Goal: Task Accomplishment & Management: Manage account settings

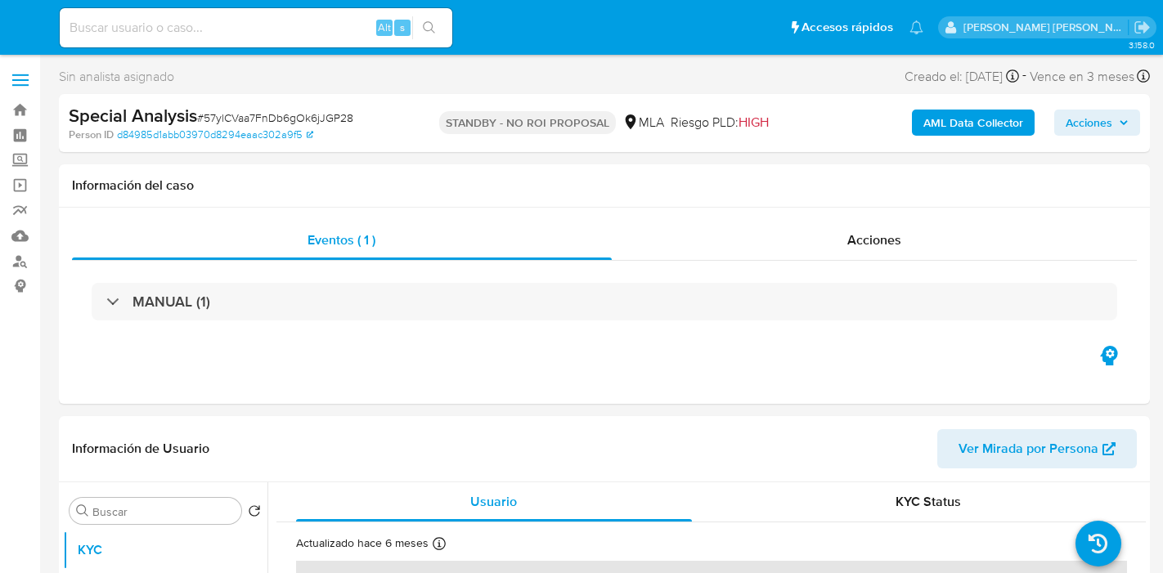
select select "10"
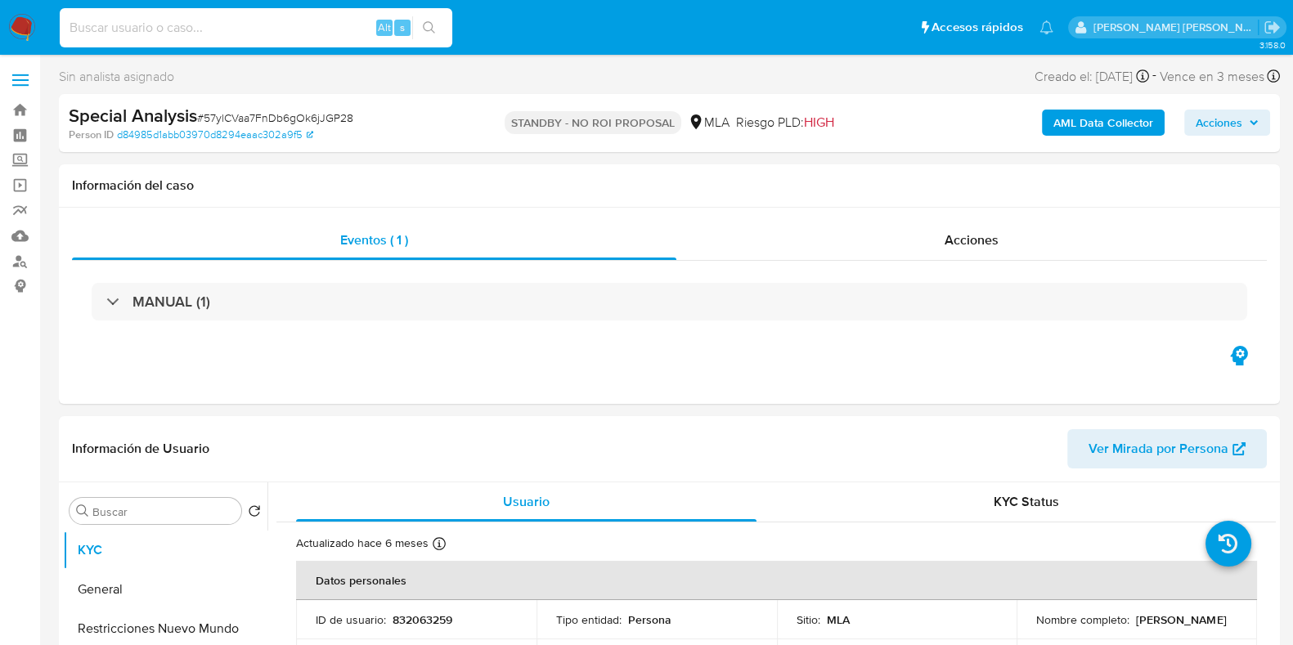
paste input "3ClcStDC9ZVqcWoHZAWcIISs"
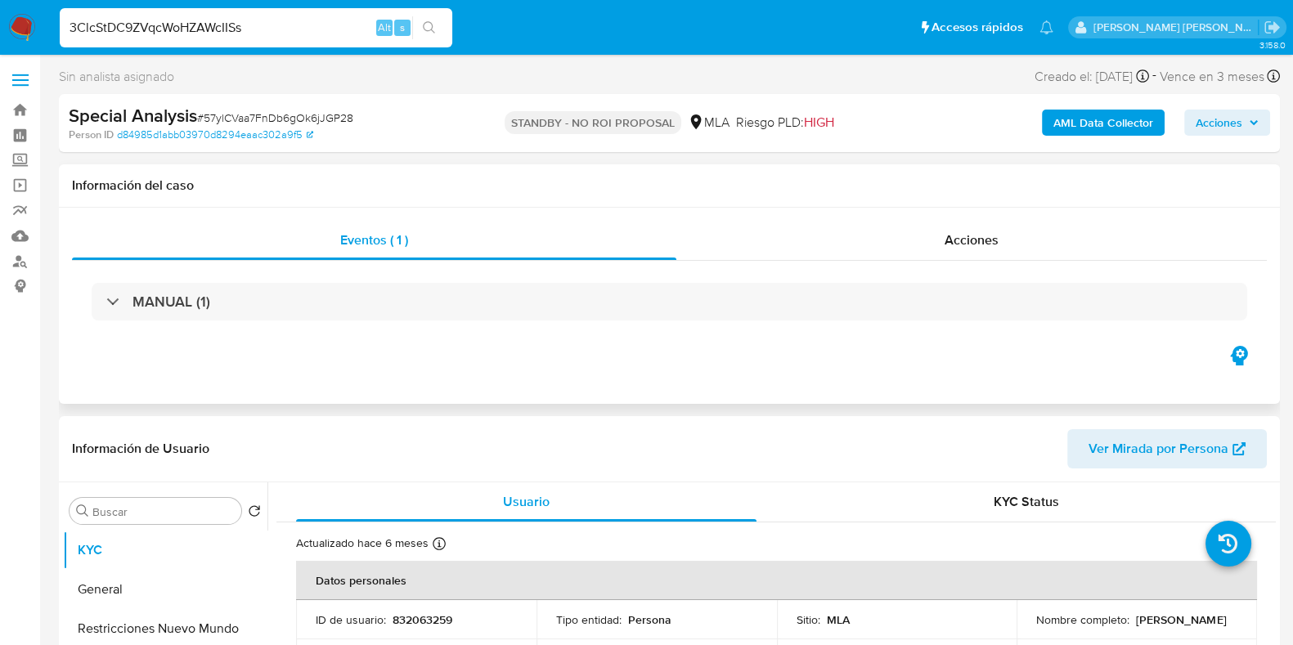
type input "3ClcStDC9ZVqcWoHZAWcIISs"
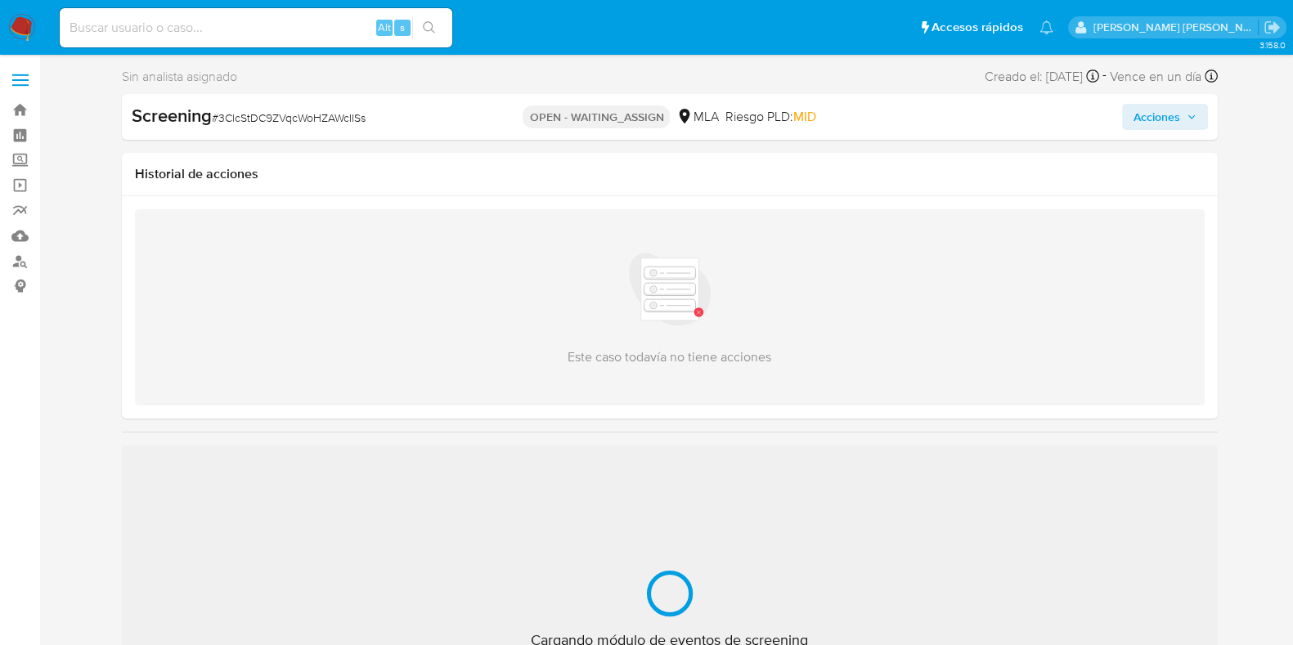
select select "10"
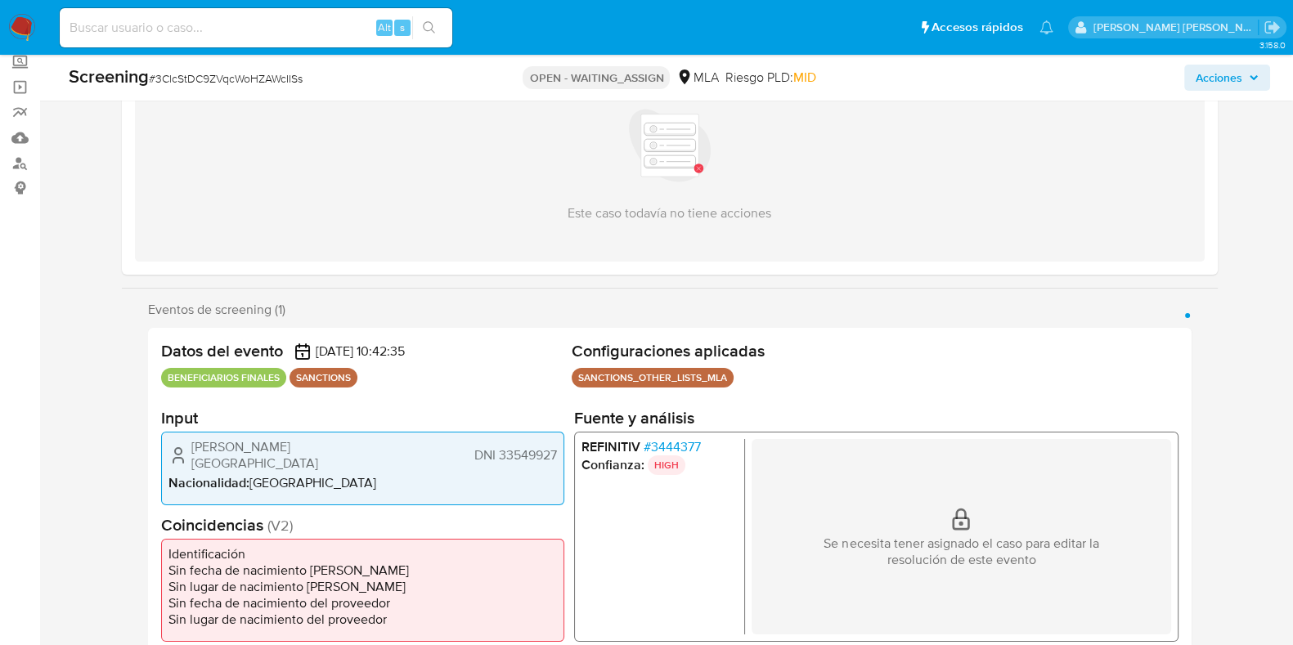
scroll to position [101, 0]
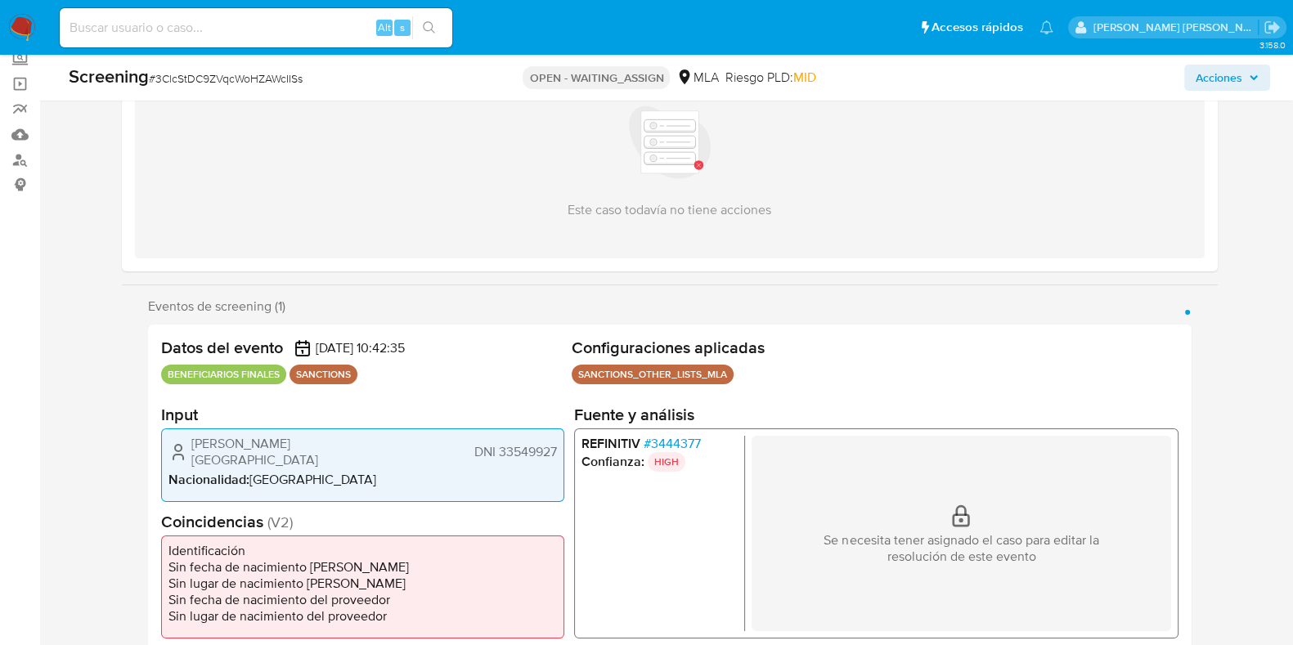
click at [675, 449] on span "# 3444377" at bounding box center [671, 444] width 57 height 16
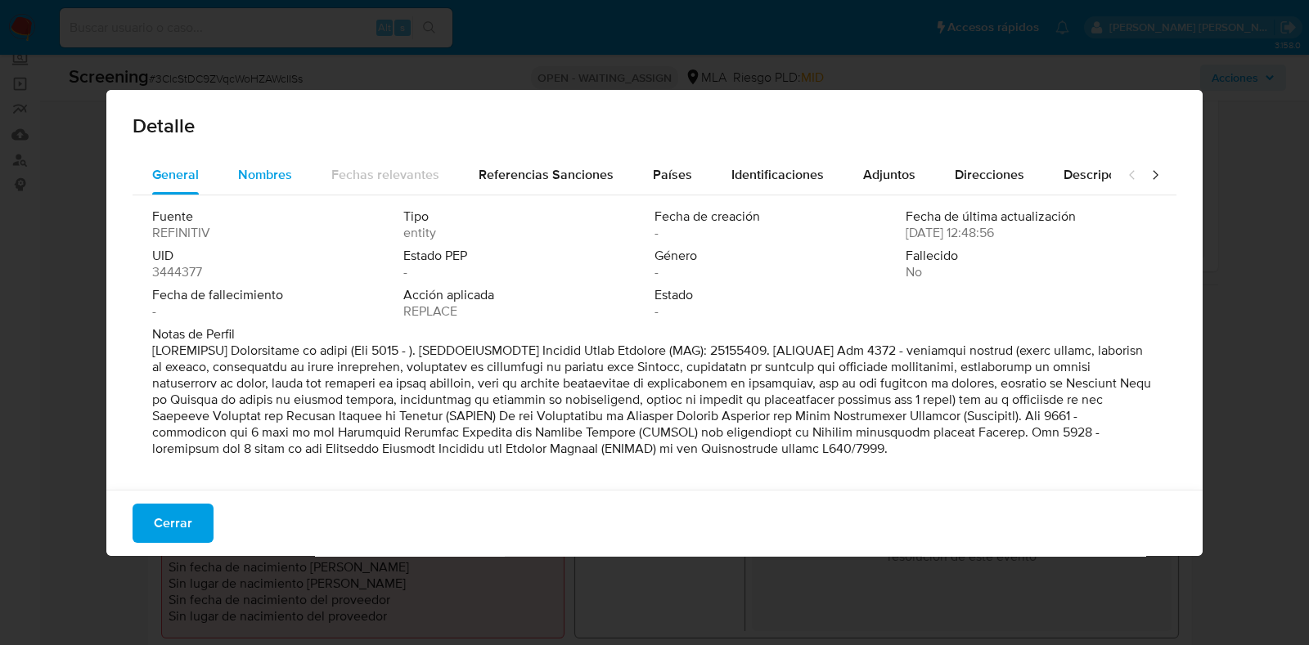
click at [254, 169] on span "Nombres" at bounding box center [265, 174] width 54 height 19
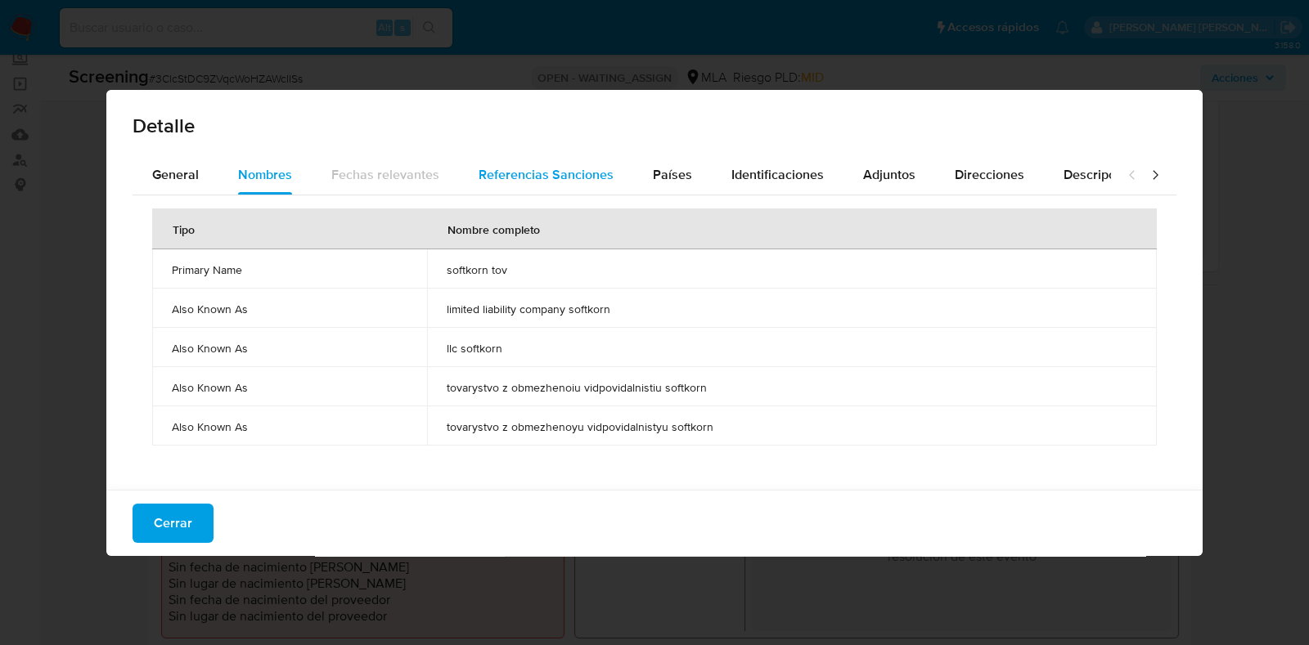
click at [519, 165] on span "Referencias Sanciones" at bounding box center [546, 174] width 135 height 19
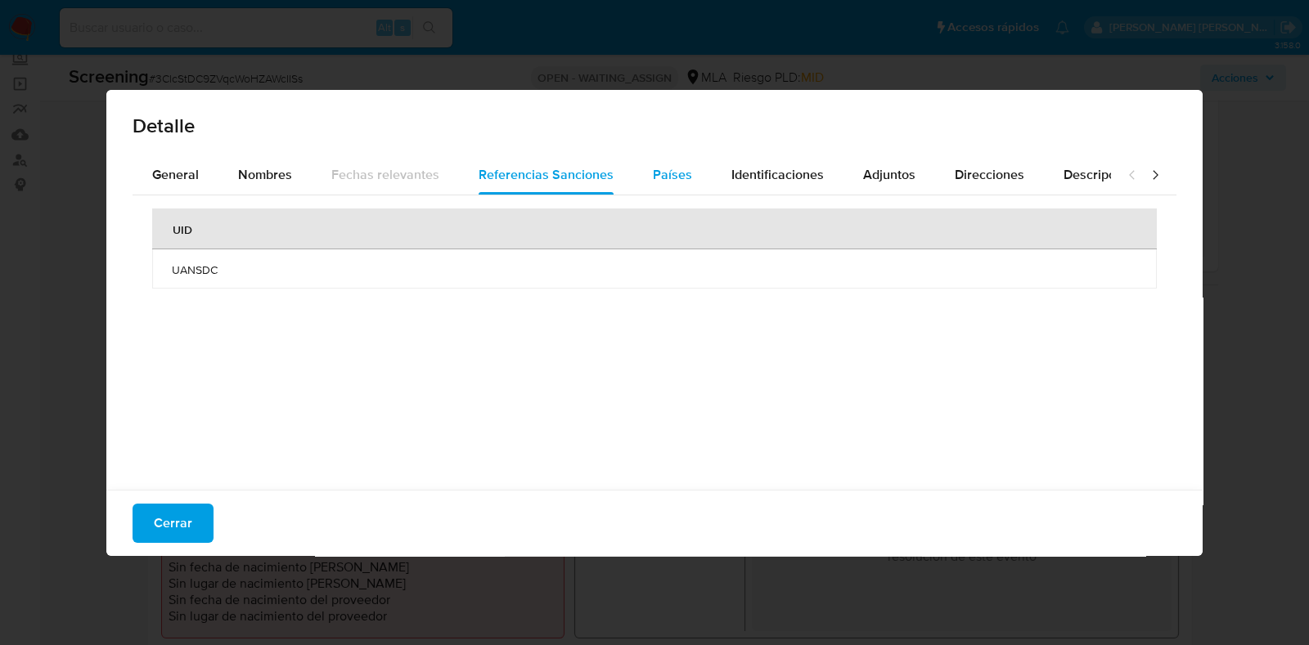
click at [668, 178] on span "Países" at bounding box center [672, 174] width 39 height 19
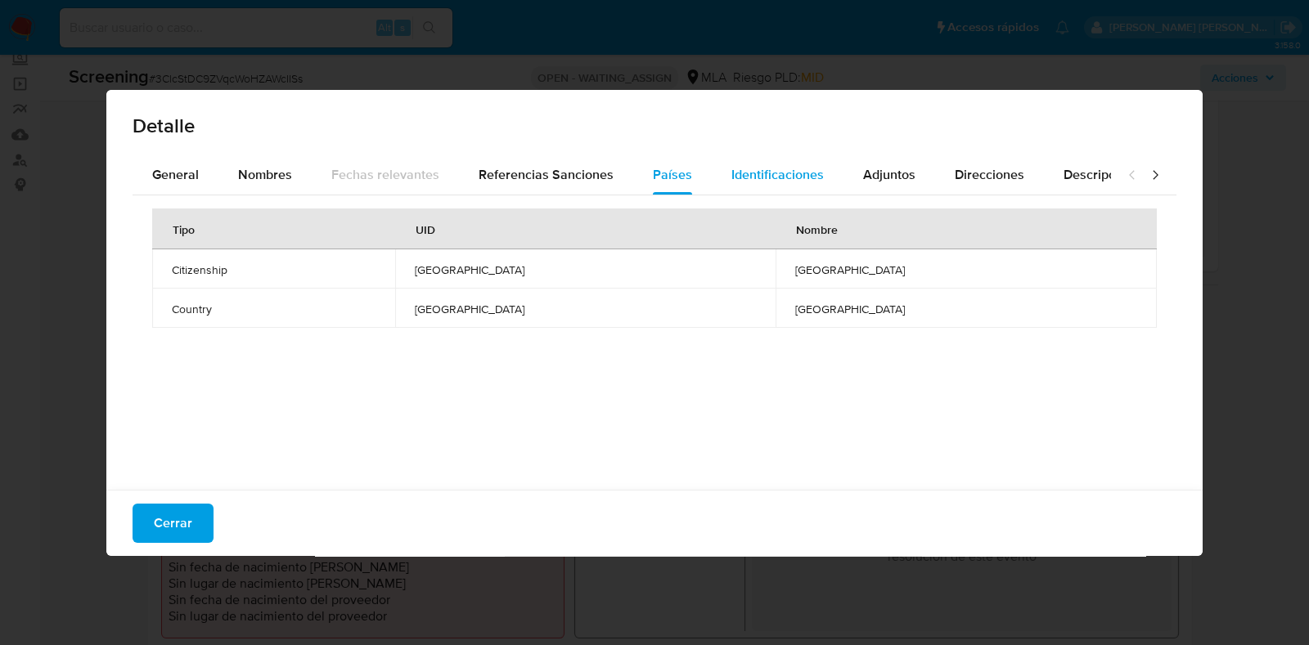
click at [773, 178] on span "Identificaciones" at bounding box center [777, 174] width 92 height 19
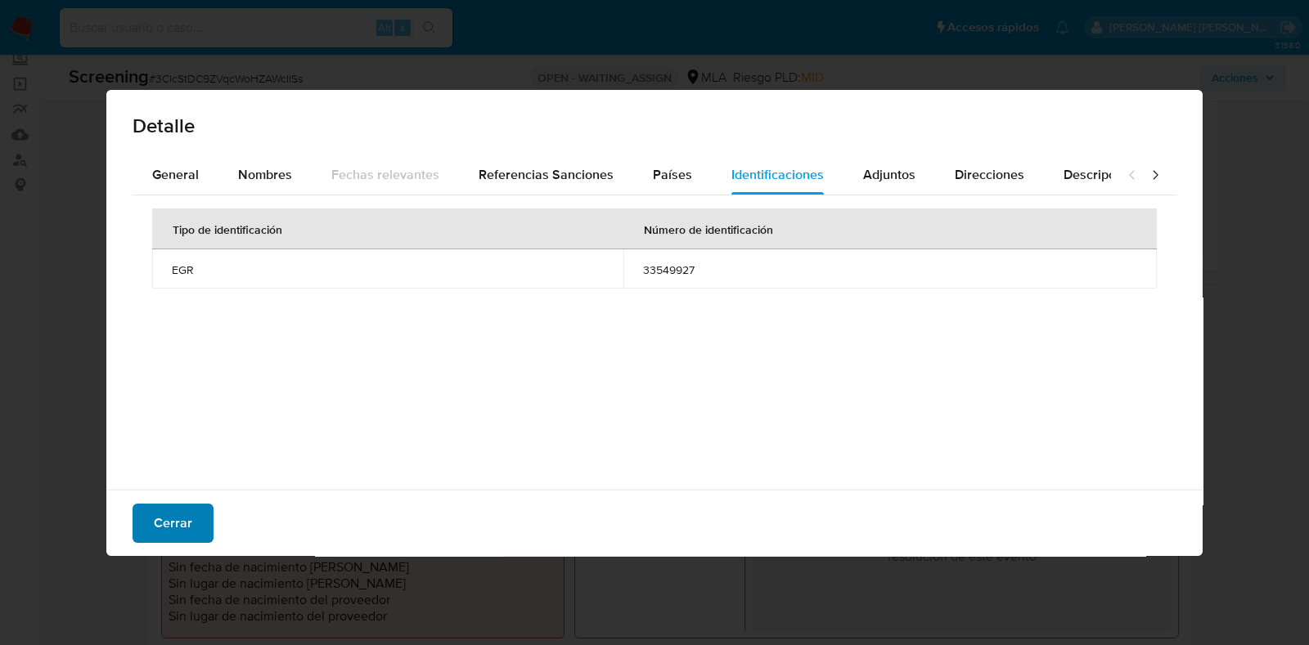
click at [177, 525] on span "Cerrar" at bounding box center [173, 524] width 38 height 36
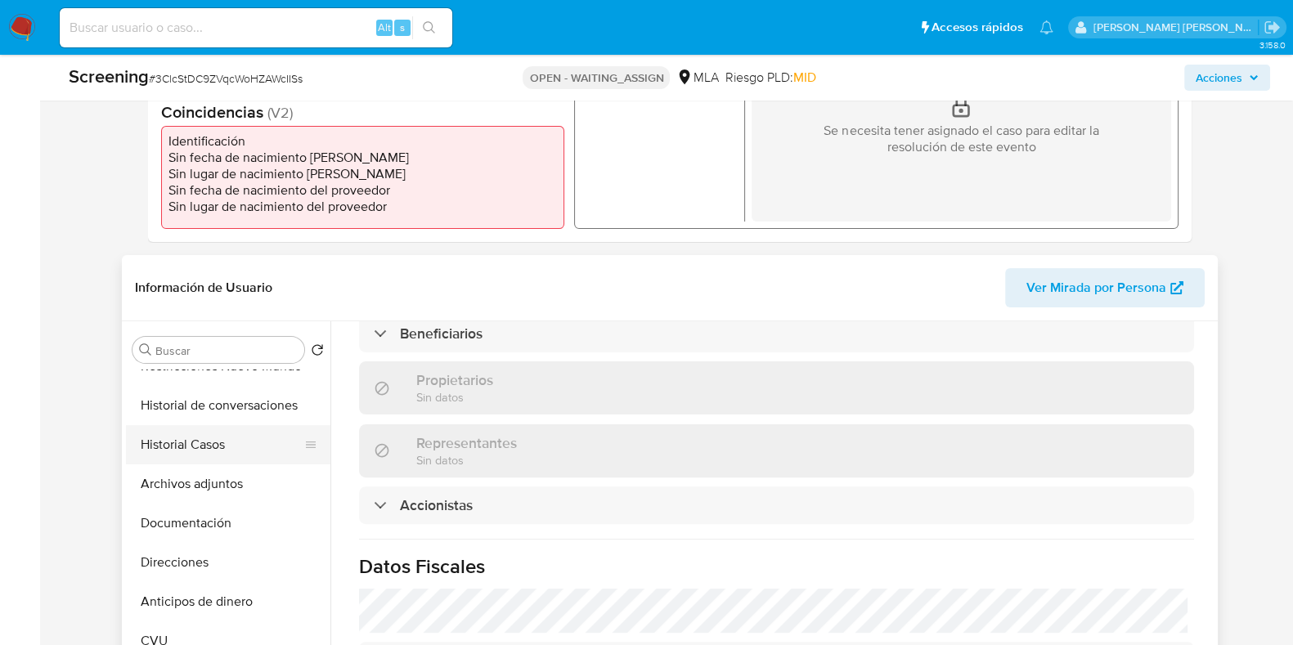
click at [225, 447] on button "Historial Casos" at bounding box center [221, 444] width 191 height 39
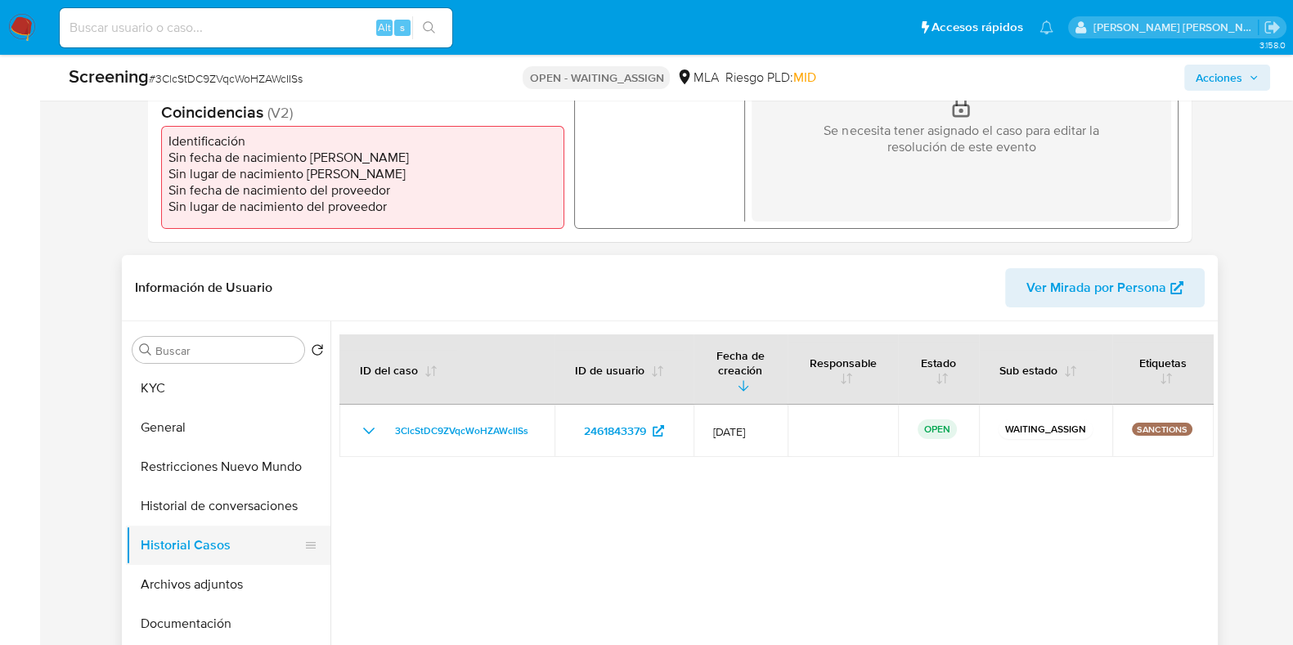
scroll to position [0, 0]
click at [205, 386] on button "KYC" at bounding box center [221, 389] width 191 height 39
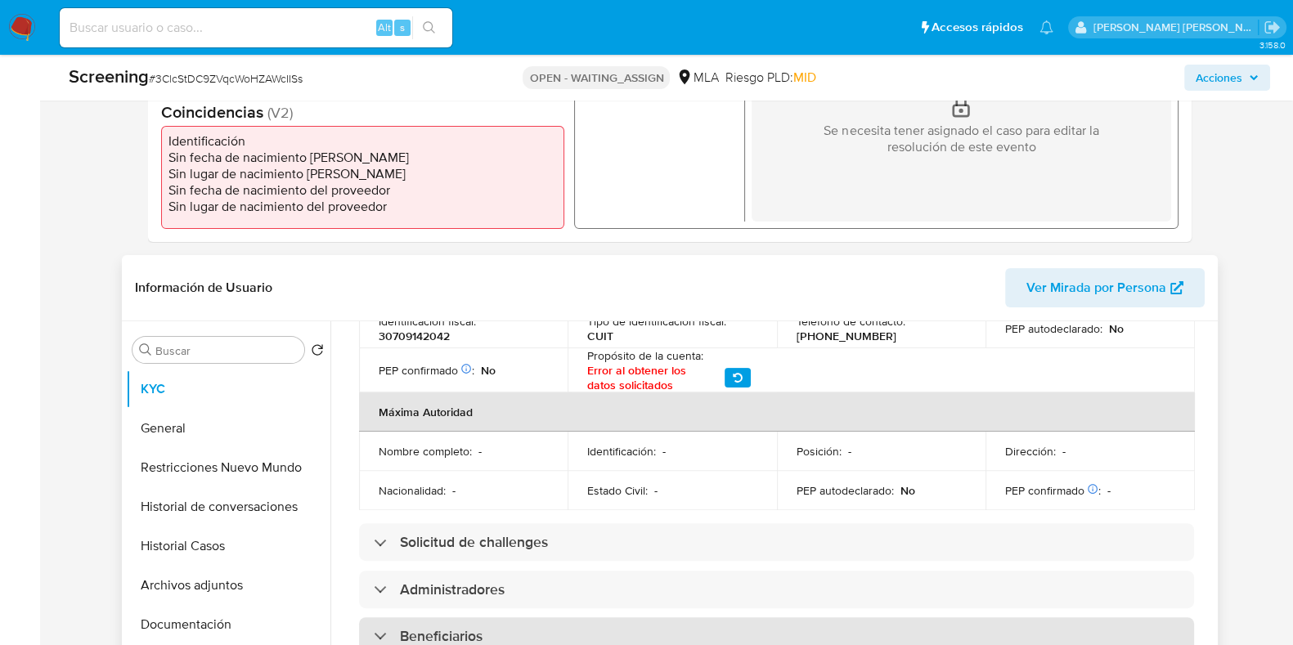
click at [532, 573] on div "Beneficiarios" at bounding box center [776, 637] width 835 height 38
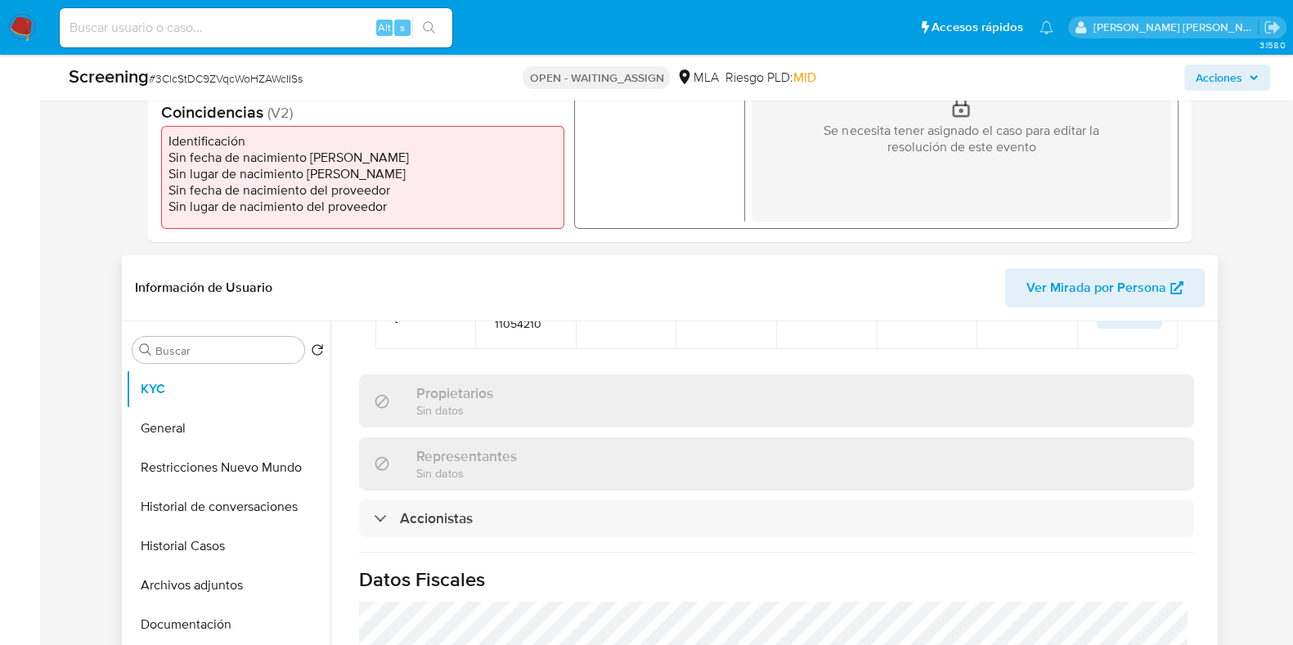
scroll to position [1231, 0]
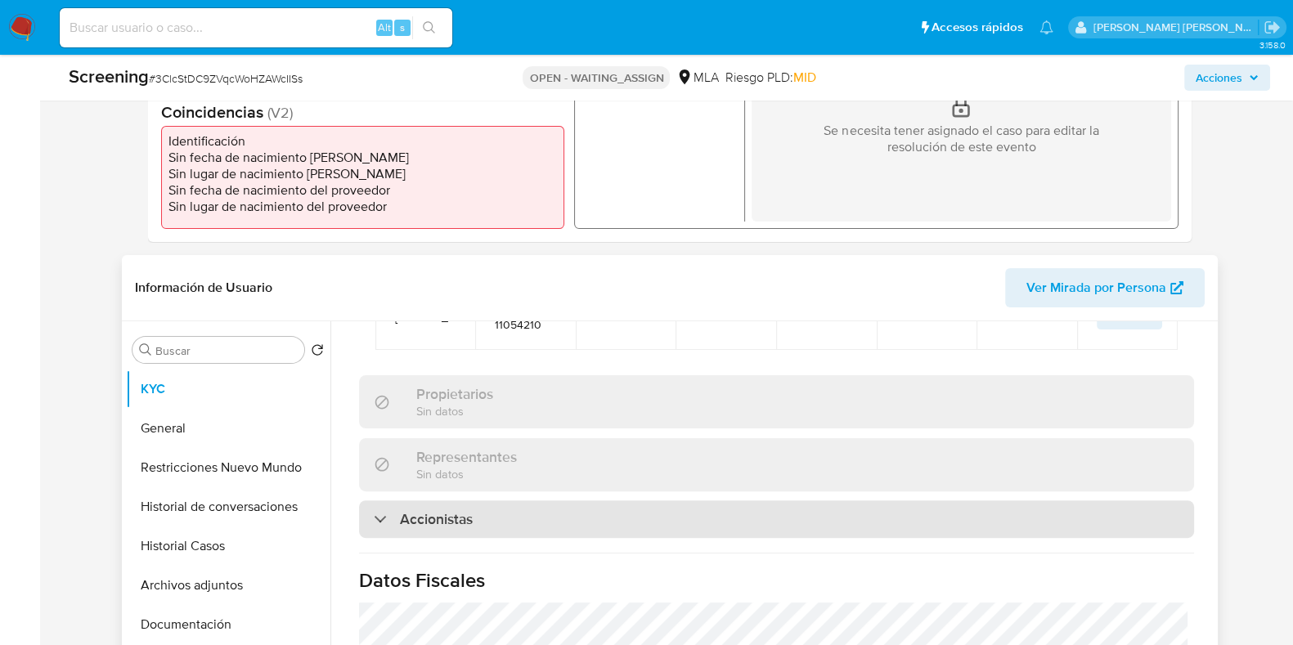
click at [604, 501] on div "Accionistas" at bounding box center [776, 520] width 835 height 38
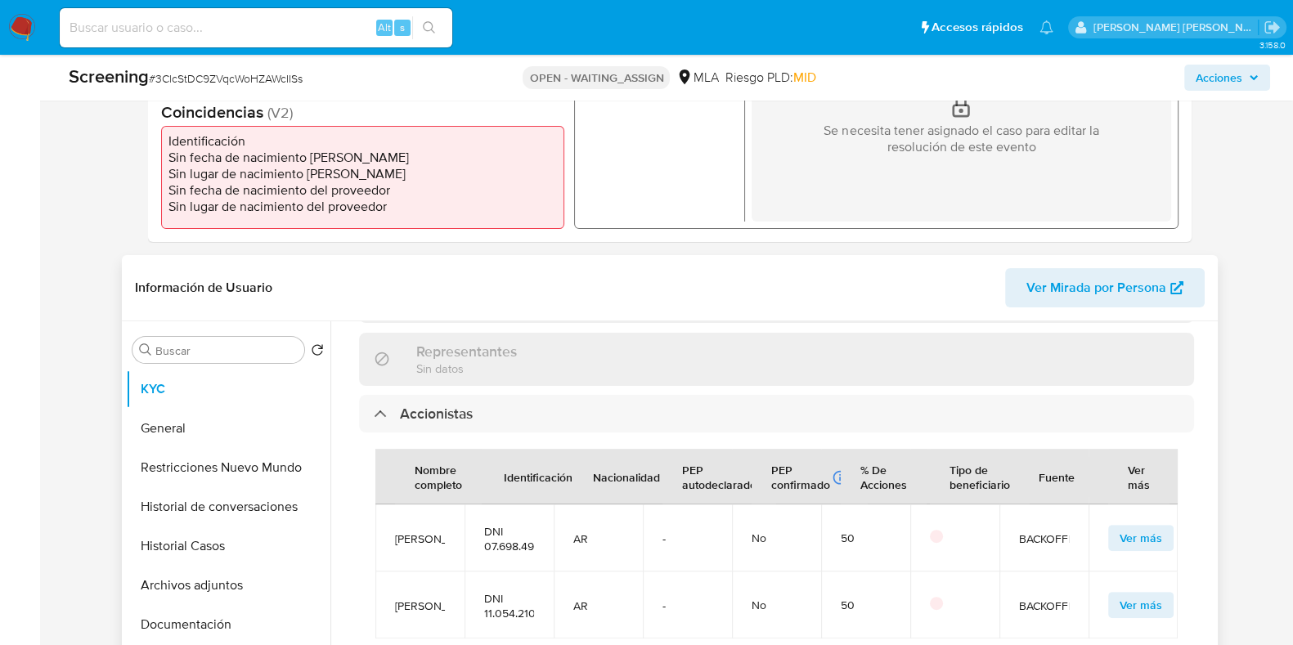
scroll to position [1333, 0]
click at [229, 573] on button "Documentación" at bounding box center [221, 624] width 191 height 39
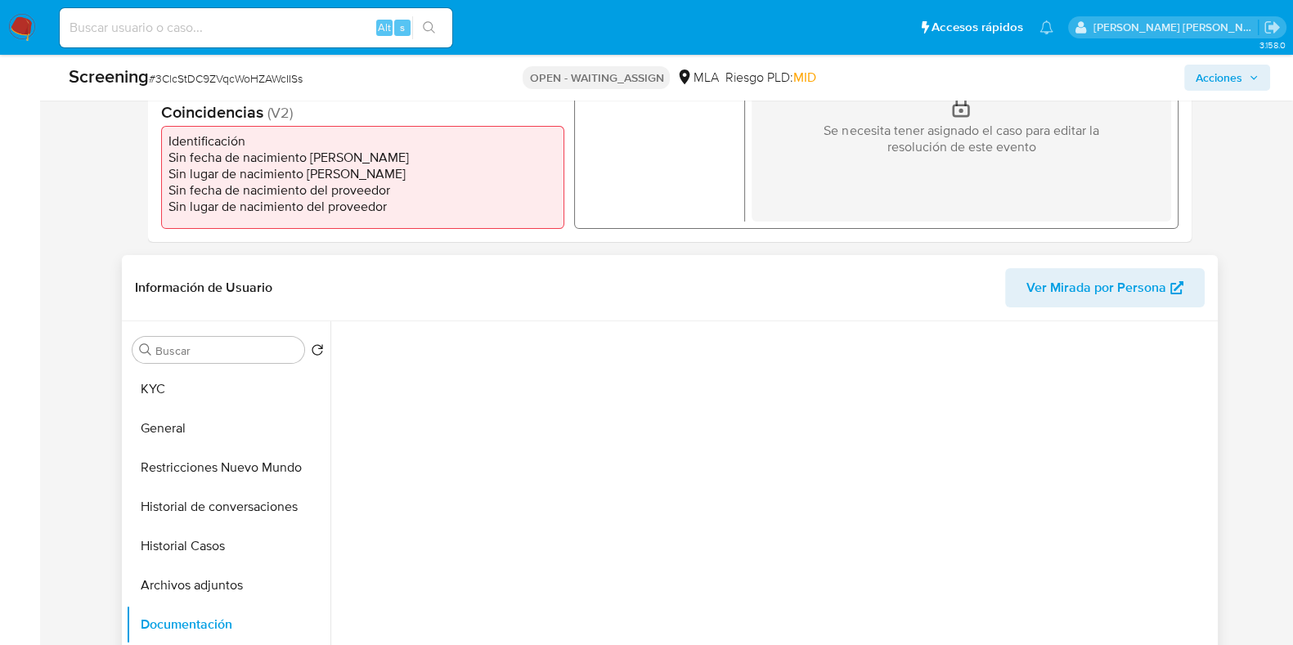
scroll to position [0, 0]
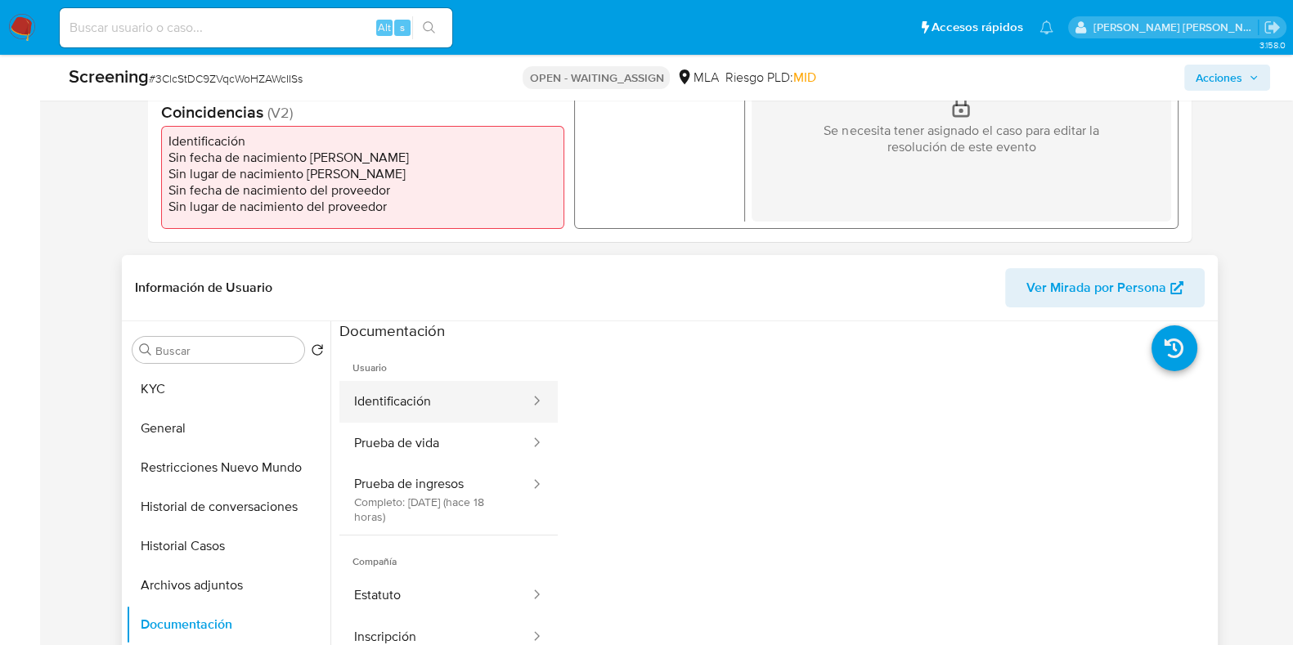
click at [460, 407] on button "Identificación" at bounding box center [435, 402] width 192 height 42
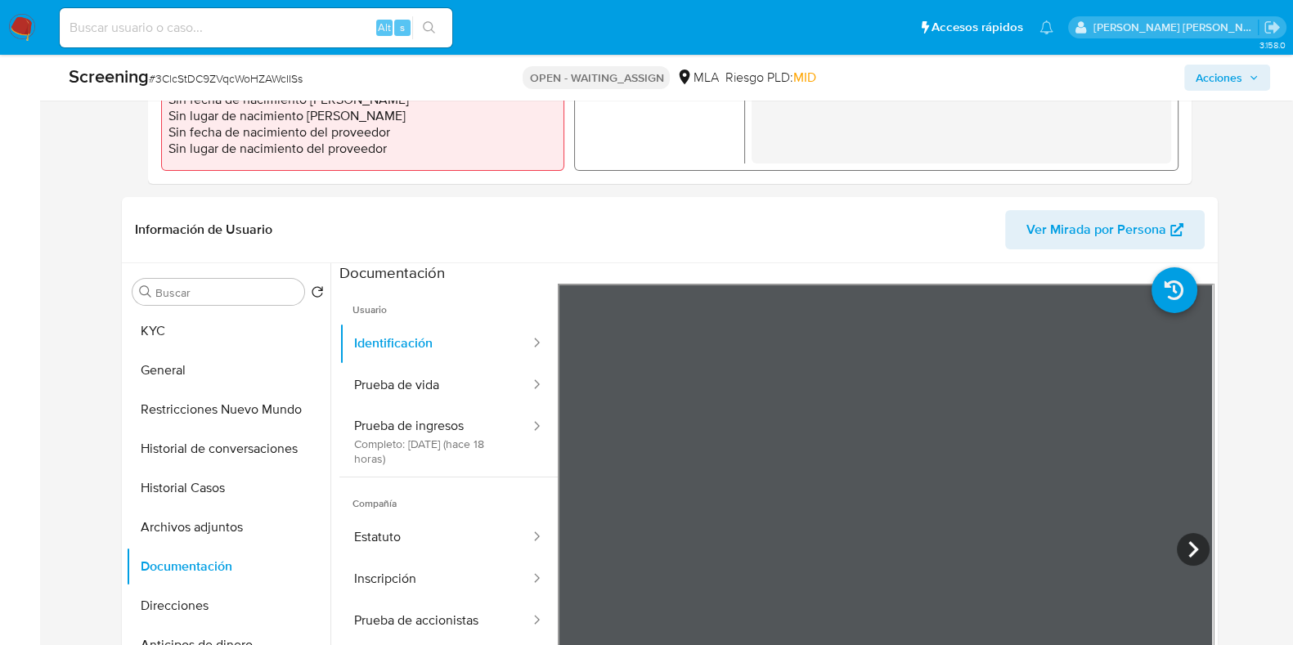
scroll to position [614, 0]
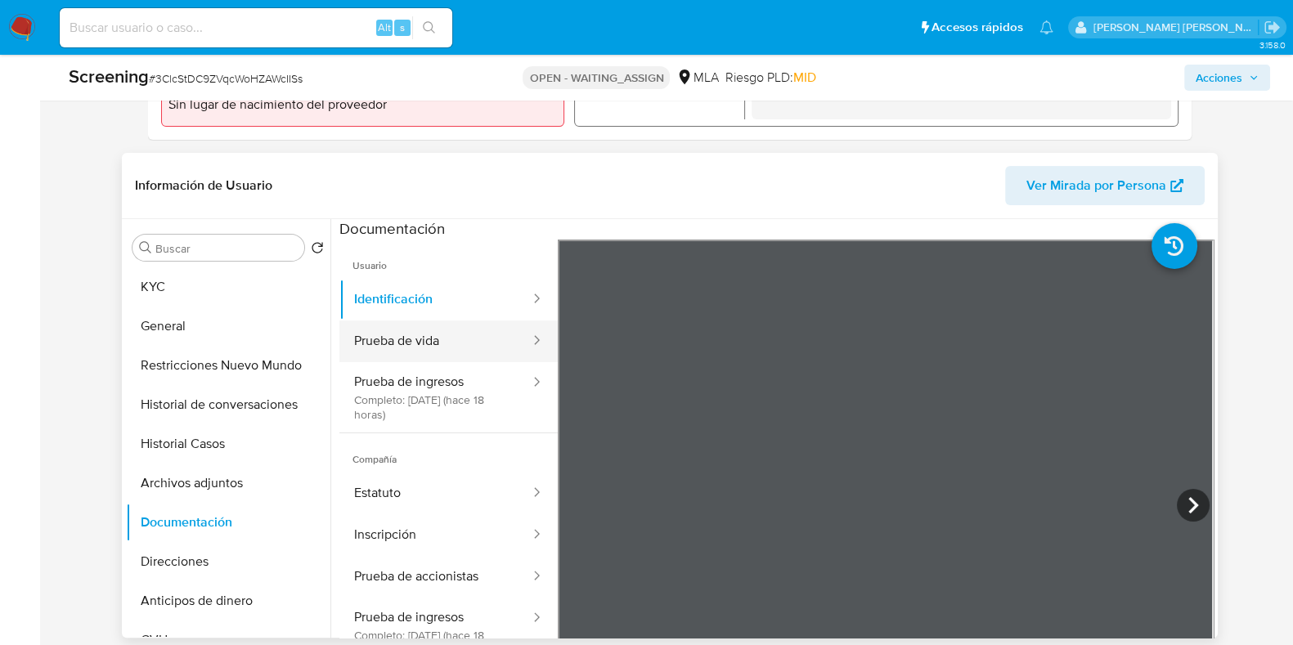
click at [412, 335] on button "Prueba de vida" at bounding box center [435, 342] width 192 height 42
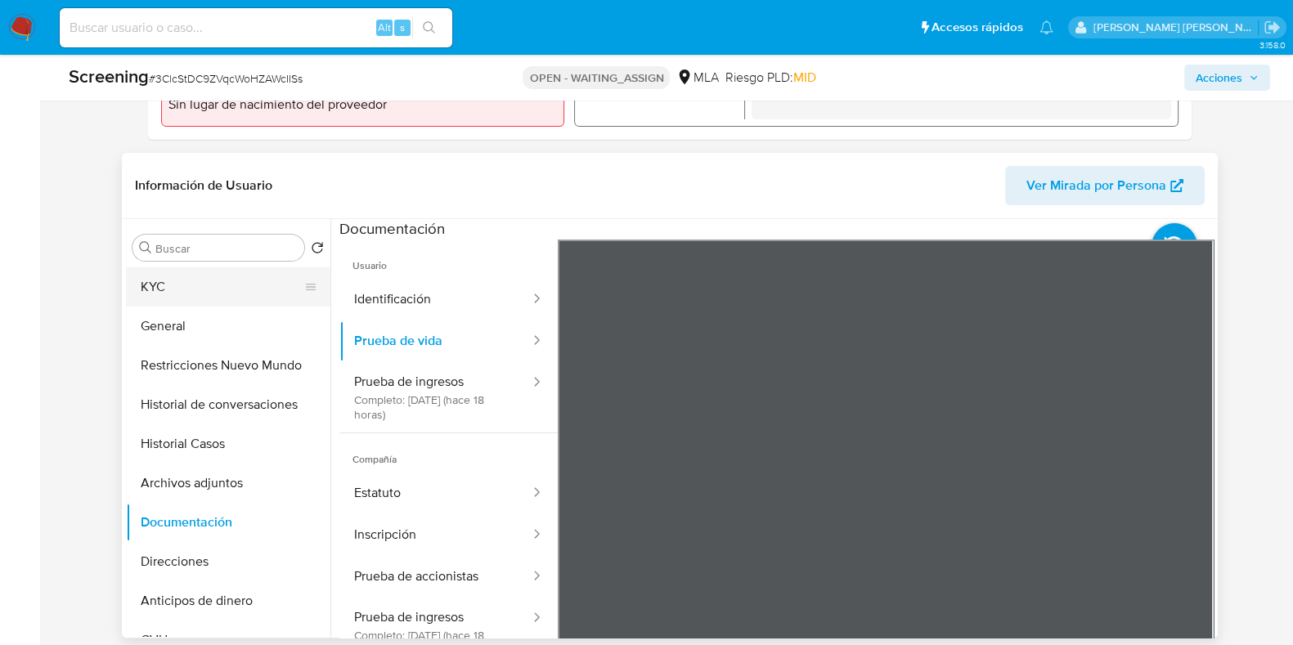
click at [207, 299] on button "KYC" at bounding box center [221, 286] width 191 height 39
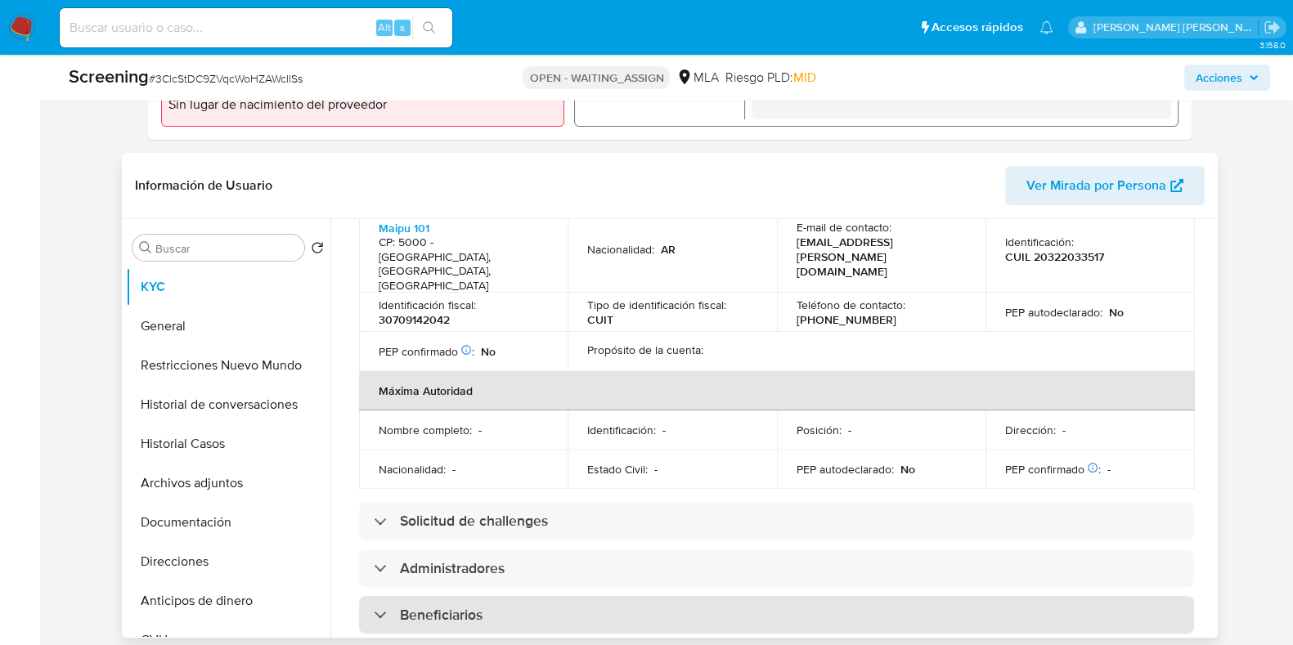
scroll to position [717, 0]
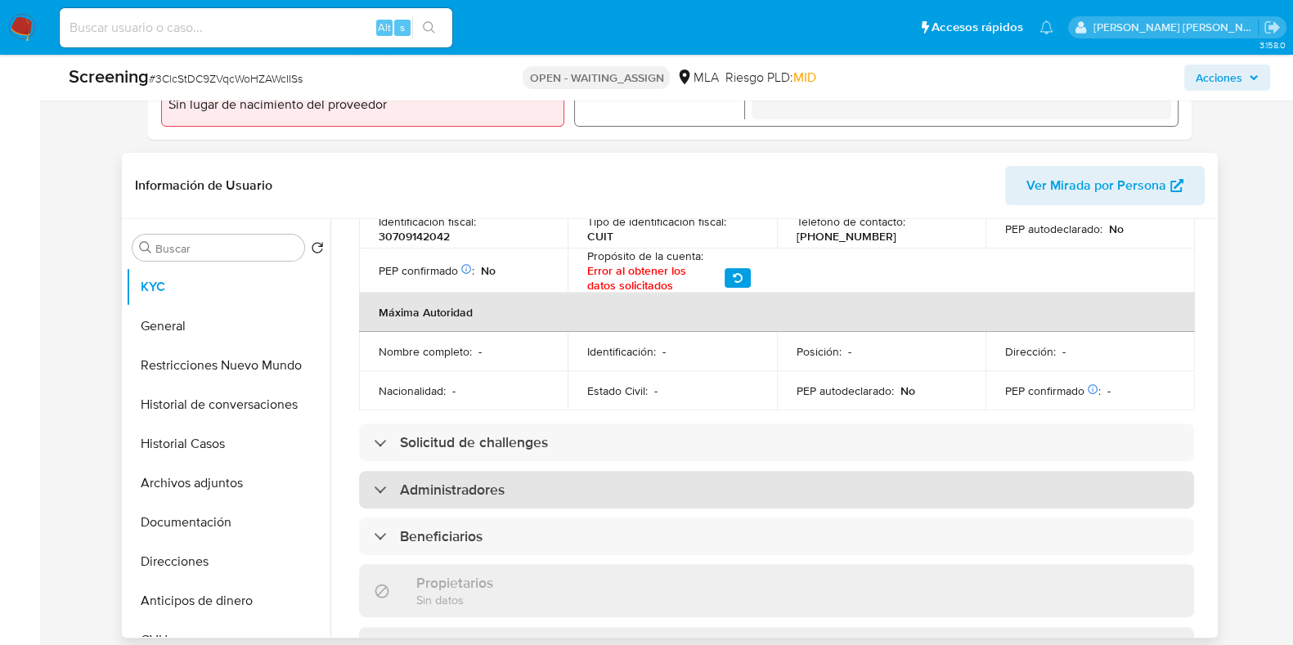
click at [519, 471] on div "Administradores" at bounding box center [776, 490] width 835 height 38
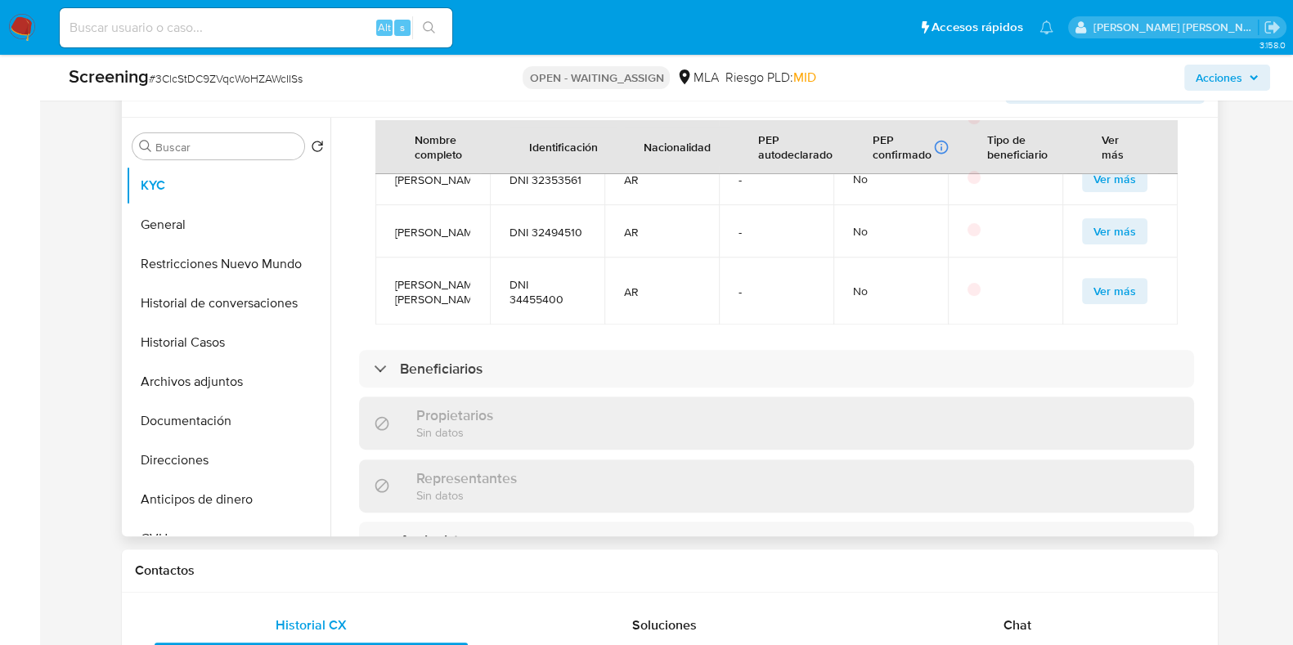
scroll to position [1023, 0]
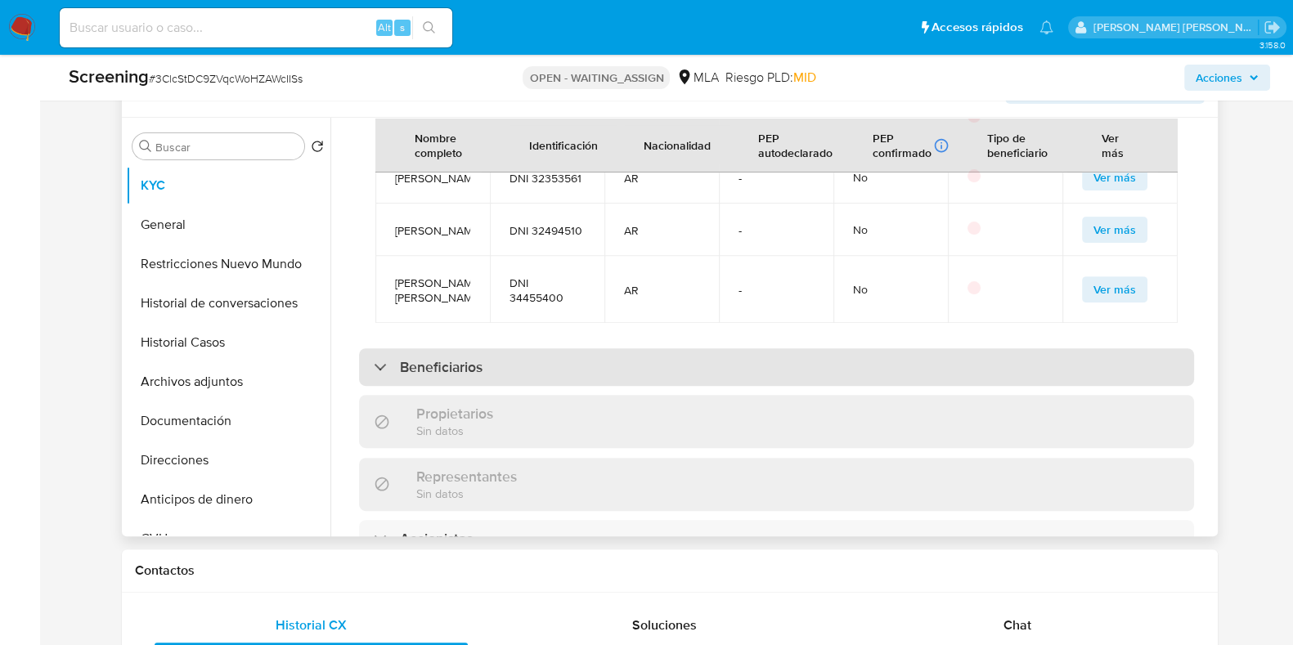
click at [573, 348] on div "Beneficiarios" at bounding box center [776, 367] width 835 height 38
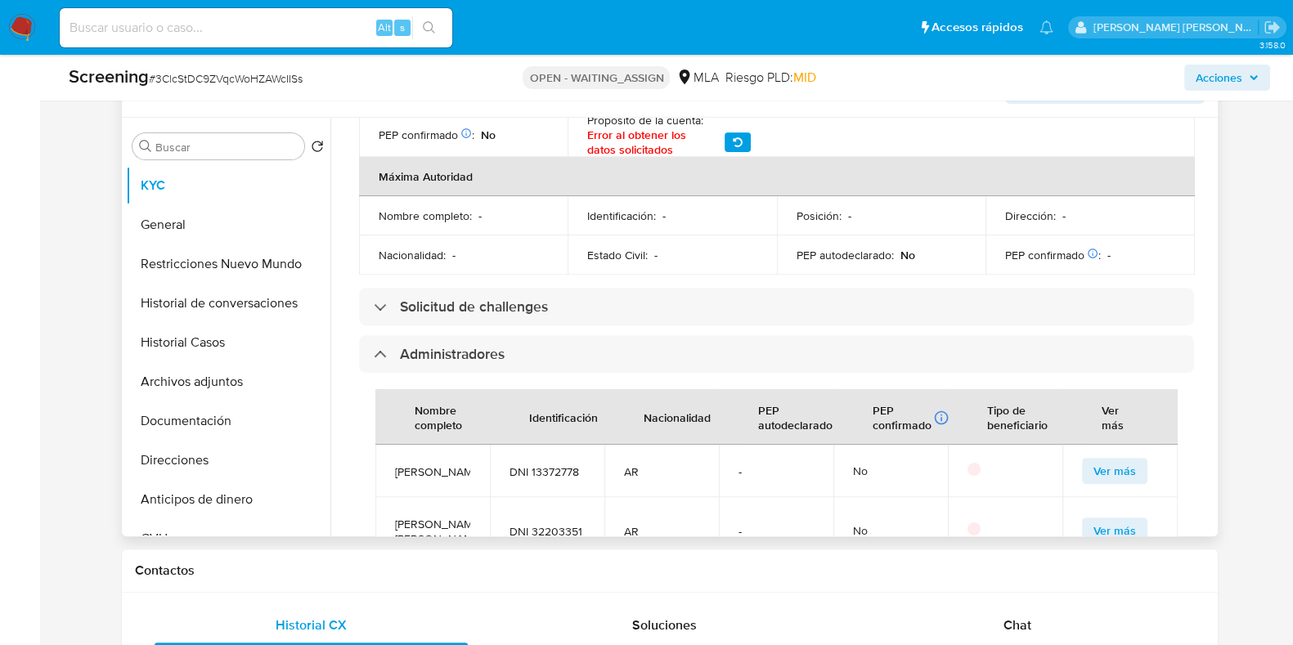
scroll to position [715, 0]
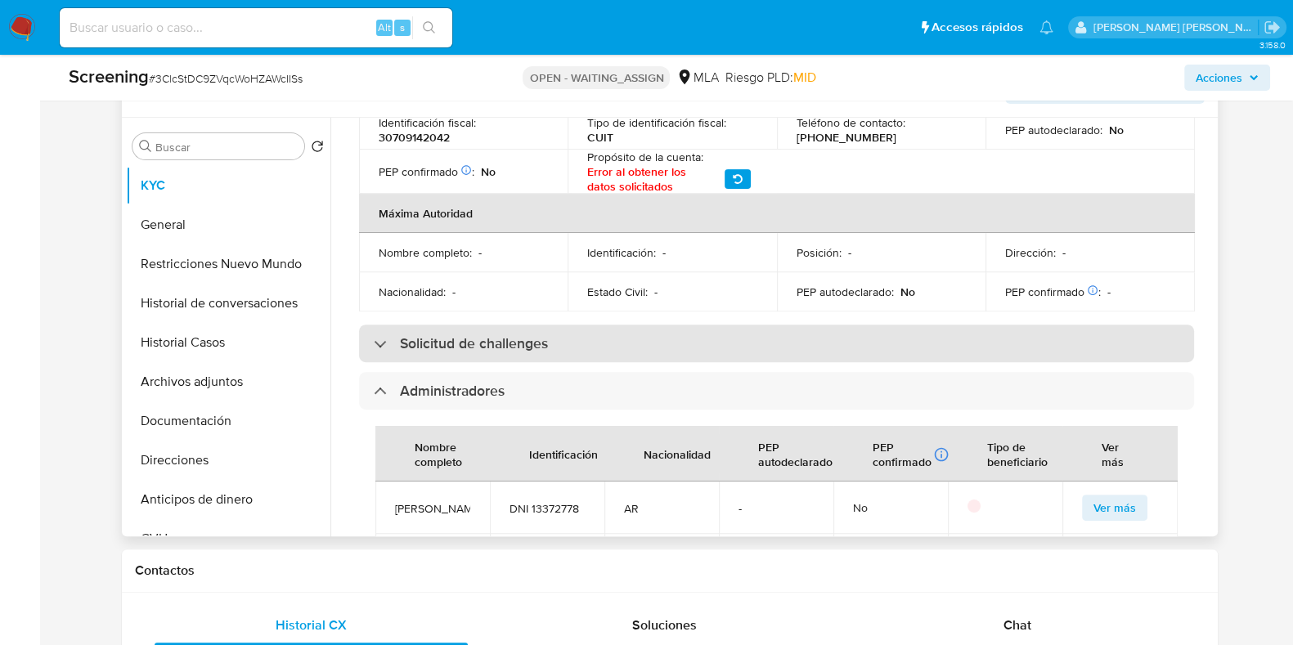
click at [556, 325] on div "Solicitud de challenges" at bounding box center [776, 344] width 835 height 38
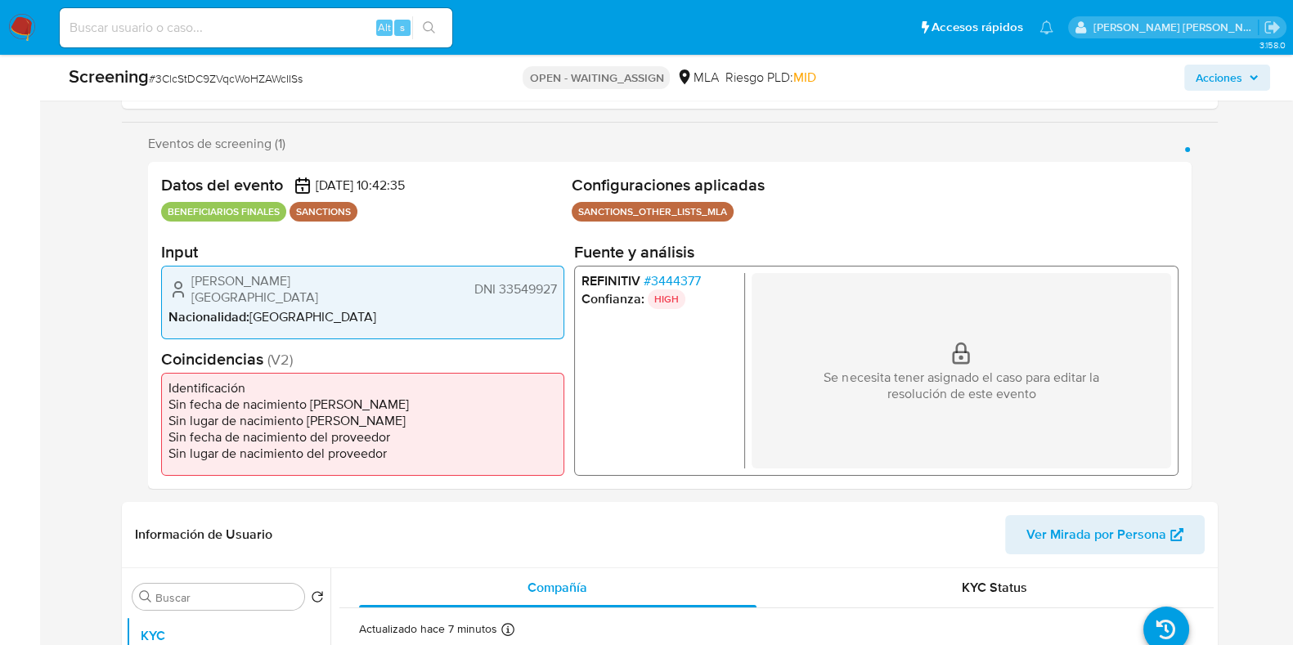
scroll to position [204, 0]
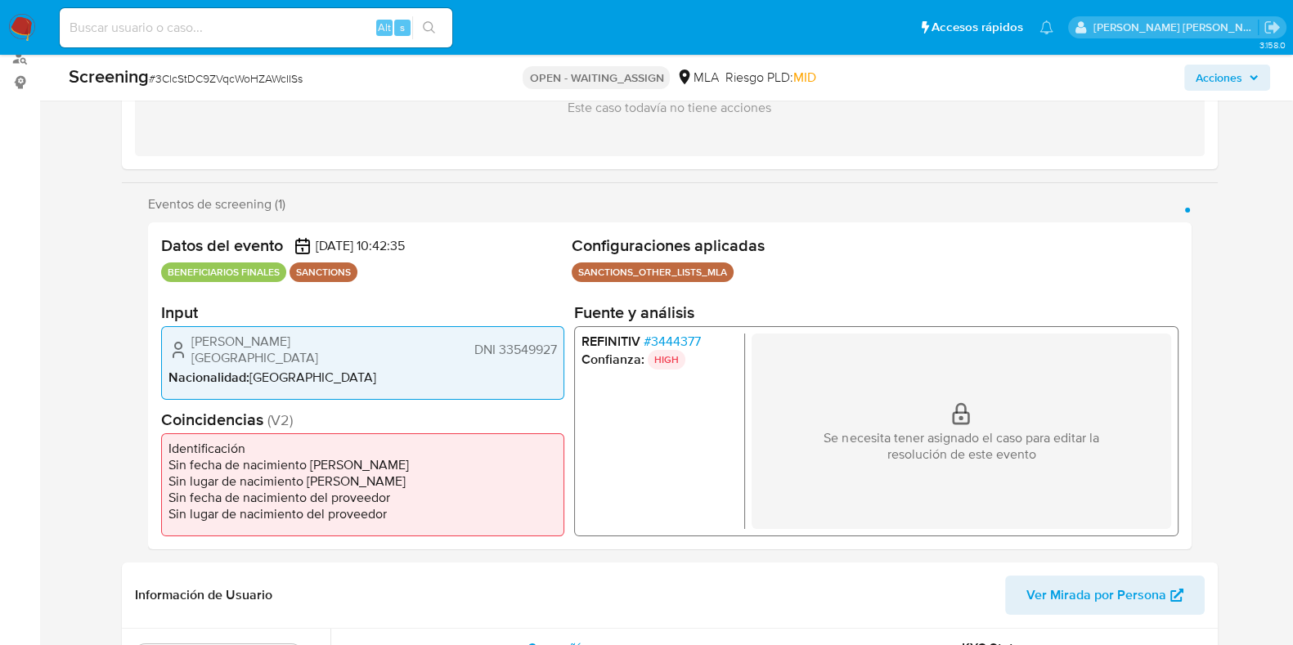
click at [673, 343] on span "# 3444377" at bounding box center [671, 342] width 57 height 16
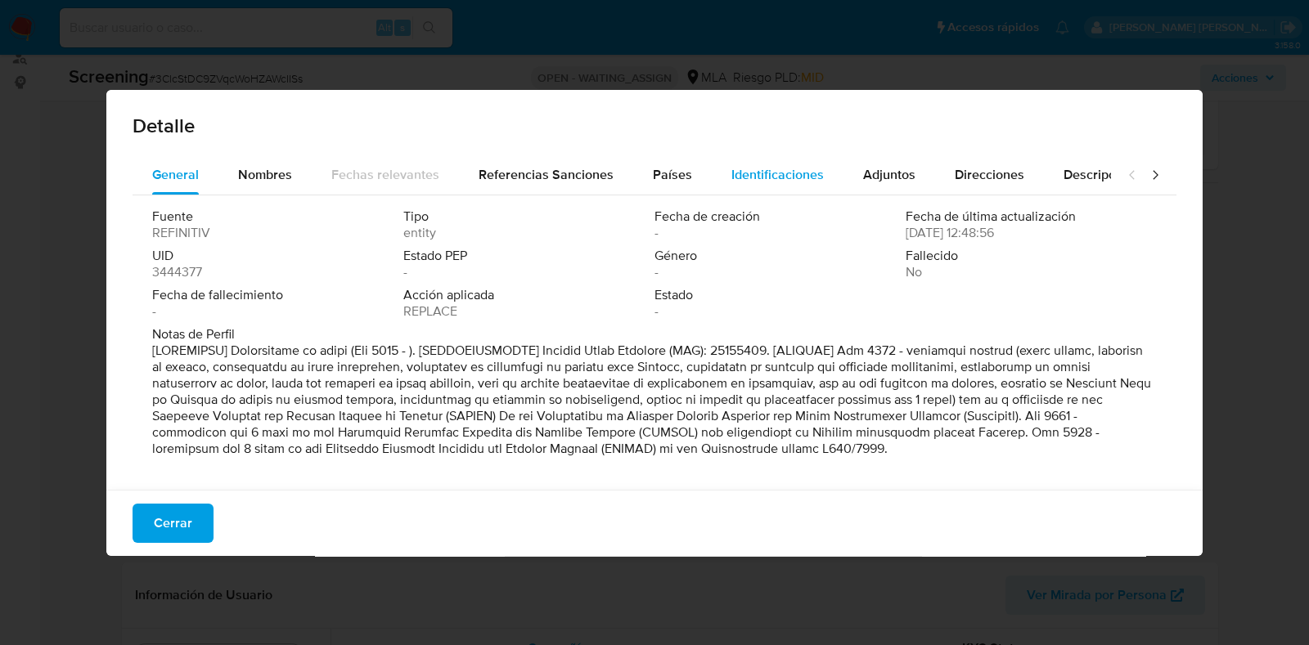
click at [787, 178] on span "Identificaciones" at bounding box center [777, 174] width 92 height 19
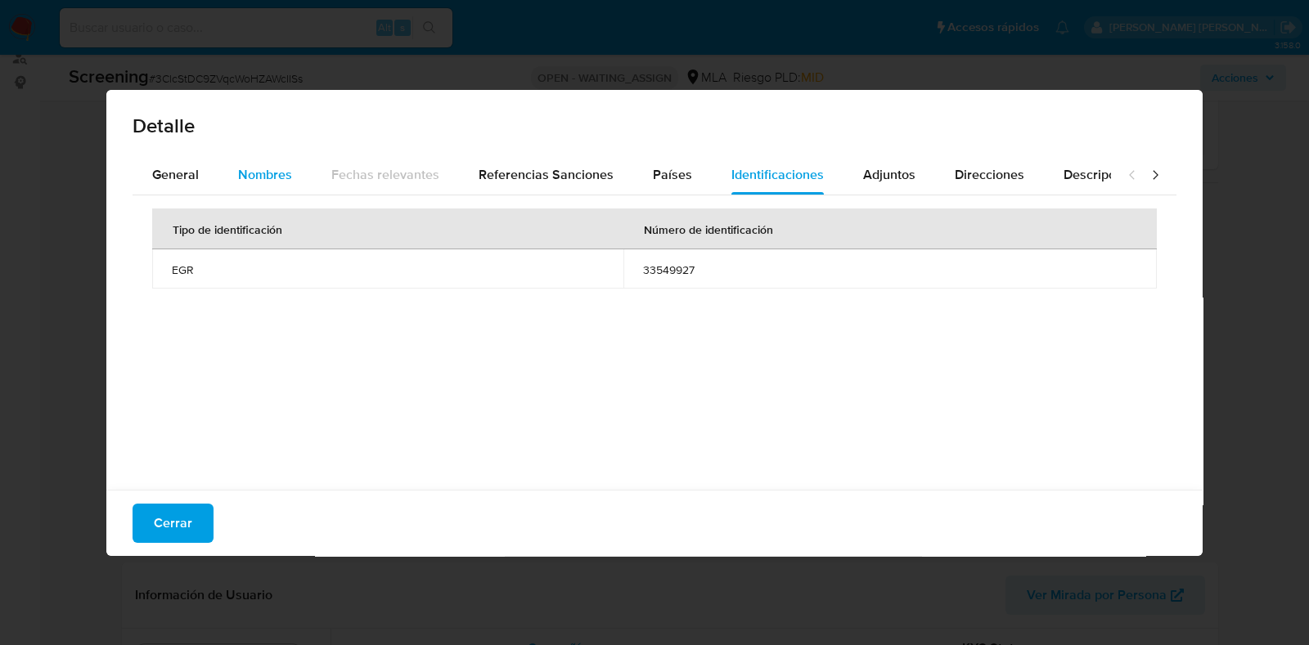
click at [255, 179] on span "Nombres" at bounding box center [265, 174] width 54 height 19
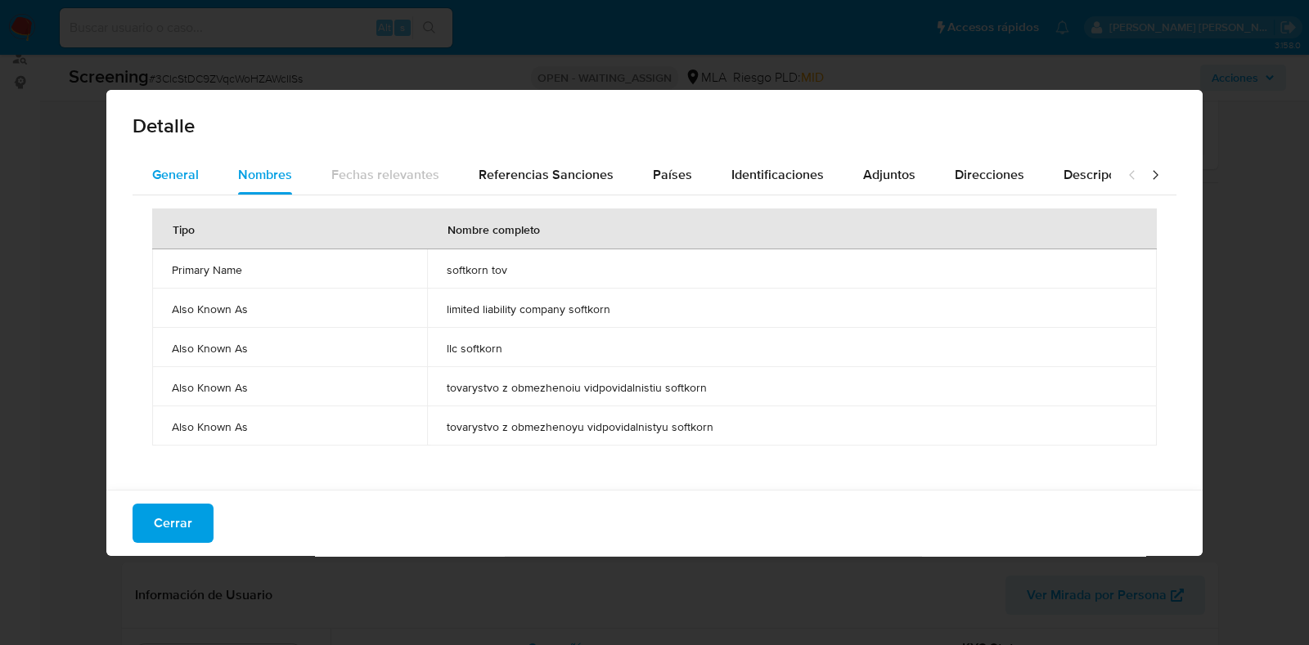
click at [180, 179] on span "General" at bounding box center [175, 174] width 47 height 19
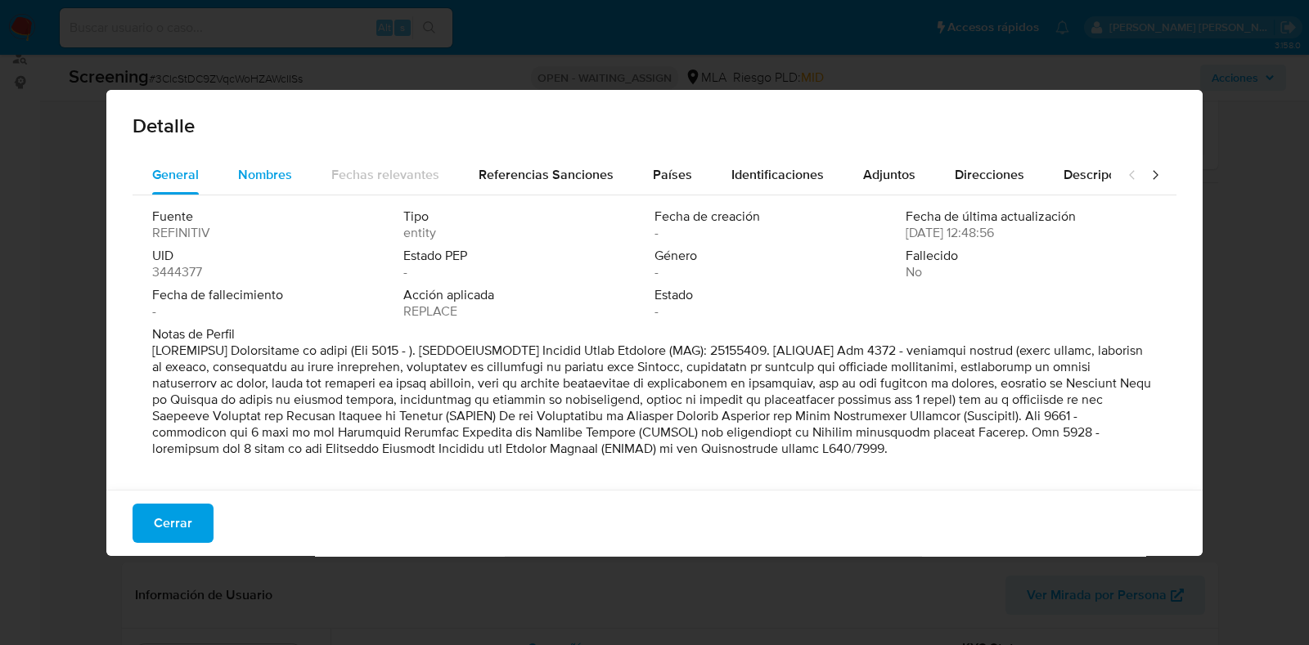
click at [267, 173] on span "Nombres" at bounding box center [265, 174] width 54 height 19
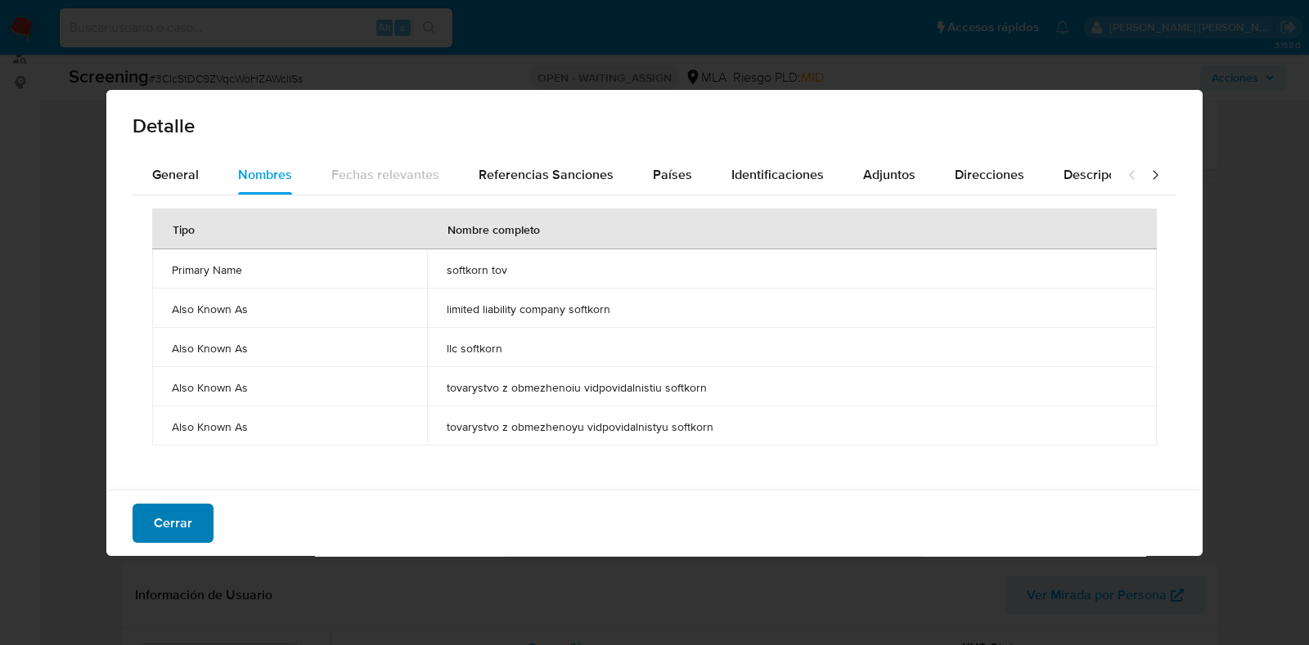
click at [165, 529] on span "Cerrar" at bounding box center [173, 524] width 38 height 36
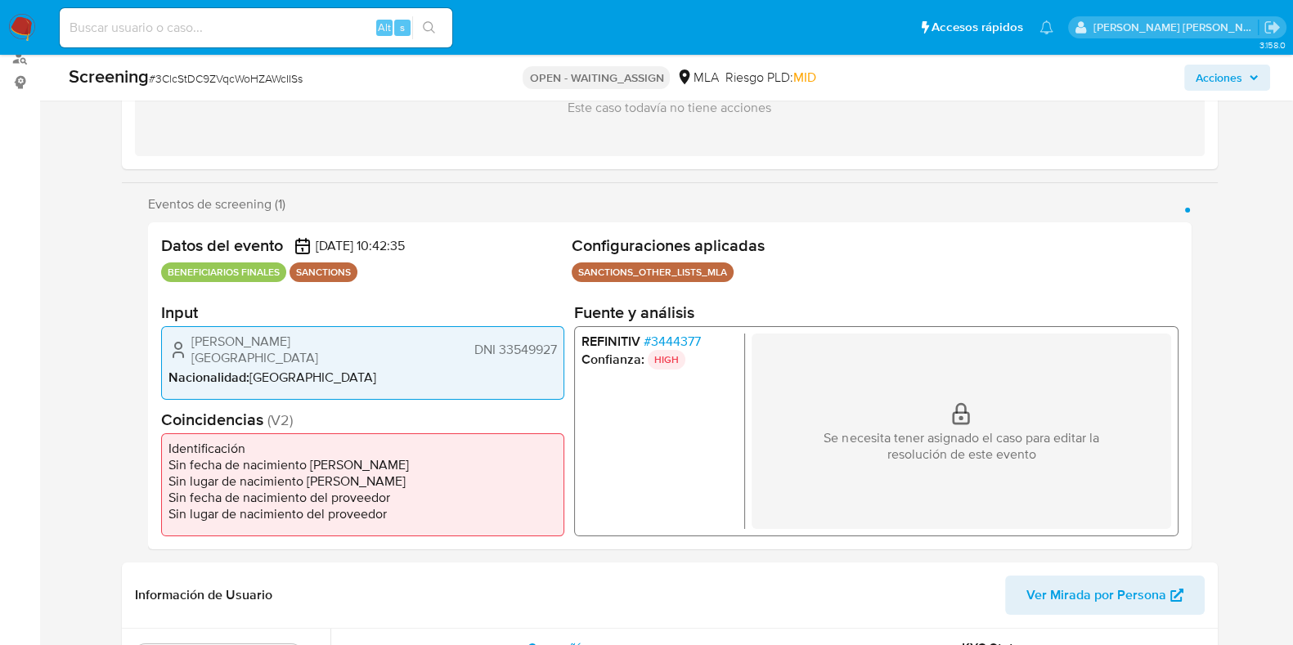
click at [276, 84] on span "# 3ClcStDC9ZVqcWoHZAWcIISs" at bounding box center [226, 78] width 154 height 16
copy span "3ClcStDC9ZVqcWoHZAWcIISs"
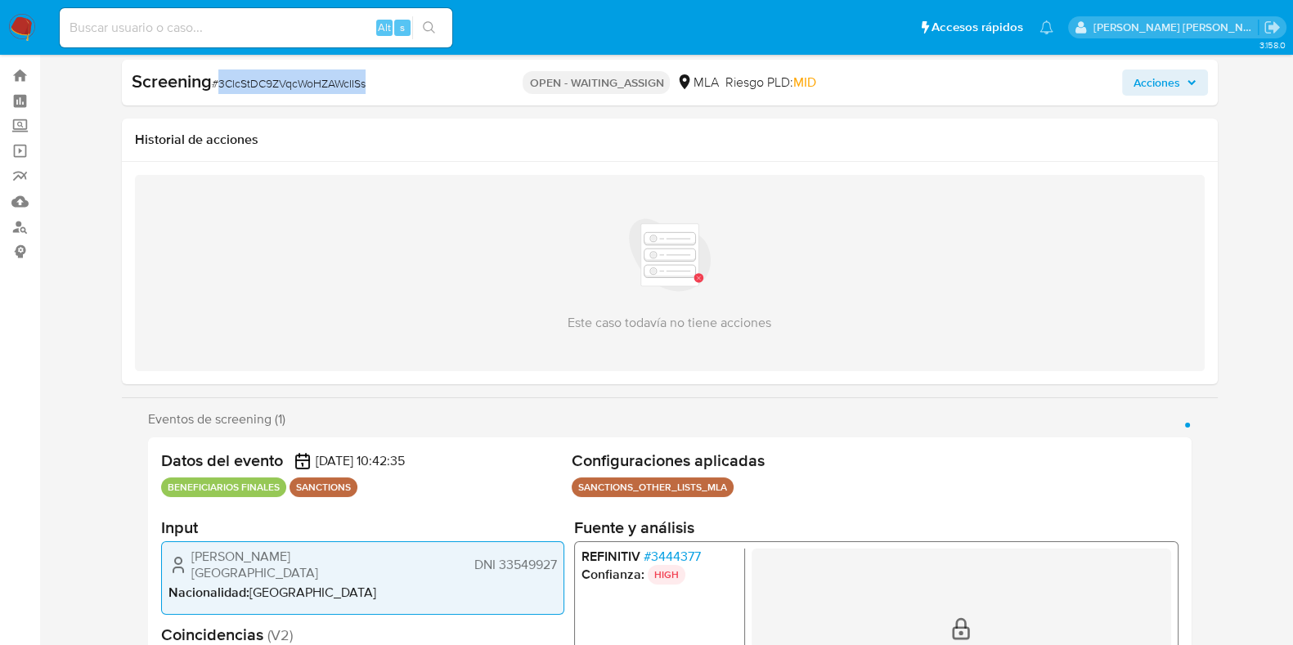
scroll to position [0, 0]
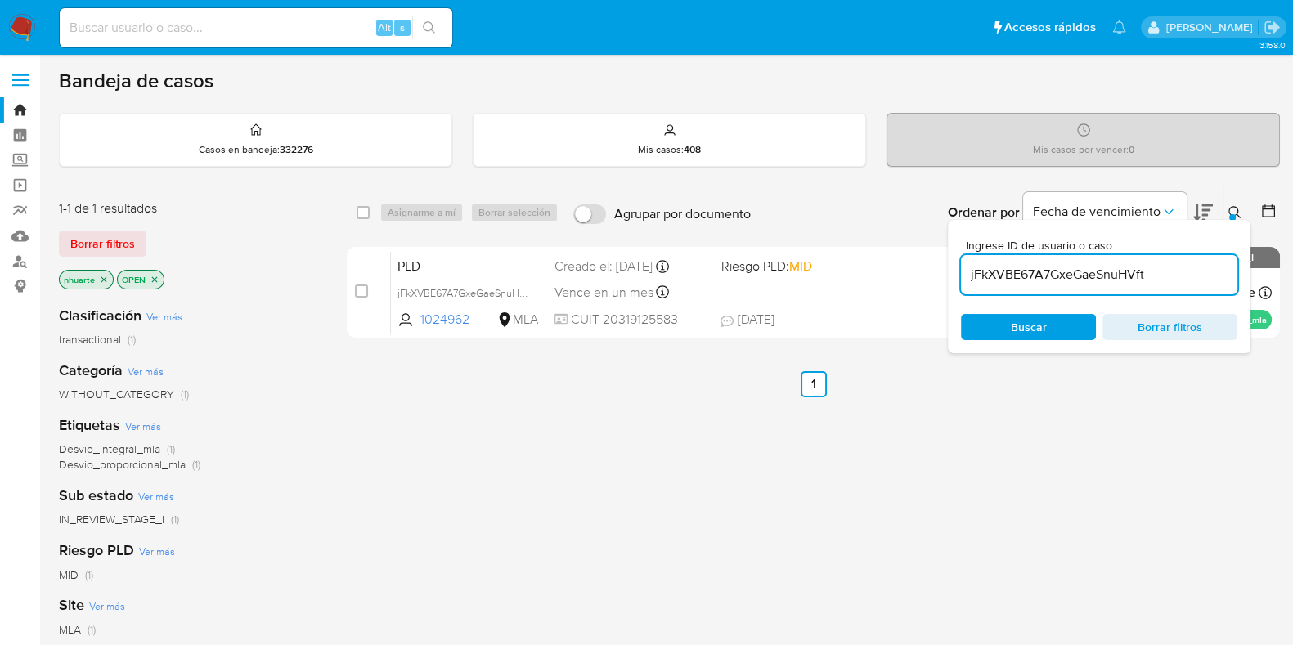
click at [956, 276] on div "Ingrese ID de usuario o caso jFkXVBE67A7GxeGaeSnuHVft Buscar Borrar filtros" at bounding box center [1099, 286] width 303 height 133
type input "3ClcStDC9ZVqcWoHZAWcIISs"
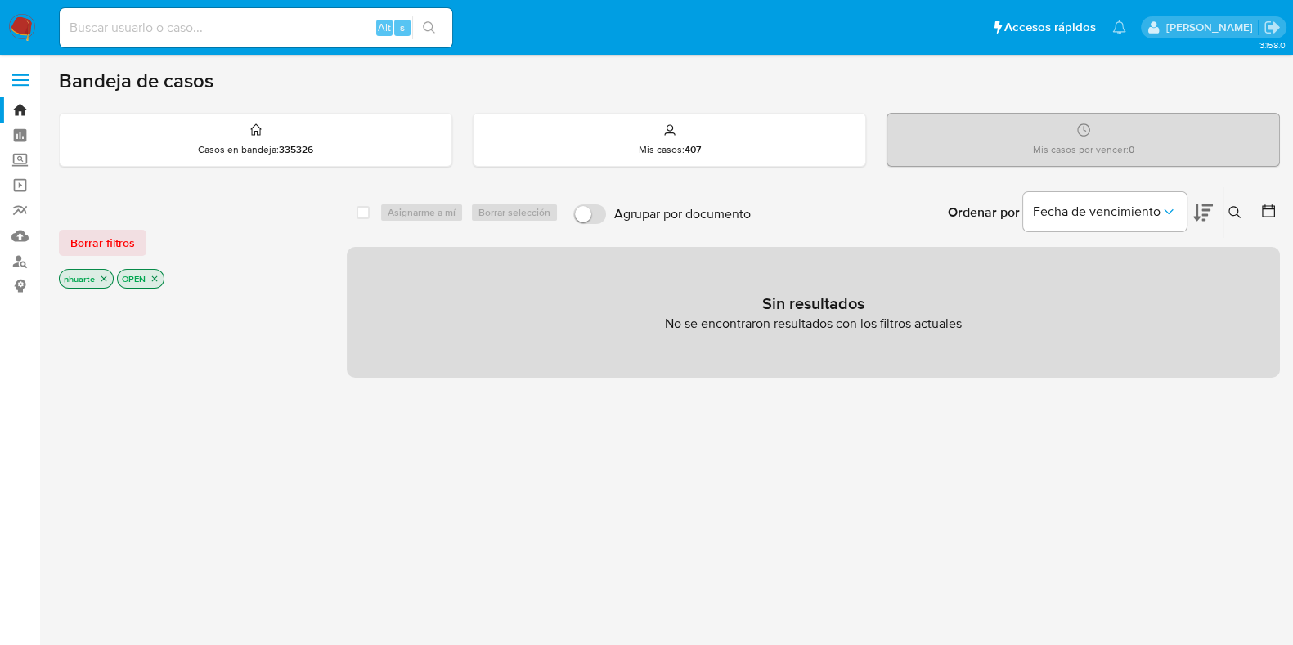
click at [1239, 214] on icon at bounding box center [1235, 212] width 13 height 13
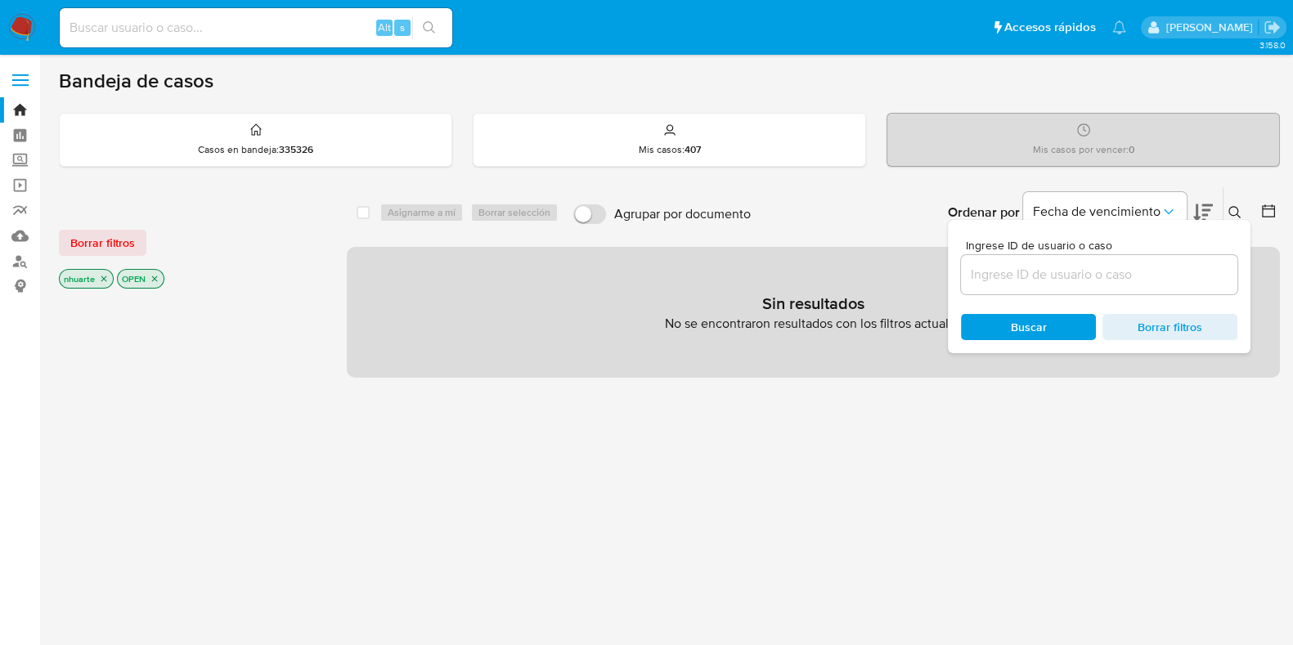
click at [1095, 272] on input at bounding box center [1099, 274] width 276 height 21
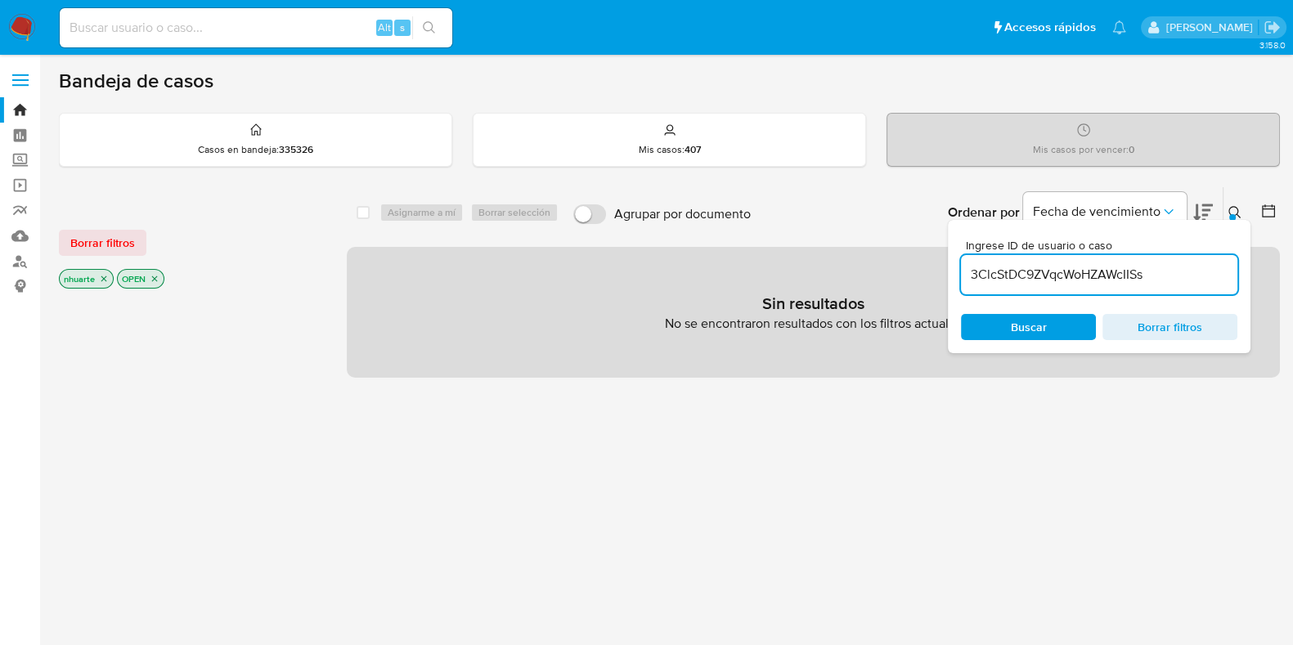
type input "3ClcStDC9ZVqcWoHZAWcIISs"
click at [119, 245] on span "Borrar filtros" at bounding box center [102, 243] width 65 height 23
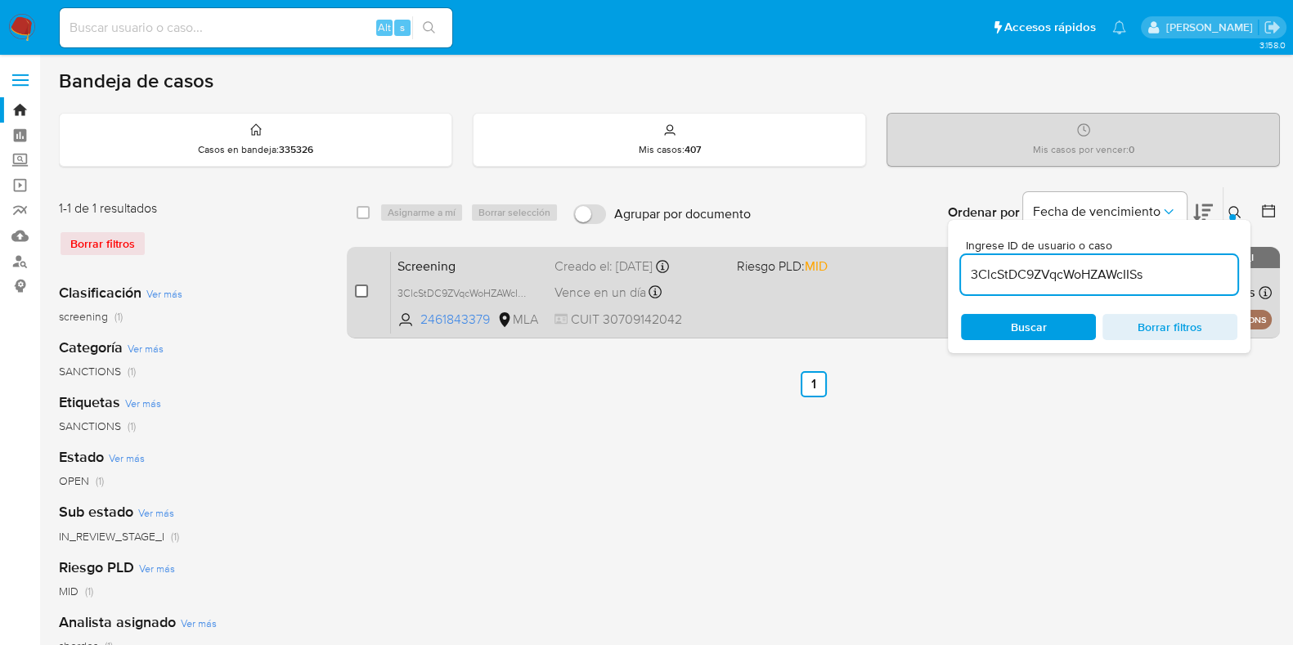
click at [359, 292] on input "checkbox" at bounding box center [361, 291] width 13 height 13
checkbox input "true"
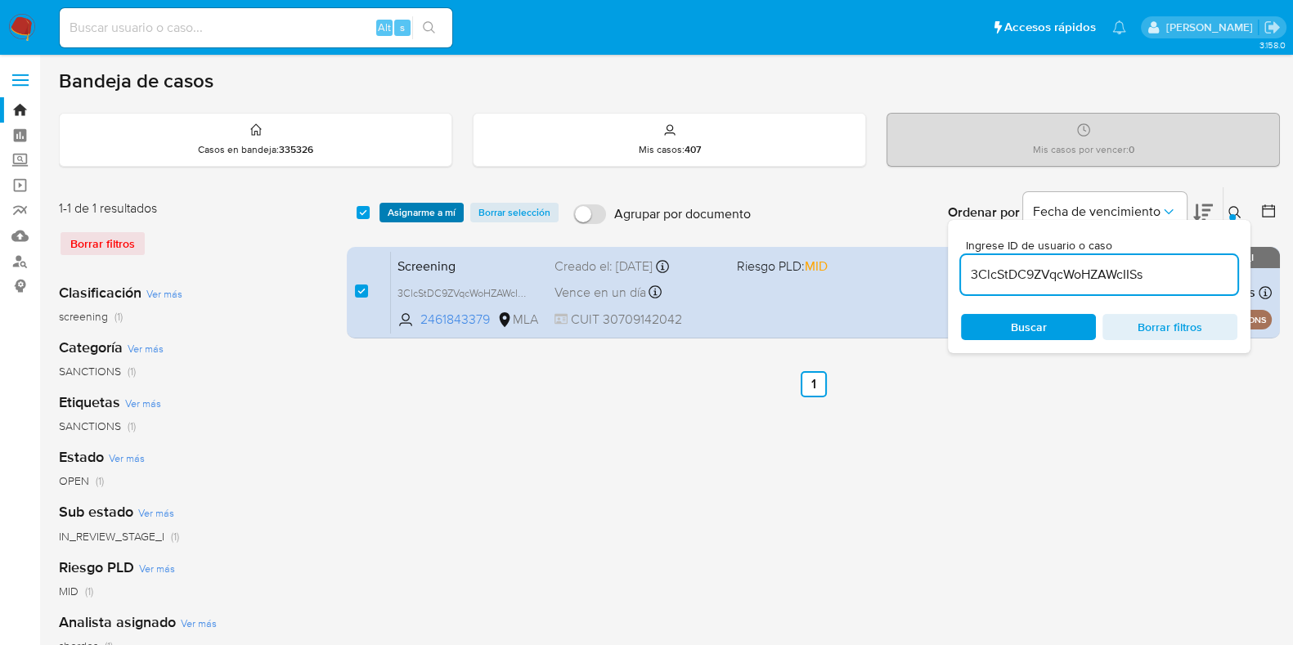
click at [417, 217] on span "Asignarme a mí" at bounding box center [422, 213] width 68 height 16
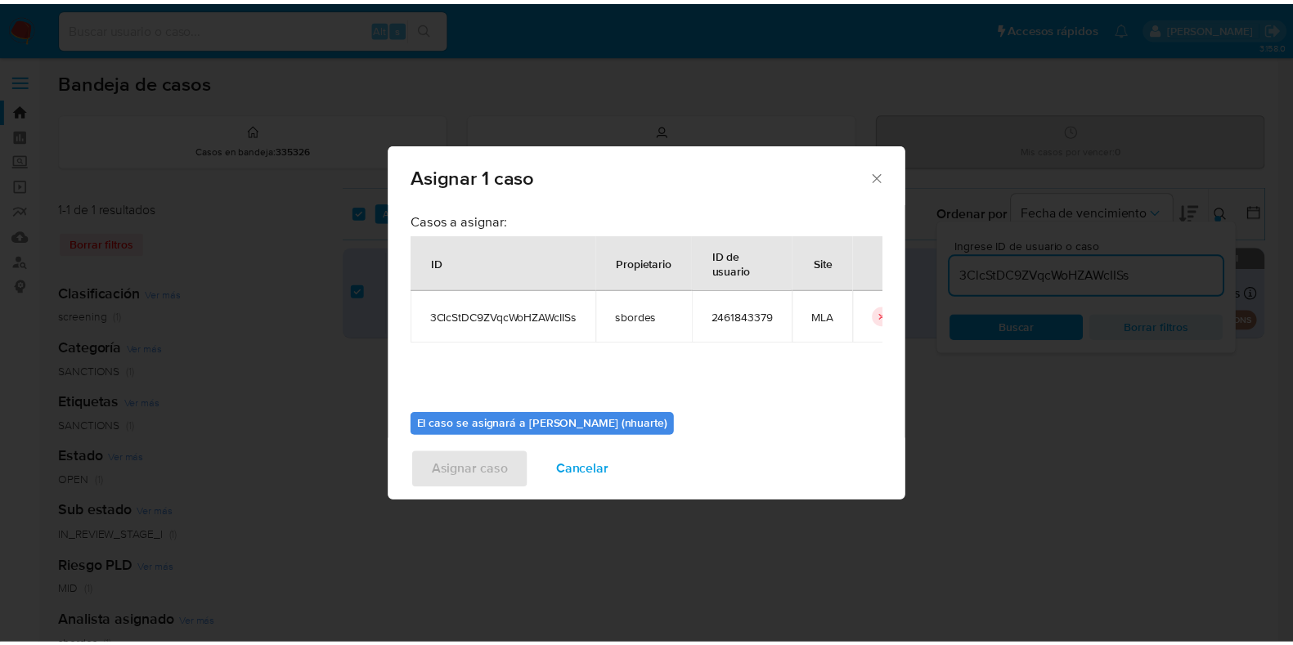
scroll to position [84, 0]
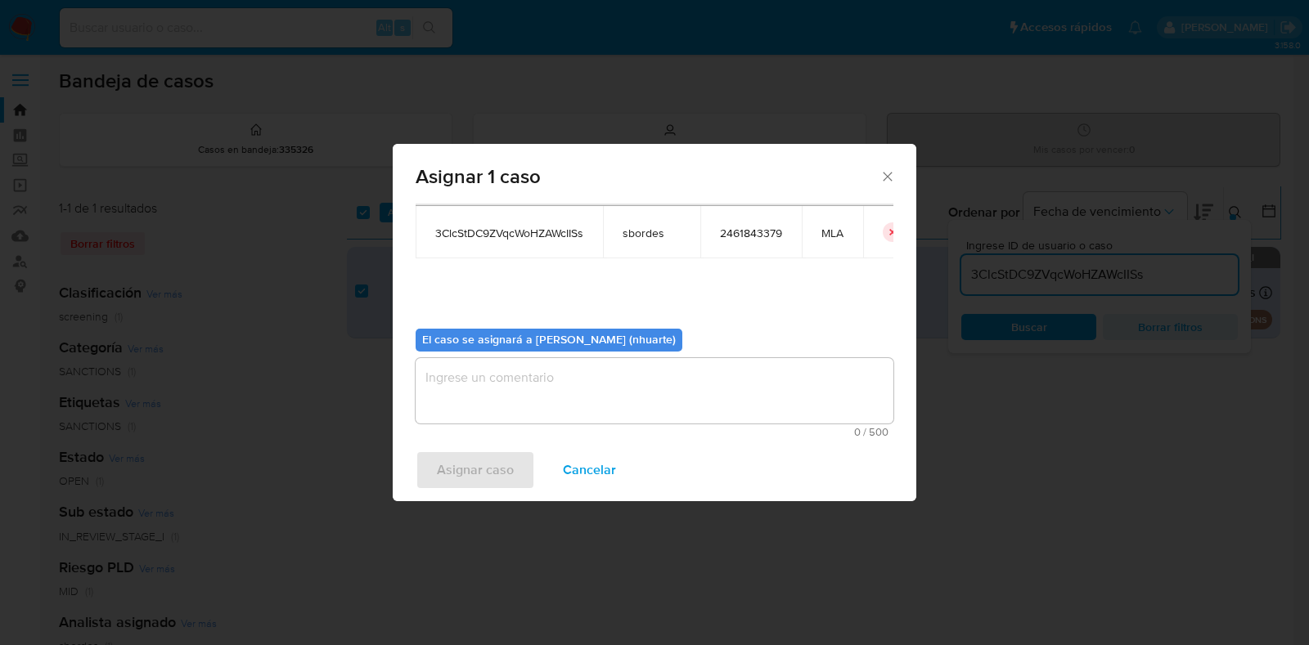
click at [728, 368] on textarea "assign-modal" at bounding box center [655, 390] width 478 height 65
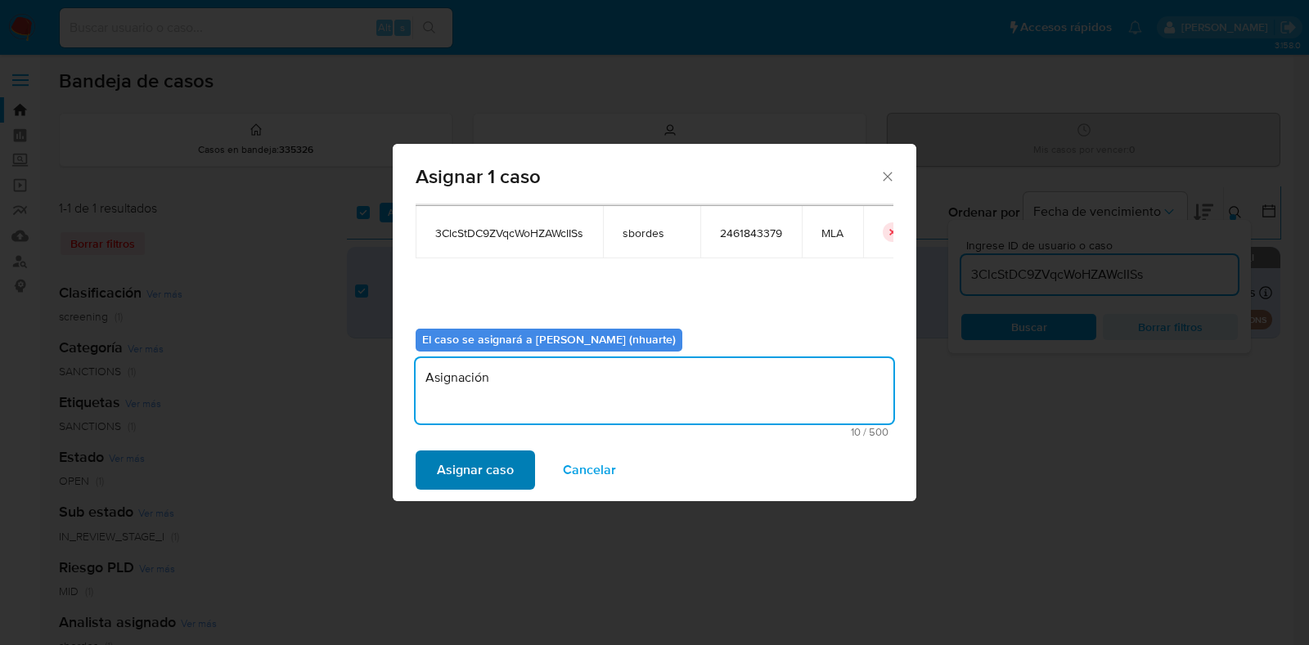
type textarea "Asignación"
click at [468, 472] on span "Asignar caso" at bounding box center [475, 470] width 77 height 36
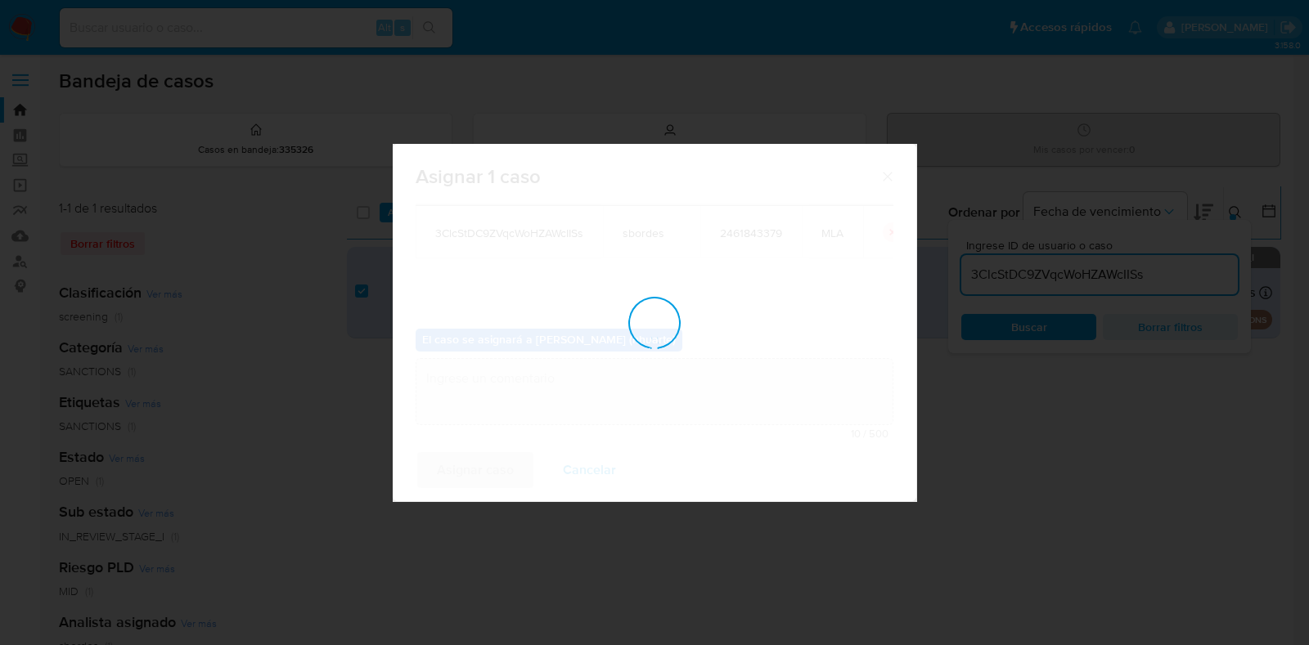
checkbox input "false"
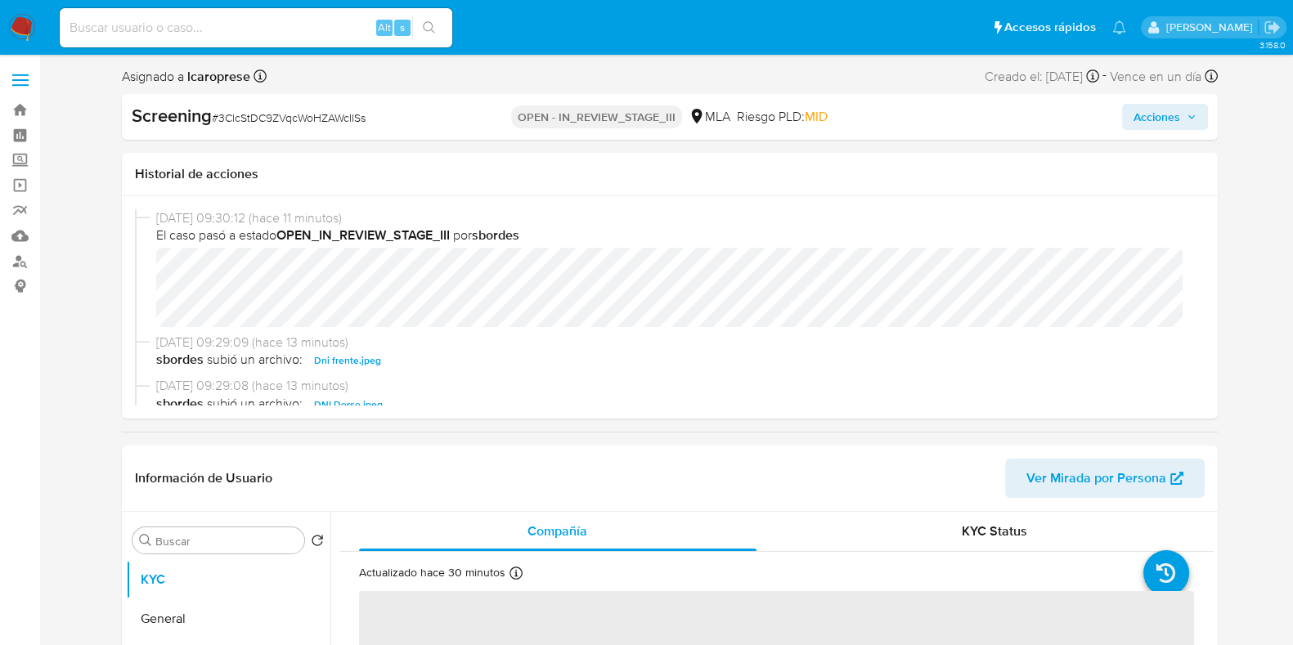
select select "10"
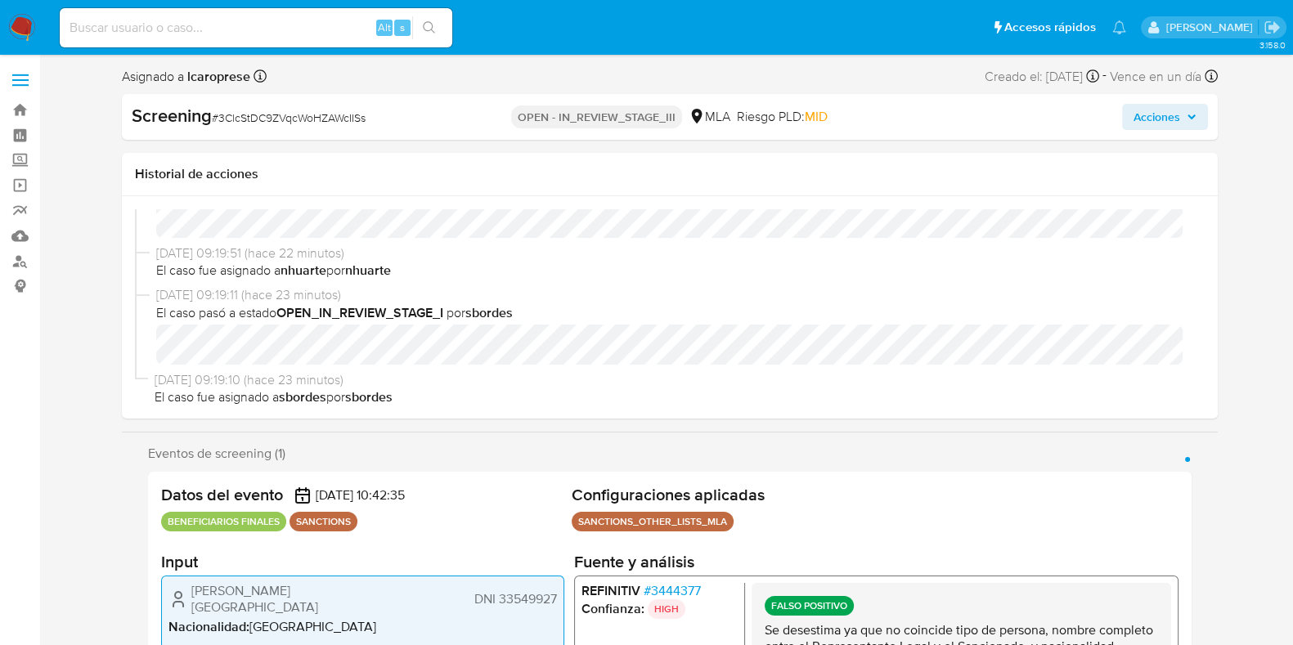
scroll to position [713, 0]
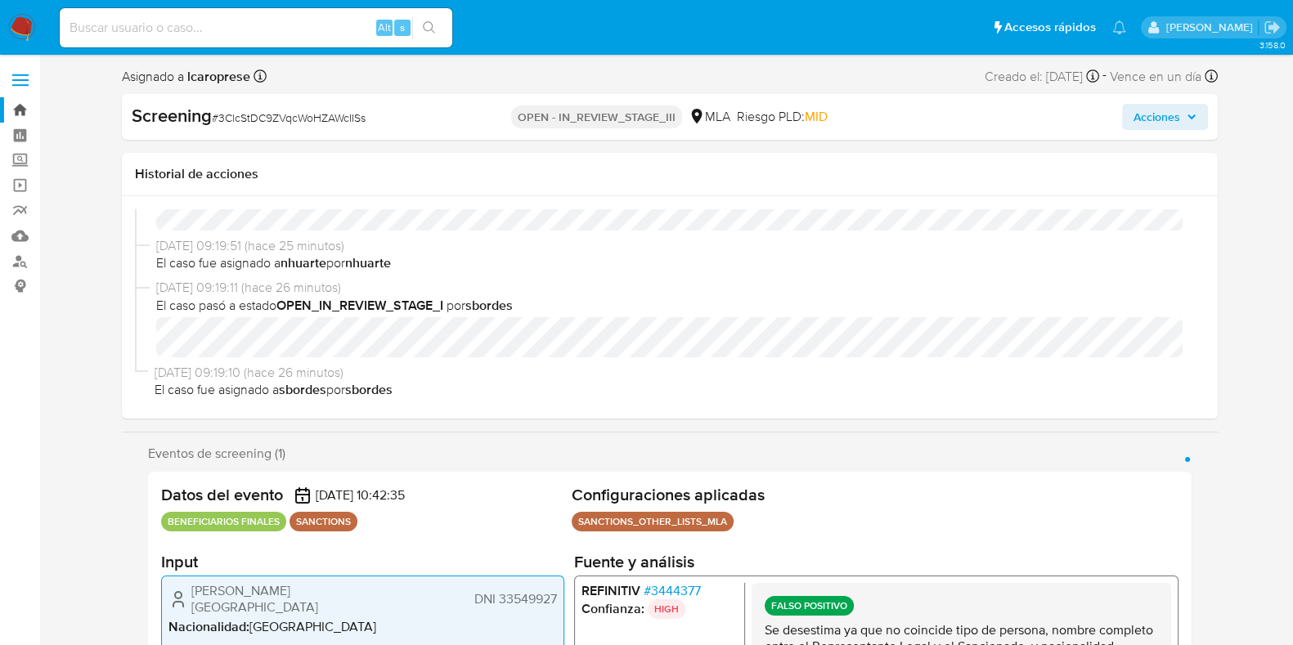
click at [11, 110] on link "Bandeja" at bounding box center [97, 109] width 195 height 25
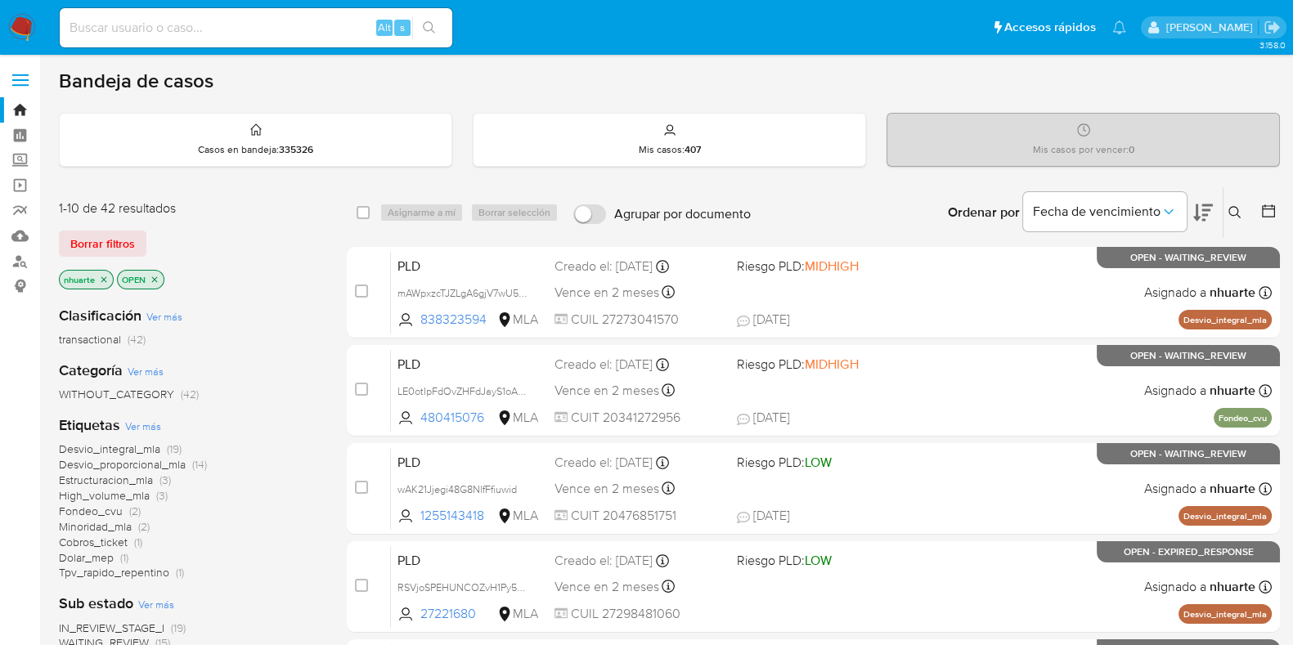
click at [99, 22] on input at bounding box center [256, 27] width 393 height 21
paste input "1159392154"
type input "1159392154"
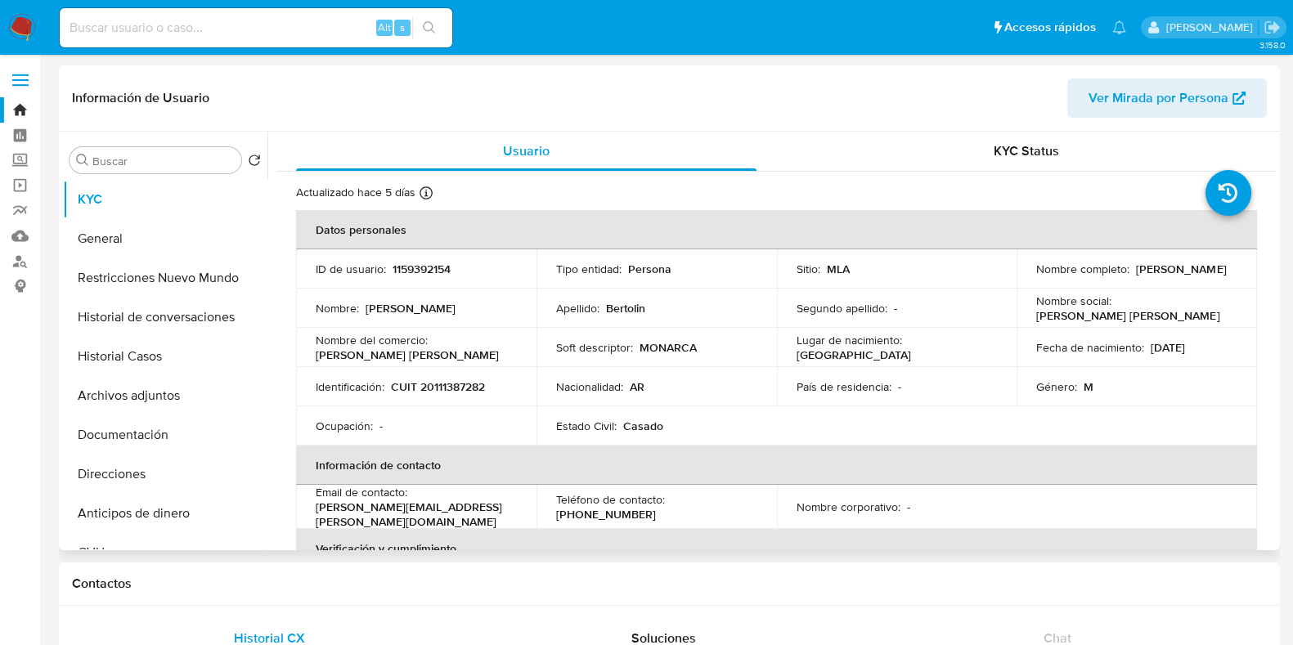
select select "10"
drag, startPoint x: 316, startPoint y: 510, endPoint x: 479, endPoint y: 511, distance: 162.8
click at [479, 511] on div "Email de contacto : paula.bertolin@monarca.com.ar" at bounding box center [416, 507] width 201 height 44
copy p "paula.bertolin@monarca.com.ar"
click at [136, 355] on button "Historial Casos" at bounding box center [158, 356] width 191 height 39
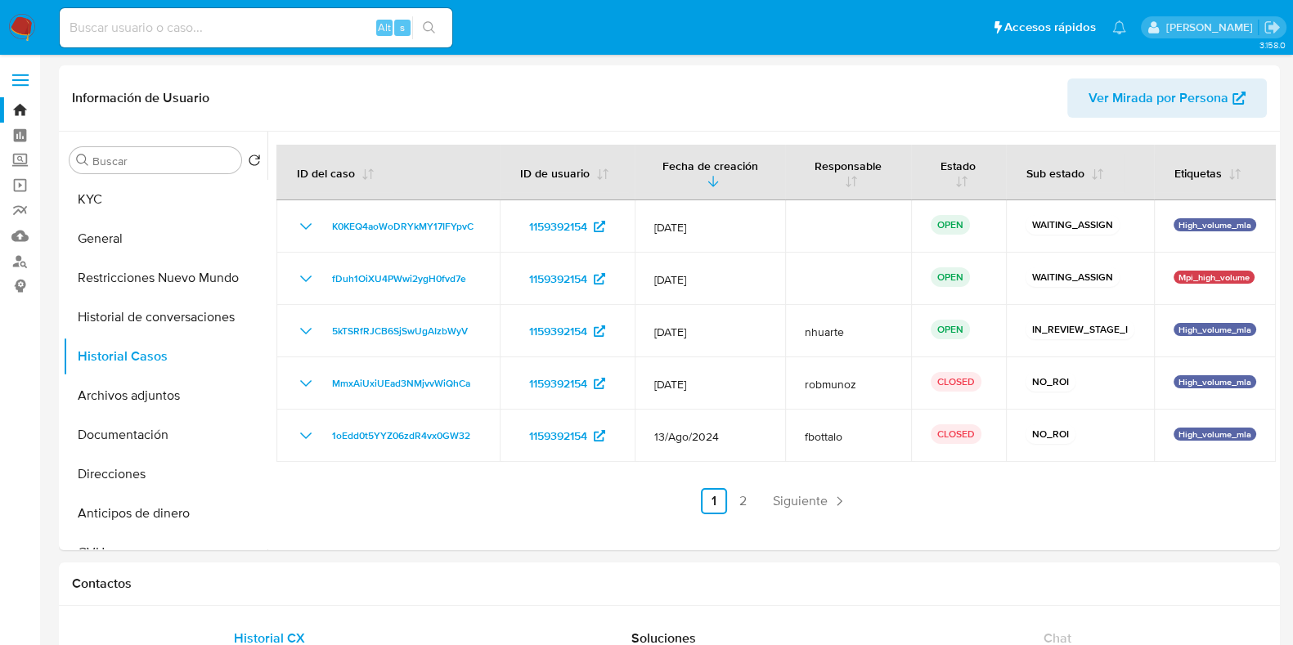
click at [119, 24] on input at bounding box center [256, 27] width 393 height 21
paste input "2493353062"
type input "2493353062"
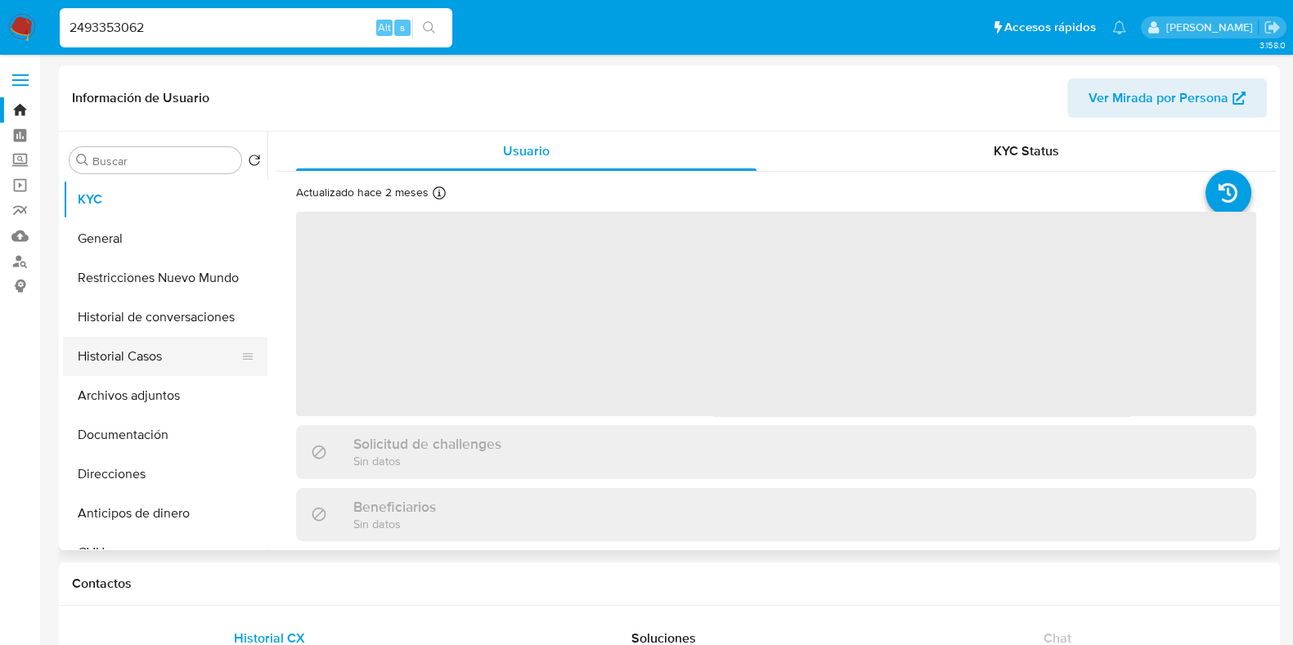
click at [196, 357] on button "Historial Casos" at bounding box center [158, 356] width 191 height 39
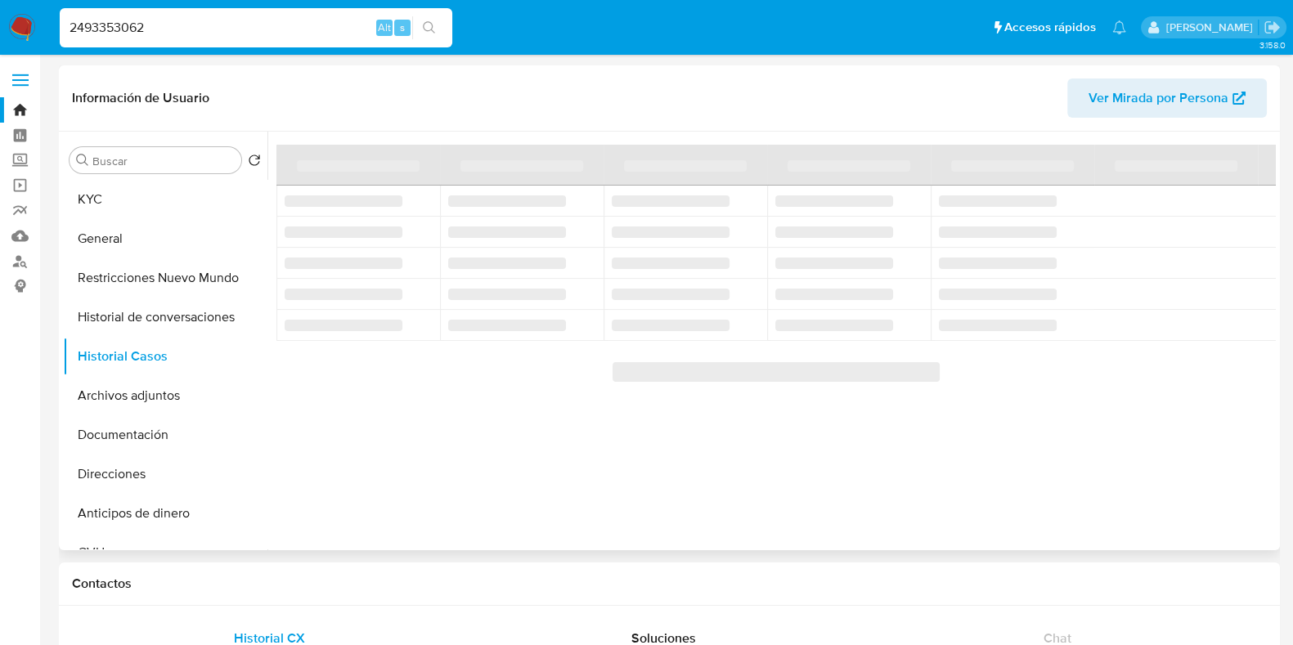
select select "10"
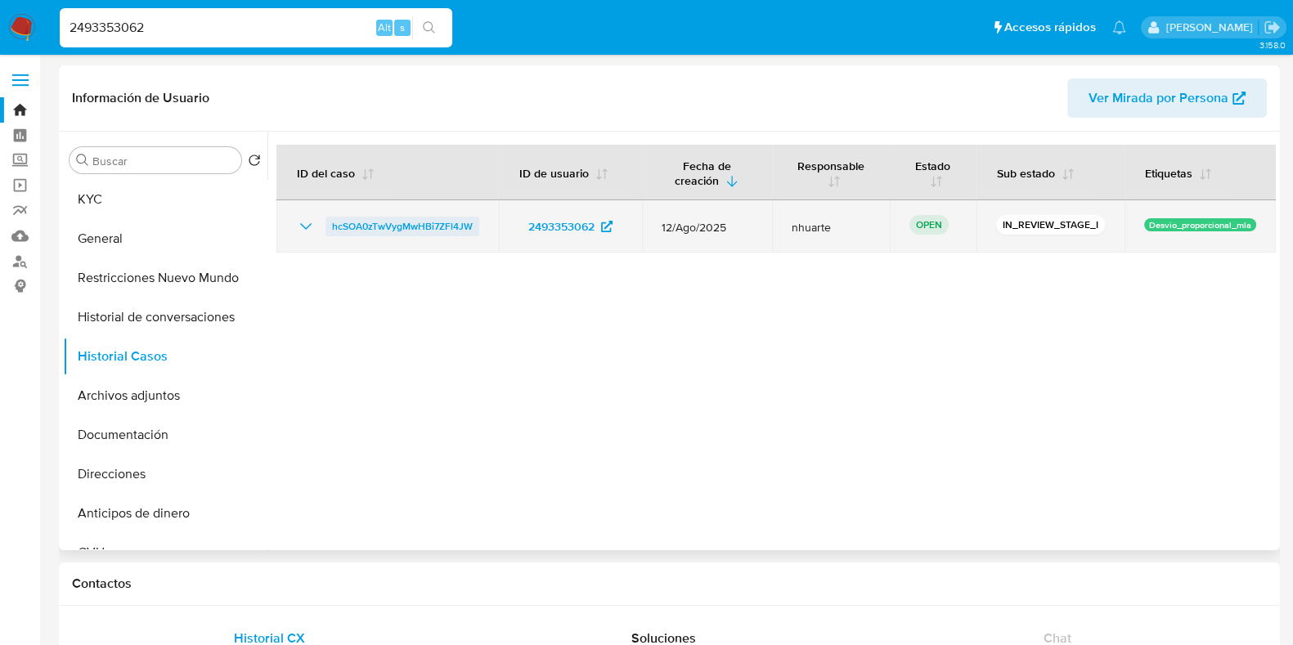
click at [457, 223] on span "hcSOA0zTwVygMwHBi7ZFl4JW" at bounding box center [402, 227] width 141 height 20
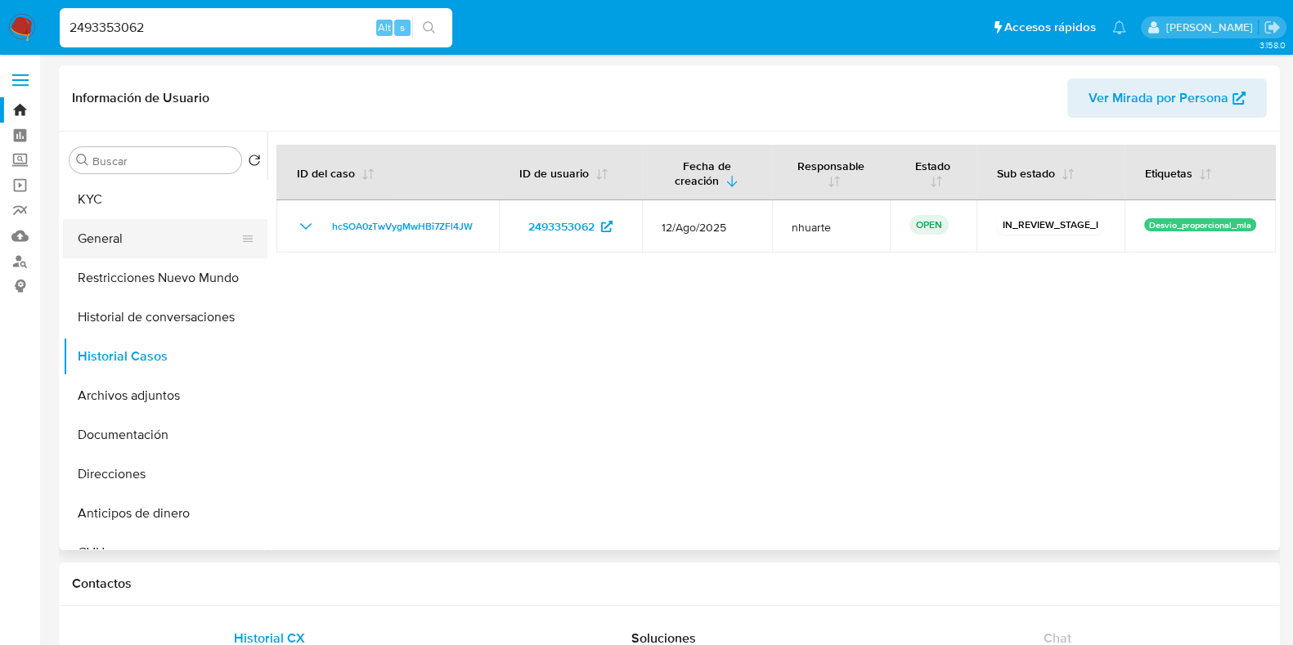
click at [108, 227] on button "General" at bounding box center [158, 238] width 191 height 39
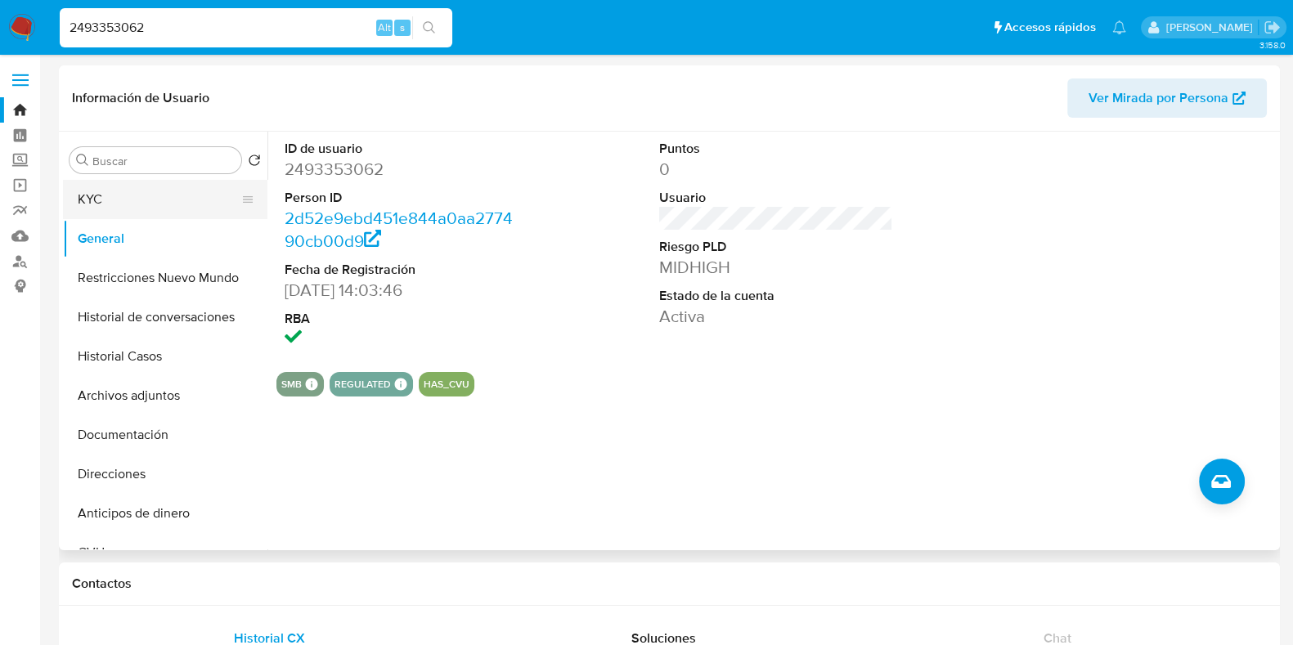
click at [171, 186] on button "KYC" at bounding box center [158, 199] width 191 height 39
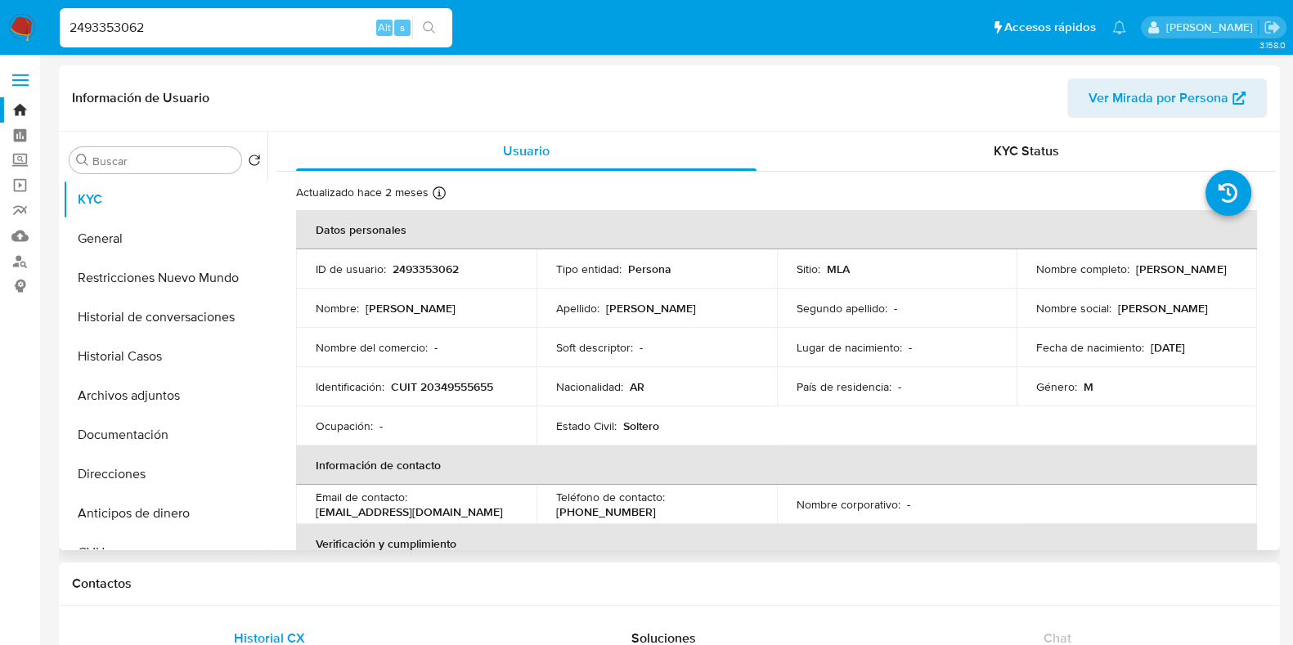
click at [471, 382] on p "CUIT 20349555655" at bounding box center [442, 387] width 102 height 15
copy p "20349555655"
click at [101, 426] on button "Documentación" at bounding box center [158, 435] width 191 height 39
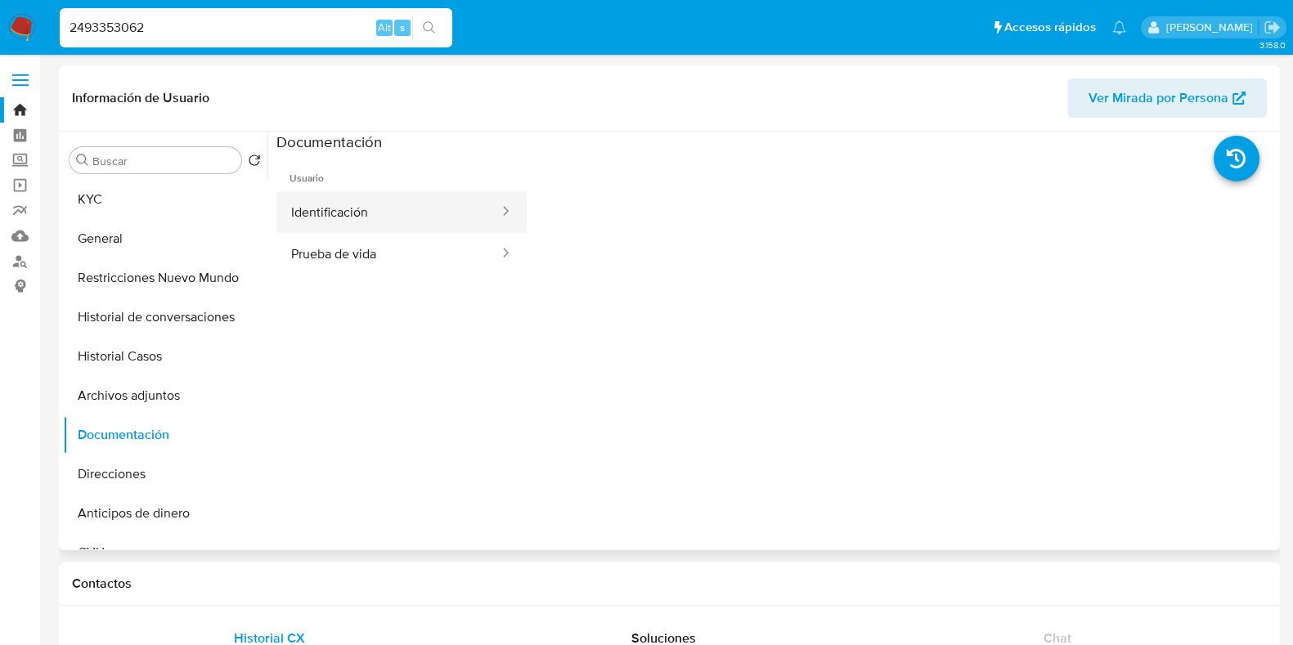
click at [364, 218] on button "Identificación" at bounding box center [388, 212] width 224 height 42
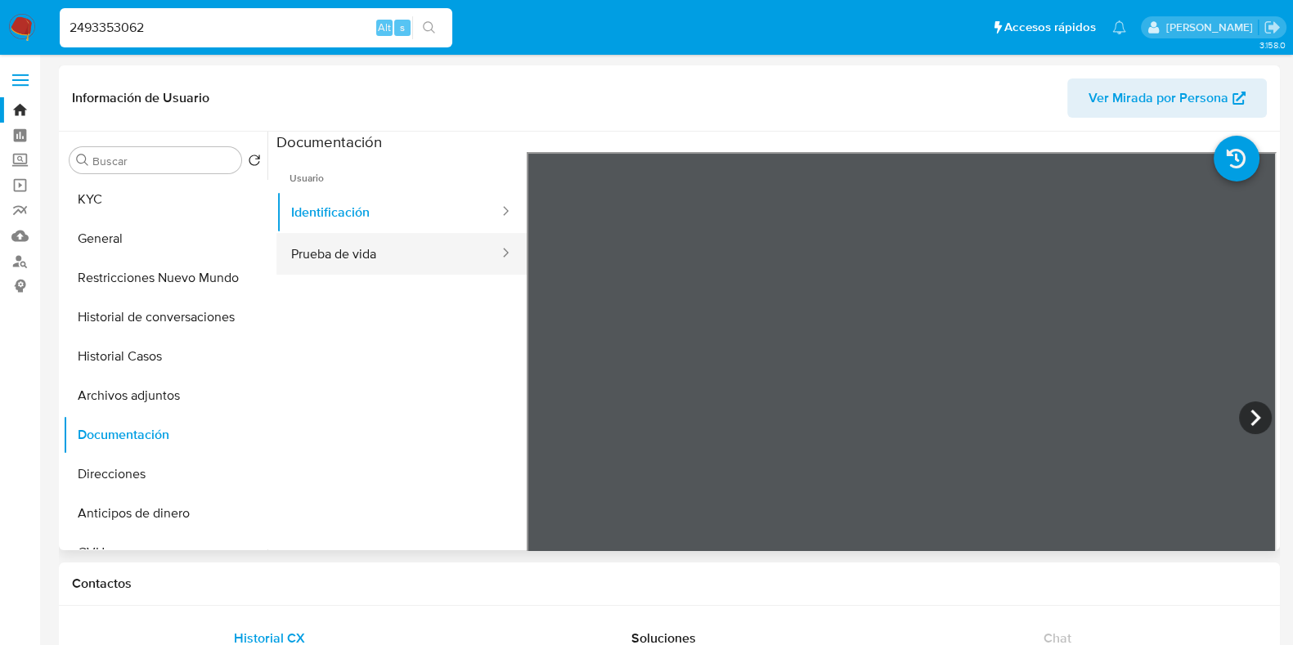
click at [360, 251] on button "Prueba de vida" at bounding box center [388, 254] width 224 height 42
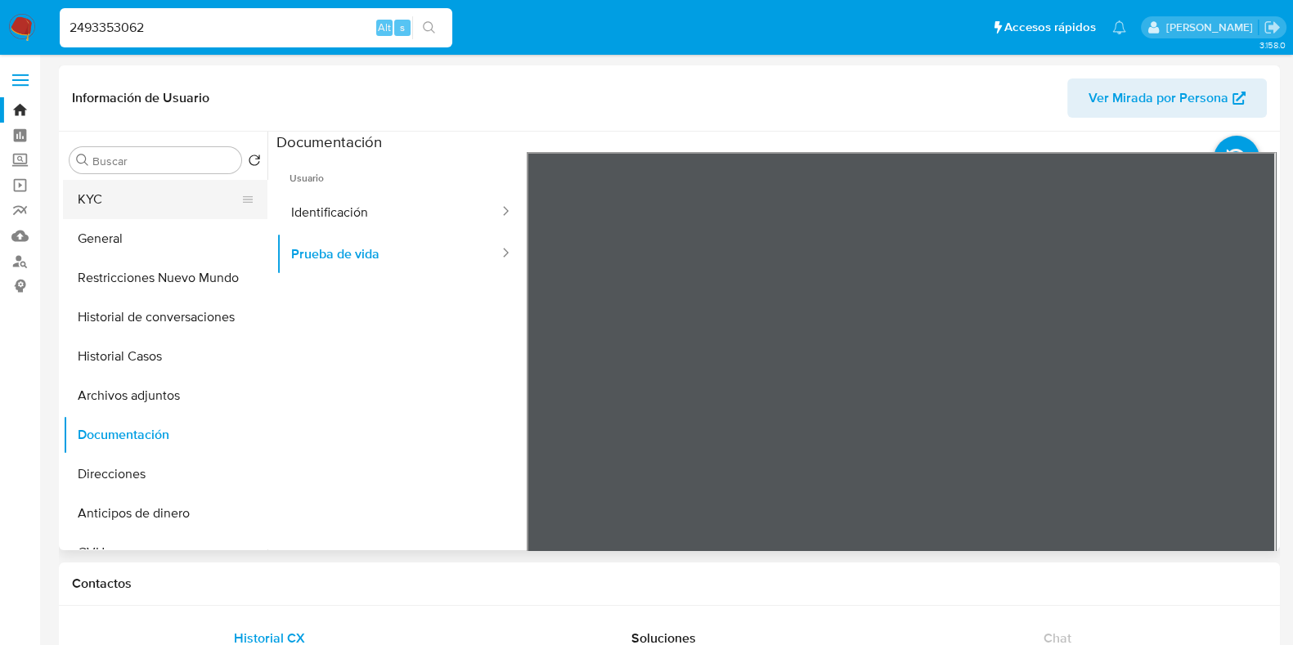
click at [155, 217] on button "KYC" at bounding box center [158, 199] width 191 height 39
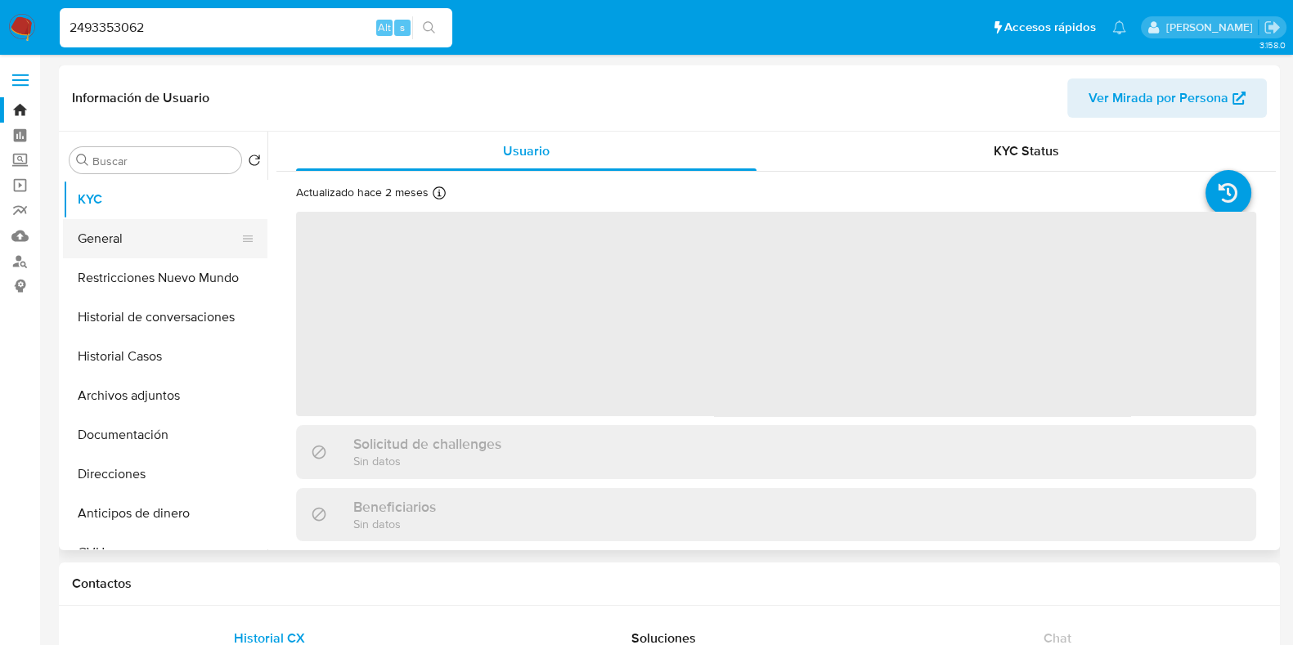
click at [156, 249] on button "General" at bounding box center [158, 238] width 191 height 39
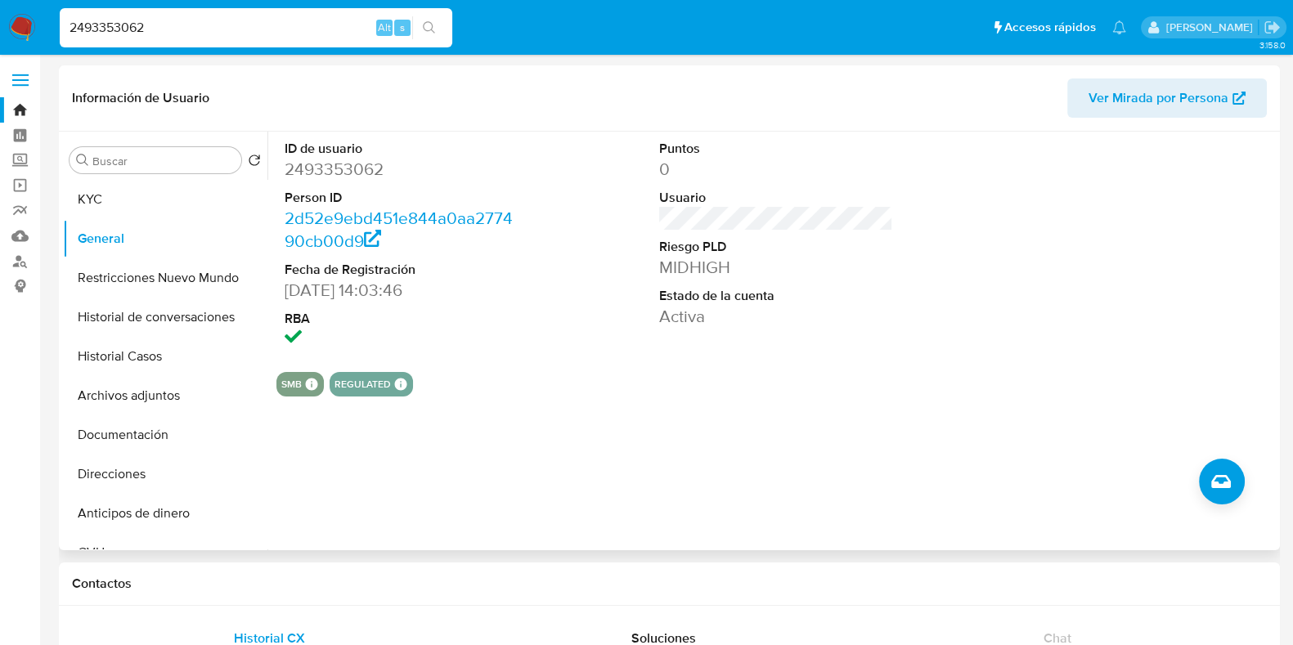
click at [349, 169] on dd "2493353062" at bounding box center [402, 169] width 234 height 23
copy dd "2493353062"
drag, startPoint x: 154, startPoint y: 30, endPoint x: 38, endPoint y: 30, distance: 116.2
click at [38, 30] on nav "Pausado Ver notificaciones 2493353062 Alt s Accesos rápidos Presiona las siguie…" at bounding box center [646, 27] width 1293 height 55
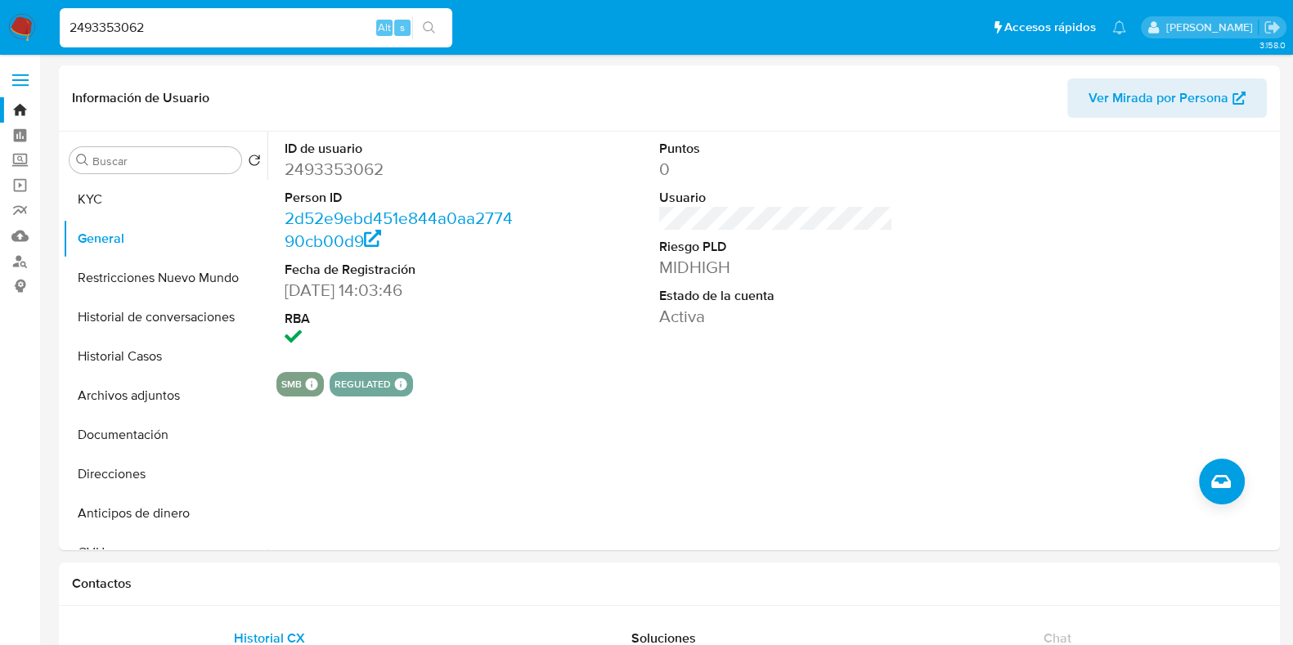
paste input "539914664"
type input "2539914664"
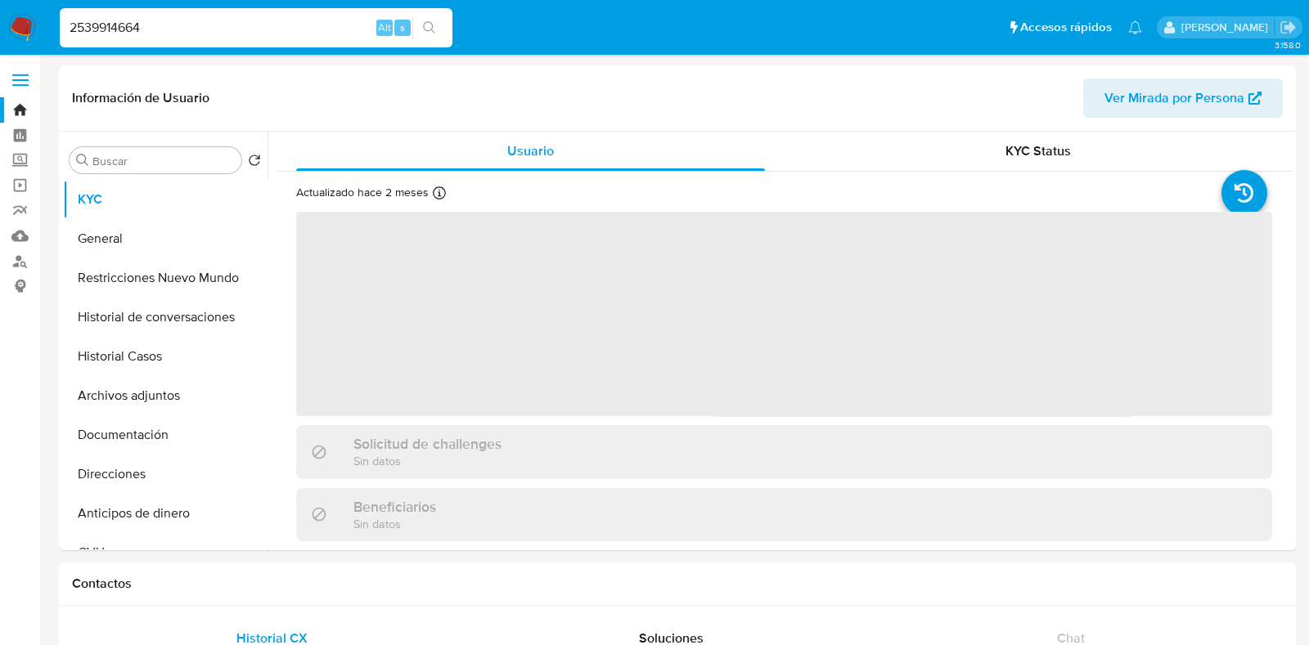
select select "10"
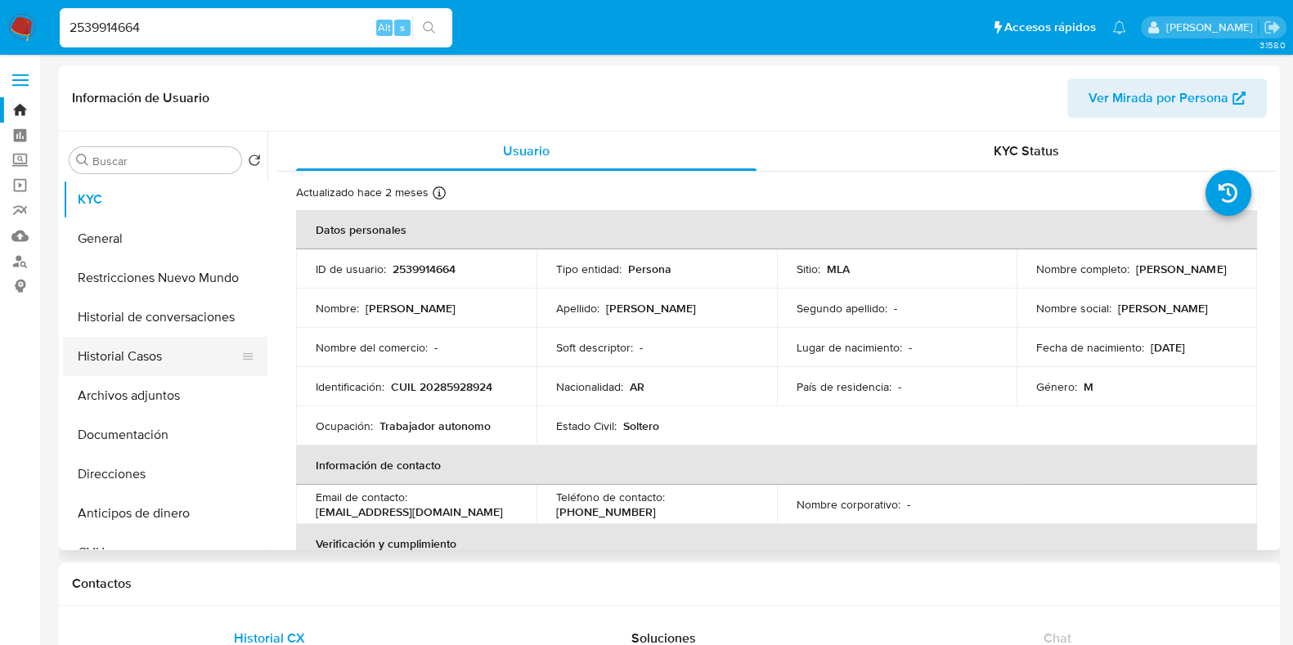
click at [152, 362] on button "Historial Casos" at bounding box center [158, 356] width 191 height 39
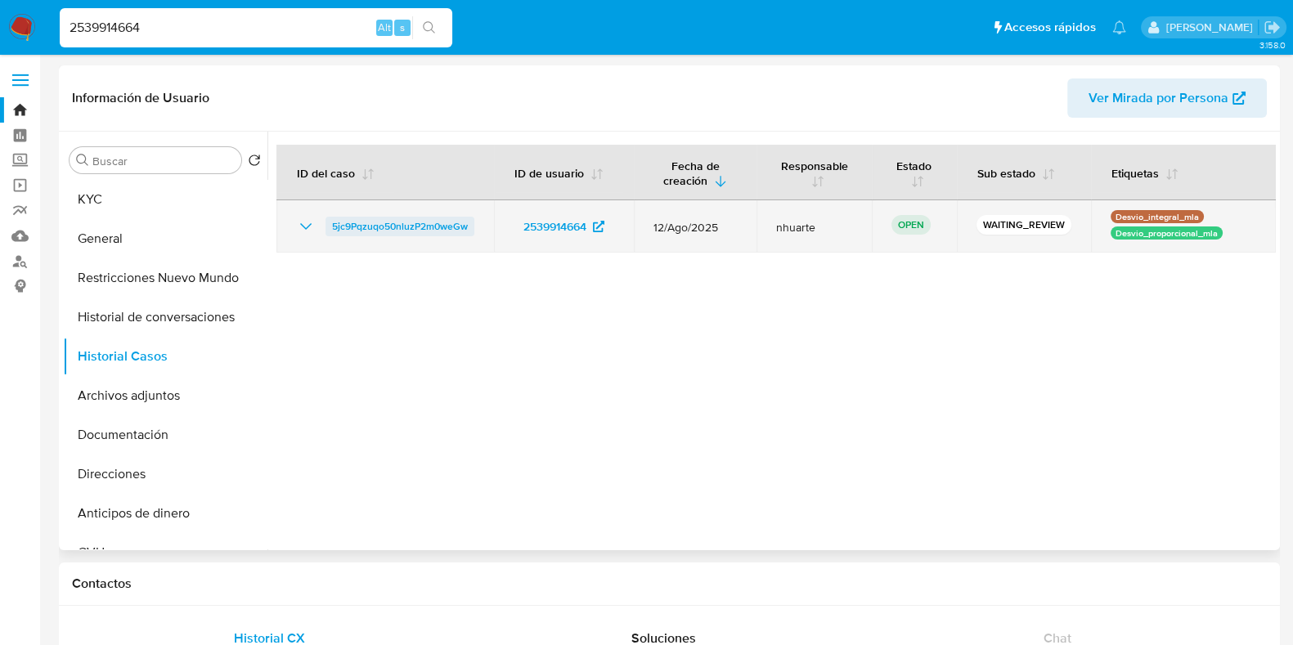
click at [421, 227] on span "5jc9Pqzuqo50nluzP2m0weGw" at bounding box center [400, 227] width 136 height 20
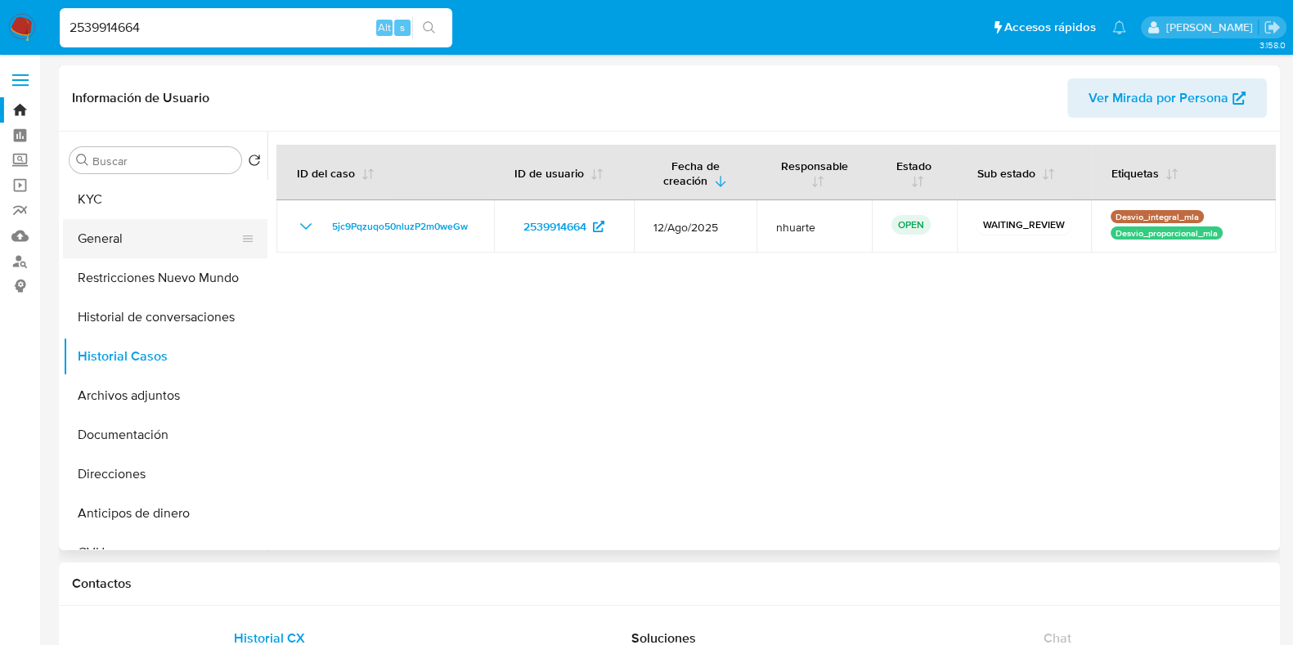
click at [178, 245] on button "General" at bounding box center [158, 238] width 191 height 39
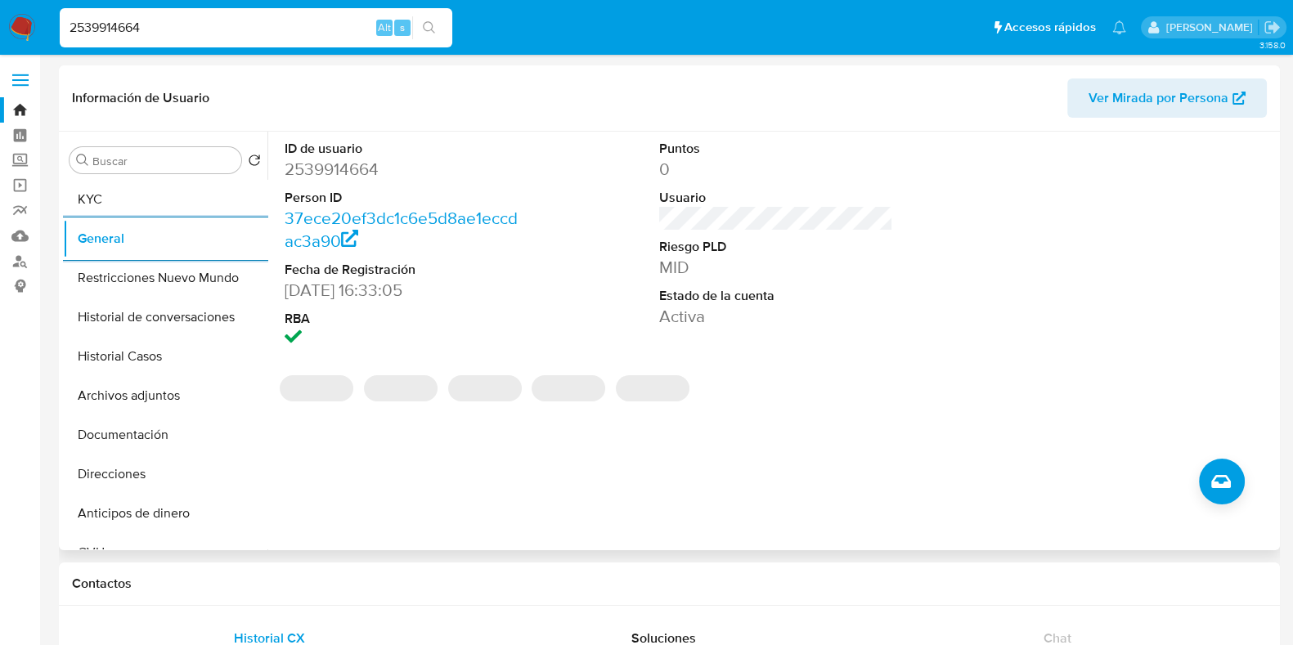
click at [331, 170] on dd "2539914664" at bounding box center [402, 169] width 234 height 23
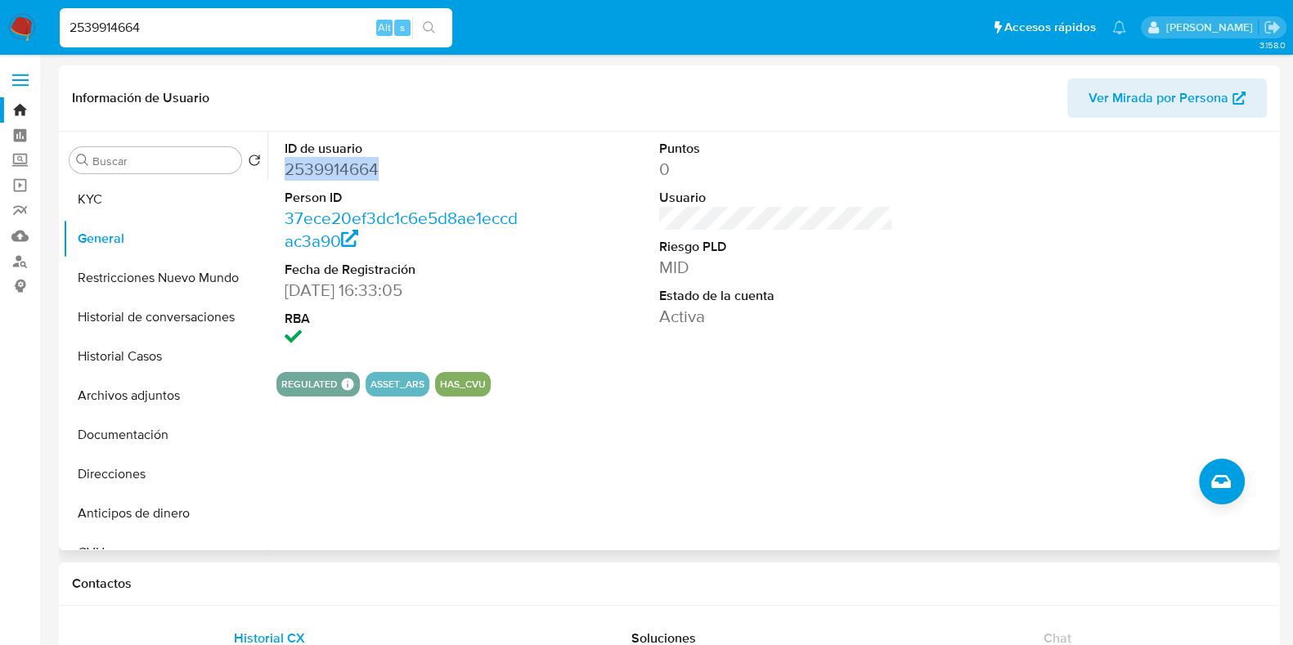
click at [331, 170] on dd "2539914664" at bounding box center [402, 169] width 234 height 23
copy dd "2539914664"
click at [115, 186] on button "KYC" at bounding box center [158, 199] width 191 height 39
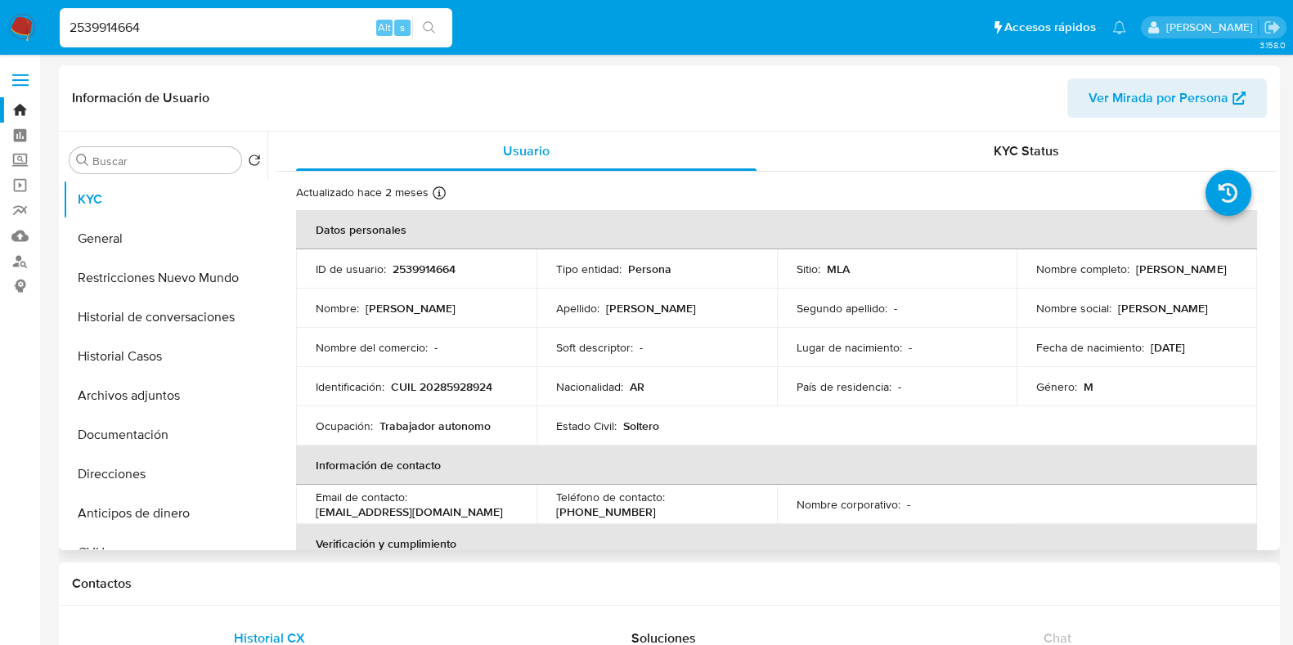
click at [453, 386] on p "CUIL 20285928924" at bounding box center [441, 387] width 101 height 15
copy p "20285928924"
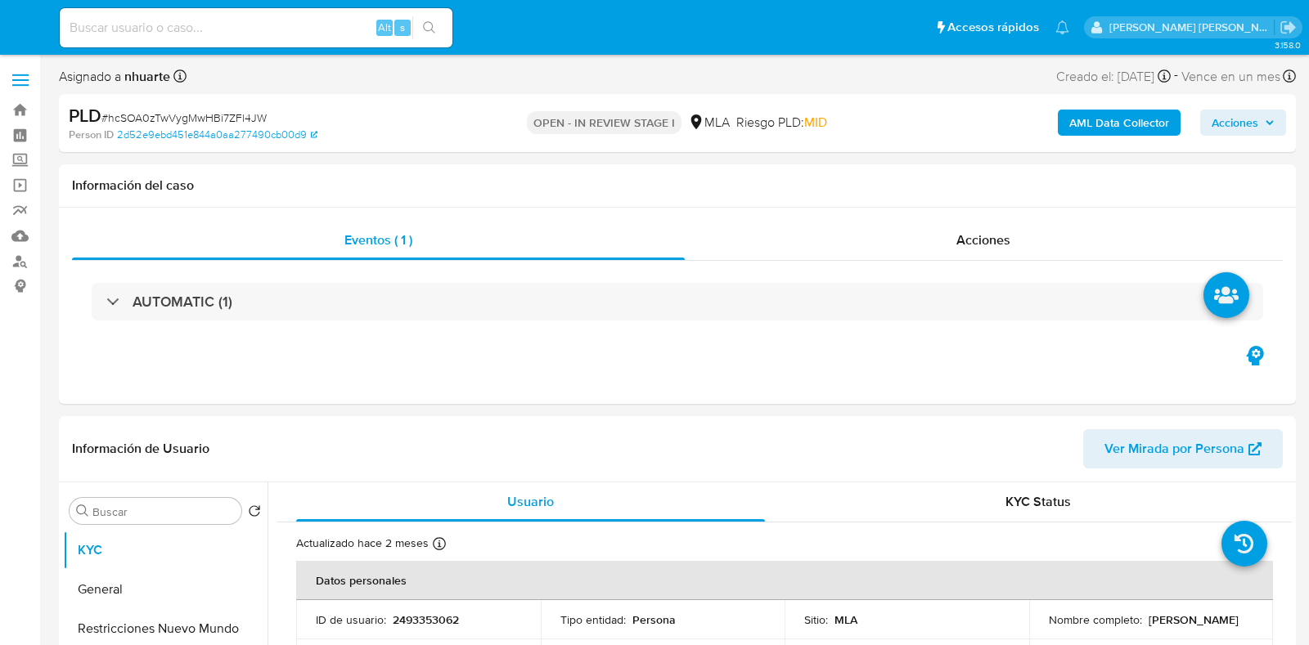
select select "10"
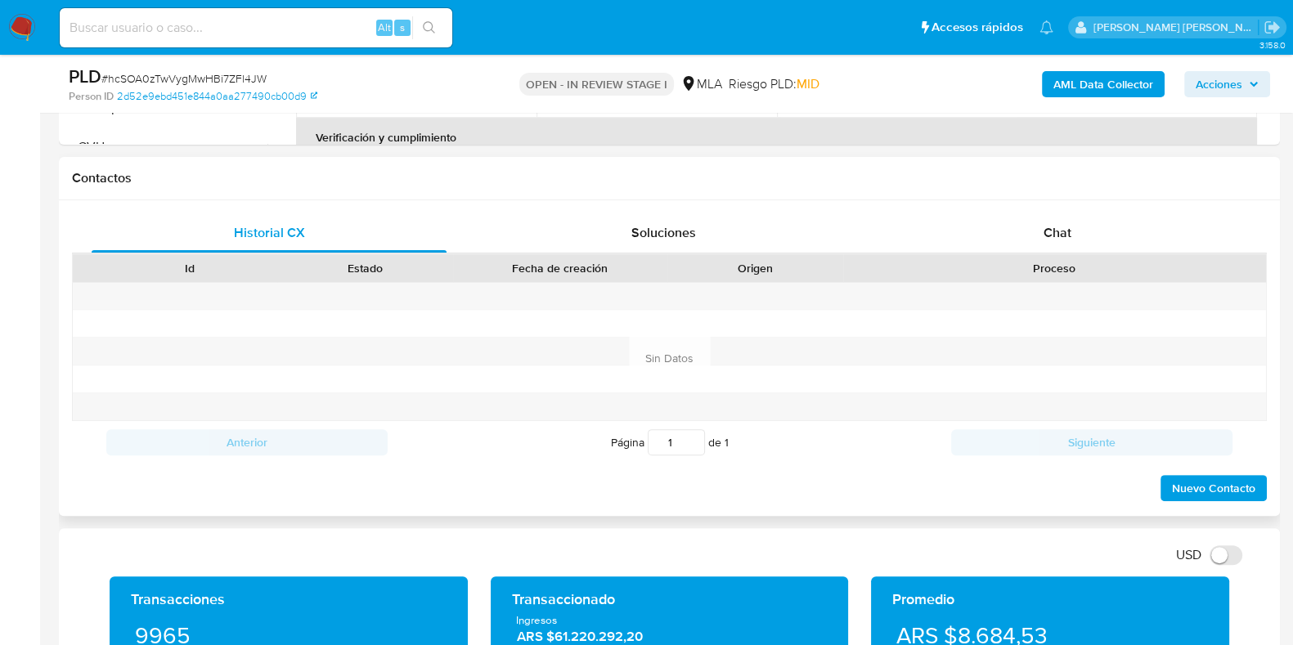
scroll to position [715, 0]
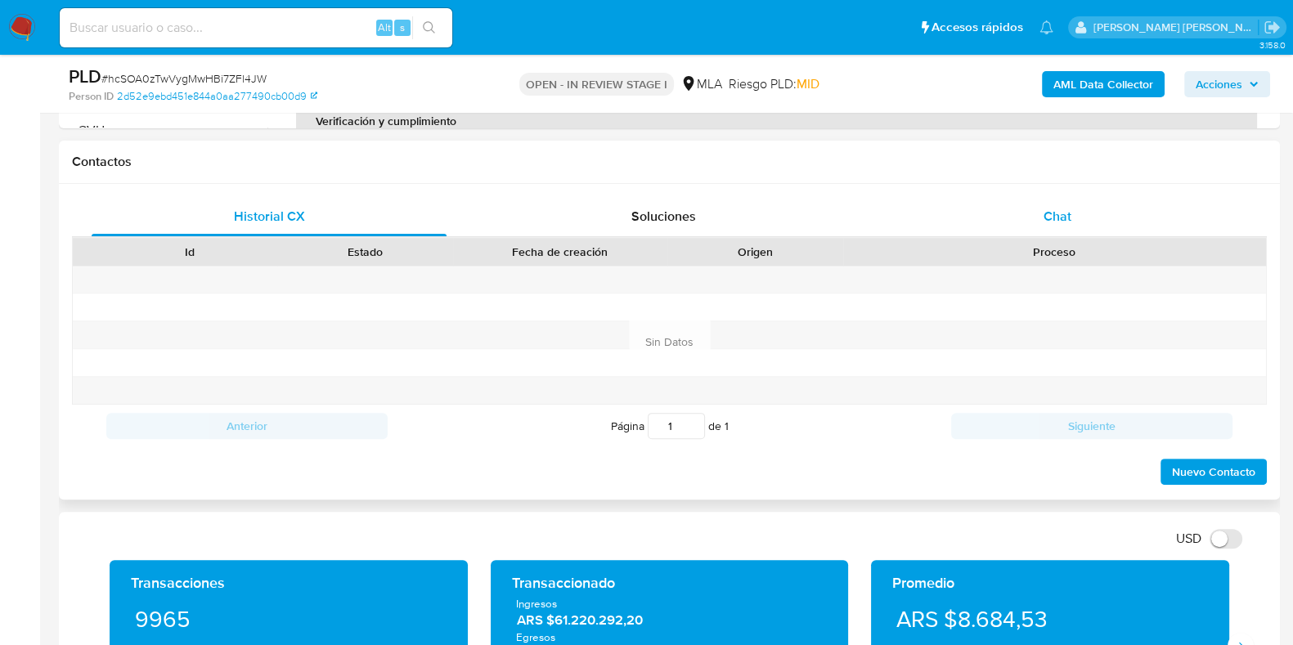
click at [1060, 212] on span "Chat" at bounding box center [1058, 216] width 28 height 19
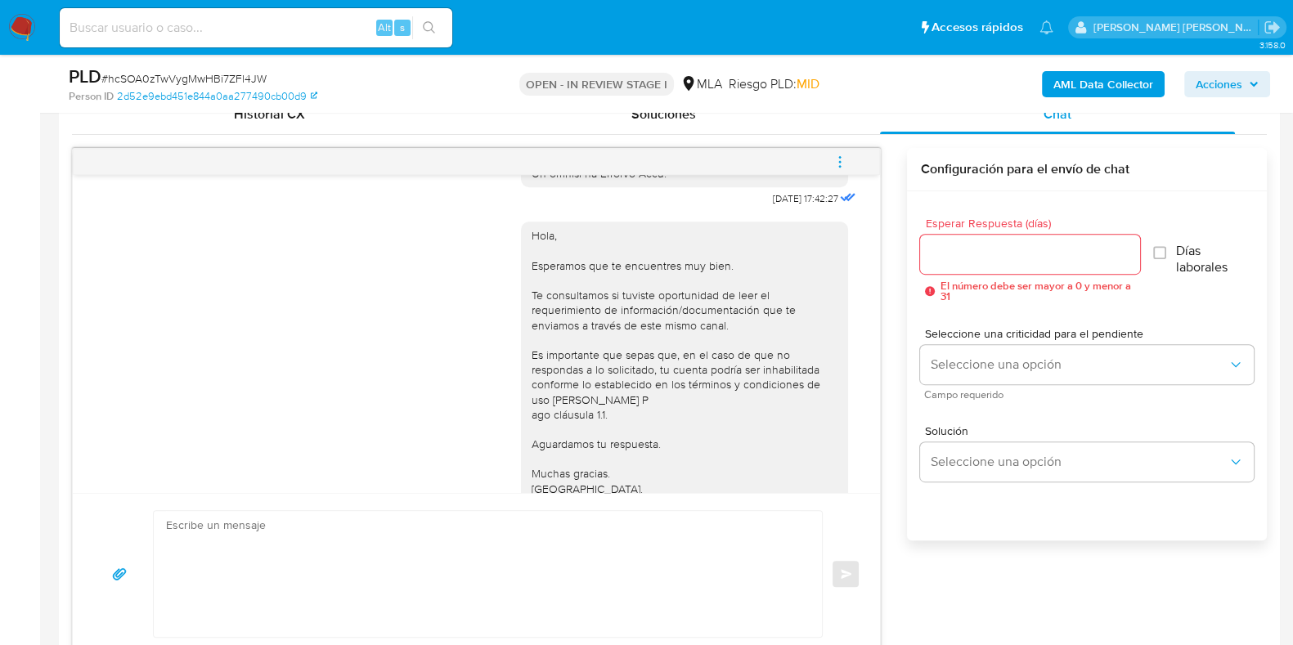
scroll to position [865, 0]
click at [843, 157] on icon "menu-action" at bounding box center [840, 162] width 15 height 15
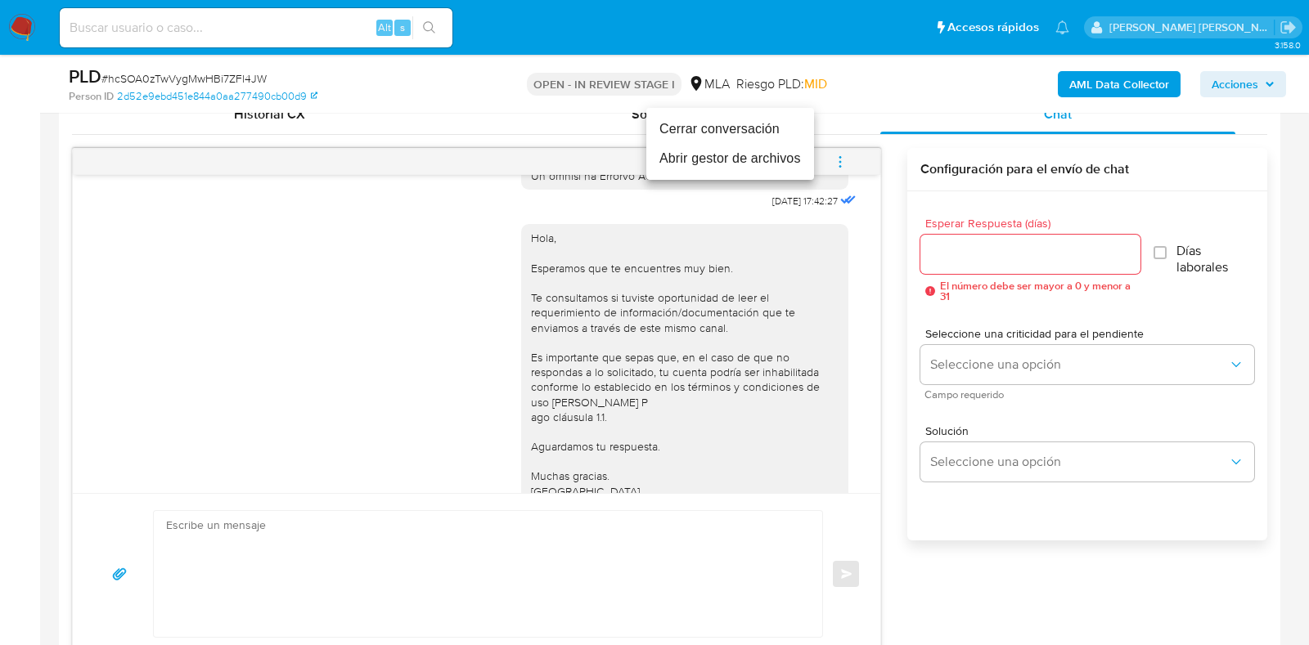
click at [765, 136] on li "Cerrar conversación" at bounding box center [730, 129] width 168 height 29
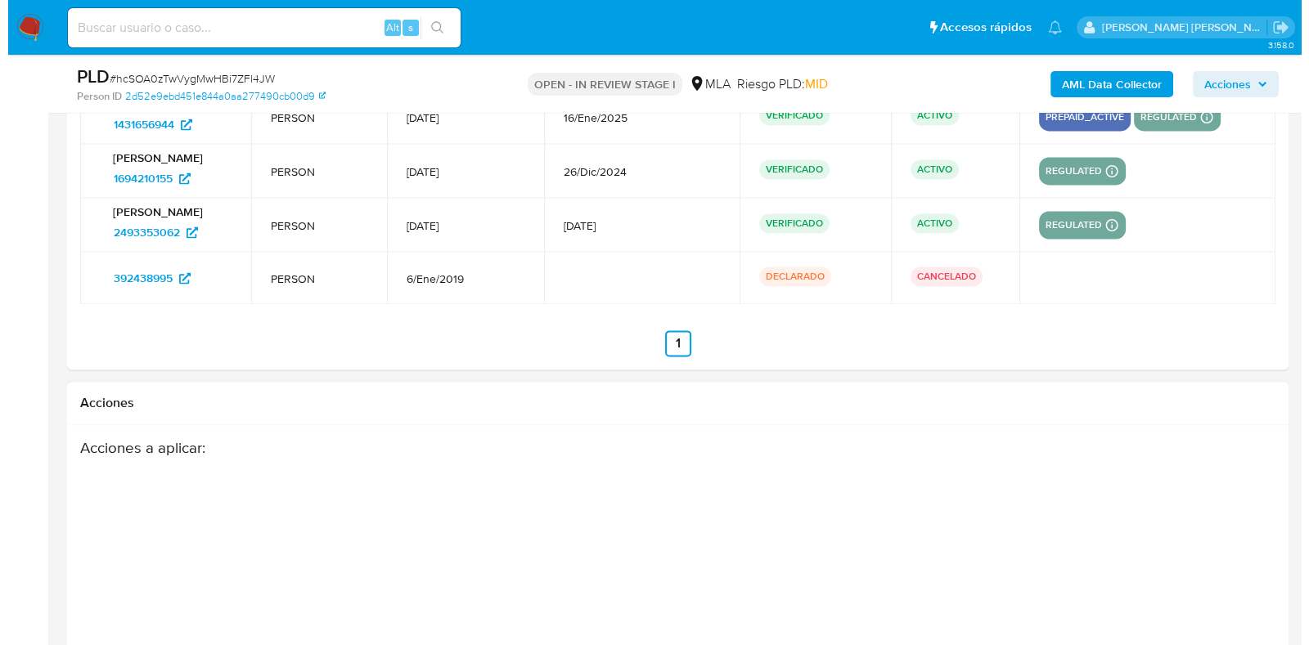
scroll to position [2965, 0]
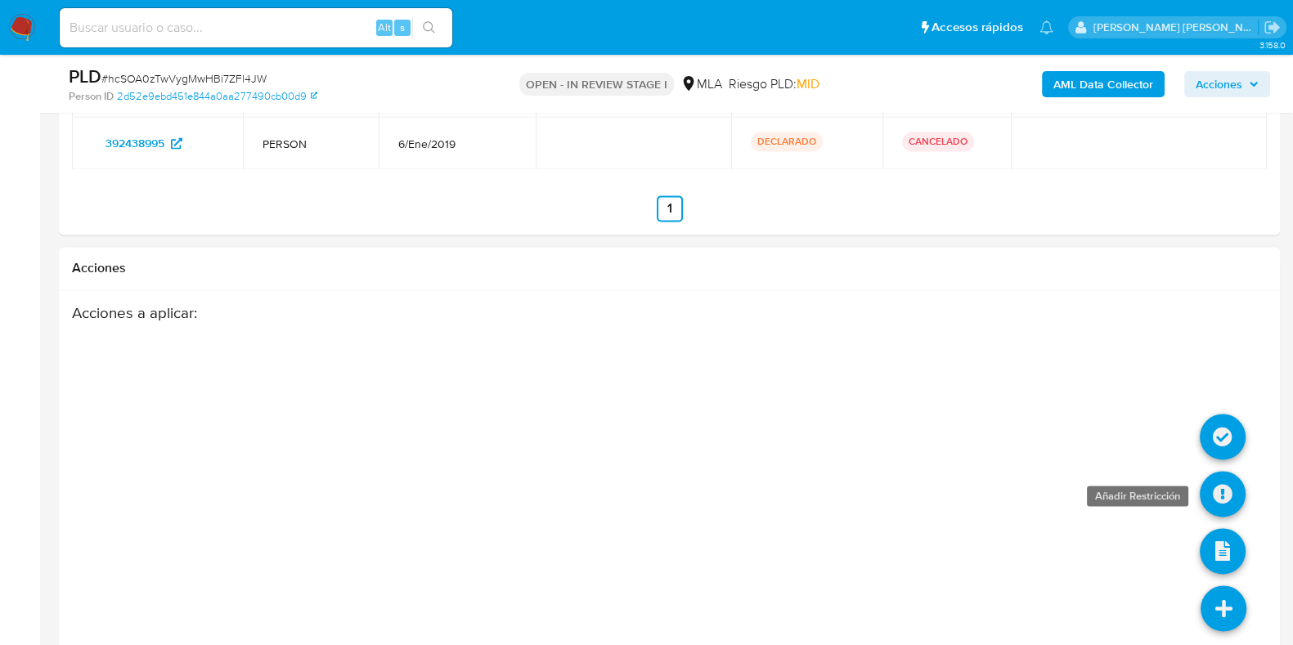
click at [1224, 492] on icon at bounding box center [1223, 494] width 46 height 46
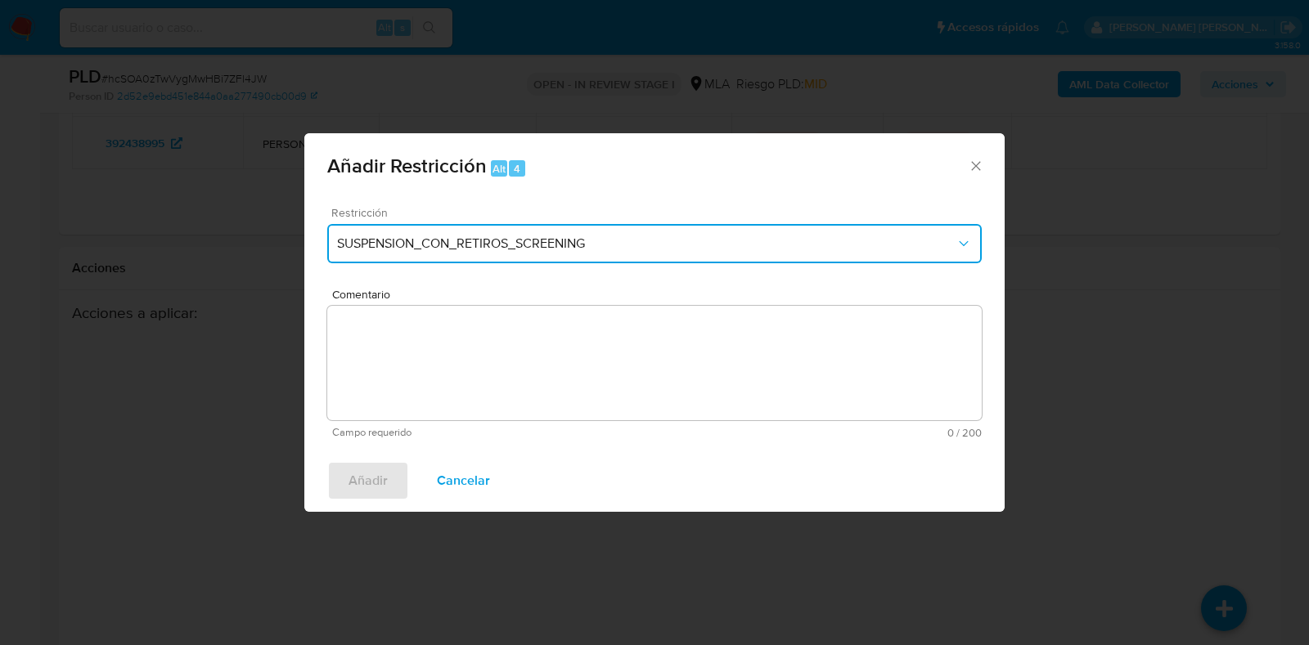
click at [539, 238] on span "SUSPENSION_CON_RETIROS_SCREENING" at bounding box center [646, 244] width 618 height 16
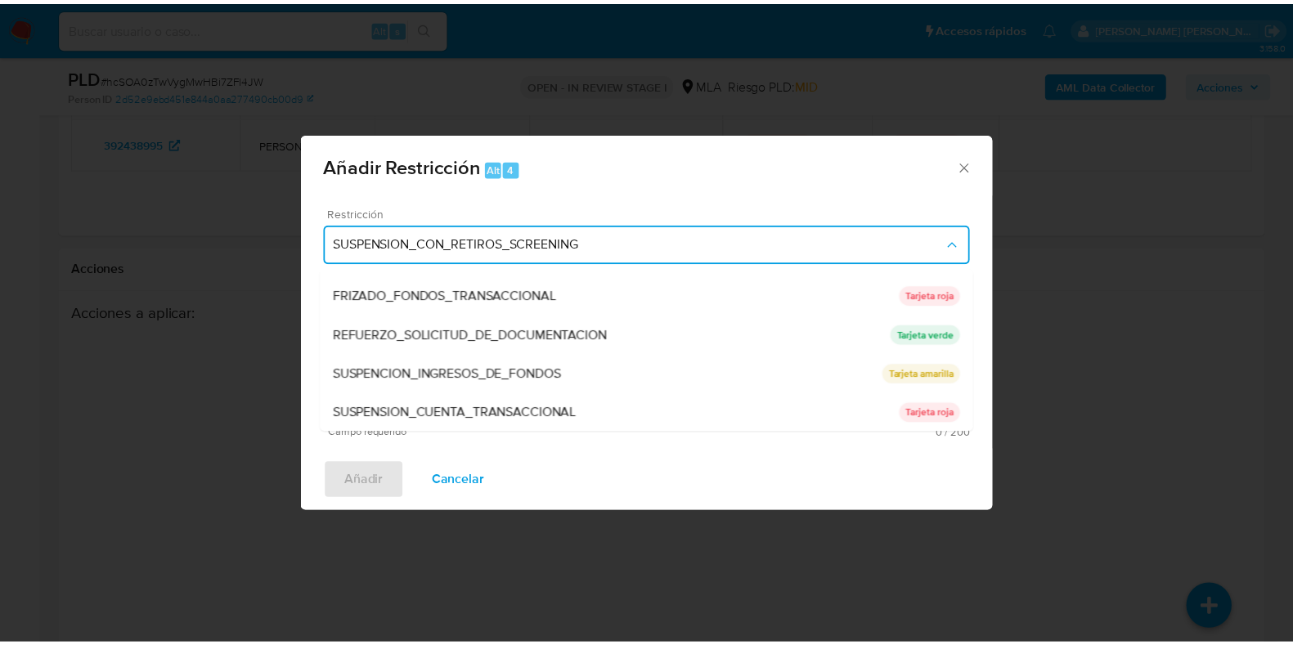
scroll to position [347, 0]
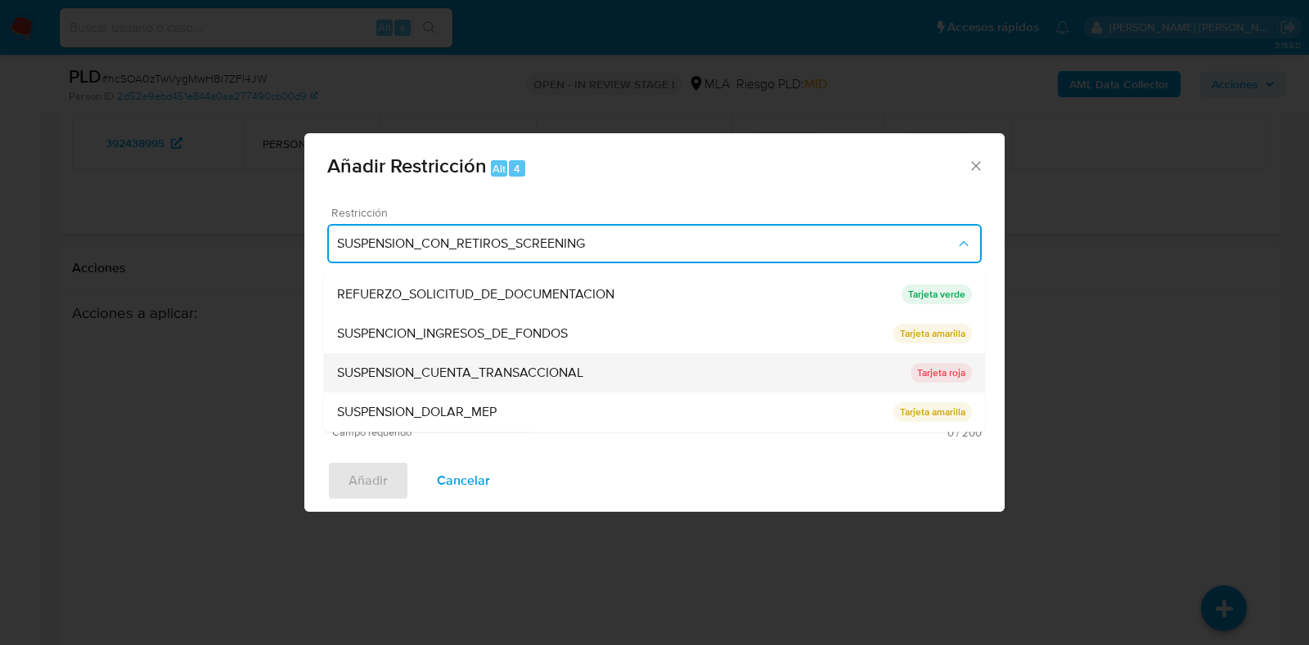
click at [509, 372] on span "SUSPENSION_CUENTA_TRANSACCIONAL" at bounding box center [460, 374] width 246 height 16
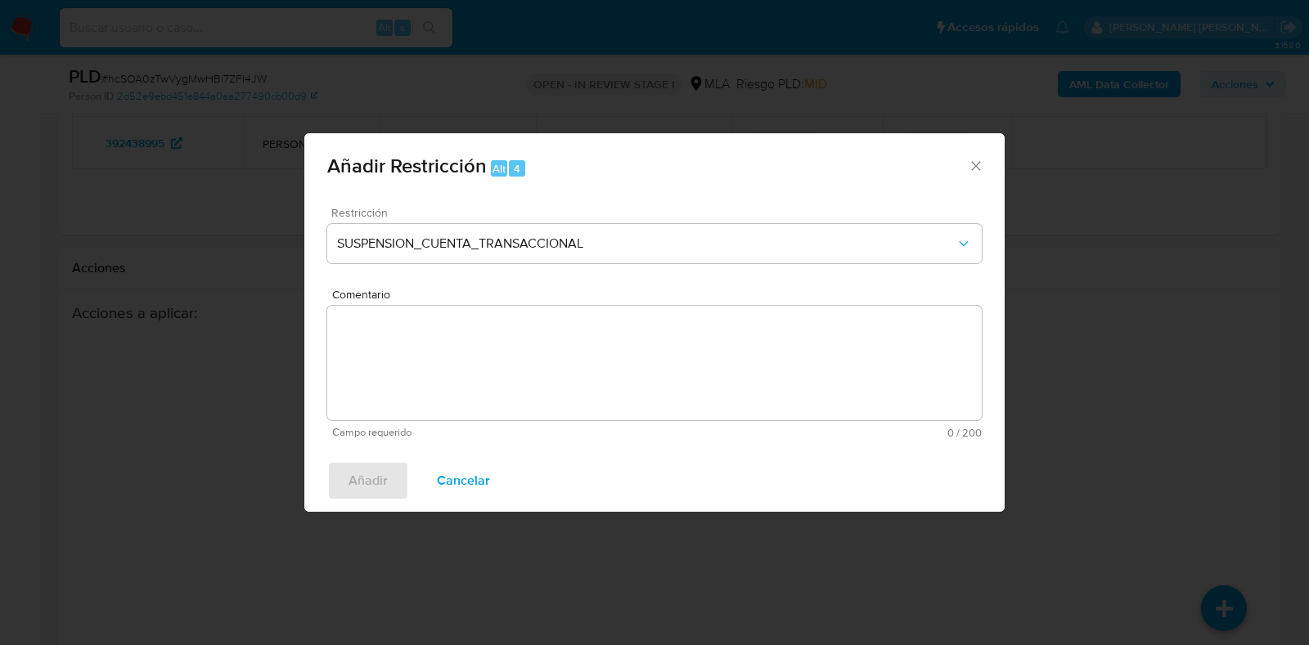
click at [509, 372] on textarea "Comentario" at bounding box center [654, 363] width 654 height 115
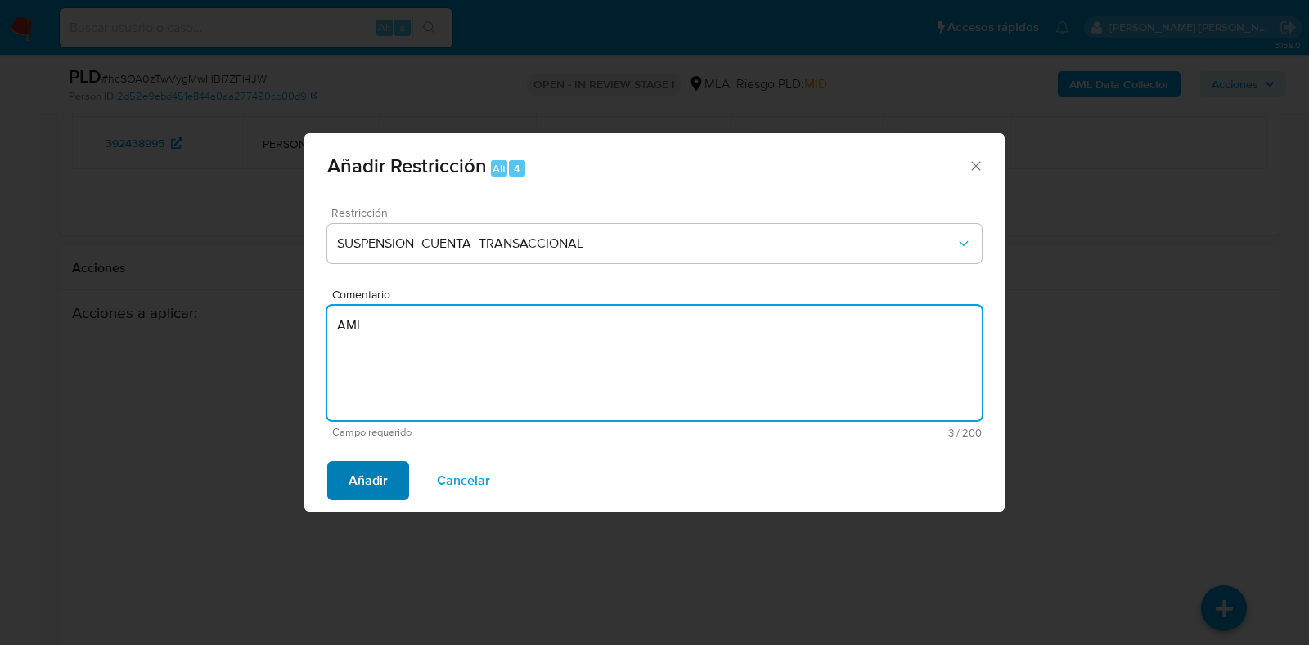
type textarea "AML"
click at [379, 488] on span "Añadir" at bounding box center [367, 481] width 39 height 36
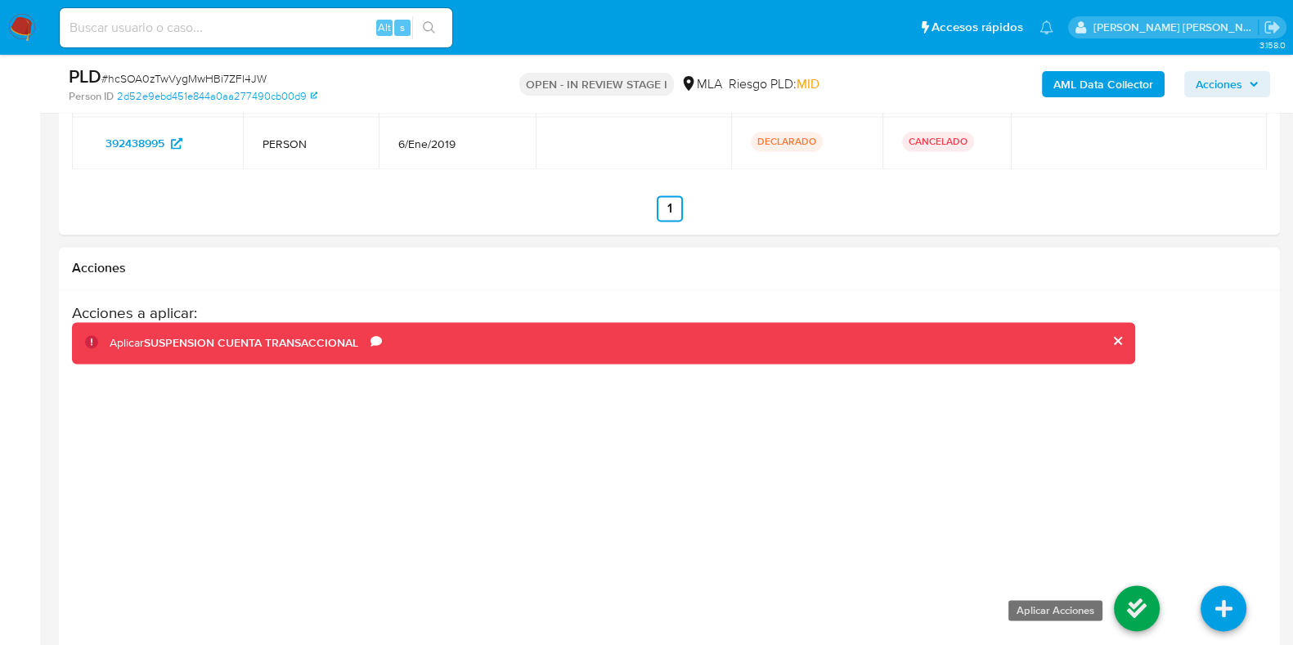
click at [1136, 601] on icon at bounding box center [1137, 609] width 46 height 46
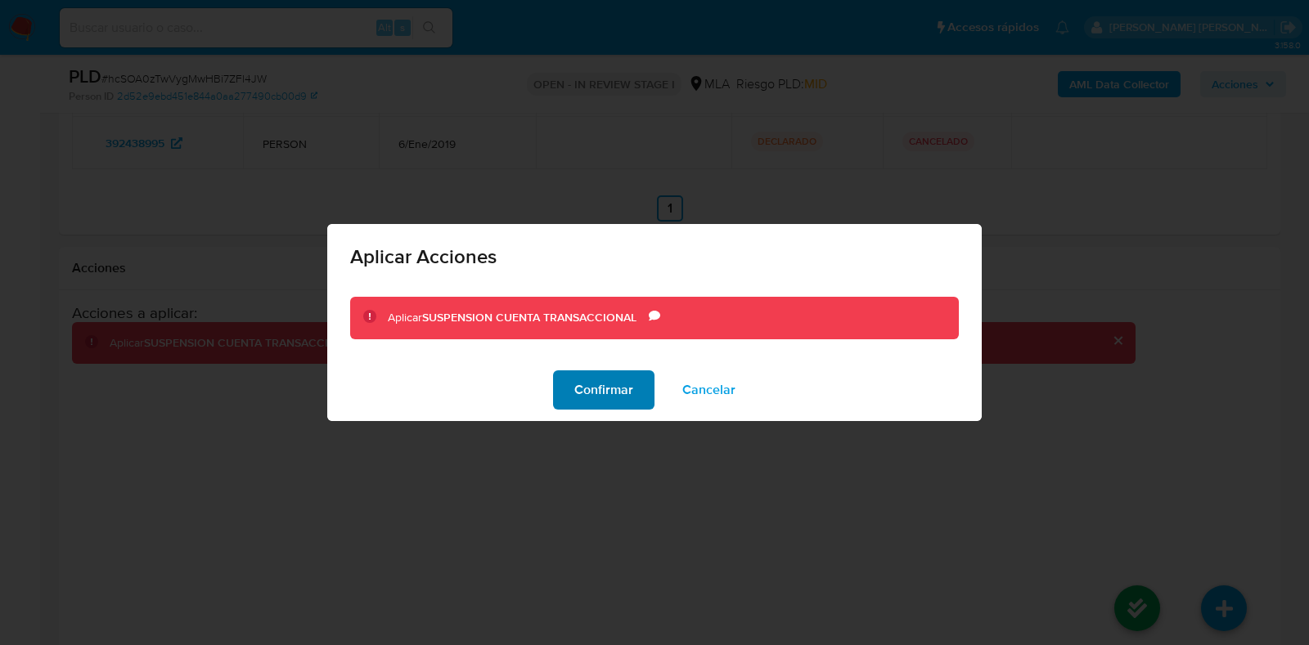
click at [605, 375] on span "Confirmar" at bounding box center [603, 390] width 59 height 36
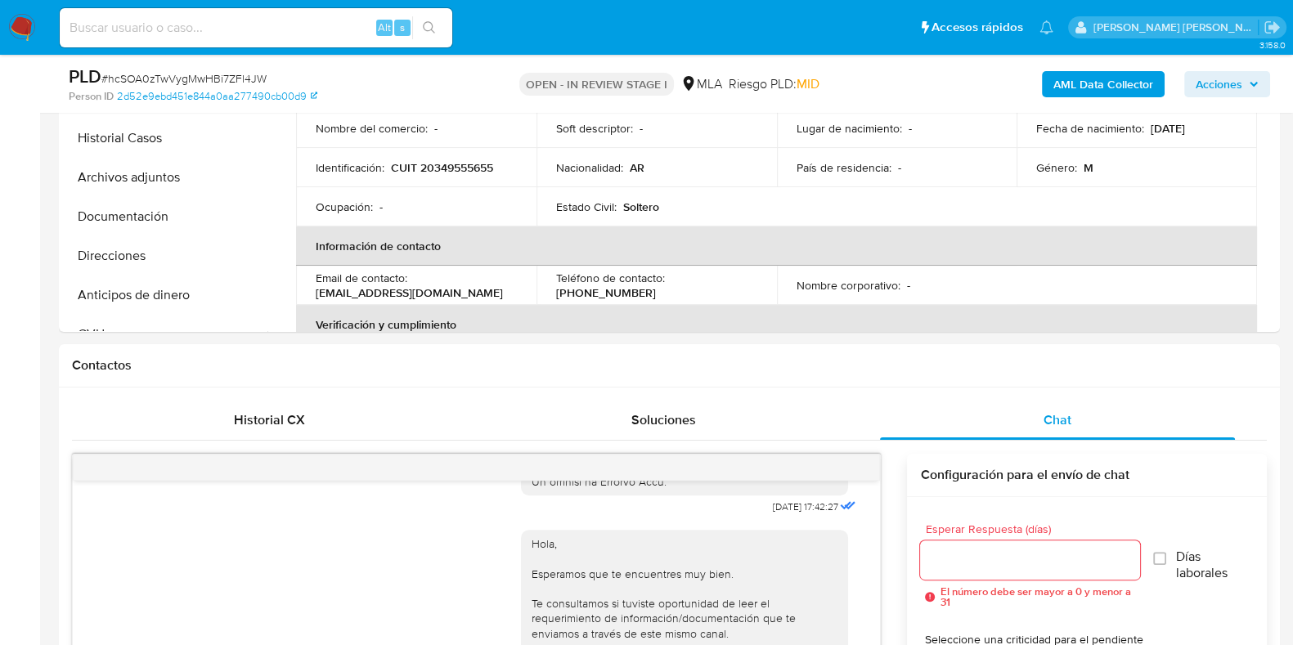
scroll to position [0, 0]
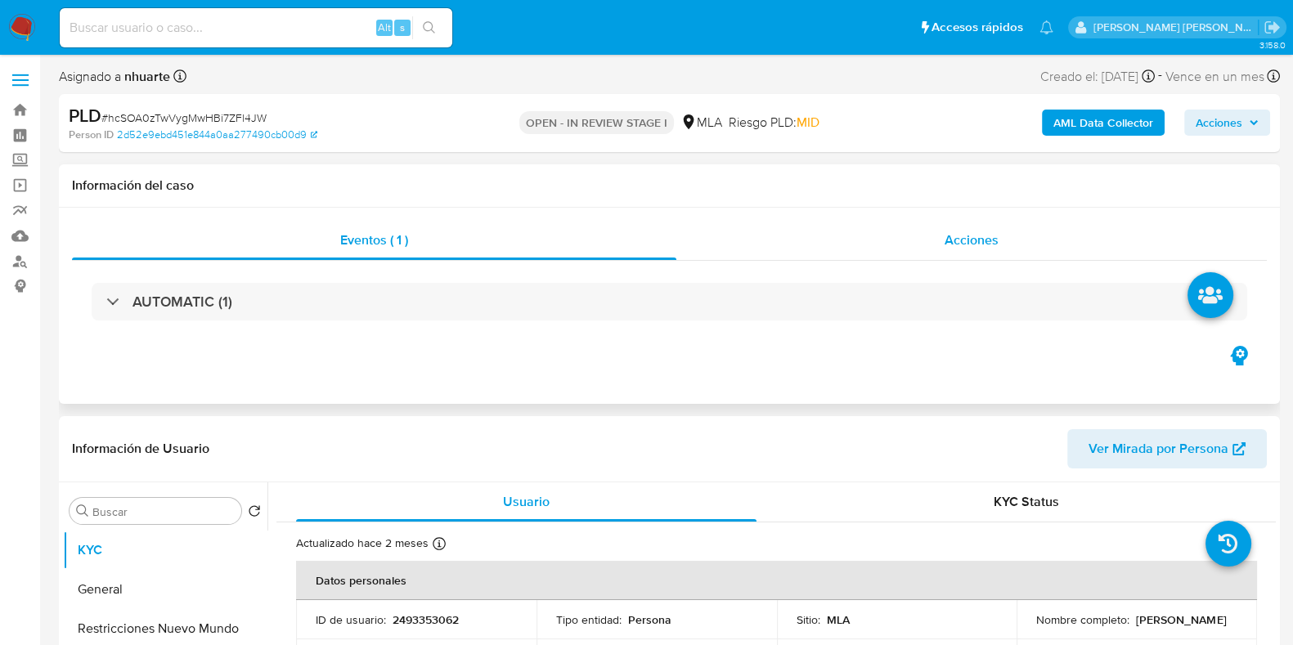
click at [953, 241] on span "Acciones" at bounding box center [972, 240] width 54 height 19
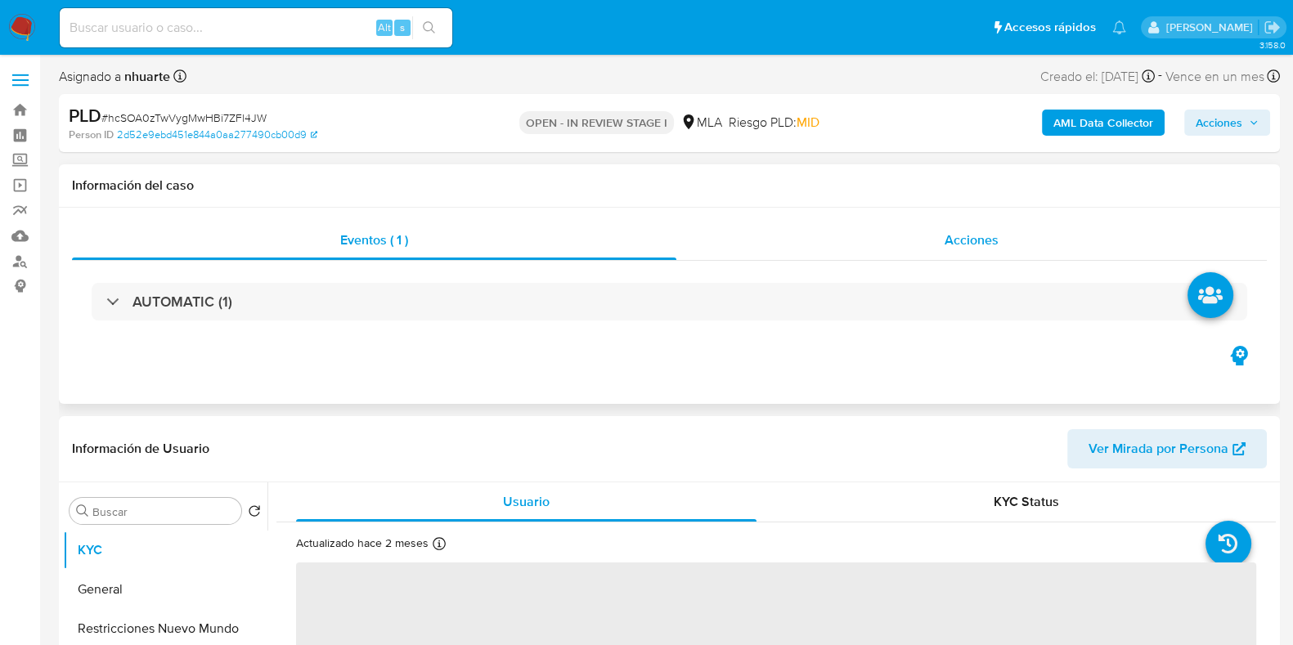
click at [978, 236] on span "Acciones" at bounding box center [972, 240] width 54 height 19
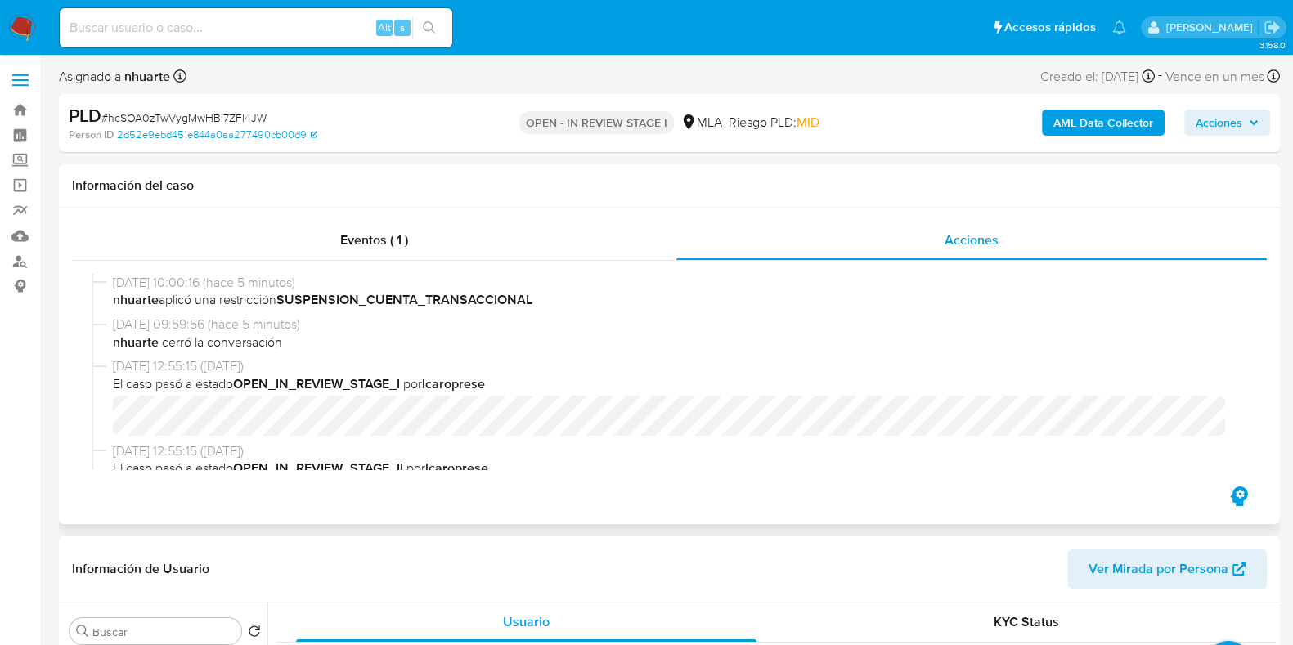
select select "10"
click at [1097, 119] on b "AML Data Collector" at bounding box center [1104, 123] width 100 height 26
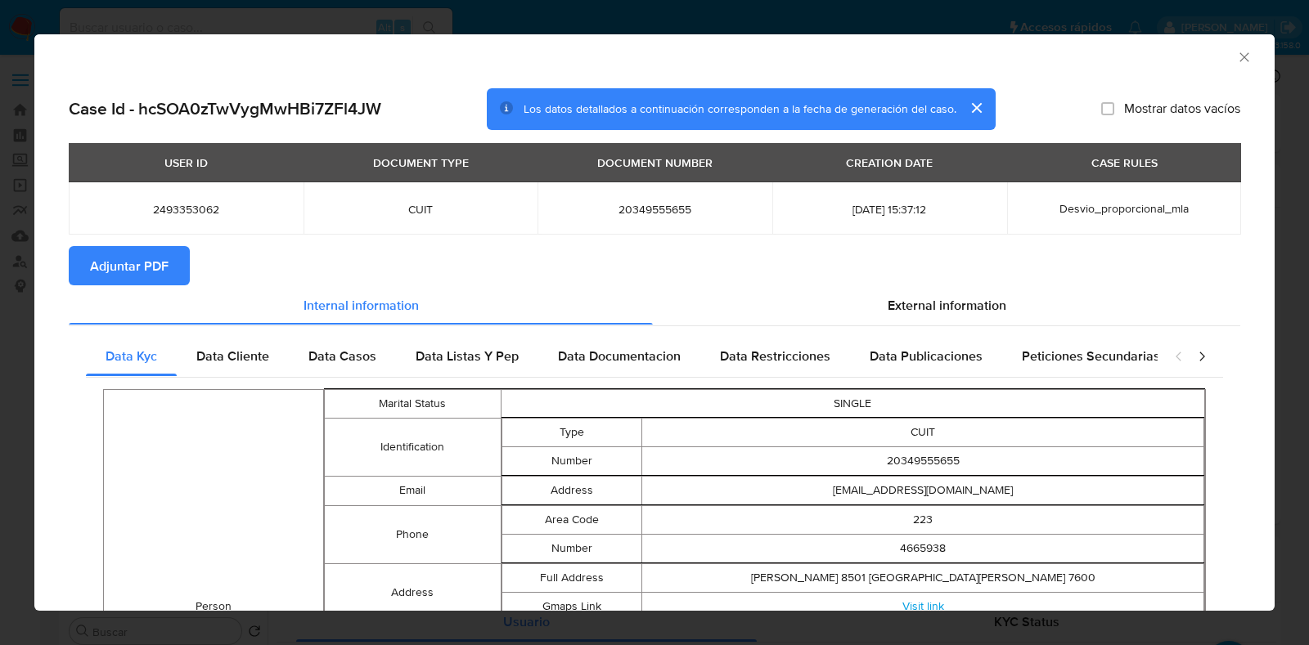
click at [146, 257] on span "Adjuntar PDF" at bounding box center [129, 266] width 79 height 36
click at [1236, 63] on icon "Cerrar ventana" at bounding box center [1244, 57] width 16 height 16
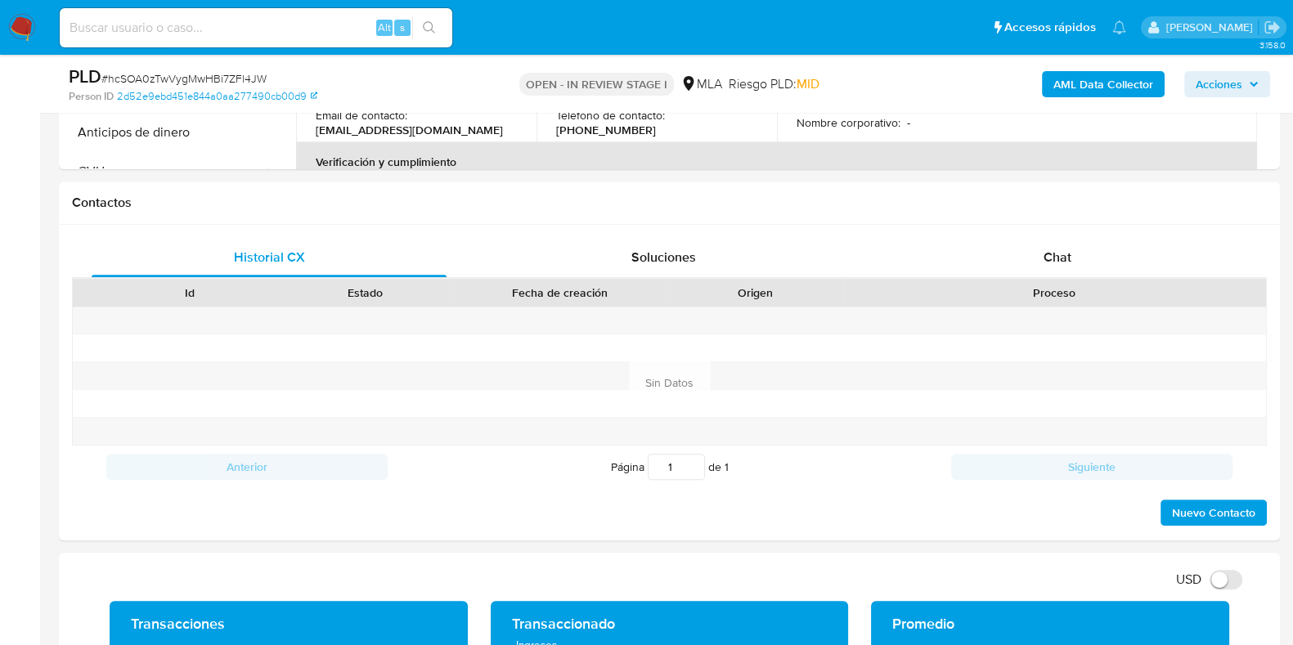
scroll to position [920, 0]
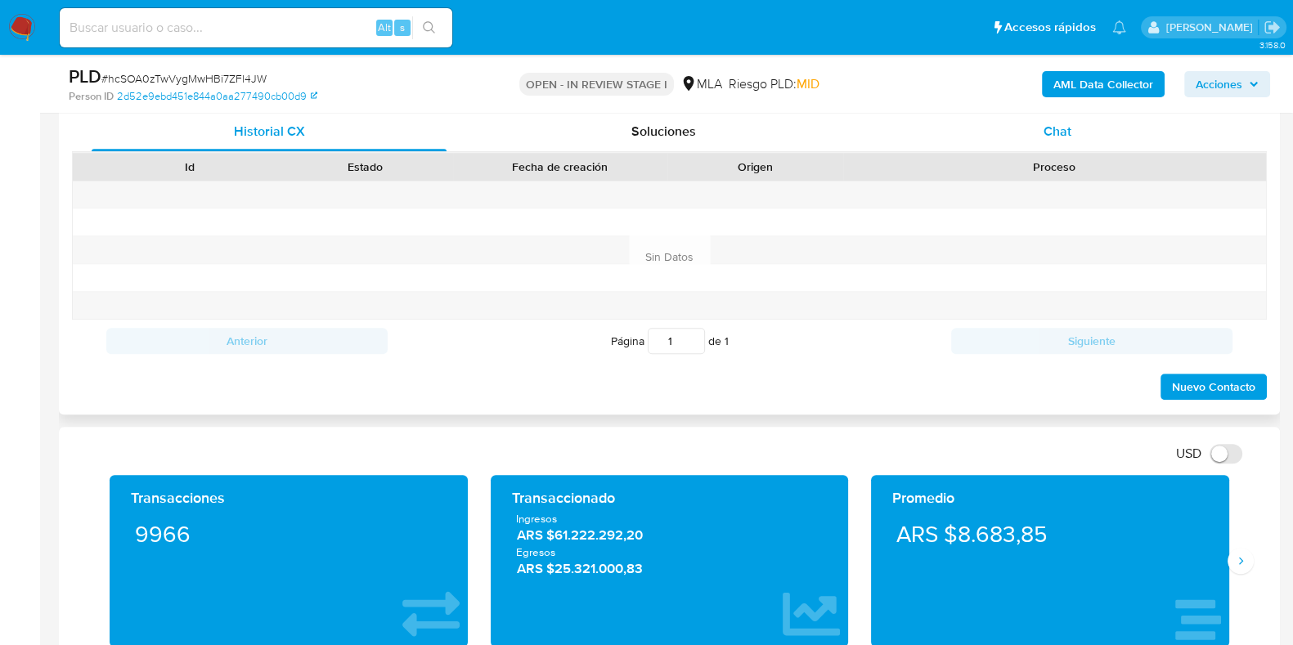
click at [1053, 127] on span "Chat" at bounding box center [1058, 131] width 28 height 19
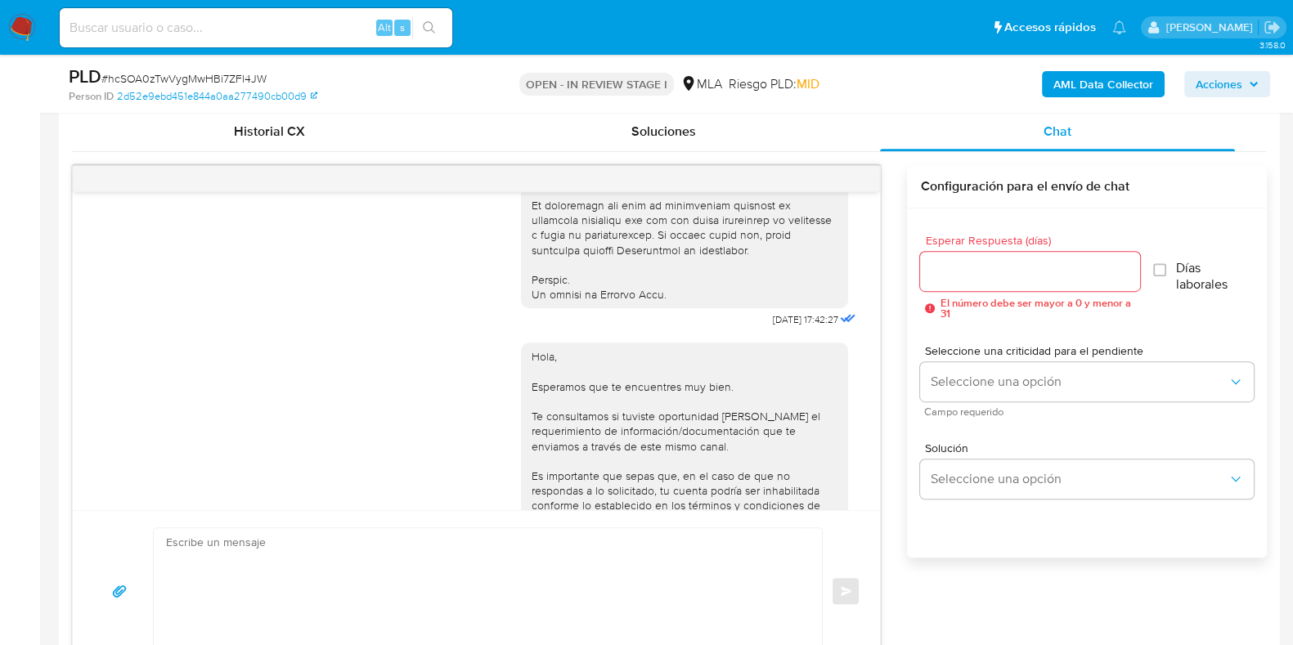
scroll to position [763, 0]
drag, startPoint x: 735, startPoint y: 348, endPoint x: 787, endPoint y: 347, distance: 51.5
copy span "18/08/2025"
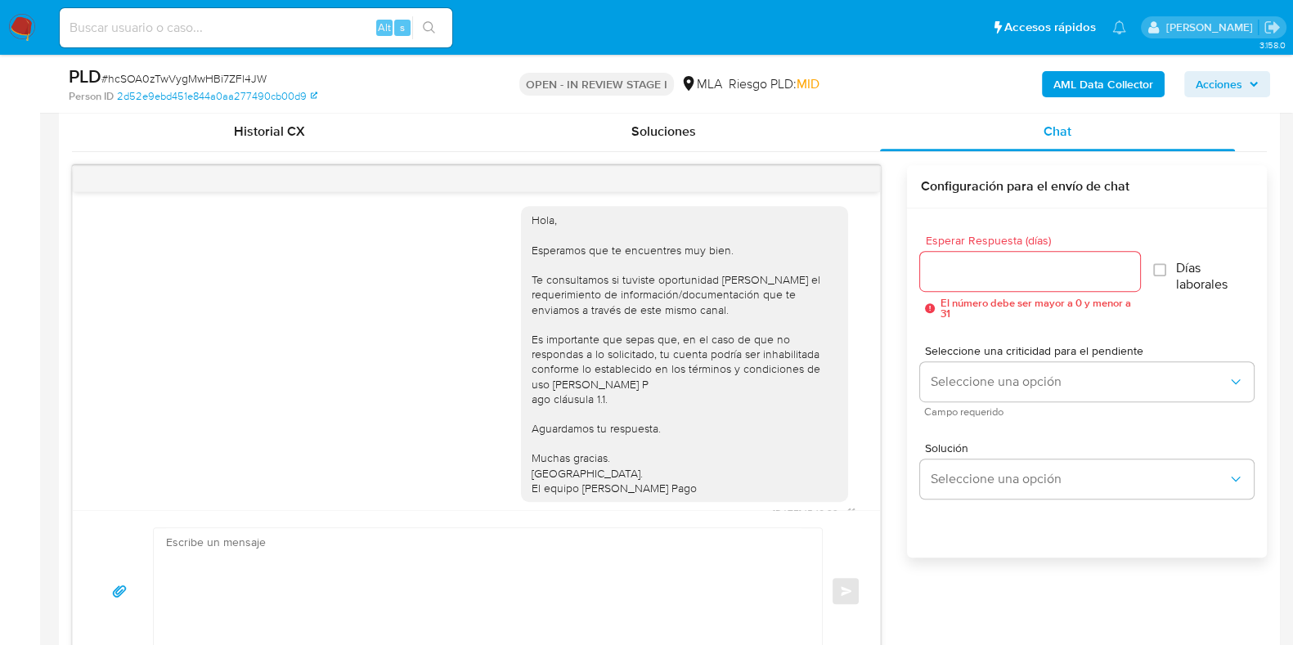
scroll to position [968, 0]
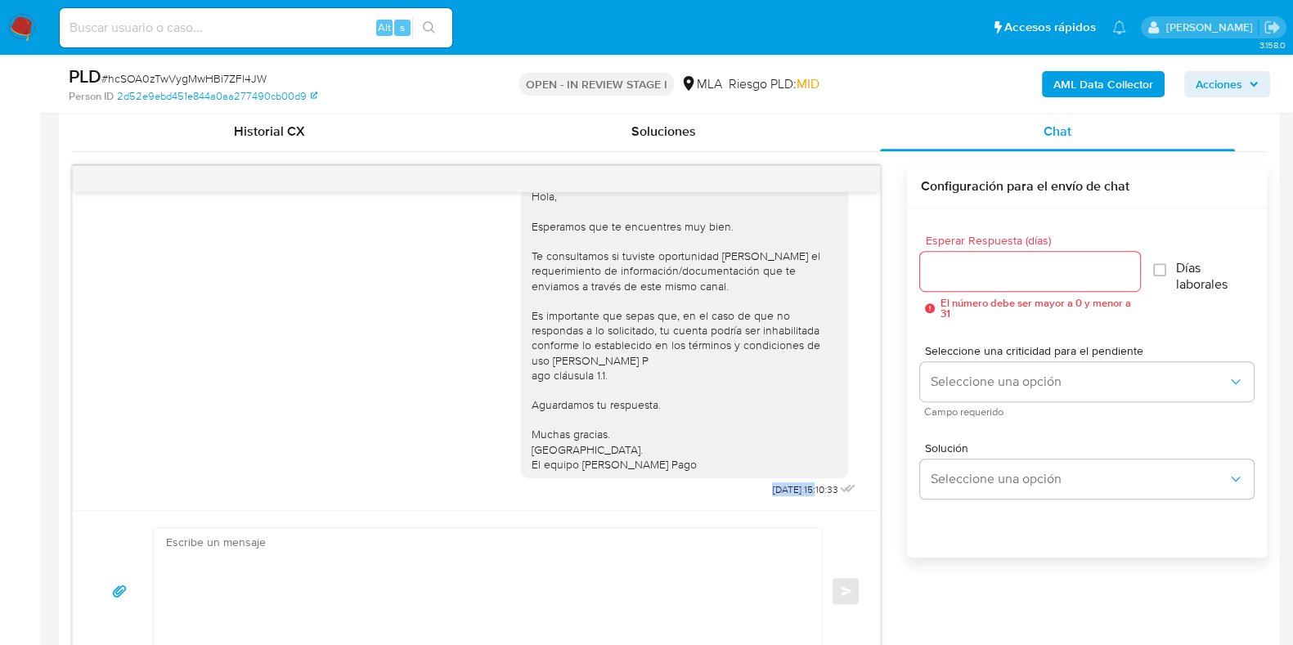
drag, startPoint x: 735, startPoint y: 488, endPoint x: 786, endPoint y: 488, distance: 50.7
click at [786, 488] on span "22/08/2025 15:10:33" at bounding box center [804, 489] width 65 height 13
copy span "22/08/2025"
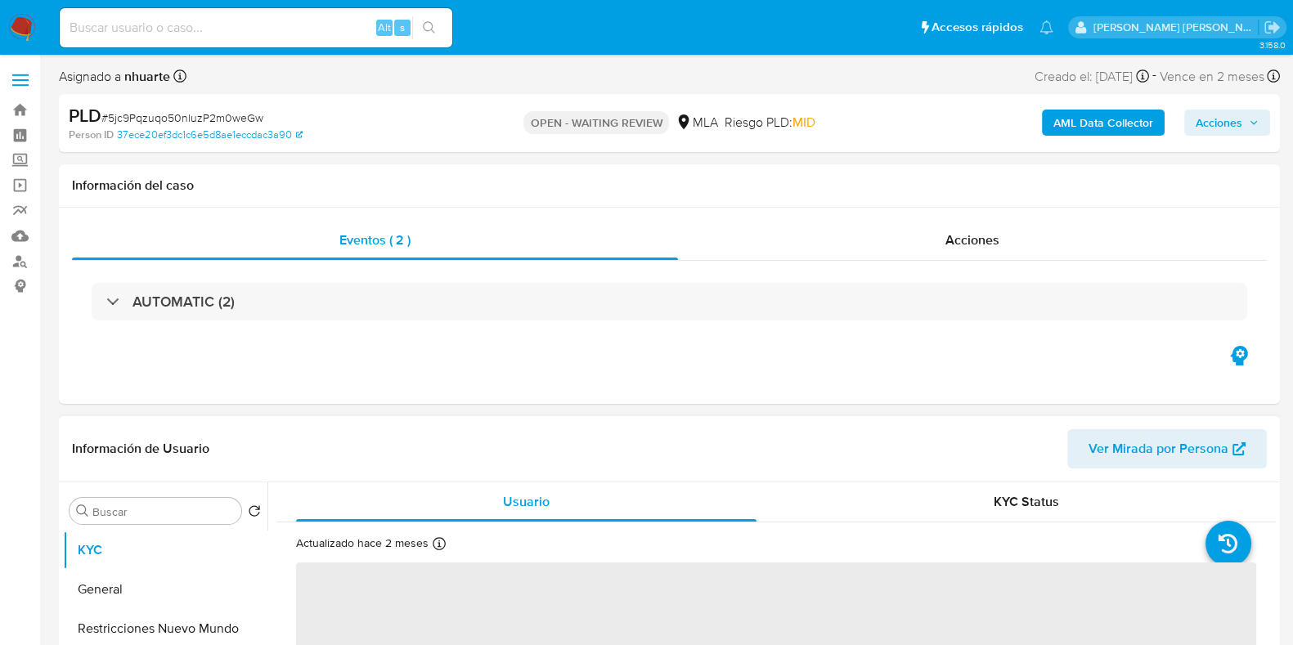
select select "10"
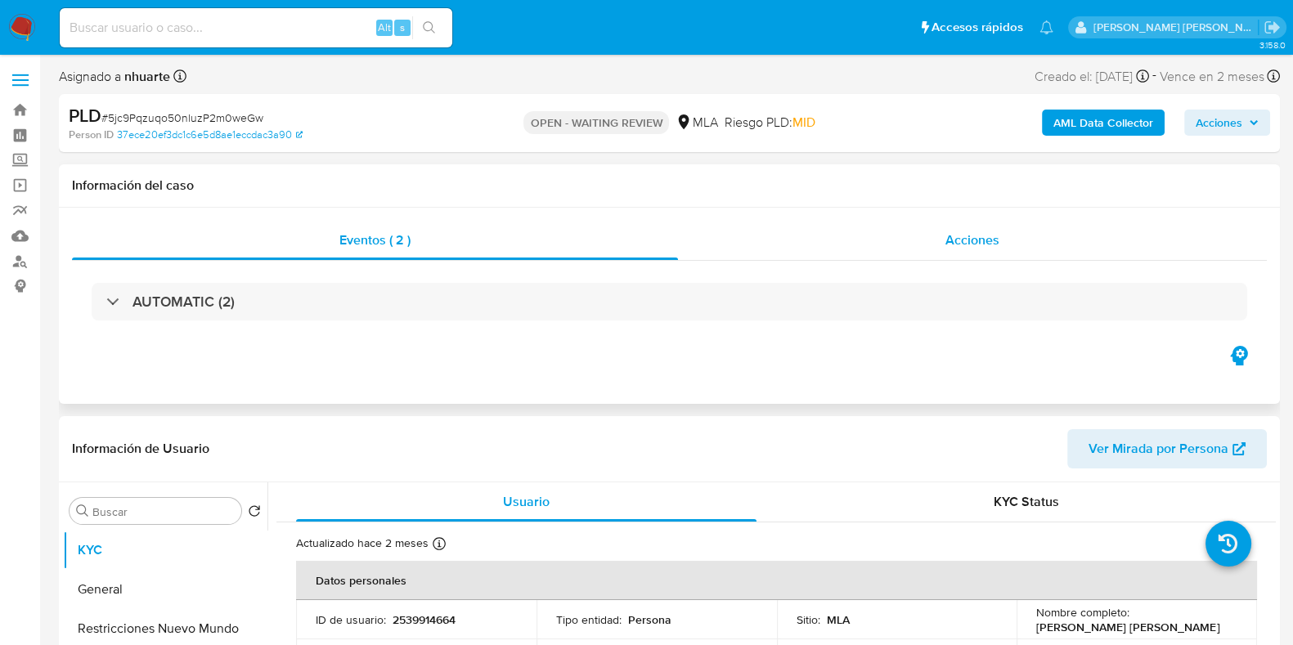
click at [992, 237] on span "Acciones" at bounding box center [973, 240] width 54 height 19
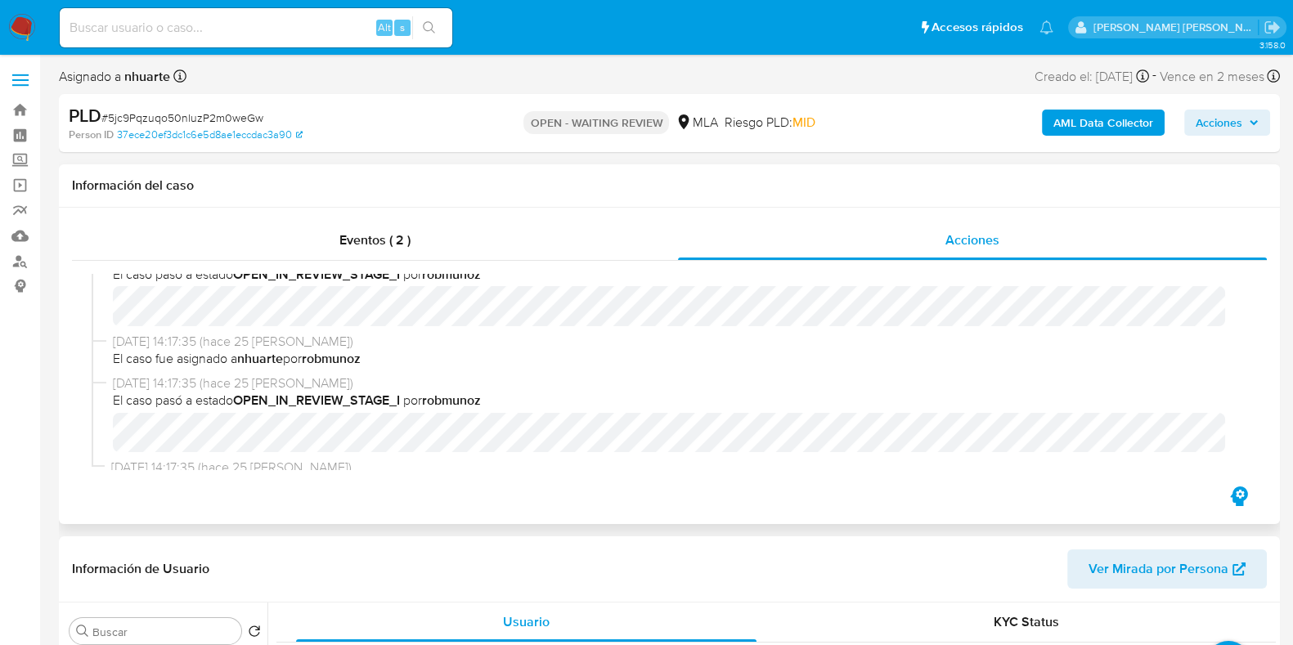
scroll to position [604, 0]
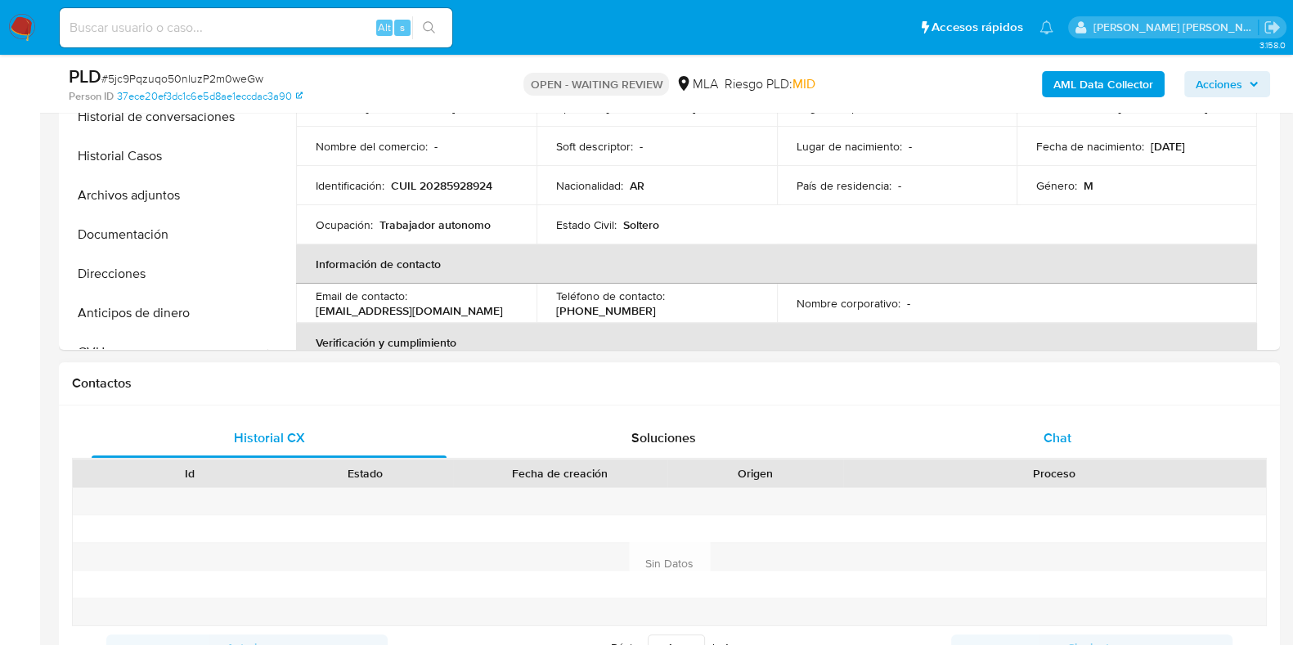
click at [1058, 430] on span "Chat" at bounding box center [1058, 438] width 28 height 19
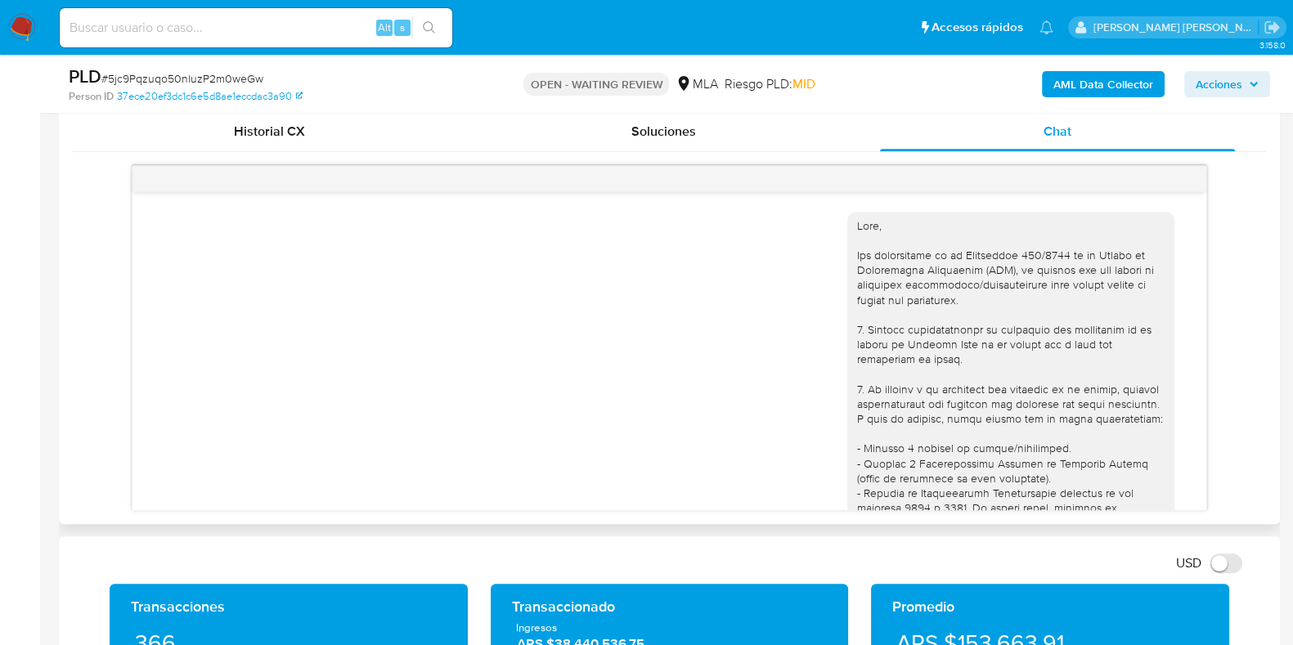
scroll to position [686, 0]
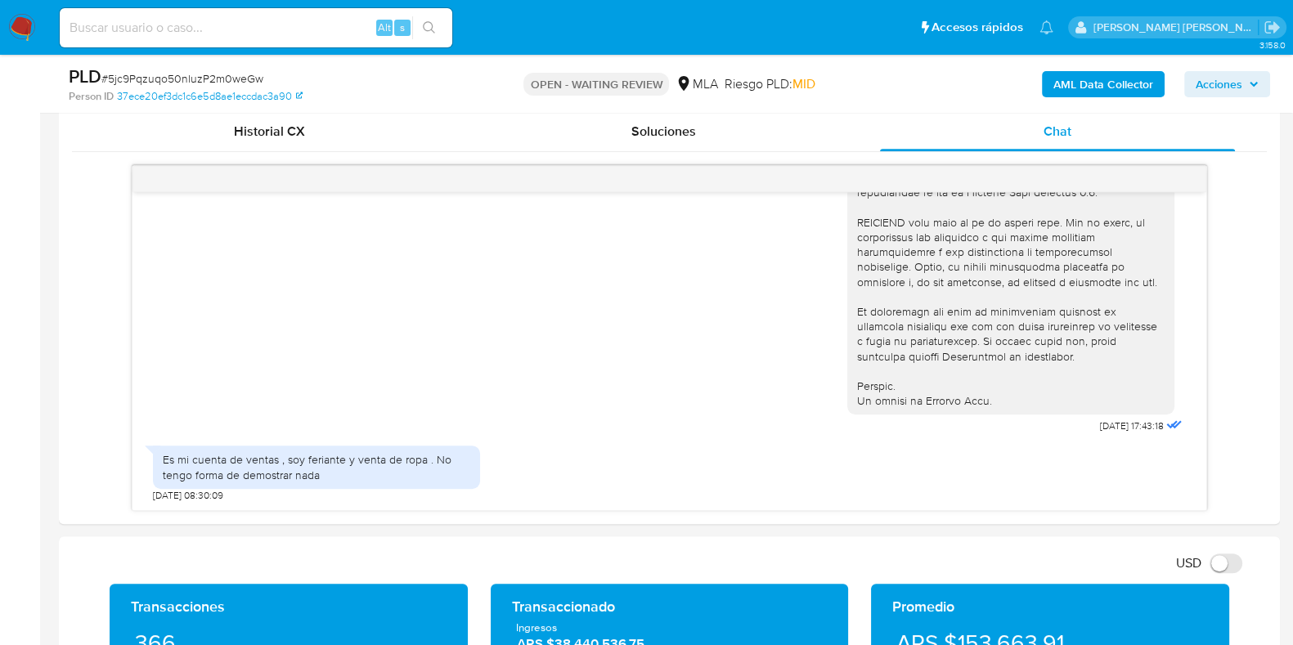
click at [144, 79] on span "# 5jc9Pqzuqo50nluzP2m0weGw" at bounding box center [182, 78] width 162 height 16
copy span "5jc9Pqzuqo50nluzP2m0weGw"
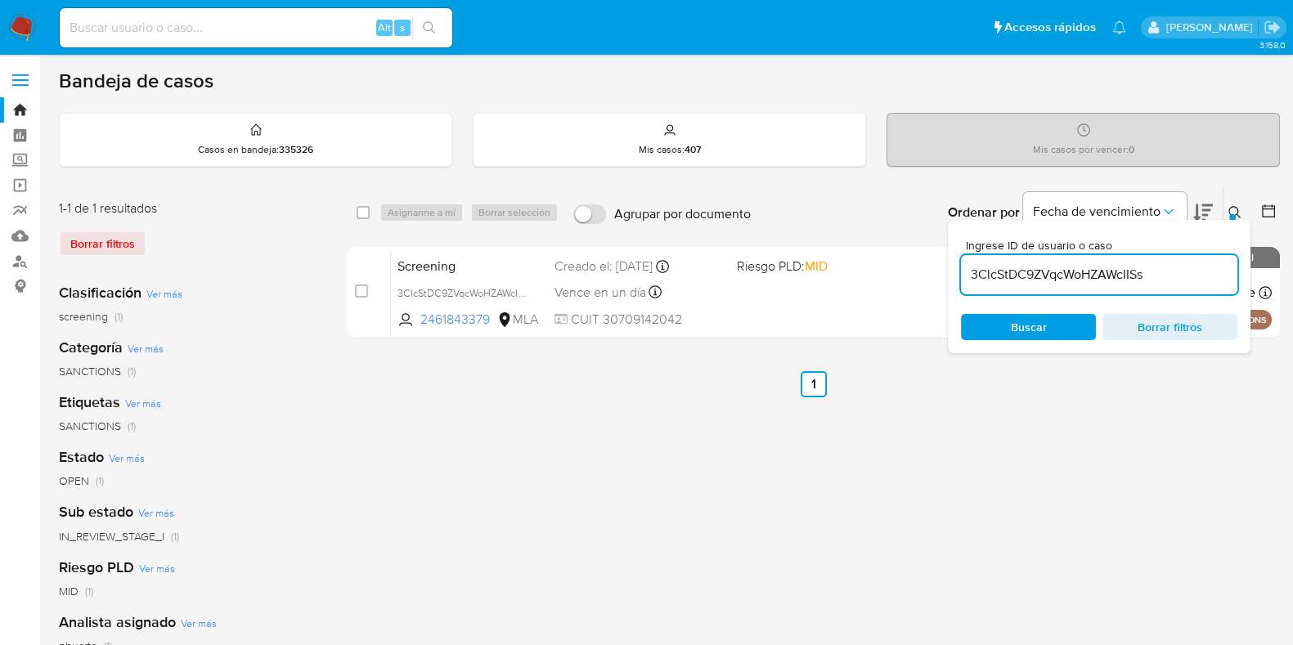
drag, startPoint x: 1158, startPoint y: 266, endPoint x: 972, endPoint y: 274, distance: 186.7
click at [972, 274] on input "3ClcStDC9ZVqcWoHZAWcIISs" at bounding box center [1099, 274] width 276 height 21
paste input "5jc9Pqzuqo50nluzP2m0weGw"
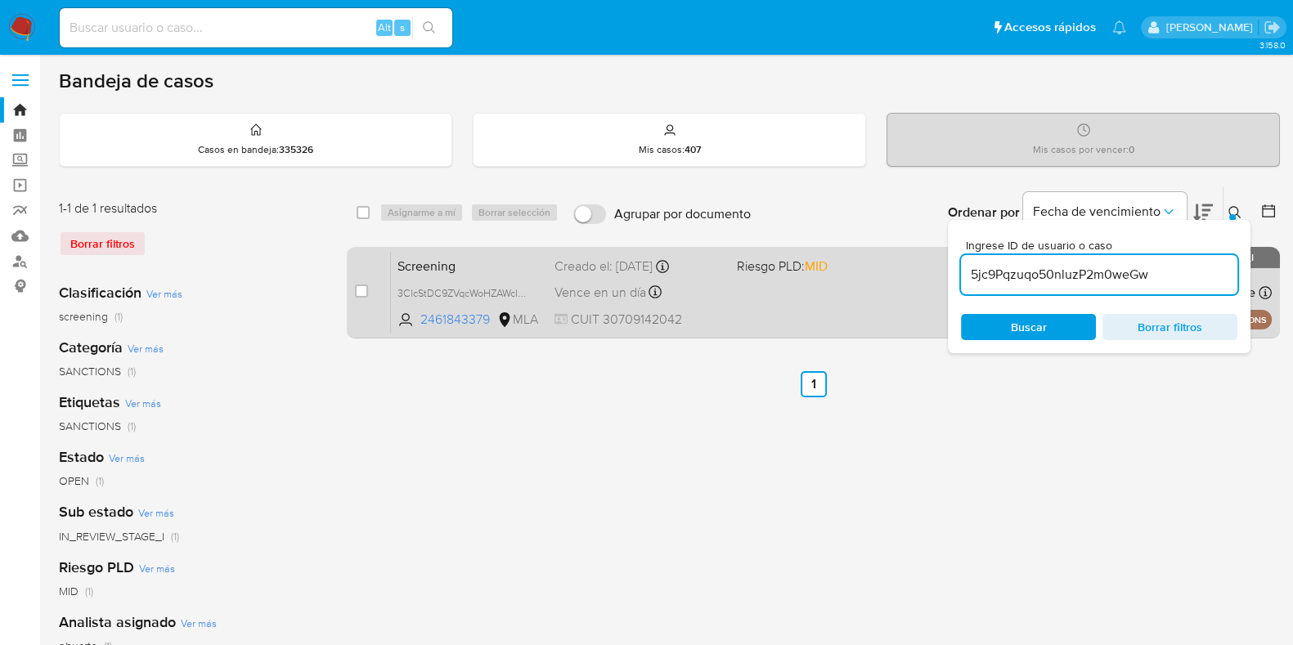
type input "5jc9Pqzuqo50nluzP2m0weGw"
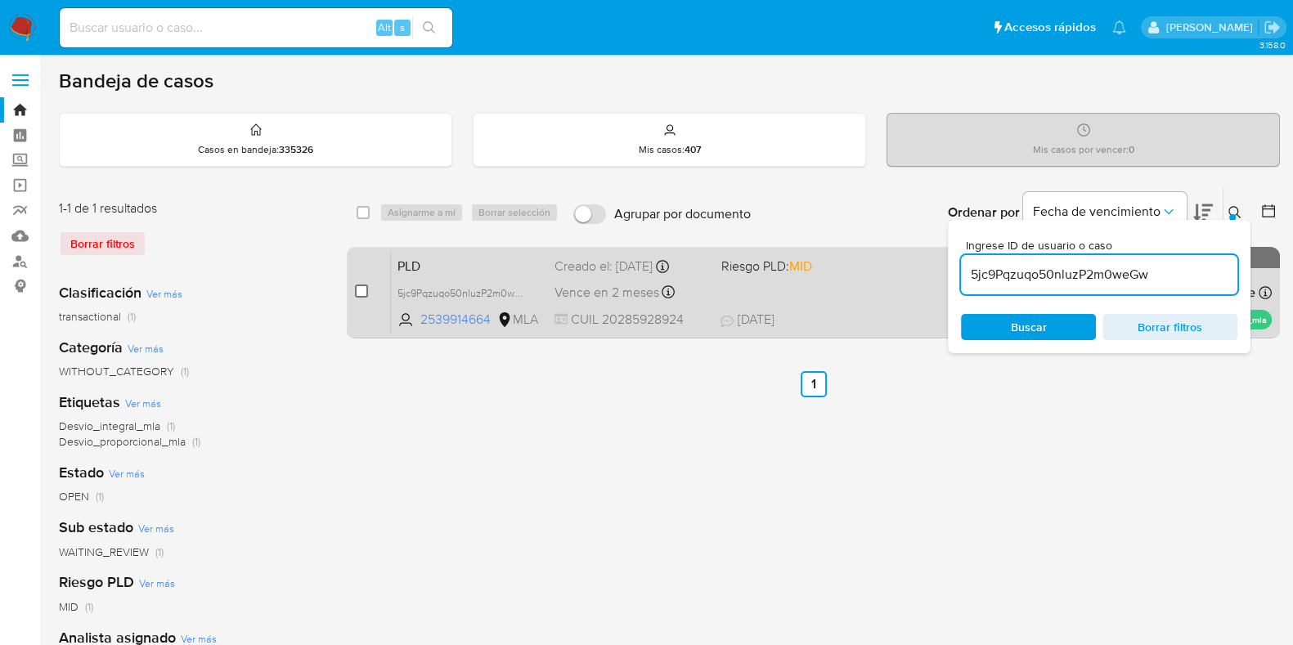
click at [365, 288] on input "checkbox" at bounding box center [361, 291] width 13 height 13
checkbox input "true"
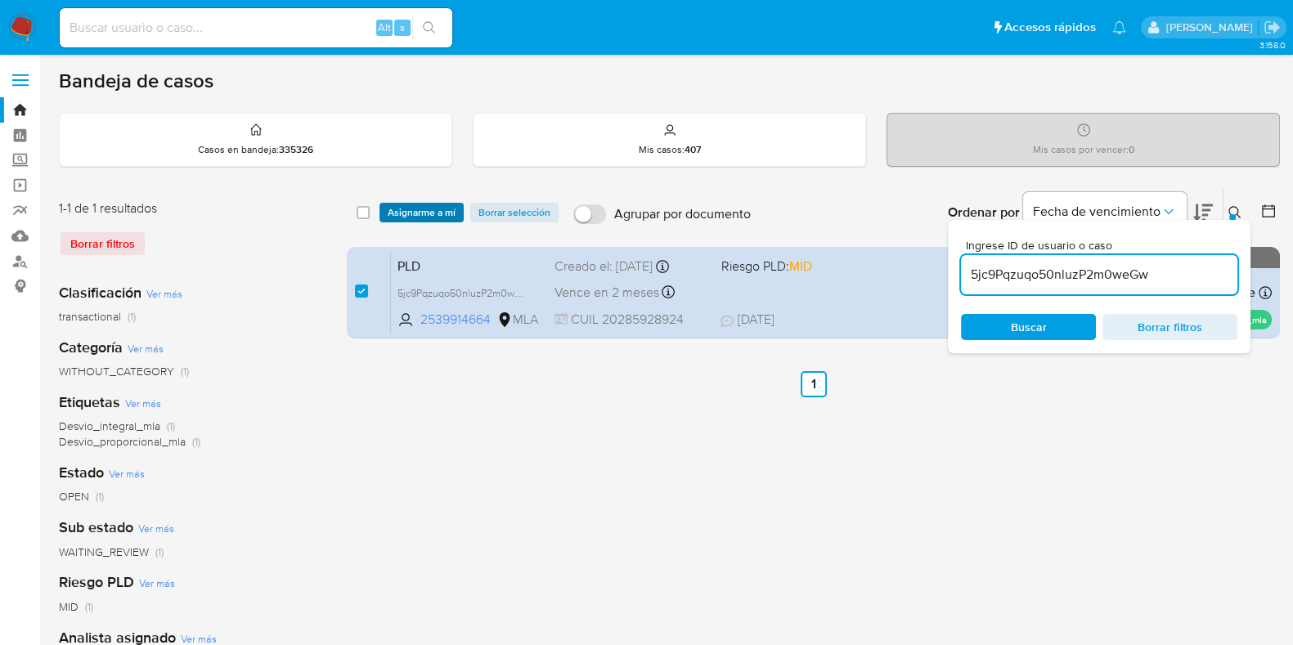
click at [429, 209] on span "Asignarme a mí" at bounding box center [422, 213] width 68 height 16
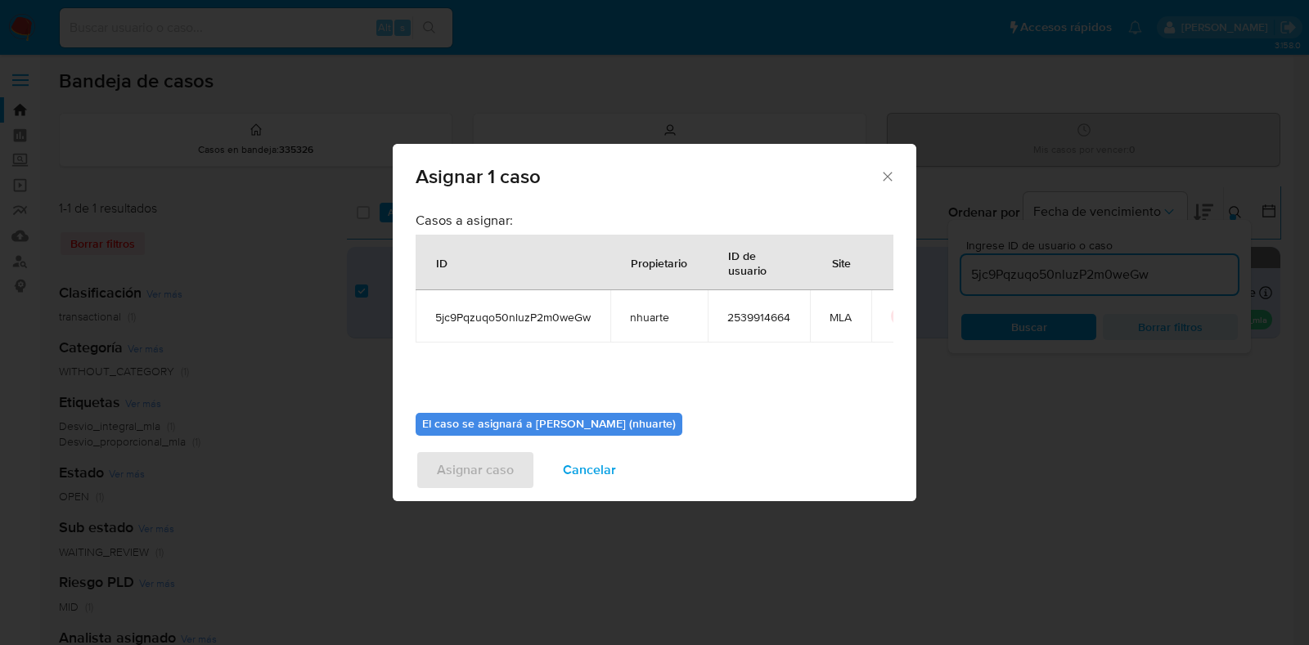
scroll to position [84, 0]
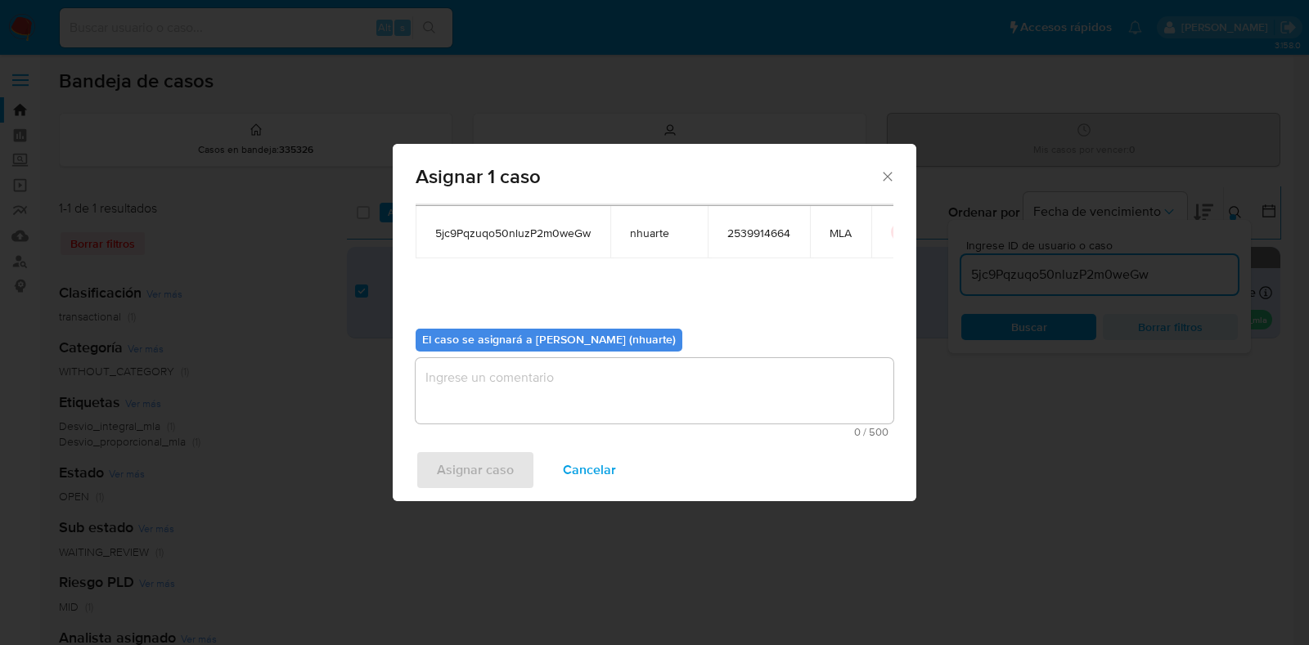
click at [686, 383] on textarea "assign-modal" at bounding box center [655, 390] width 478 height 65
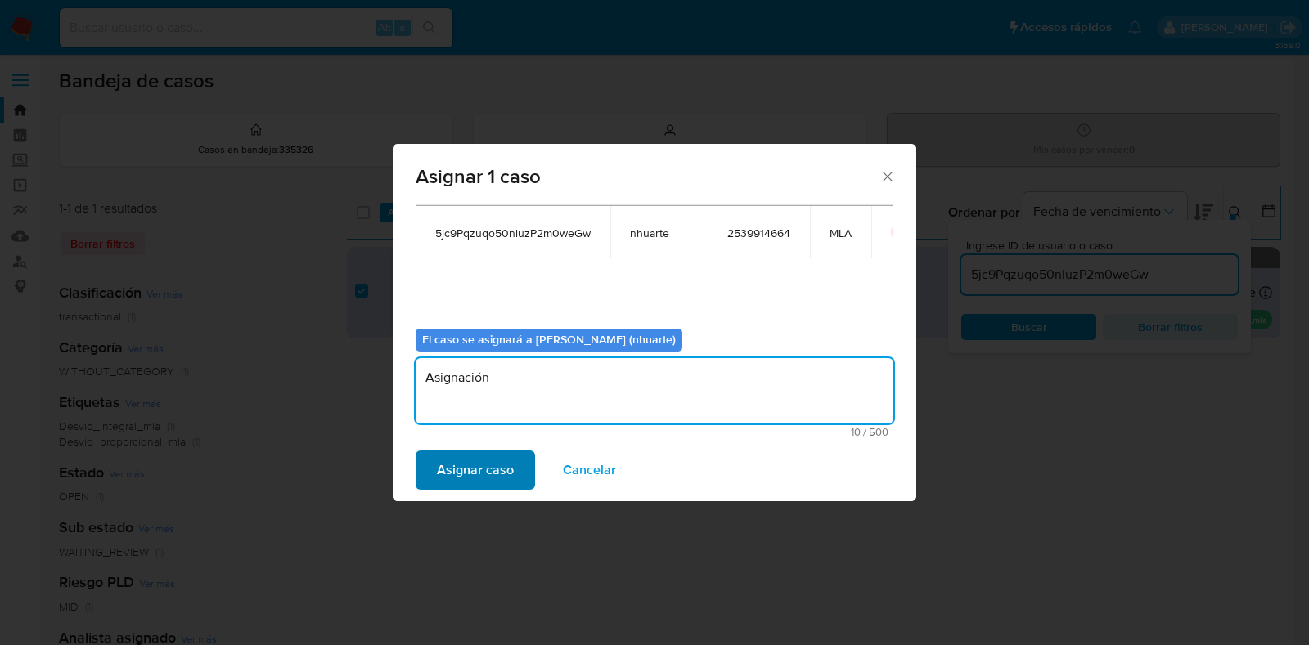
type textarea "Asignación"
click at [523, 461] on button "Asignar caso" at bounding box center [475, 470] width 119 height 39
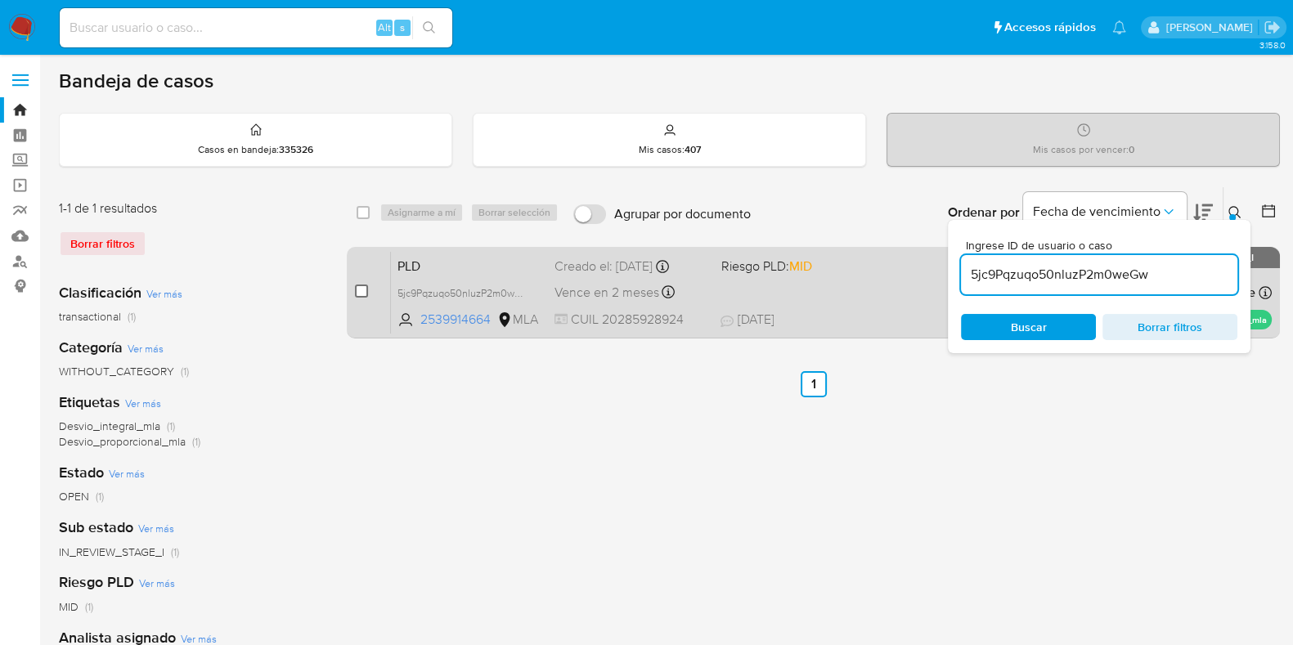
click at [358, 295] on input "checkbox" at bounding box center [361, 291] width 13 height 13
checkbox input "true"
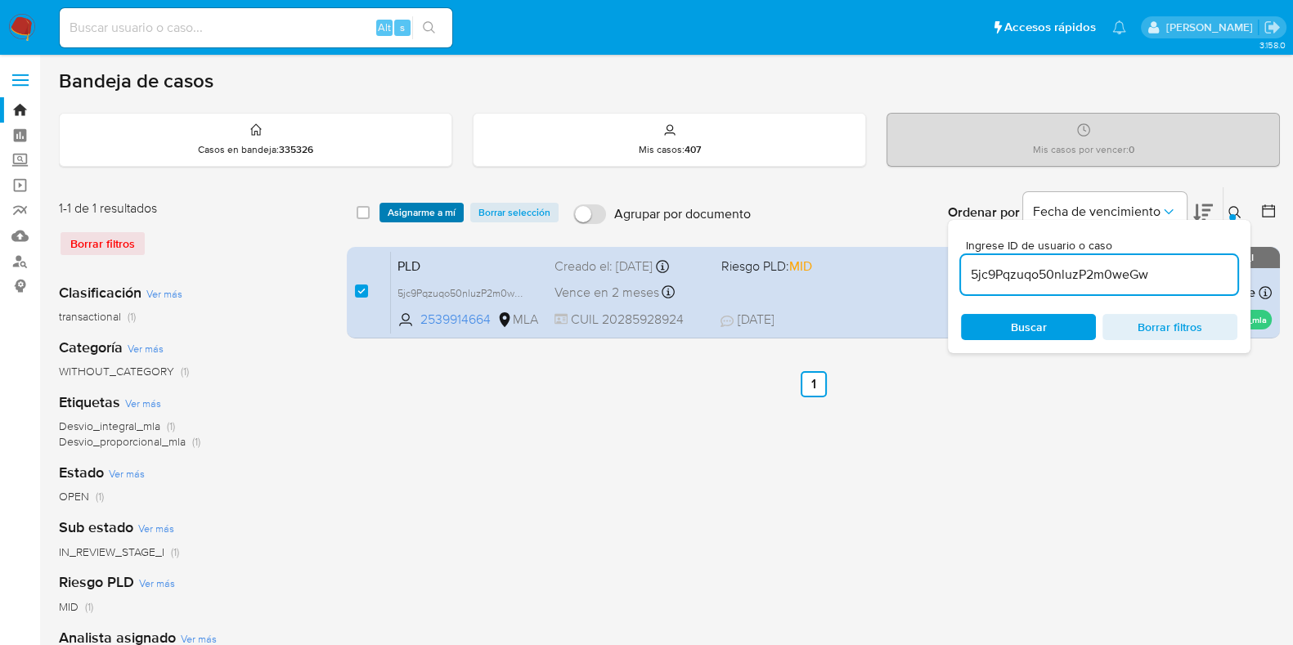
click at [407, 210] on span "Asignarme a mí" at bounding box center [422, 213] width 68 height 16
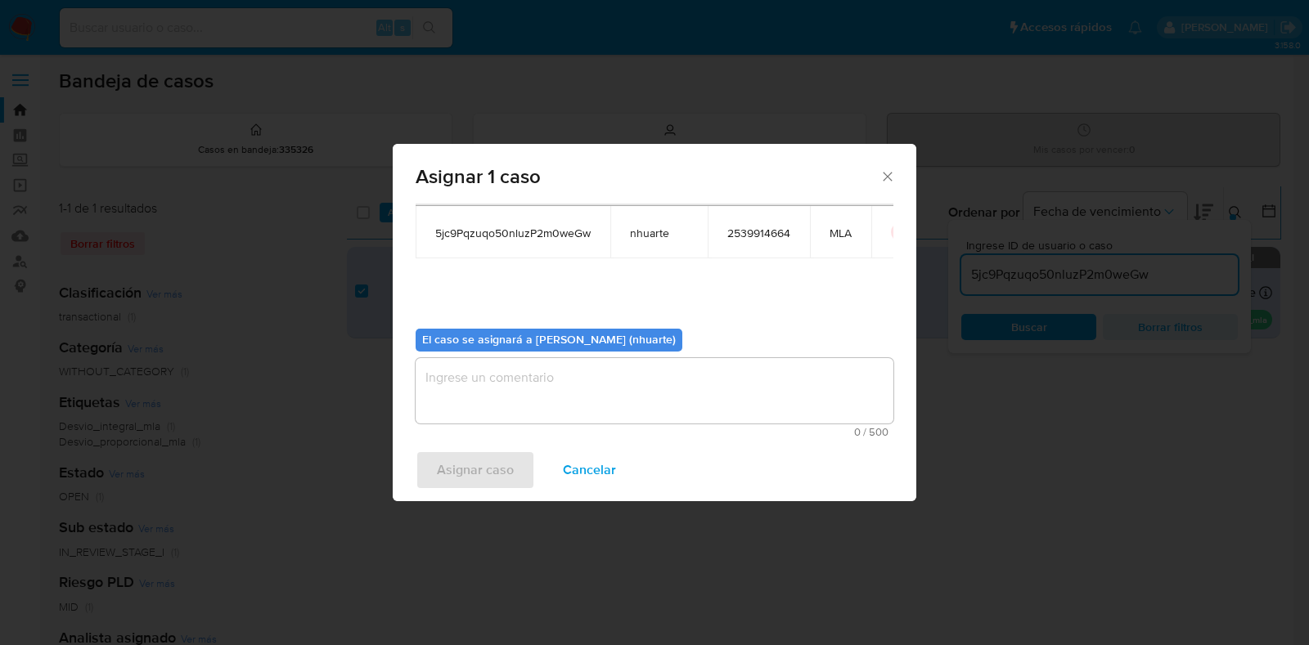
click at [515, 377] on textarea "assign-modal" at bounding box center [655, 390] width 478 height 65
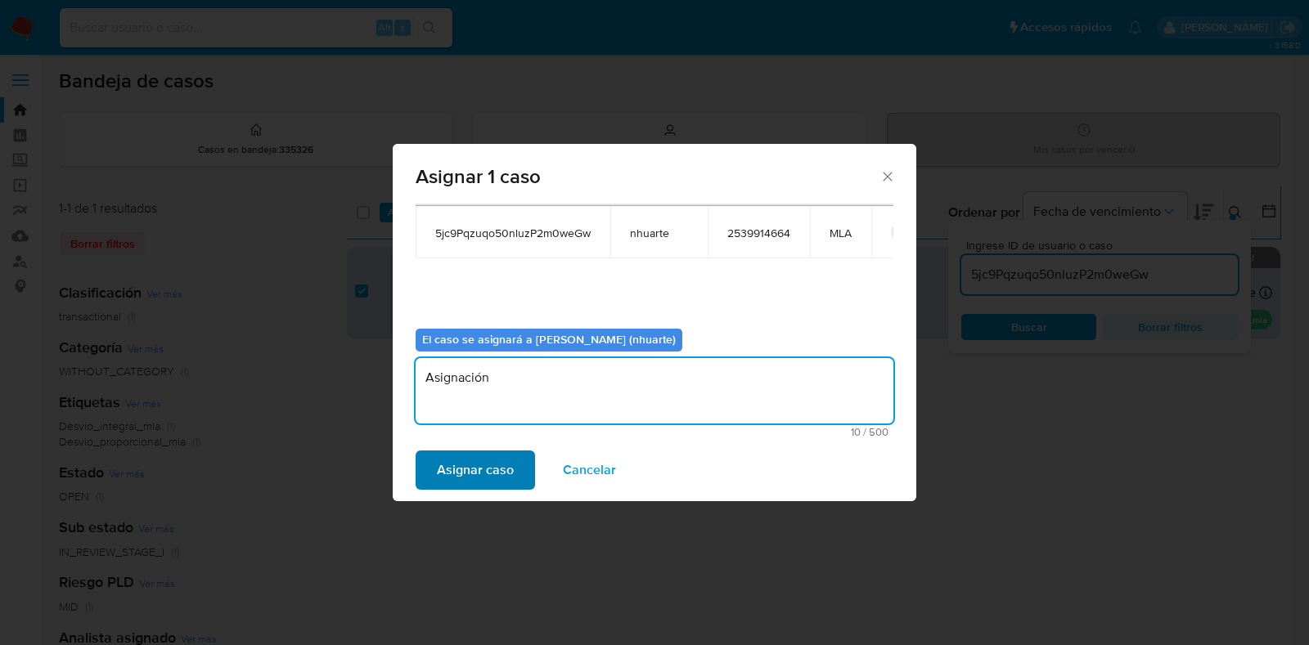
type textarea "Asignación"
click at [495, 456] on span "Asignar caso" at bounding box center [475, 470] width 77 height 36
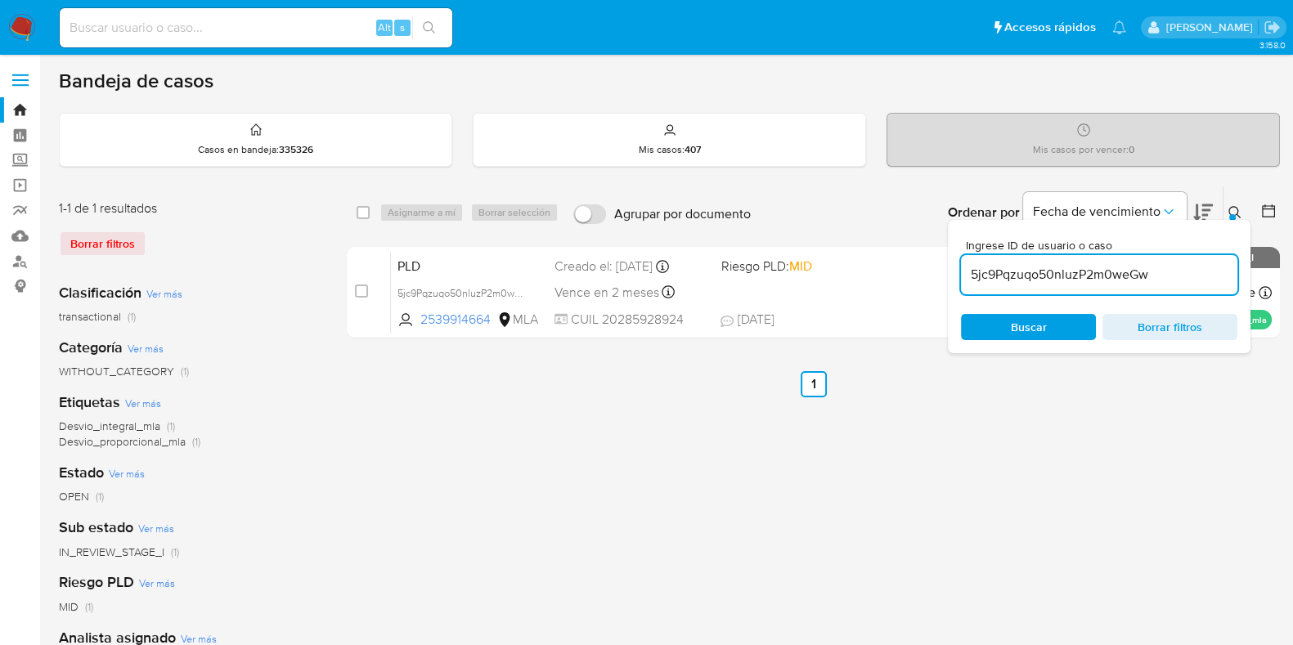
click at [123, 33] on input at bounding box center [256, 27] width 393 height 21
drag, startPoint x: 17, startPoint y: 250, endPoint x: 44, endPoint y: 265, distance: 30.7
click at [17, 251] on link "Buscador de personas" at bounding box center [97, 261] width 195 height 25
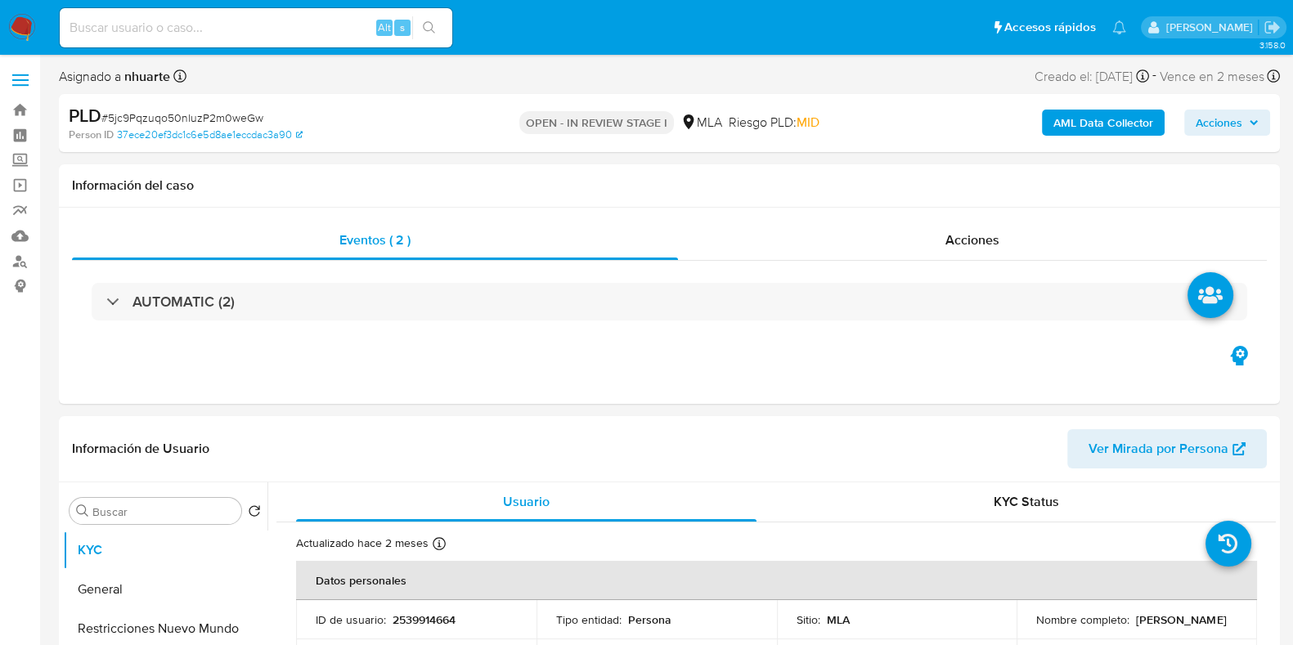
select select "10"
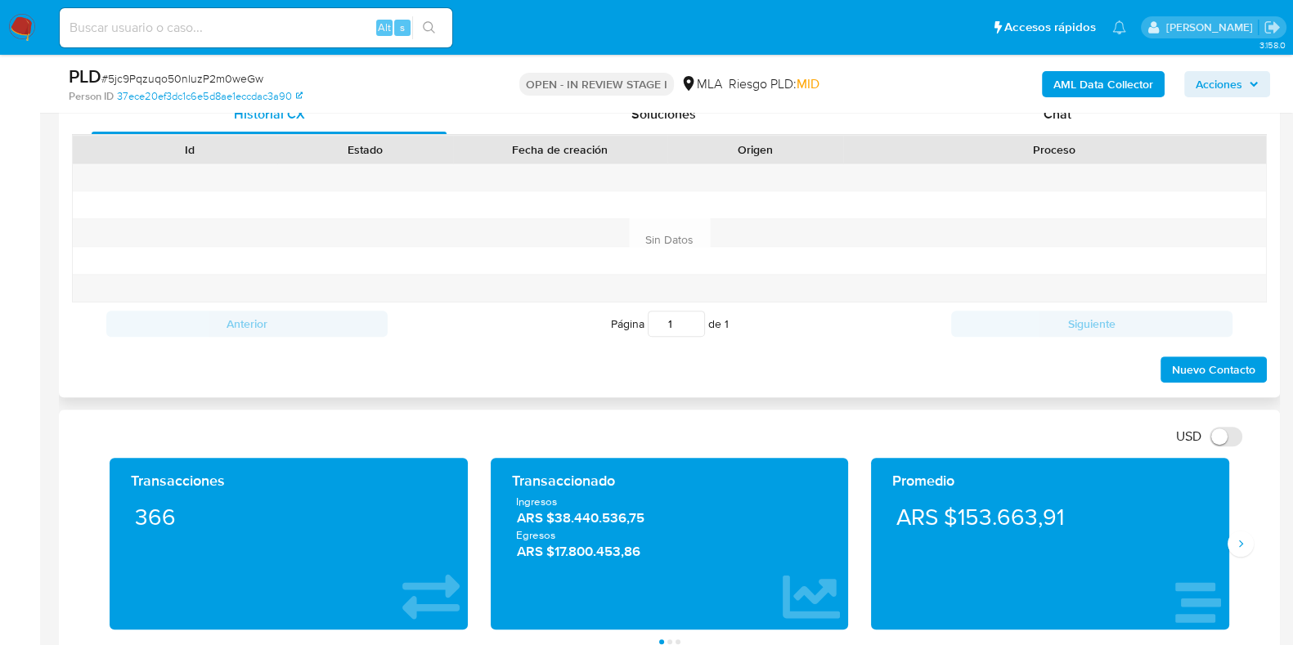
scroll to position [715, 0]
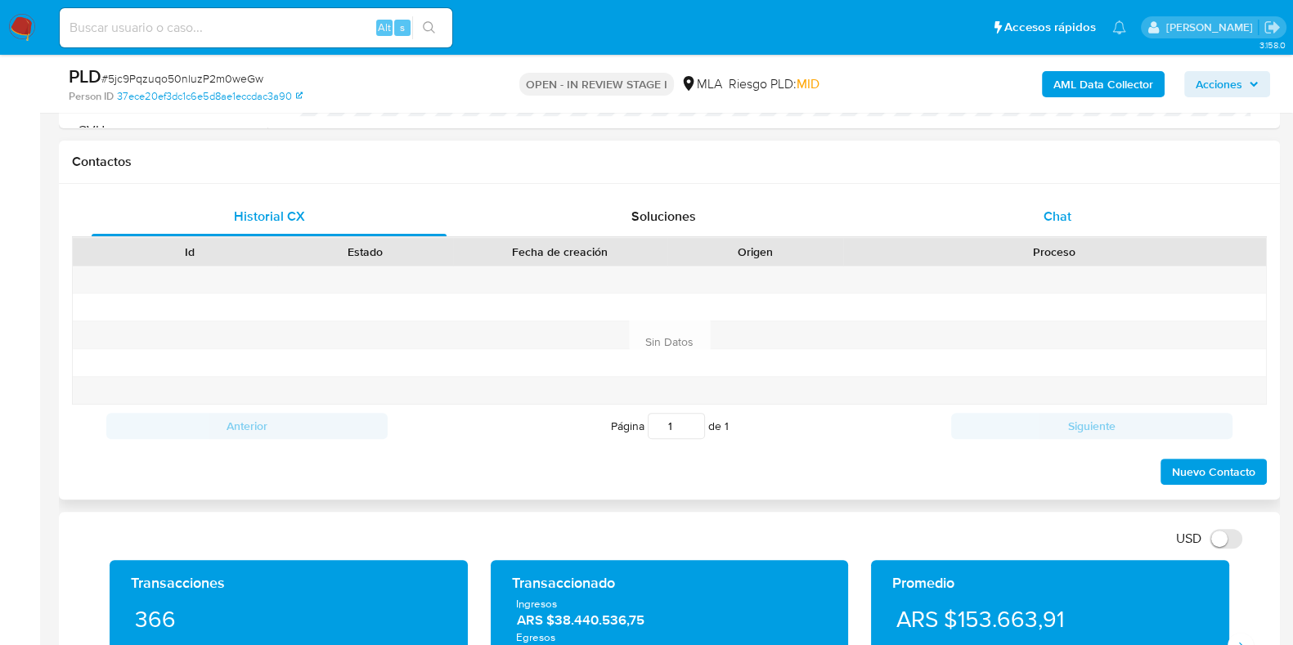
click at [1059, 227] on div "Chat" at bounding box center [1057, 216] width 355 height 39
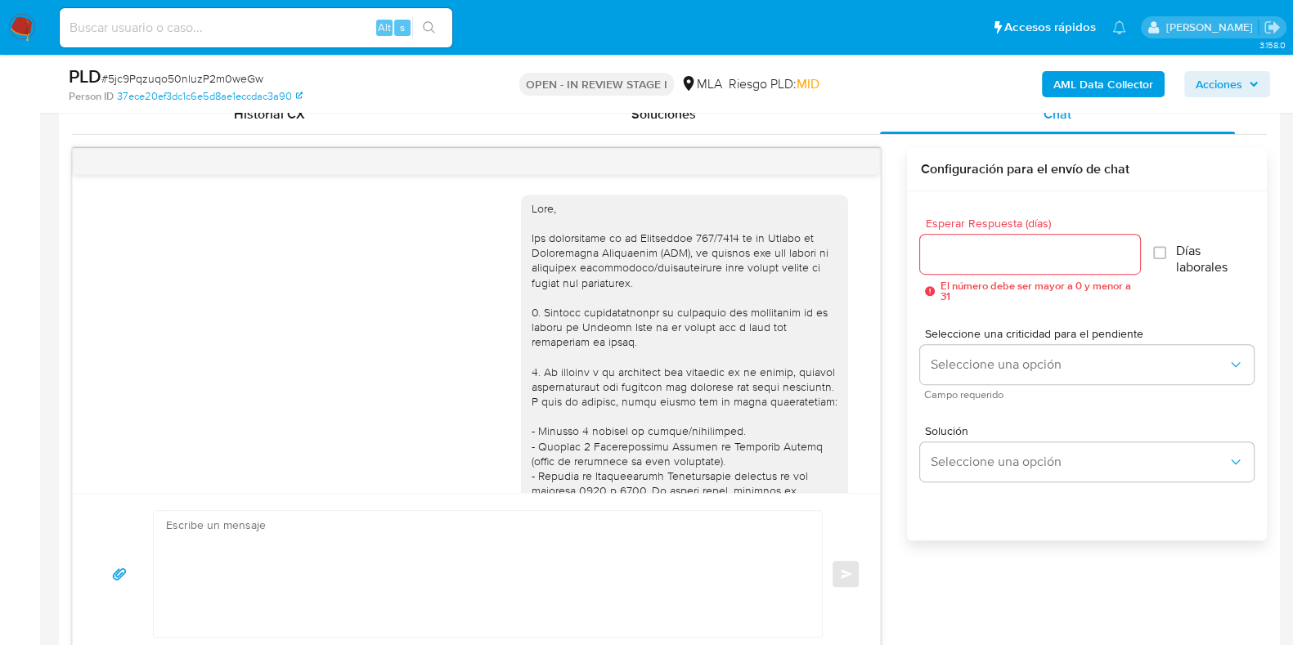
scroll to position [686, 0]
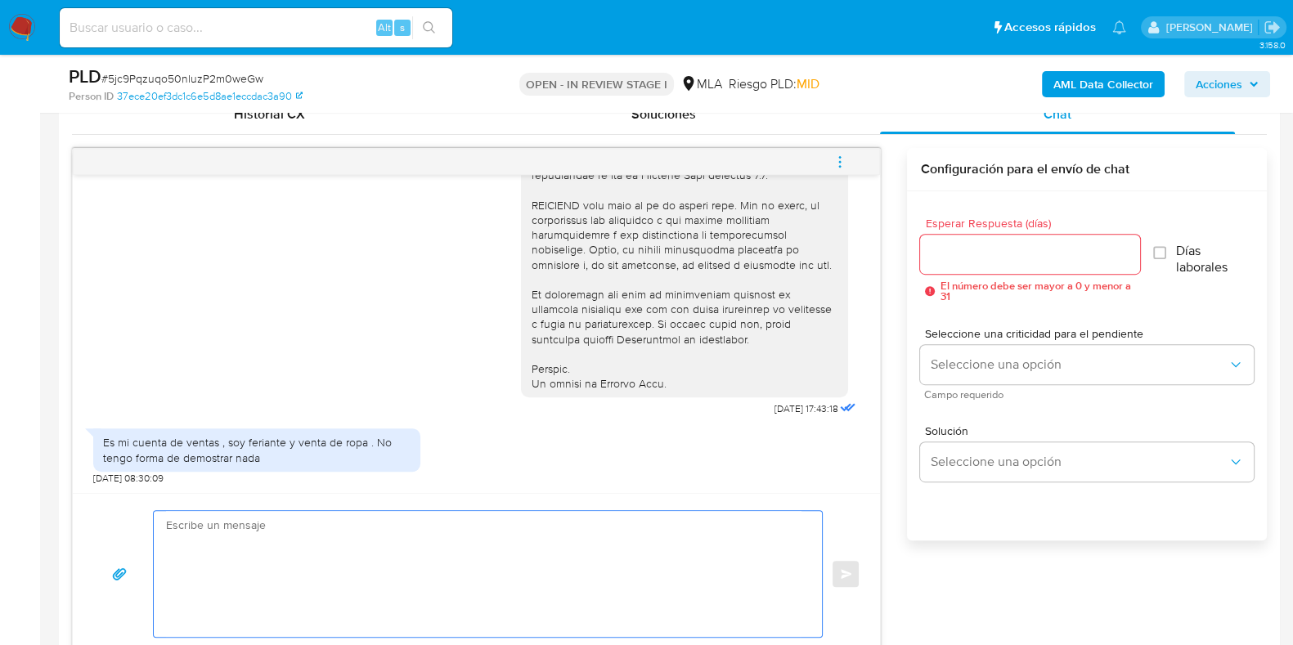
paste textarea "Hola XXX, Muchas gracias por tu respuesta. Analizamos tu caso y verificamos que…"
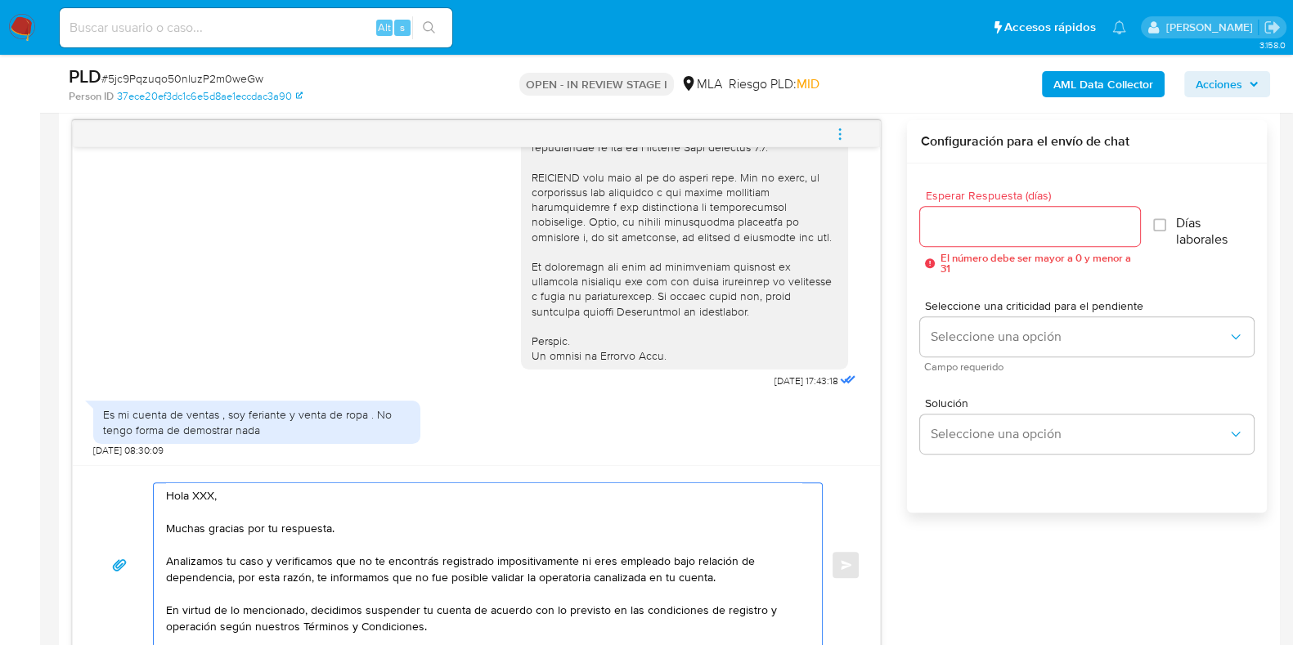
scroll to position [0, 0]
click at [241, 494] on textarea "Hola XXX, Muchas gracias por tu respuesta. Analizamos tu caso y verificamos que…" at bounding box center [484, 565] width 636 height 164
drag, startPoint x: 401, startPoint y: 559, endPoint x: 304, endPoint y: 575, distance: 97.9
click at [304, 575] on textarea "Hola Muchas gracias por tu respuesta. Analizamos tu caso y verificamos que no t…" at bounding box center [484, 565] width 636 height 164
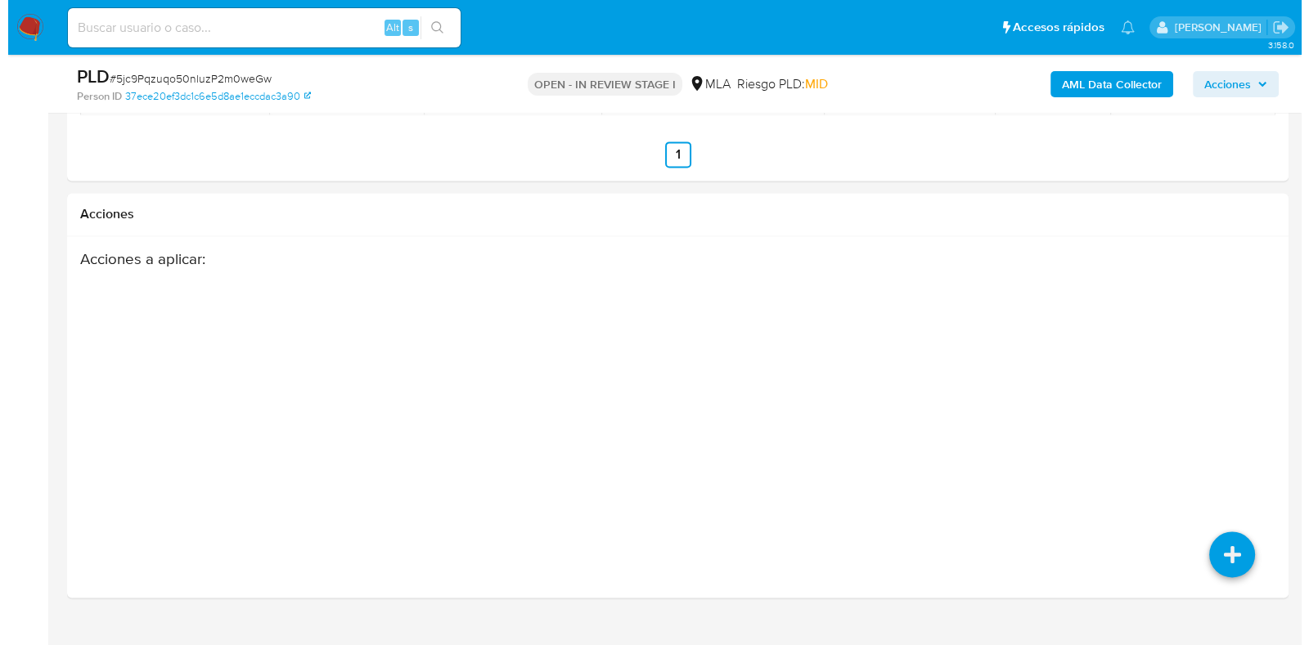
scroll to position [2980, 0]
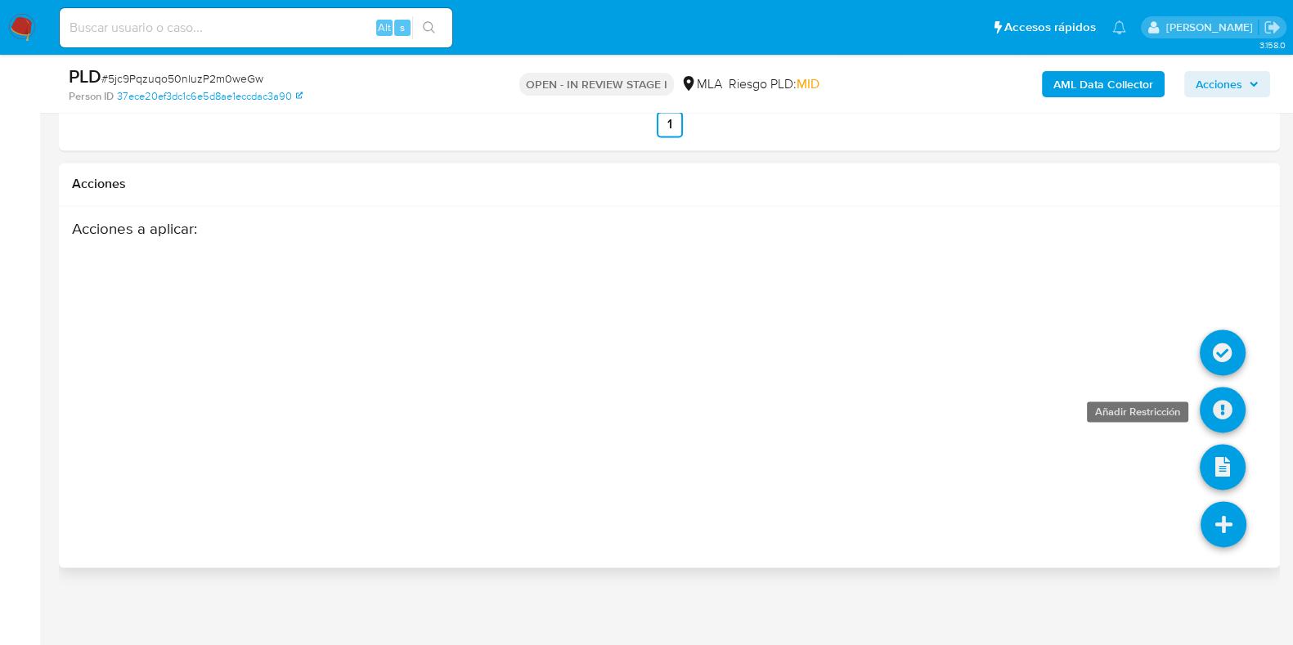
type textarea "Hola Muchas gracias por tu respuesta. Analizamos tu caso y verificamos que no t…"
click at [1225, 406] on icon at bounding box center [1223, 410] width 46 height 46
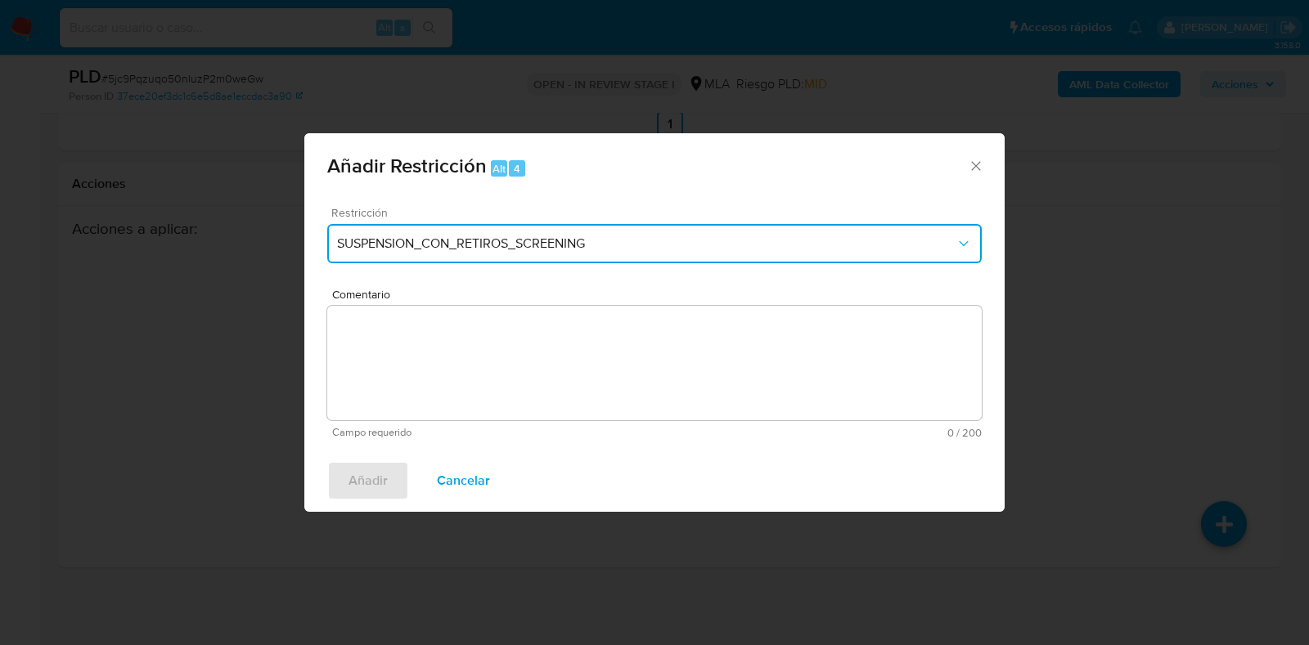
click at [514, 250] on span "SUSPENSION_CON_RETIROS_SCREENING" at bounding box center [646, 244] width 618 height 16
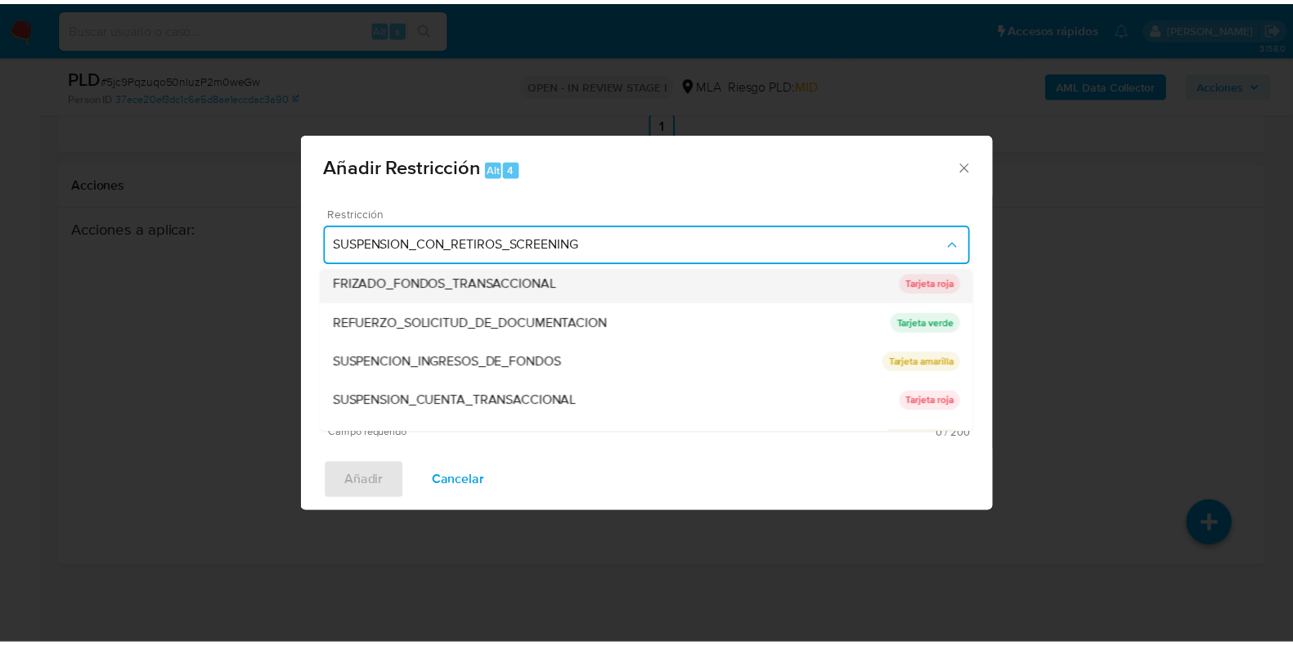
scroll to position [347, 0]
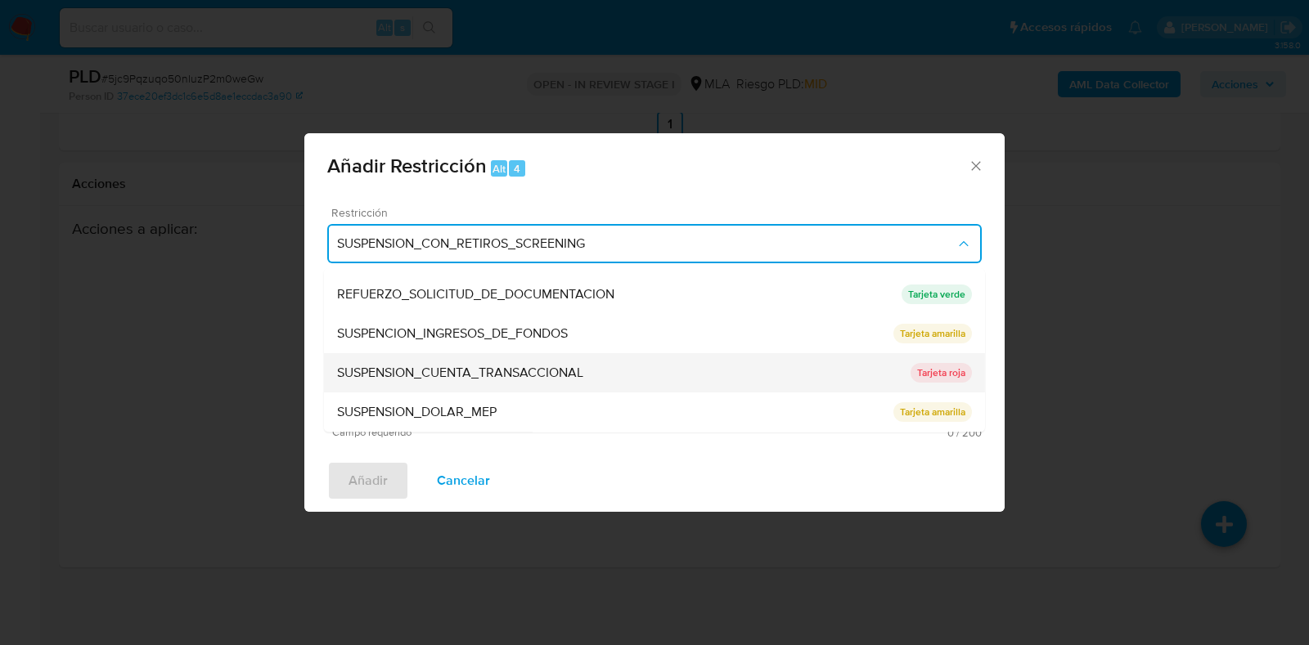
click at [483, 374] on span "SUSPENSION_CUENTA_TRANSACCIONAL" at bounding box center [460, 374] width 246 height 16
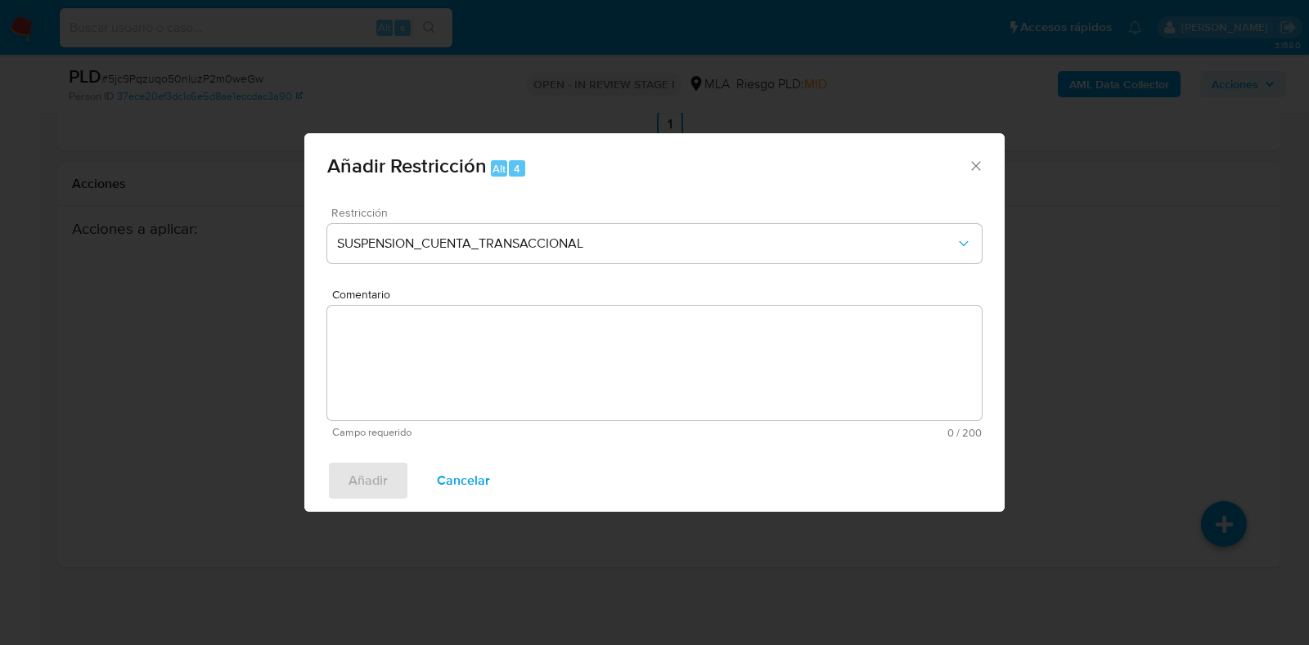
click at [483, 374] on textarea "Comentario" at bounding box center [654, 363] width 654 height 115
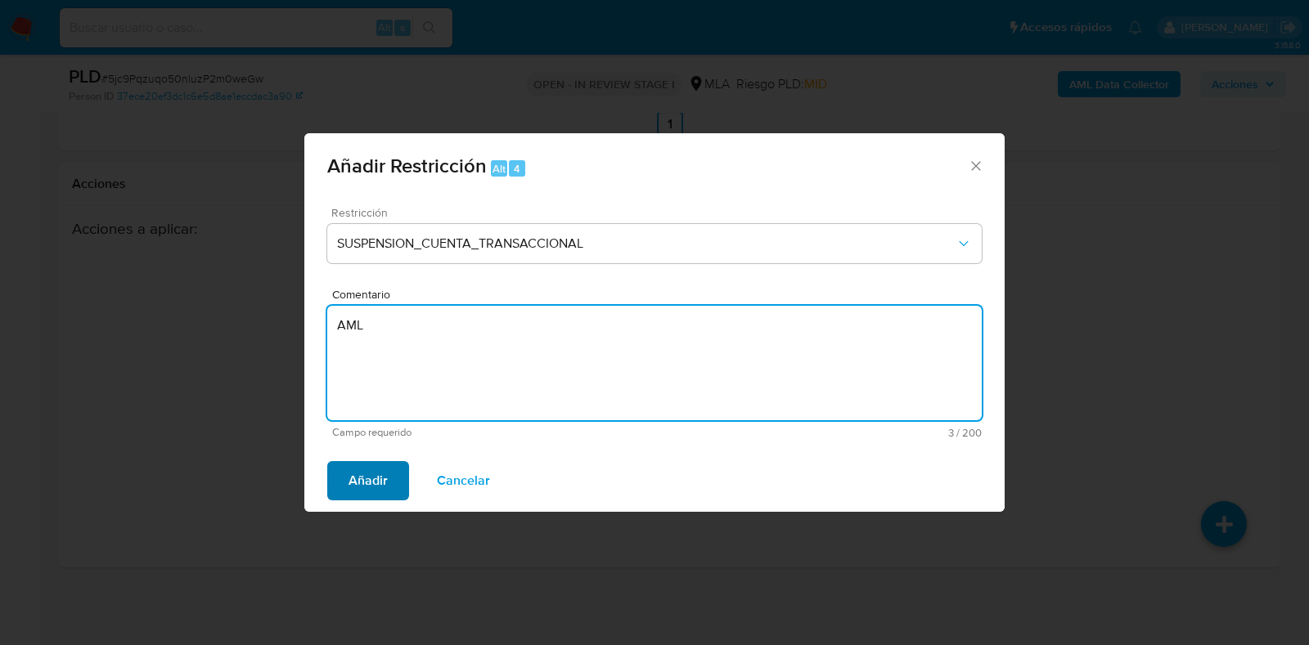
type textarea "AML"
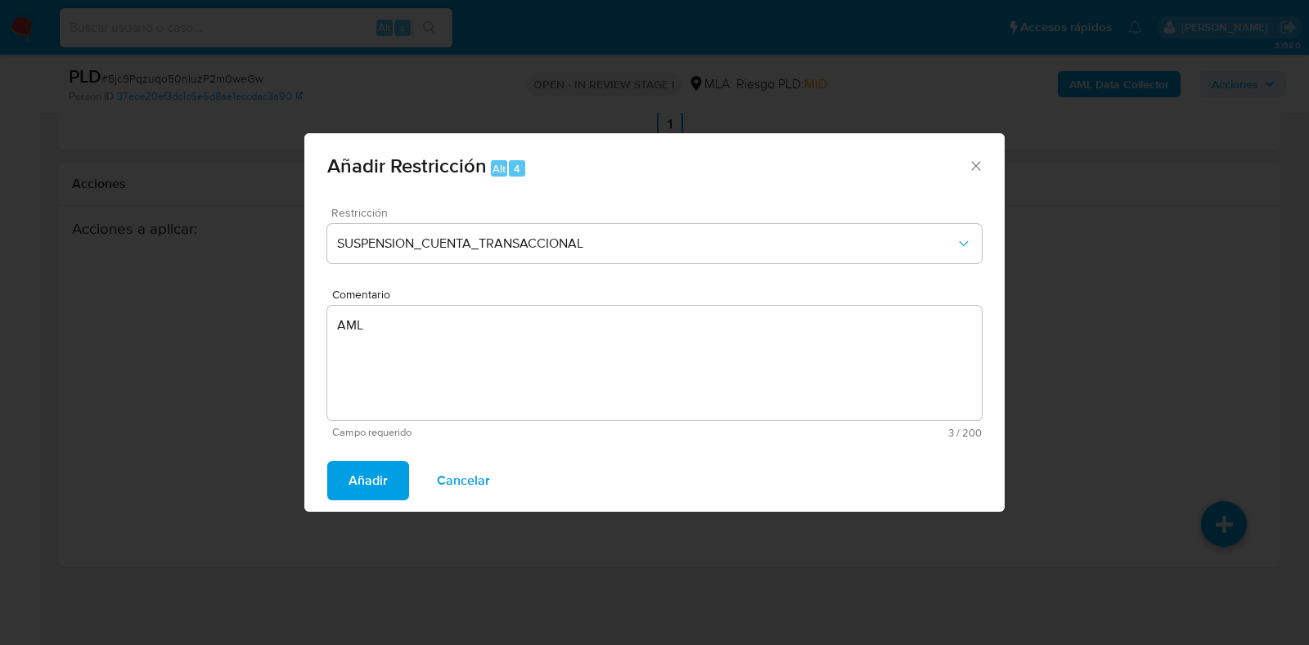
click at [360, 486] on span "Añadir" at bounding box center [367, 481] width 39 height 36
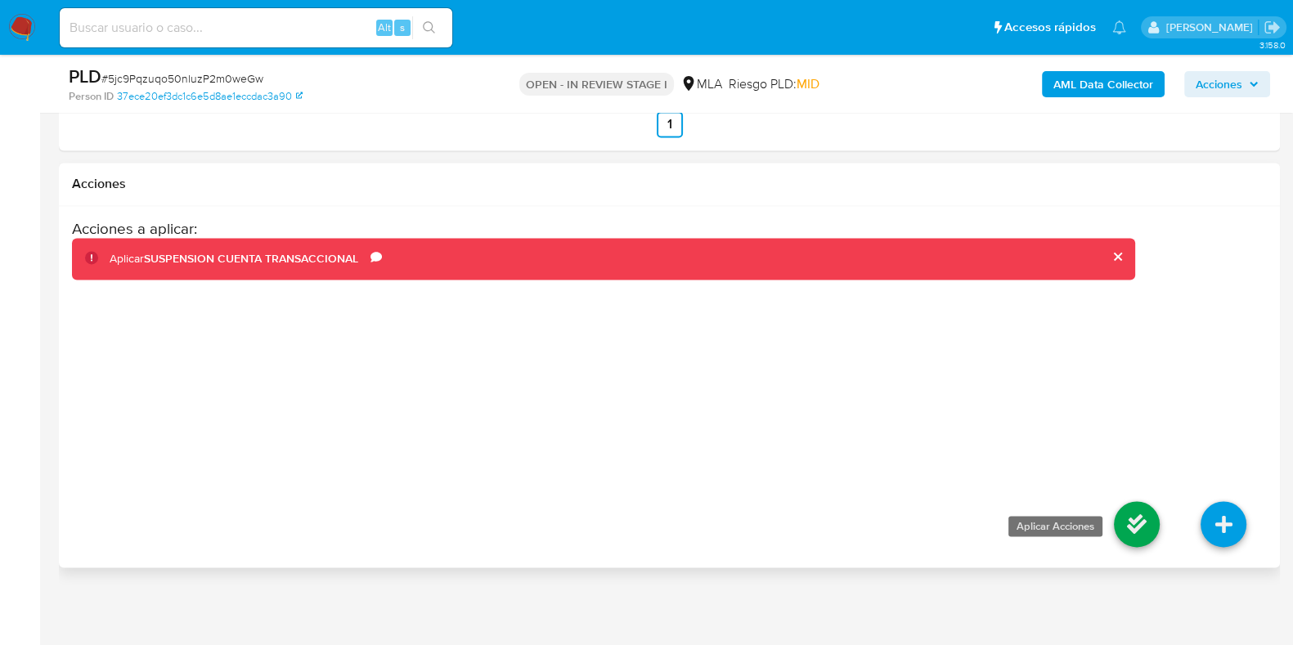
click at [1135, 525] on icon at bounding box center [1137, 524] width 46 height 46
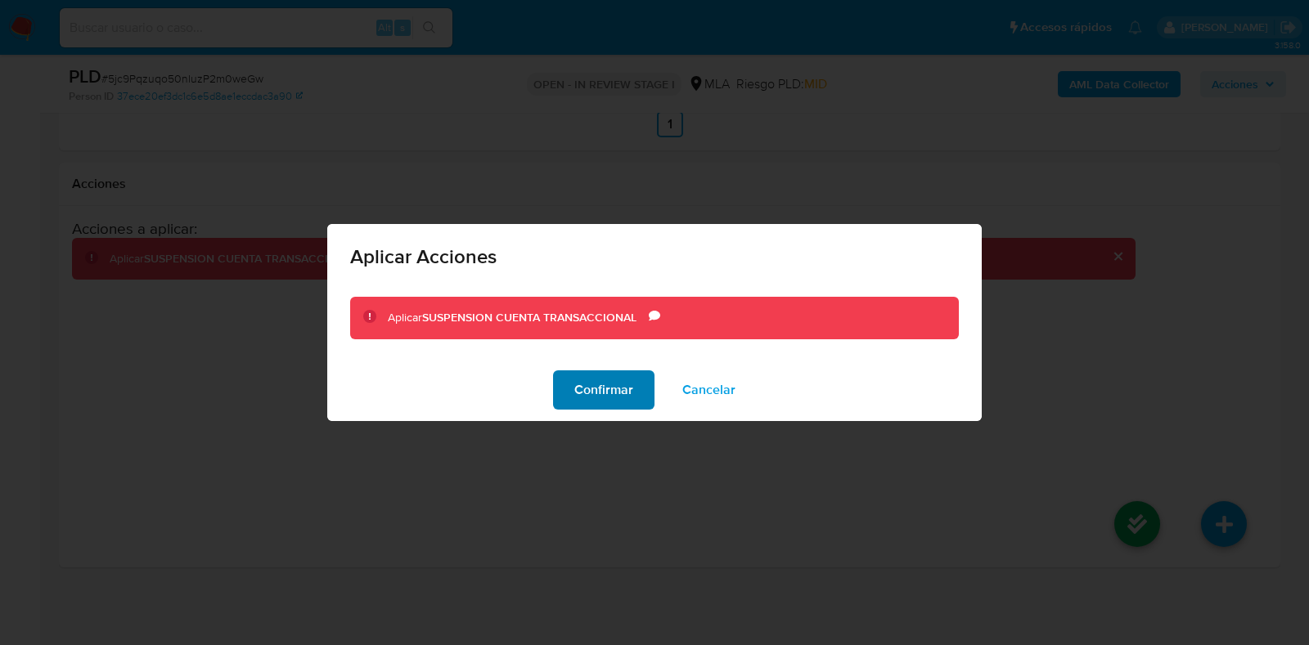
click at [605, 389] on span "Confirmar" at bounding box center [603, 390] width 59 height 36
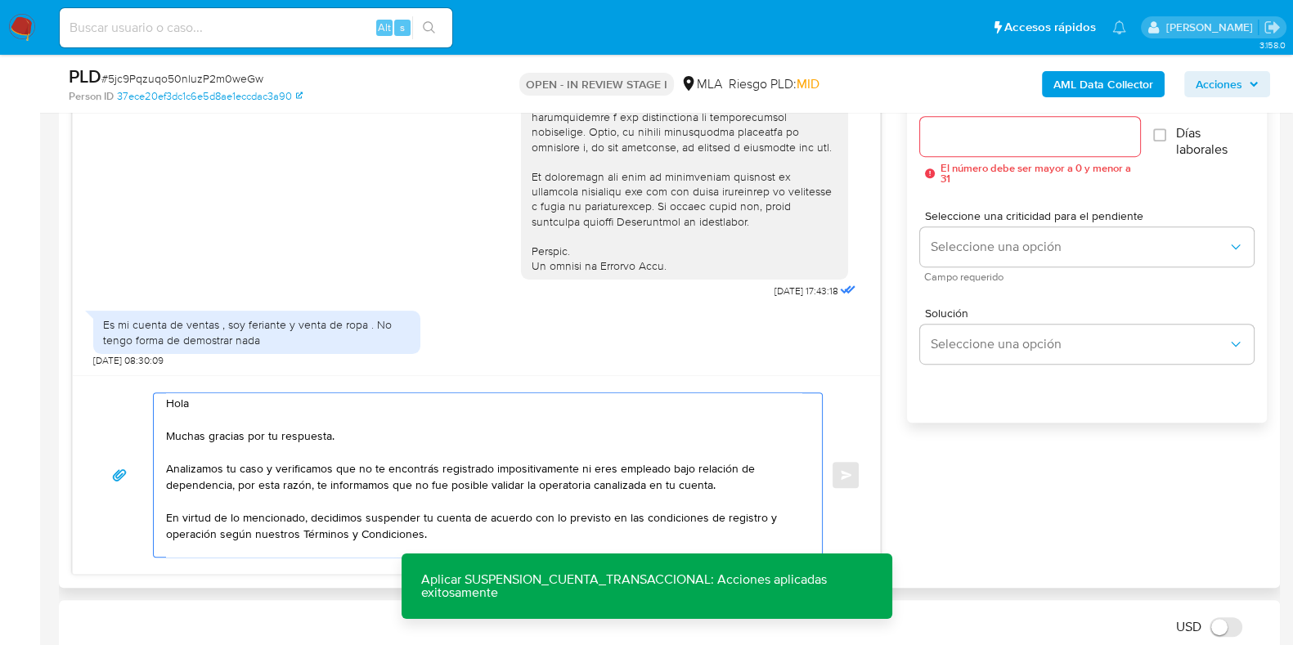
scroll to position [0, 0]
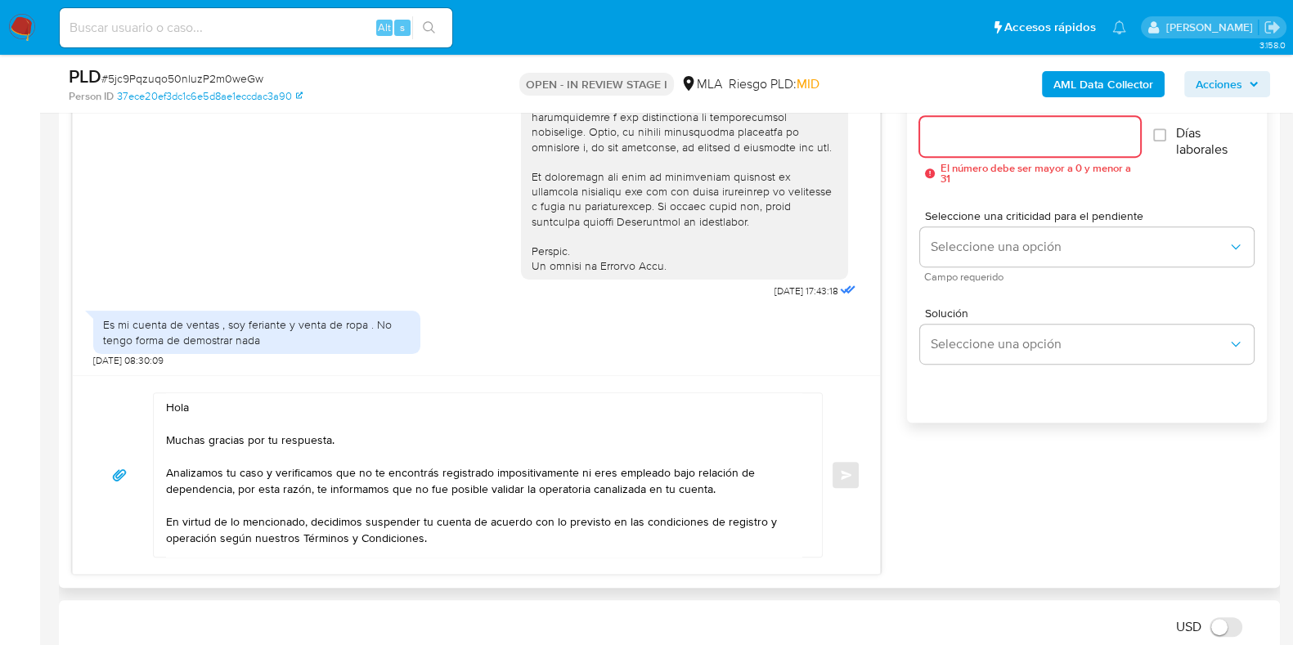
click at [953, 142] on input "Esperar Respuesta (días)" at bounding box center [1029, 136] width 219 height 21
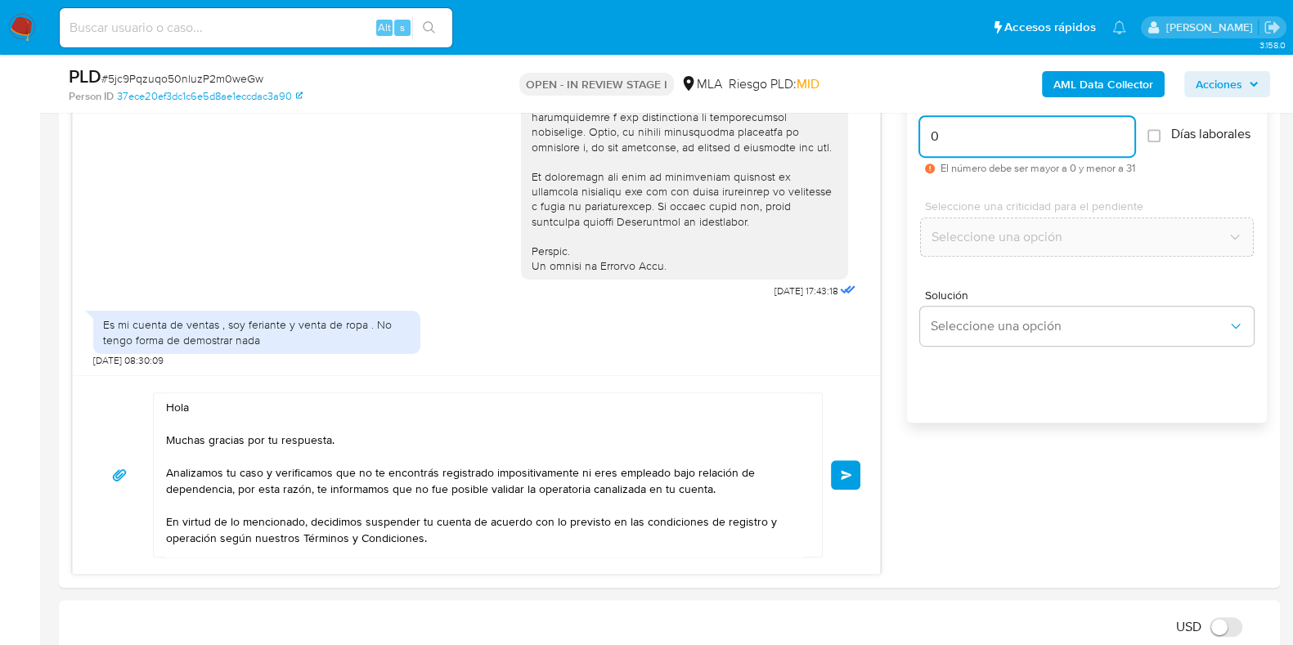
type input "0"
click at [842, 480] on button "Enviar" at bounding box center [845, 475] width 29 height 29
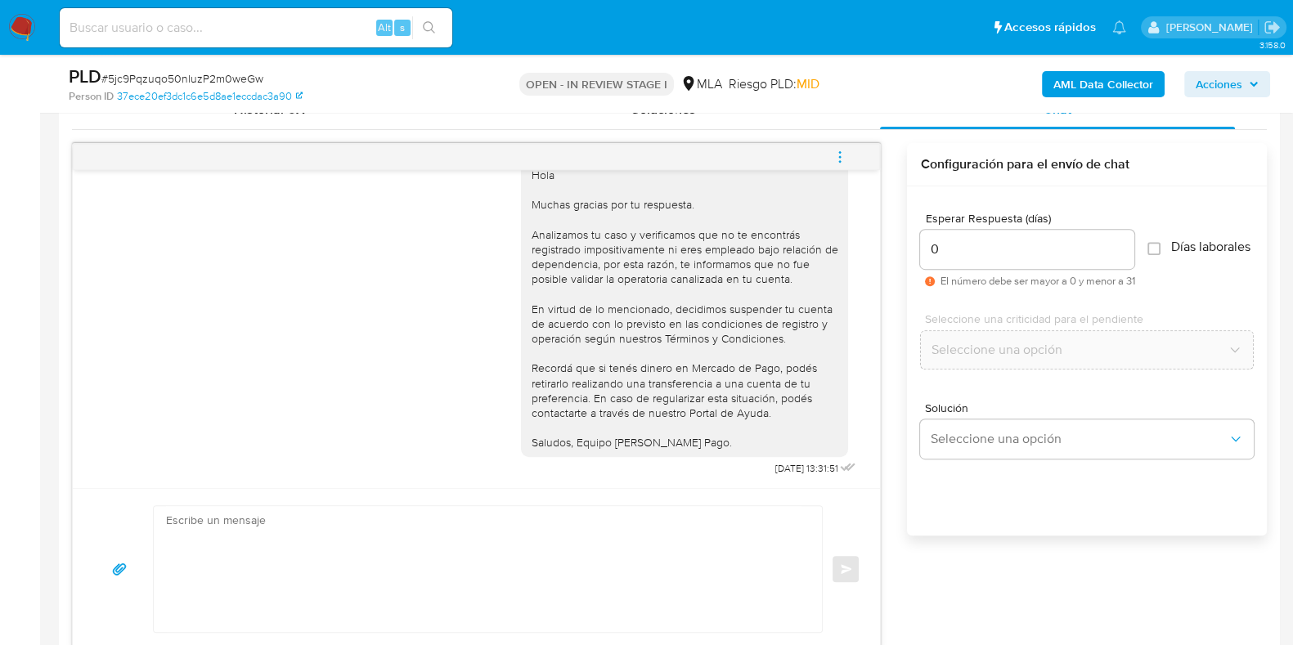
scroll to position [731, 0]
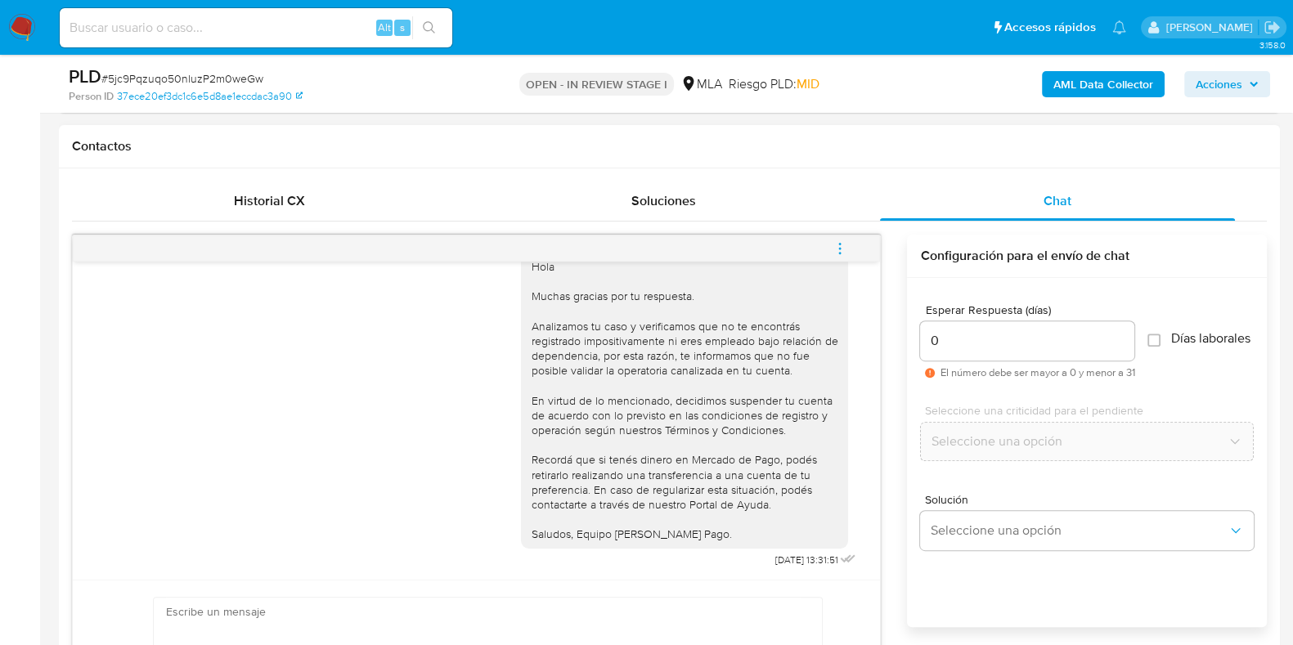
click at [845, 259] on span "menu-action" at bounding box center [840, 248] width 15 height 39
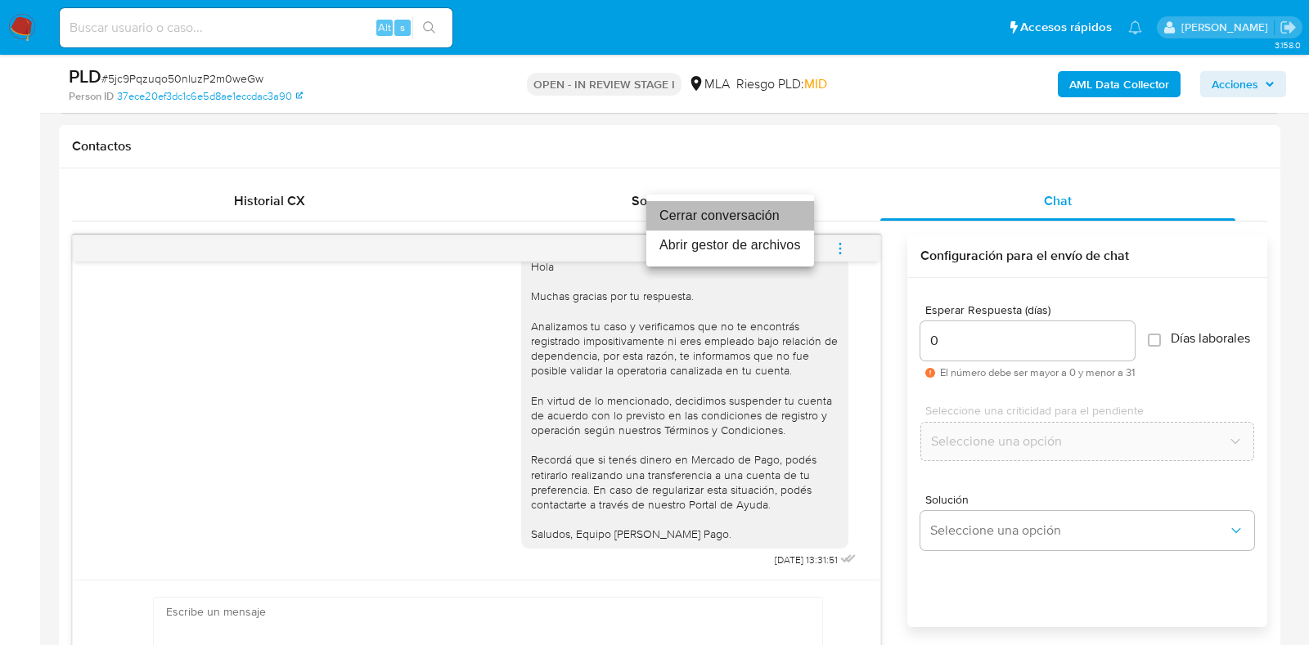
click at [746, 220] on li "Cerrar conversación" at bounding box center [730, 215] width 168 height 29
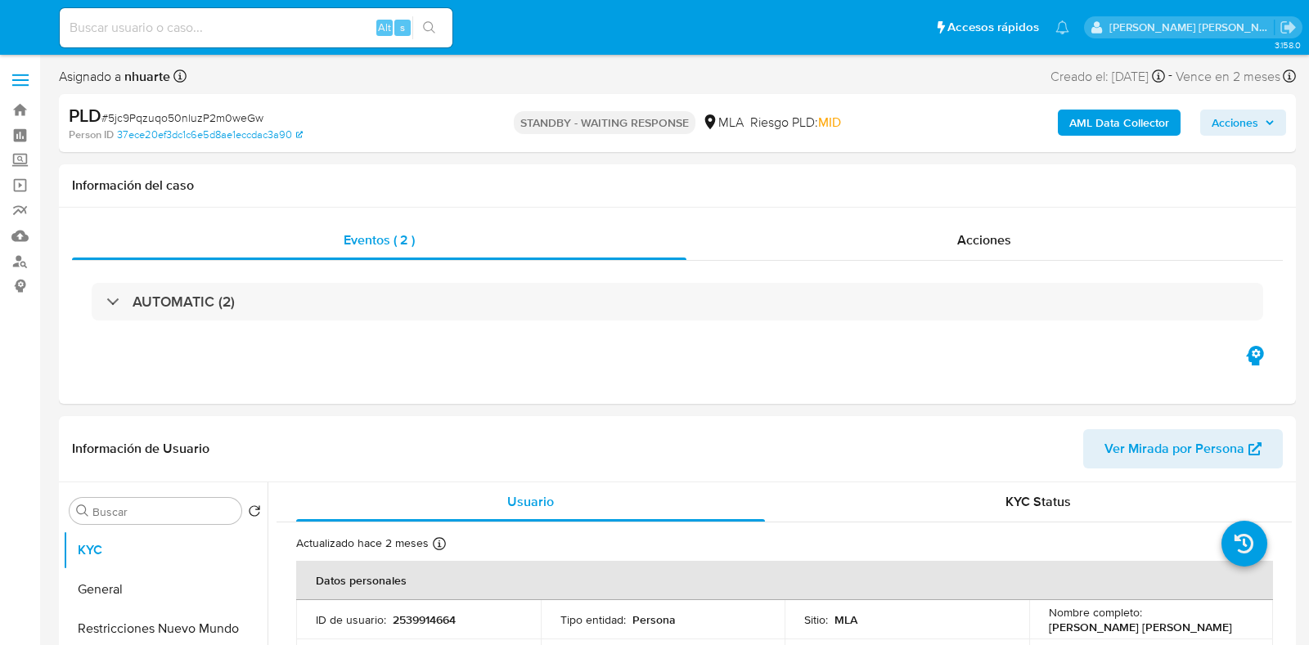
select select "10"
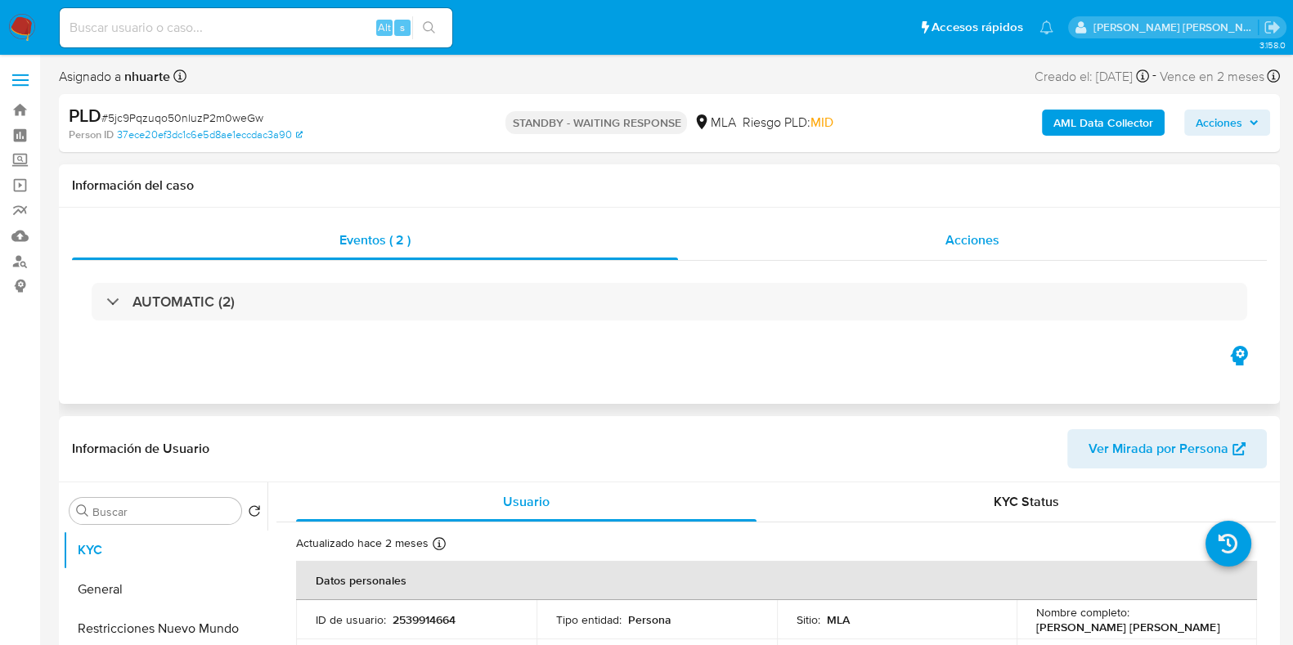
click at [942, 244] on div "Acciones" at bounding box center [972, 240] width 589 height 39
select select "10"
click at [953, 246] on span "Acciones" at bounding box center [973, 240] width 54 height 19
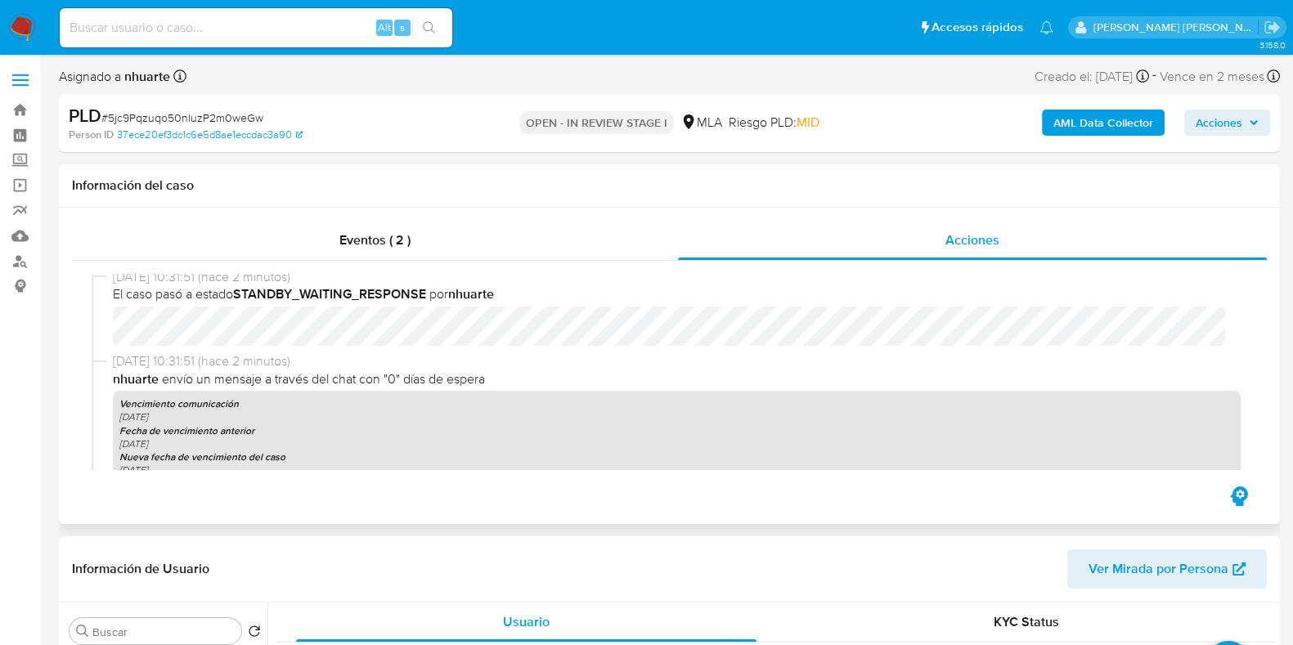
scroll to position [408, 0]
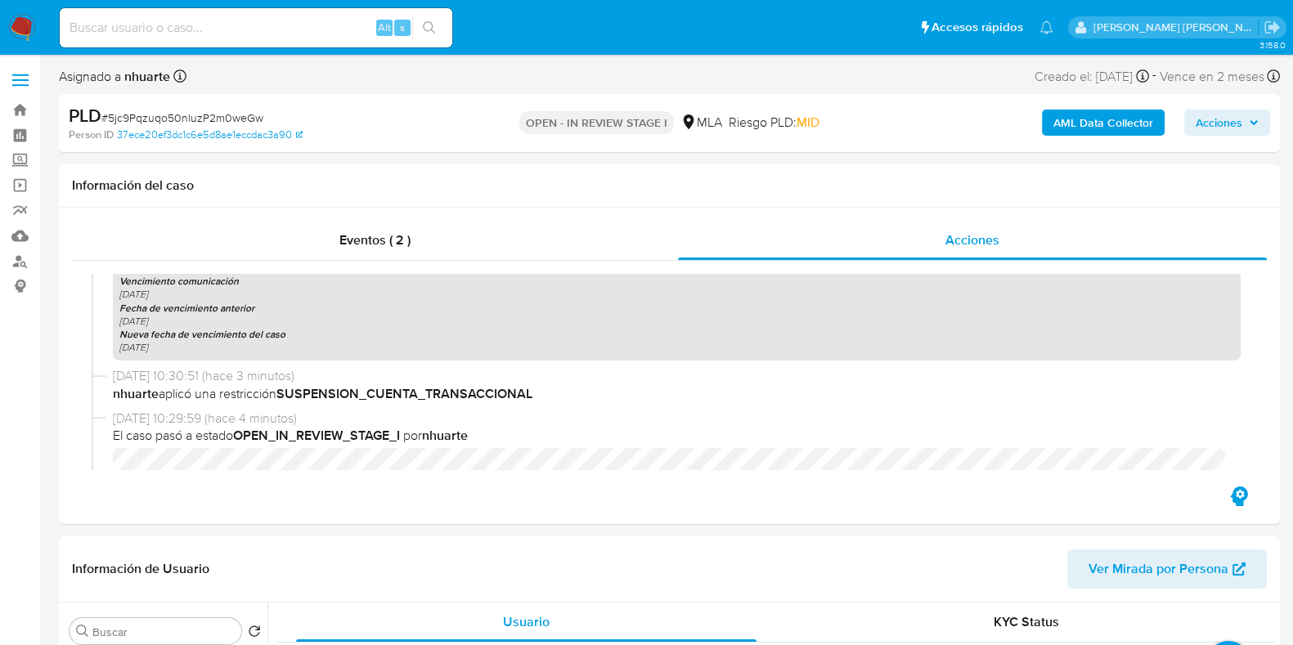
click at [1149, 112] on b "AML Data Collector" at bounding box center [1104, 123] width 100 height 26
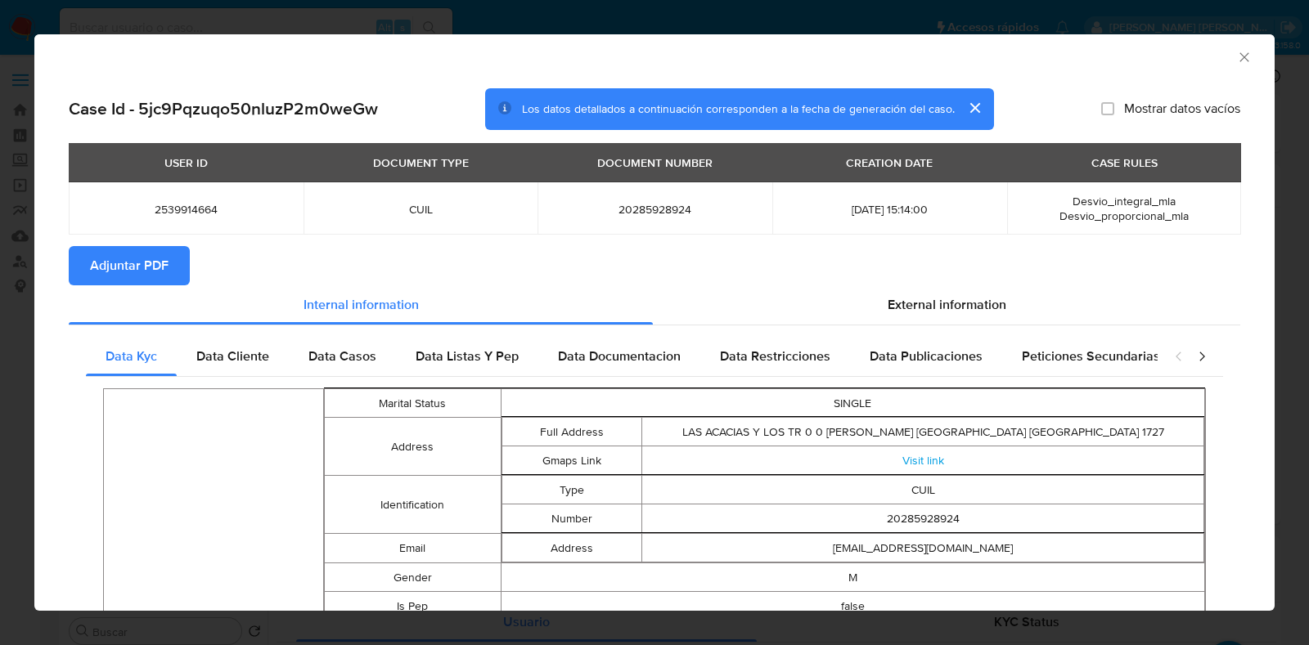
click at [115, 261] on span "Adjuntar PDF" at bounding box center [129, 266] width 79 height 36
click at [1236, 57] on icon "Cerrar ventana" at bounding box center [1244, 57] width 16 height 16
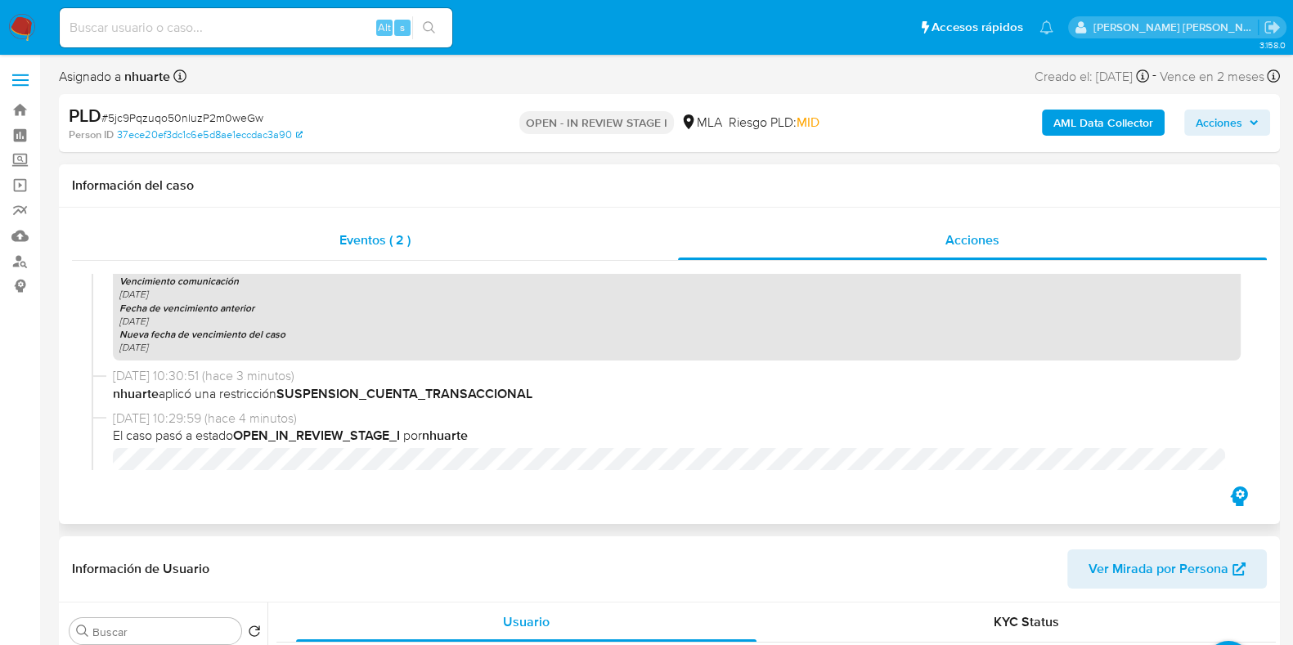
click at [393, 239] on span "Eventos ( 2 )" at bounding box center [374, 240] width 71 height 19
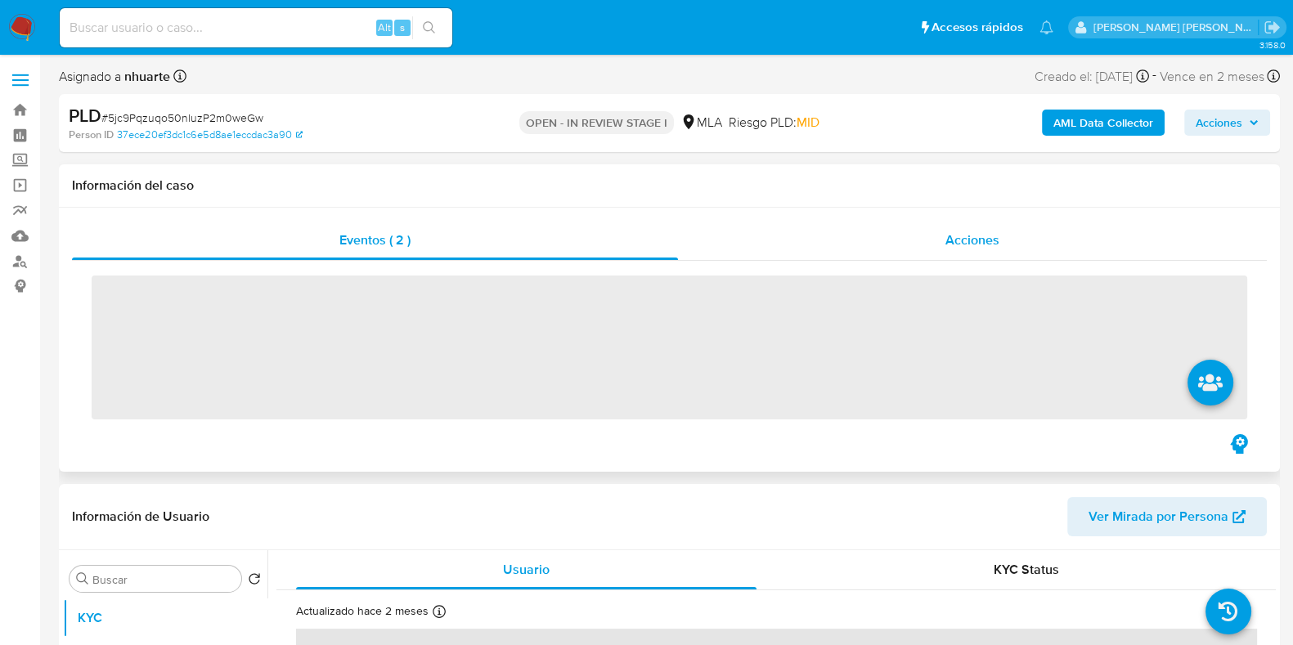
click at [1012, 235] on div "Acciones" at bounding box center [972, 240] width 589 height 39
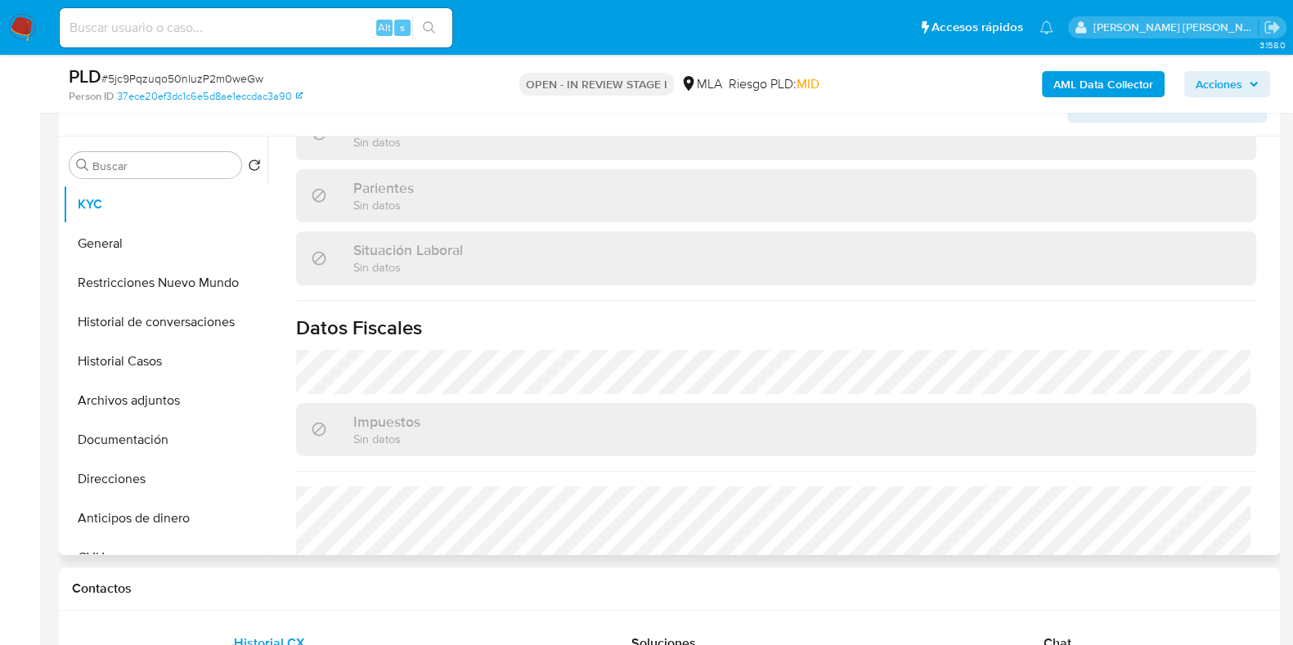
scroll to position [880, 0]
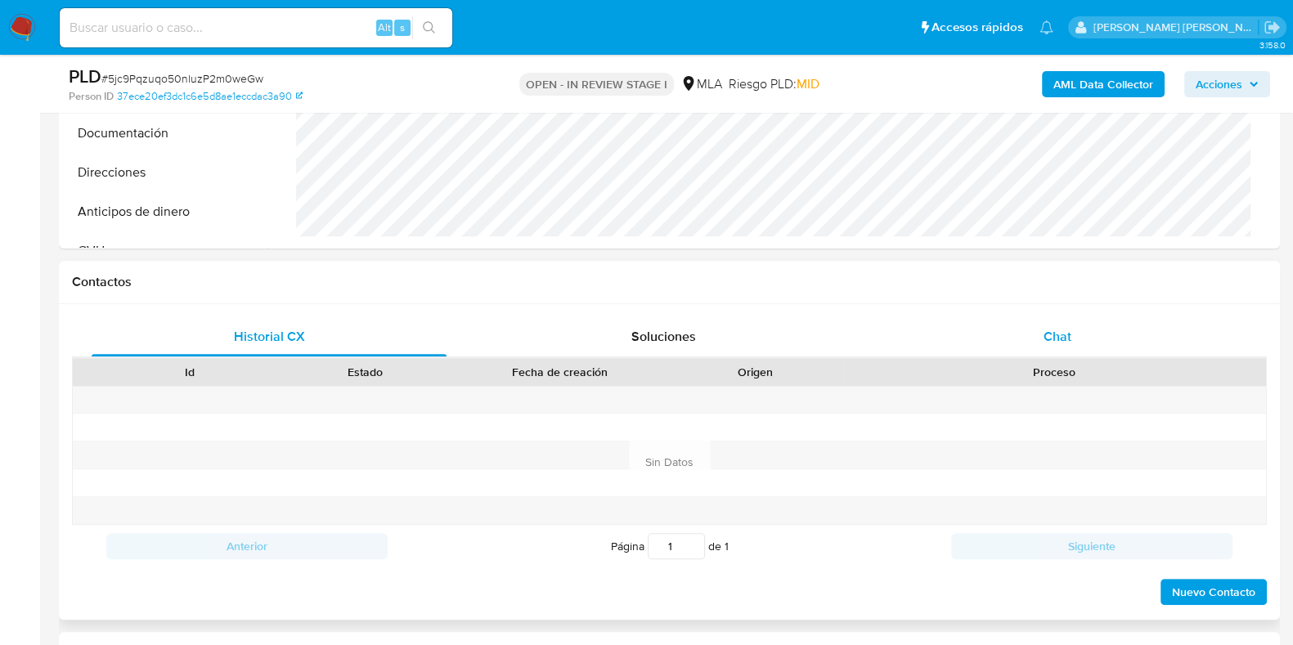
click at [1051, 333] on span "Chat" at bounding box center [1058, 336] width 28 height 19
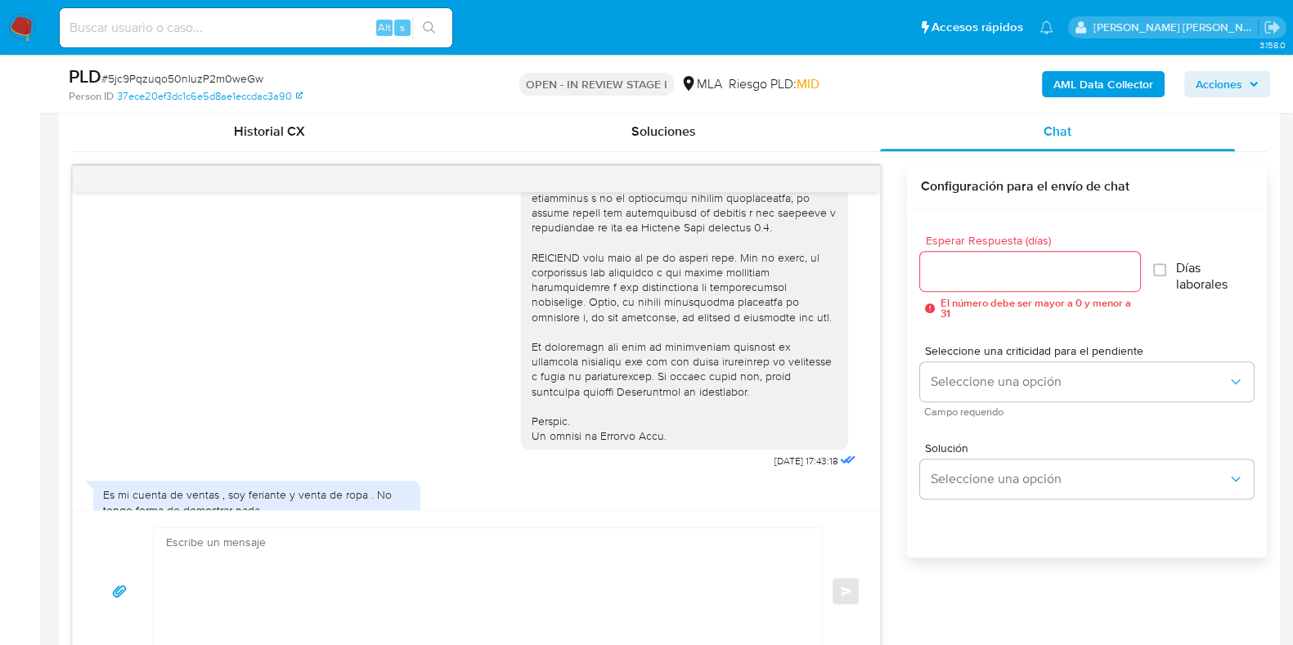
scroll to position [725, 0]
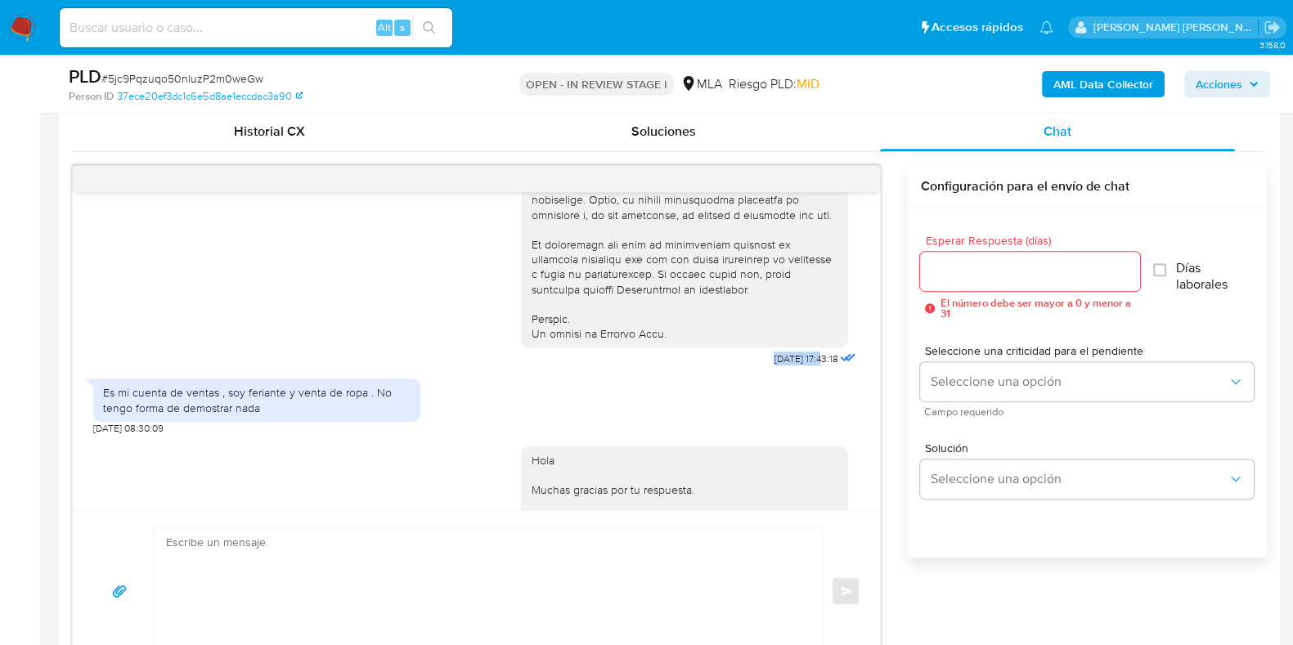
drag, startPoint x: 735, startPoint y: 393, endPoint x: 790, endPoint y: 393, distance: 54.8
copy span "18/08/2025"
drag, startPoint x: 101, startPoint y: 420, endPoint x: 292, endPoint y: 444, distance: 192.1
click at [292, 421] on div "Es mi cuenta de ventas , soy feriante y venta de ropa . No tengo forma de demos…" at bounding box center [256, 400] width 327 height 43
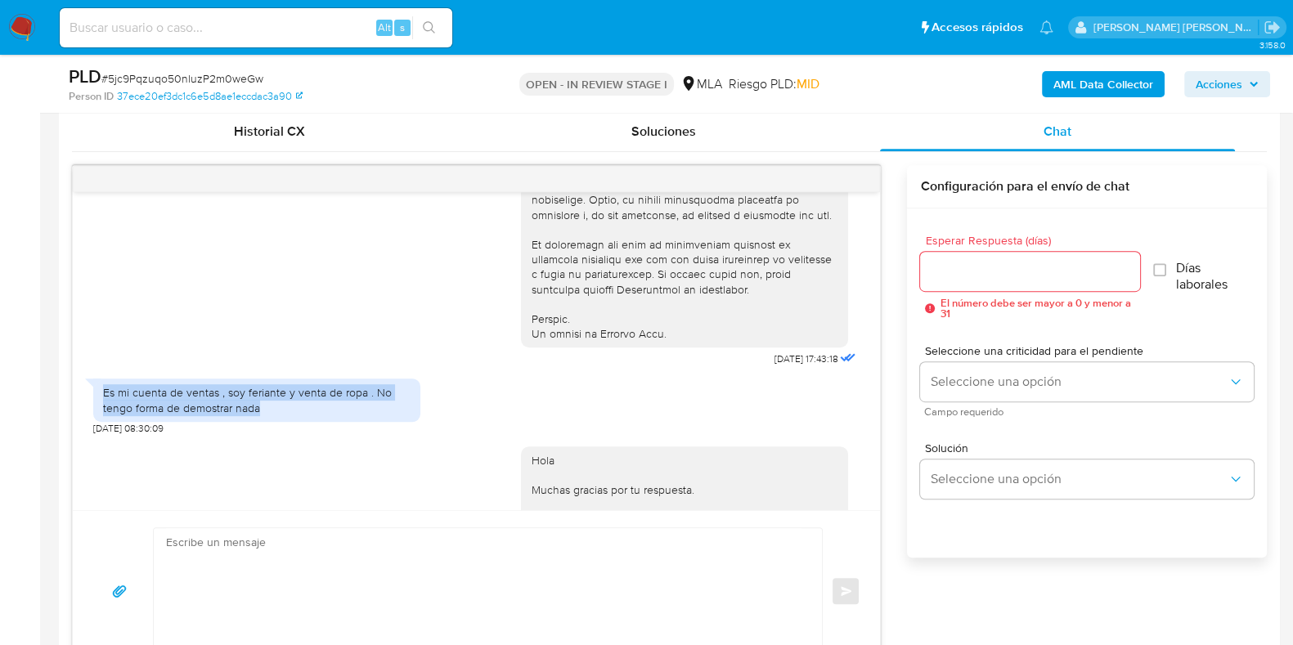
copy div "Es mi cuenta de ventas , soy feriante y venta de ropa . No tengo forma de demos…"
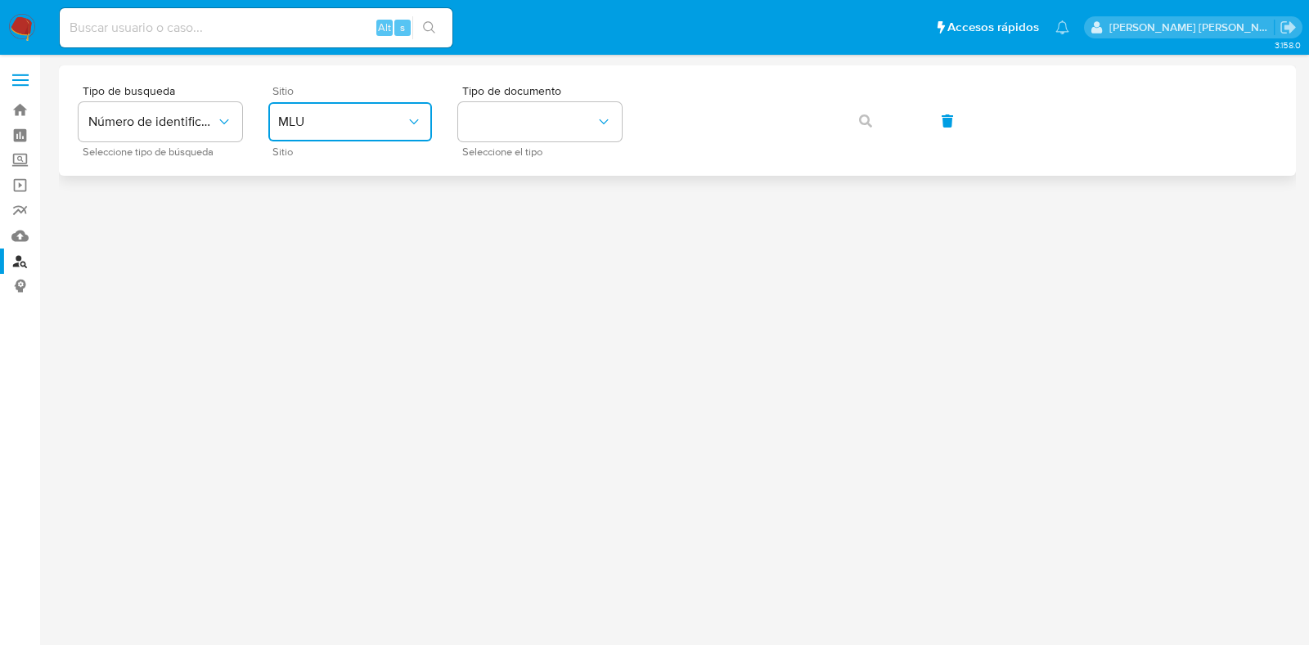
click at [350, 122] on span "MLU" at bounding box center [342, 122] width 128 height 16
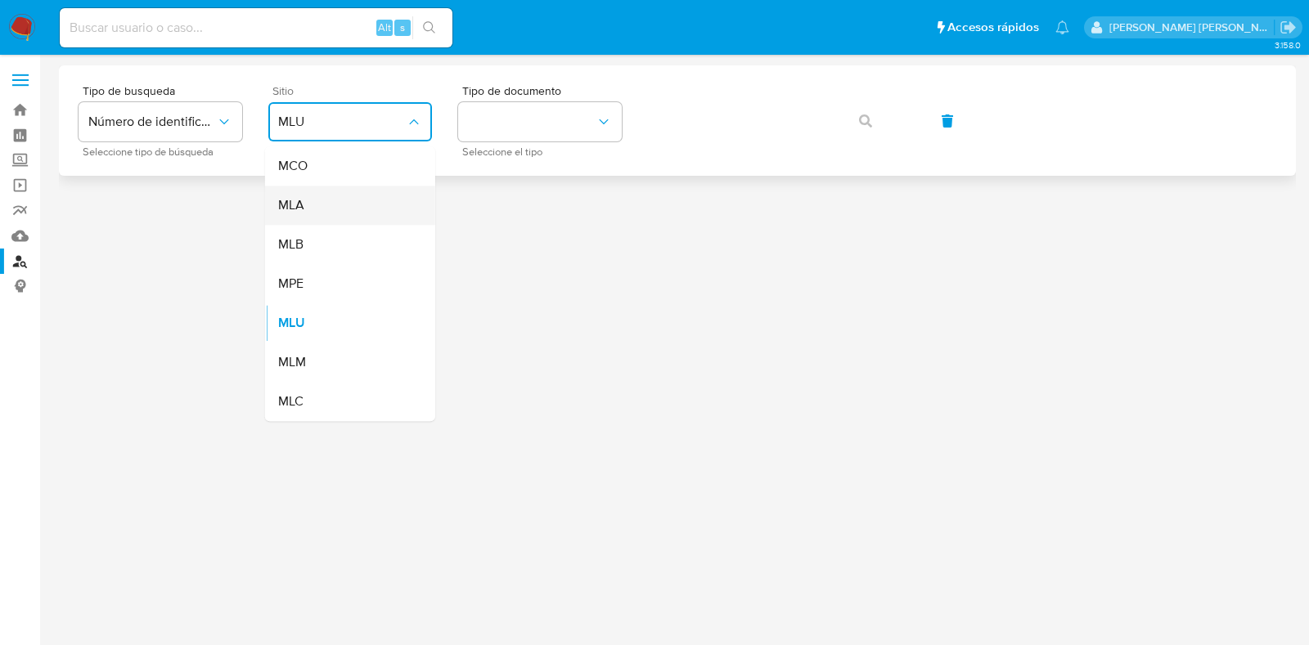
click at [336, 212] on div "MLA" at bounding box center [345, 205] width 134 height 39
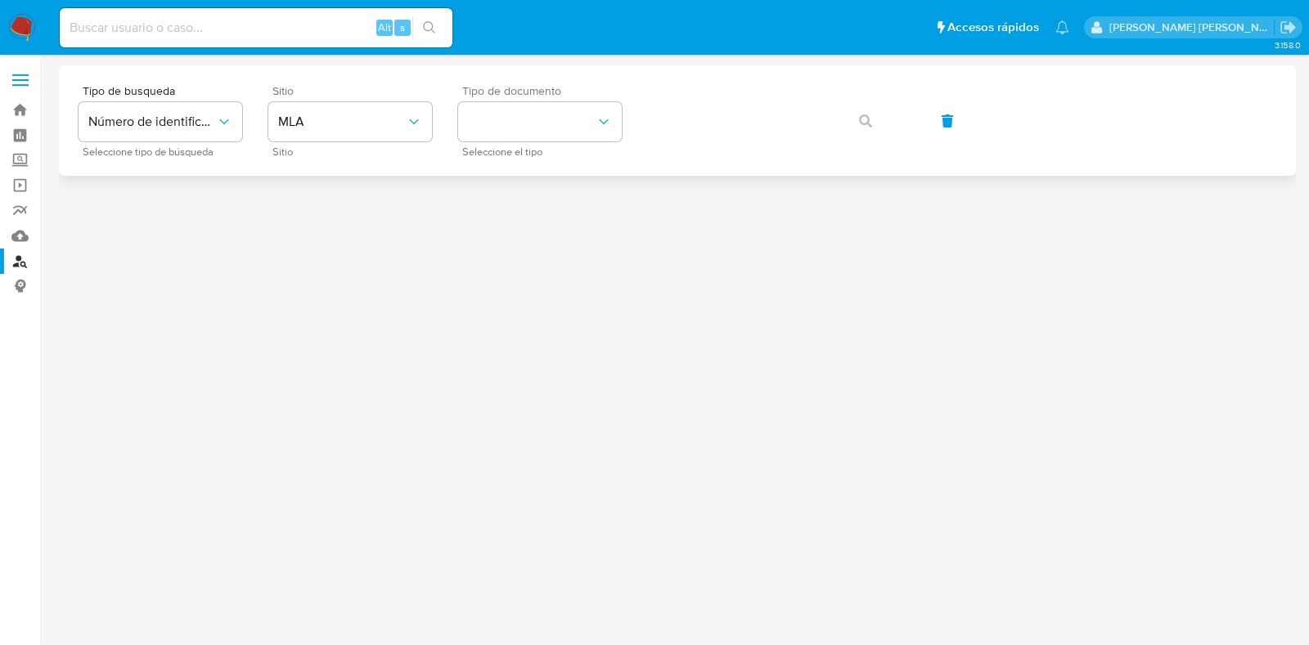
click at [605, 100] on div "Tipo de documento Seleccione el tipo" at bounding box center [540, 120] width 164 height 71
click at [552, 124] on button "identificationType" at bounding box center [540, 121] width 164 height 39
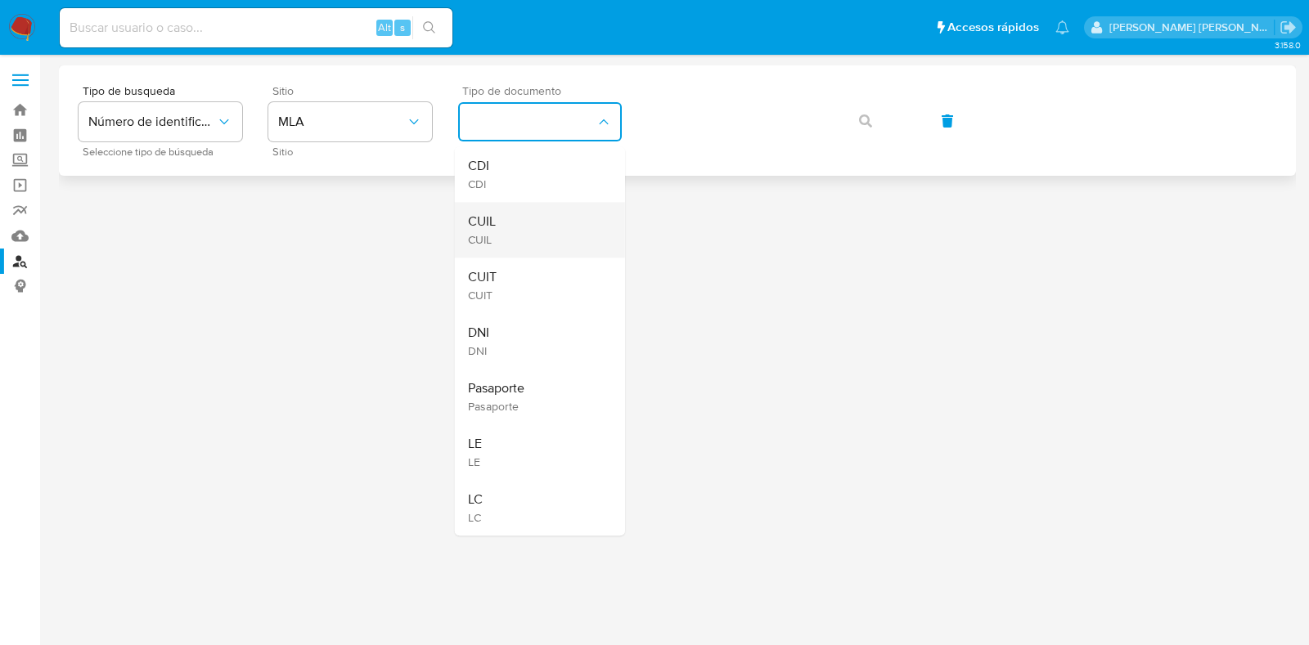
click at [533, 235] on div "CUIL CUIL" at bounding box center [535, 230] width 134 height 56
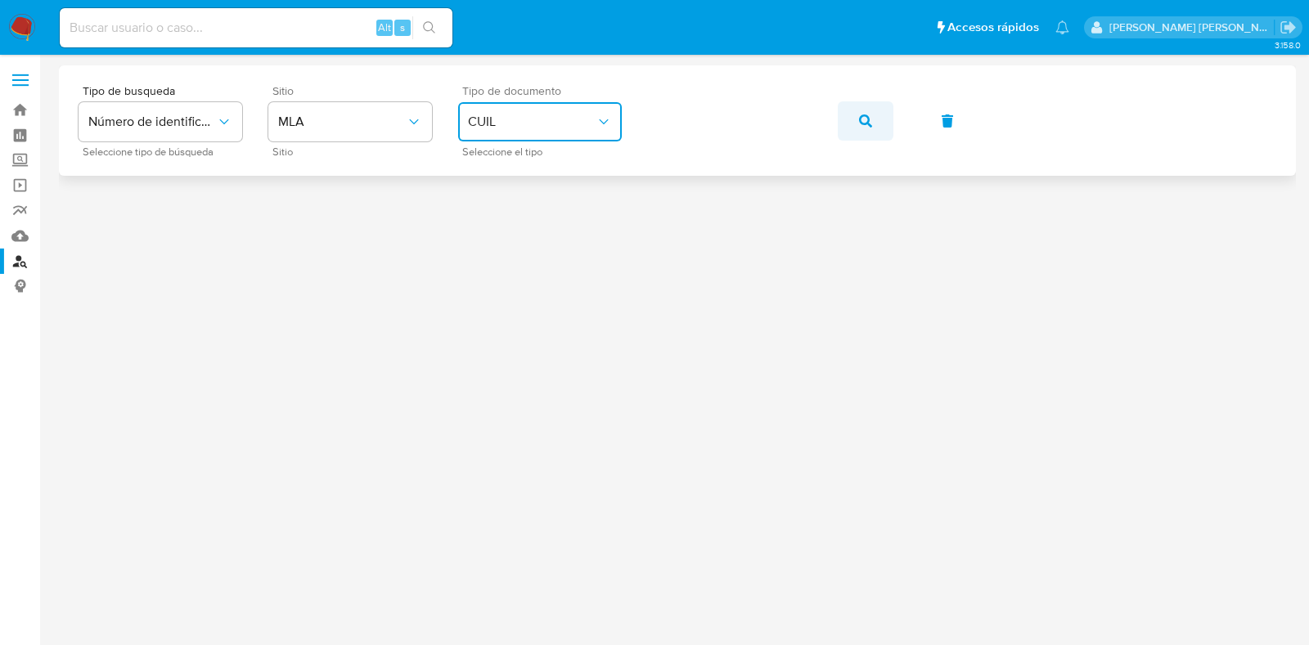
click at [867, 124] on icon "button" at bounding box center [865, 121] width 13 height 13
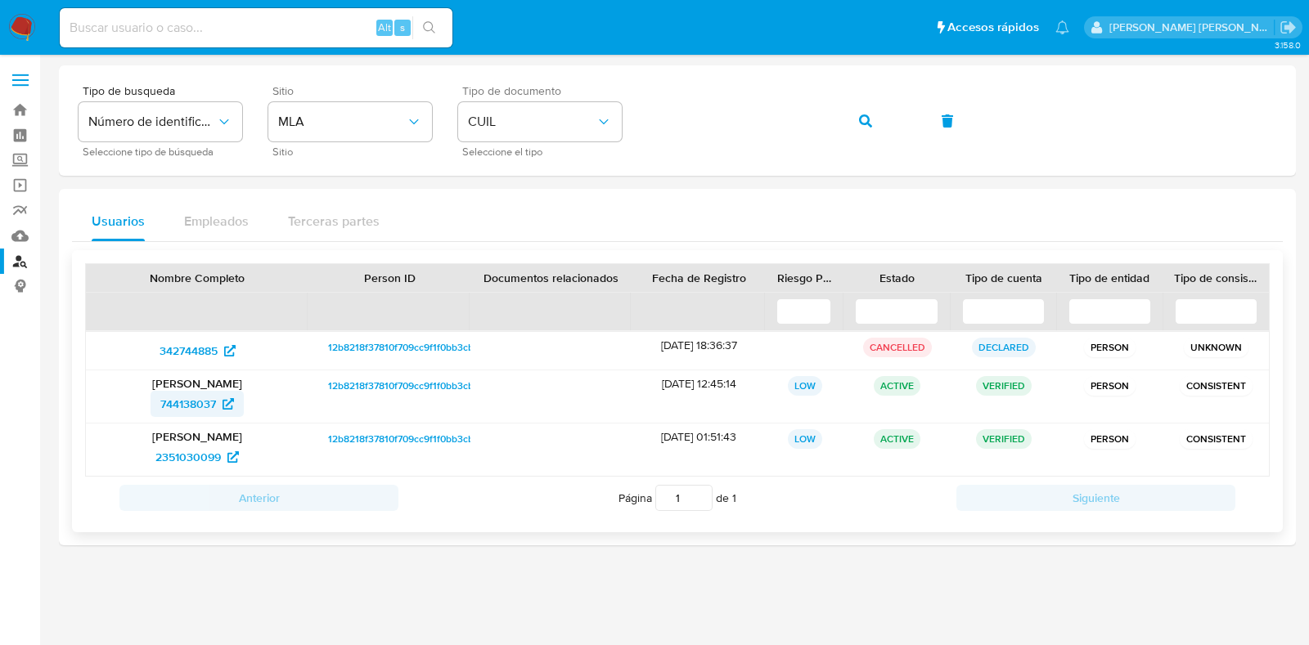
click at [210, 391] on span "744138037" at bounding box center [188, 404] width 56 height 26
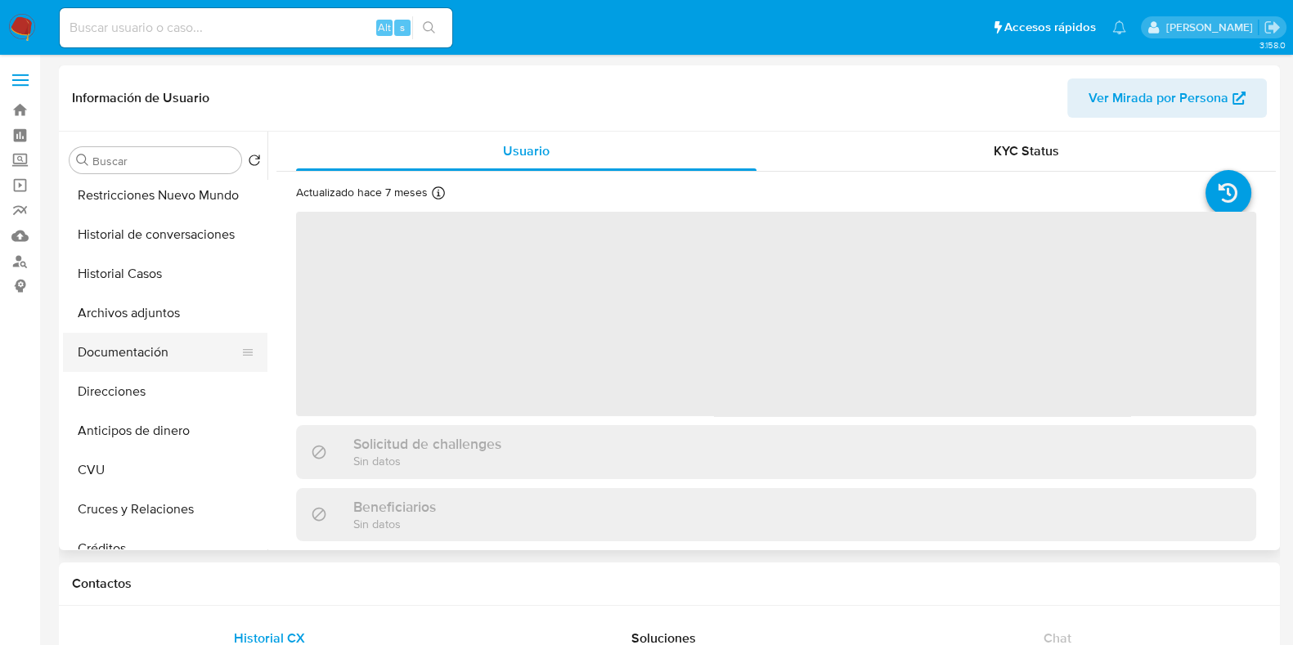
scroll to position [101, 0]
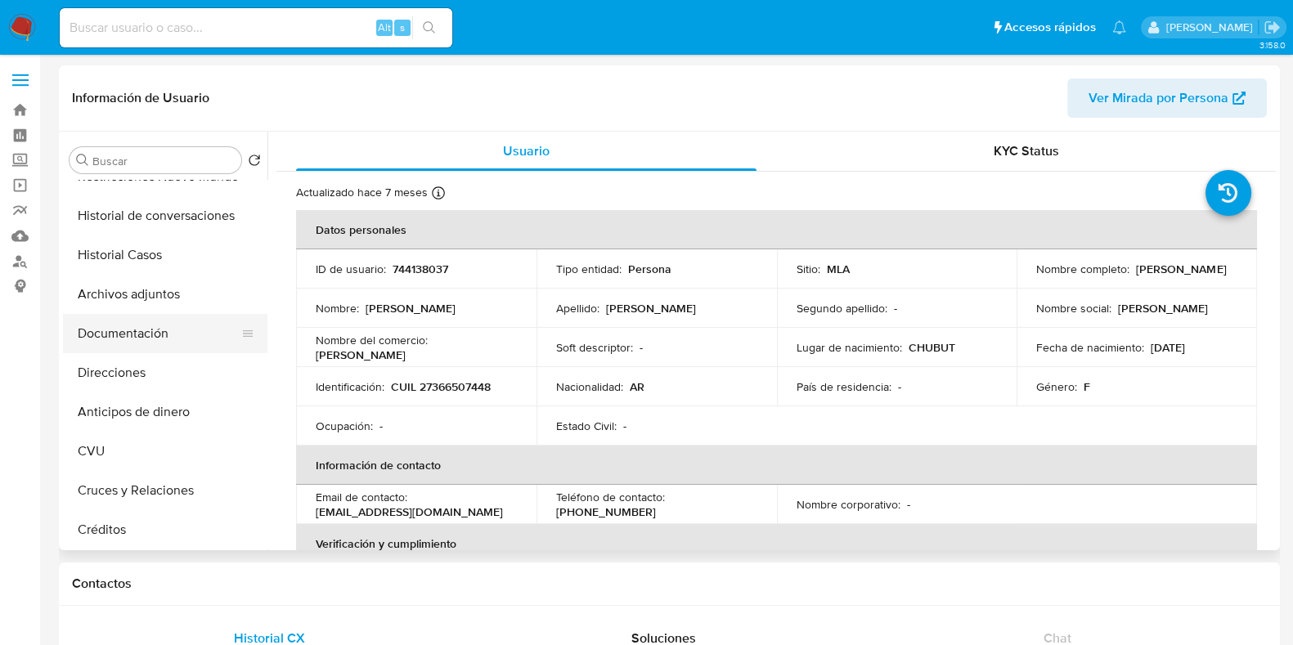
select select "10"
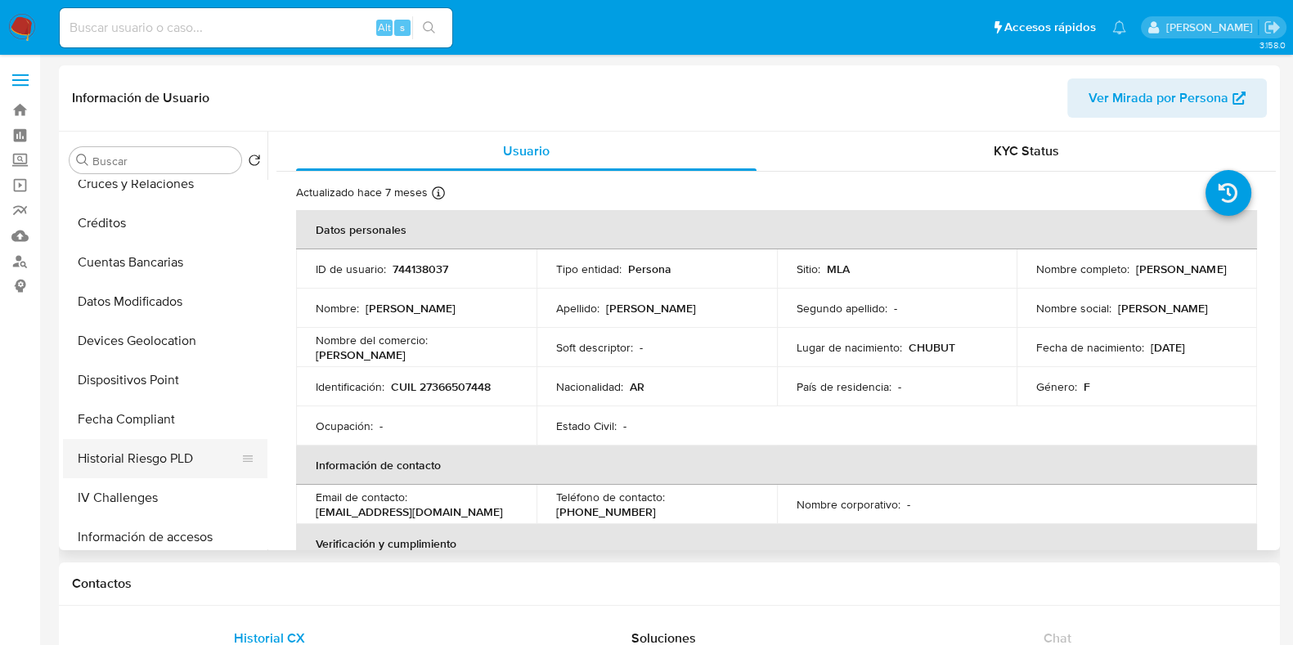
scroll to position [511, 0]
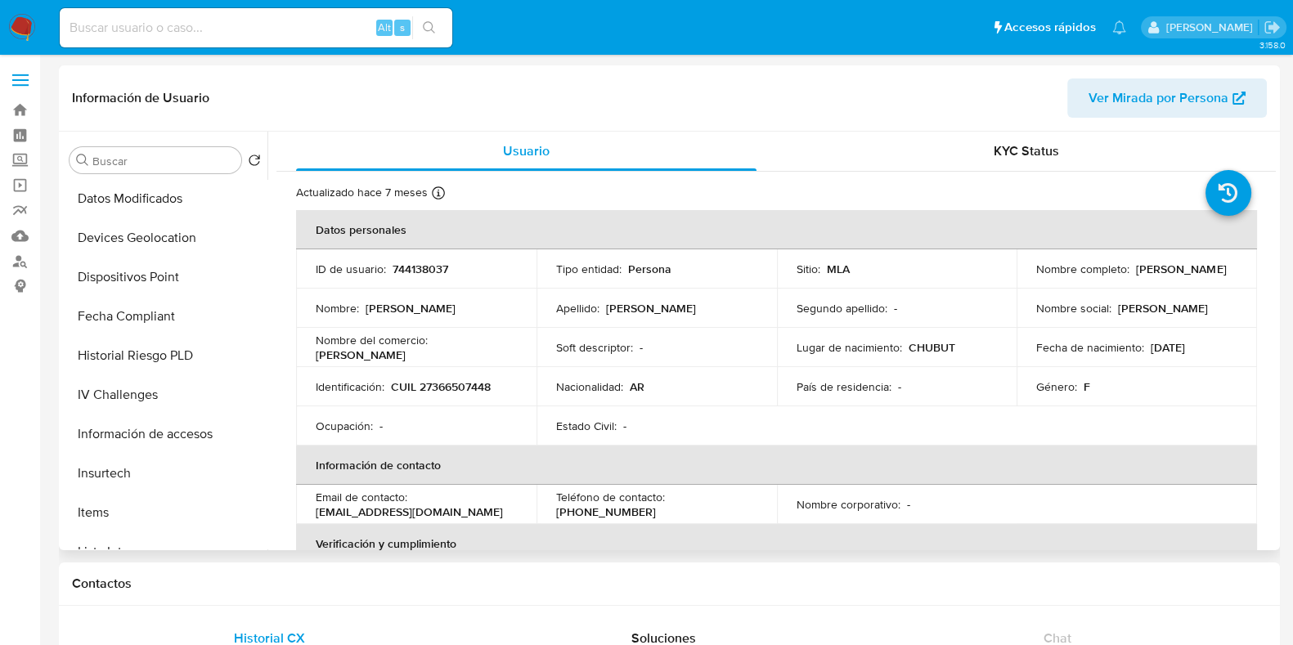
drag, startPoint x: 118, startPoint y: 504, endPoint x: 281, endPoint y: 440, distance: 175.6
click at [118, 505] on button "Items" at bounding box center [165, 512] width 205 height 39
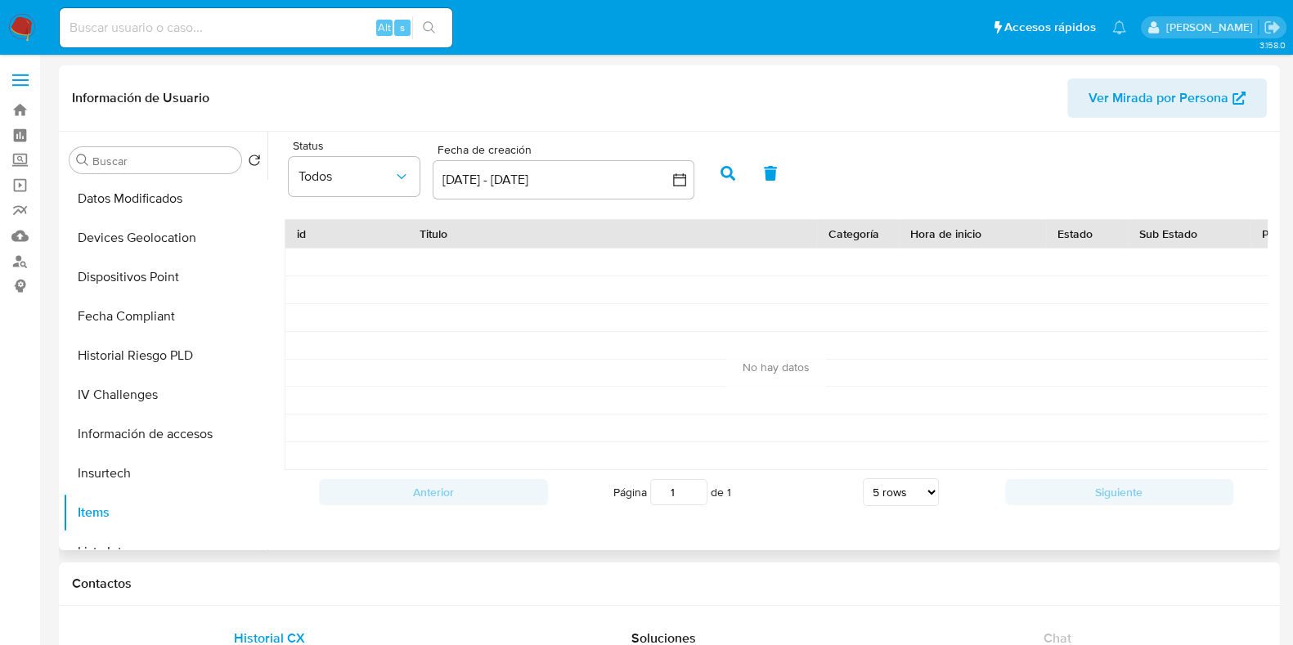
click at [728, 174] on icon "button" at bounding box center [728, 173] width 15 height 15
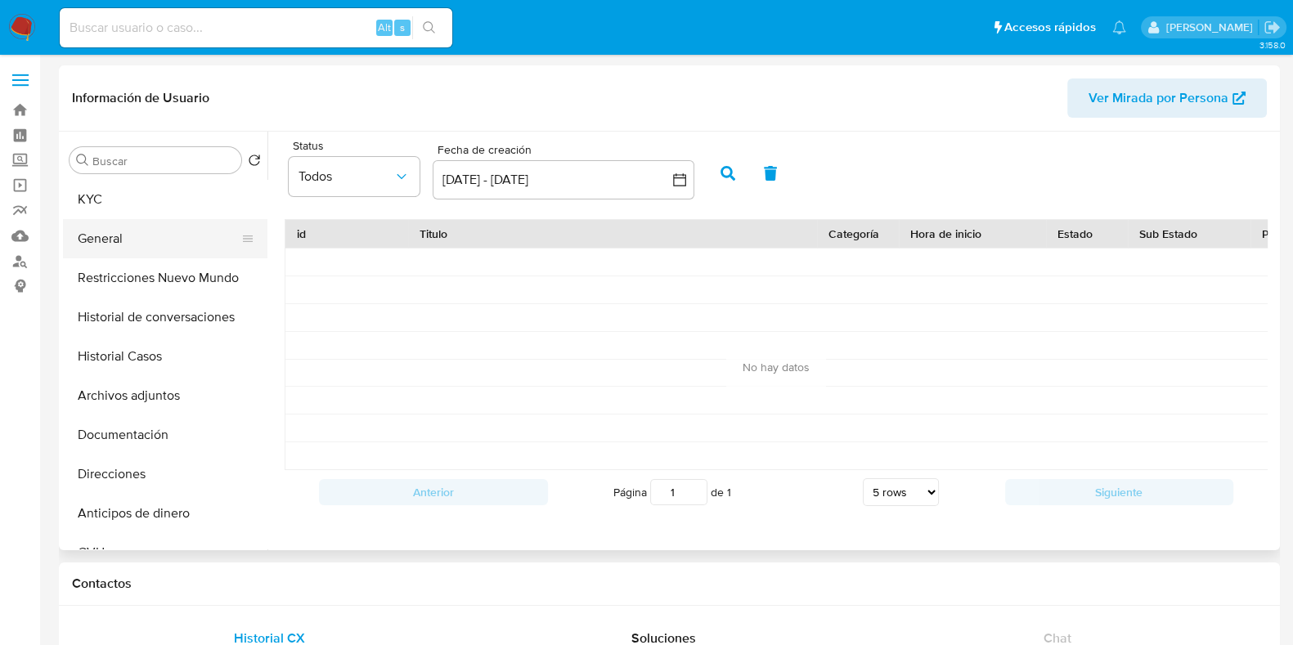
click at [192, 247] on button "General" at bounding box center [158, 238] width 191 height 39
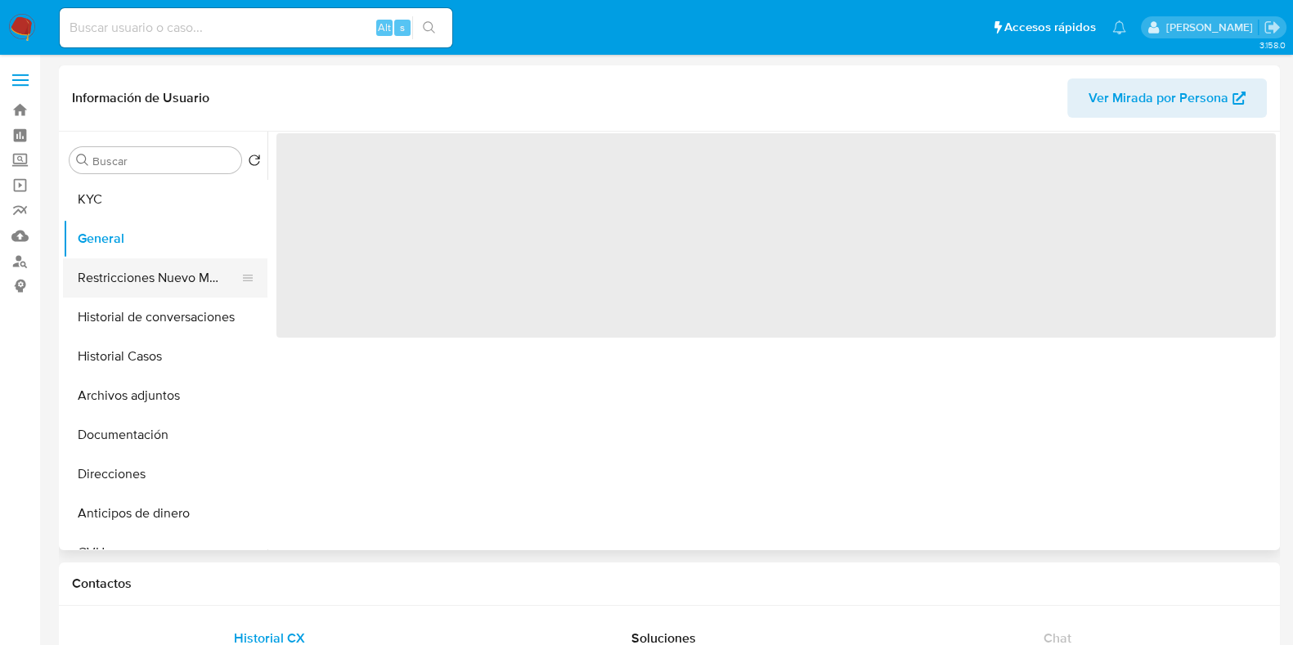
click at [192, 268] on button "Restricciones Nuevo Mundo" at bounding box center [158, 277] width 191 height 39
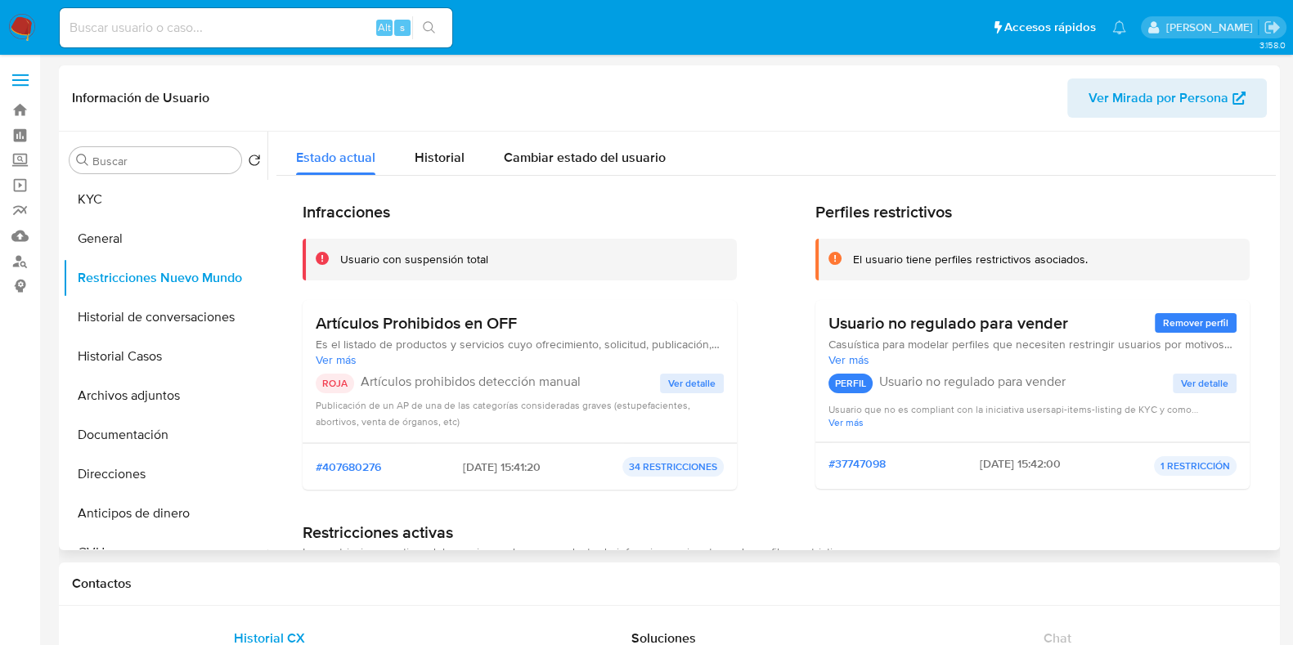
click at [675, 382] on span "Ver detalle" at bounding box center [691, 383] width 47 height 16
